Goal: Task Accomplishment & Management: Manage account settings

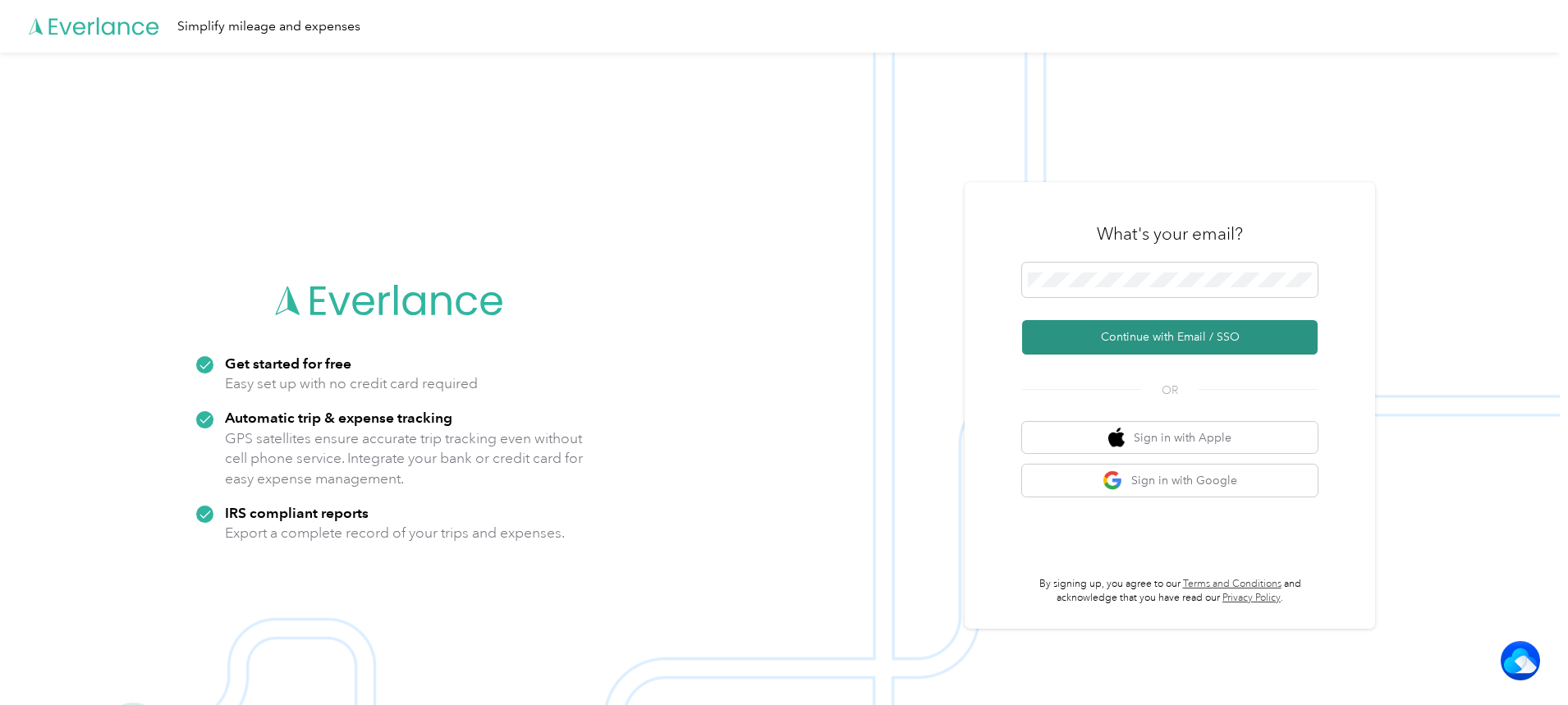
click at [1123, 330] on button "Continue with Email / SSO" at bounding box center [1170, 337] width 295 height 34
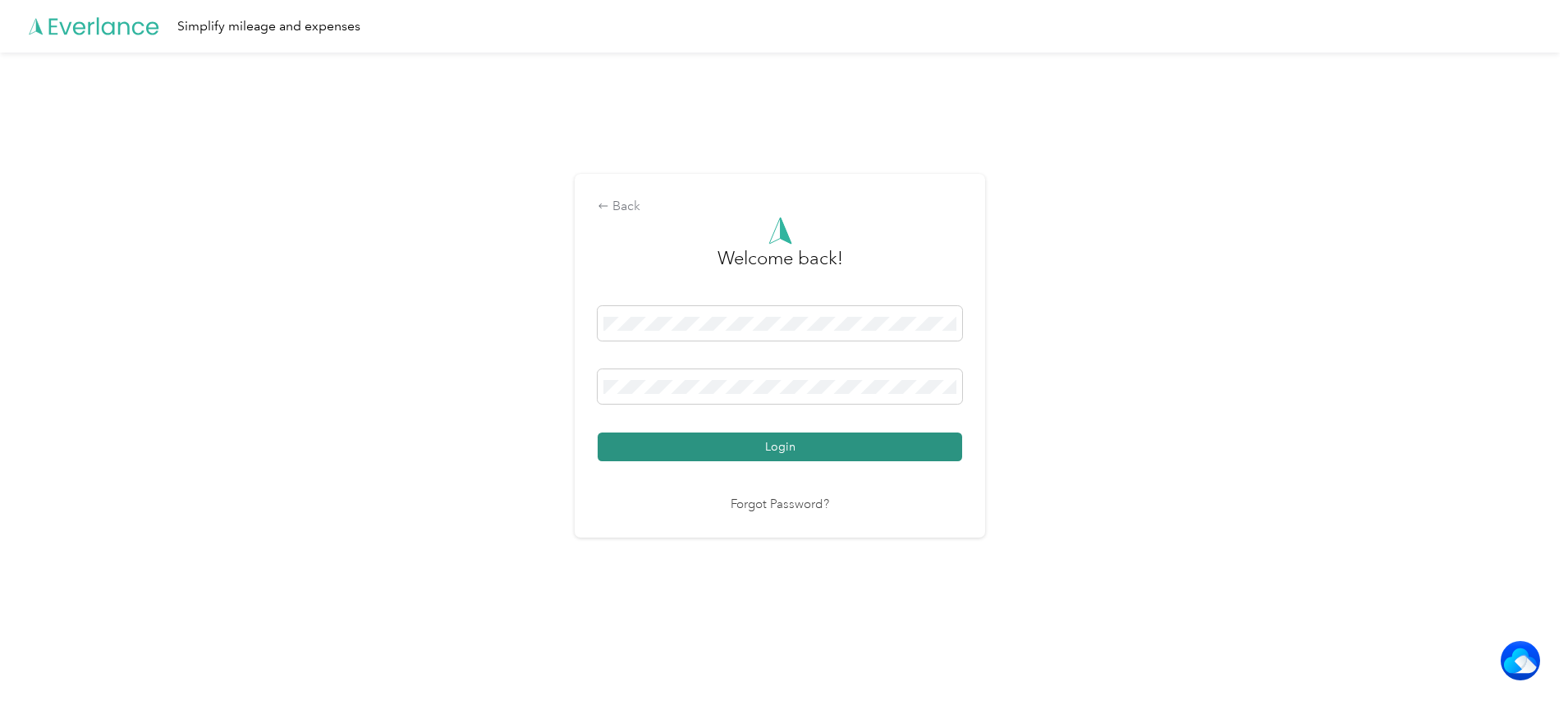
click at [749, 441] on button "Login" at bounding box center [780, 446] width 364 height 29
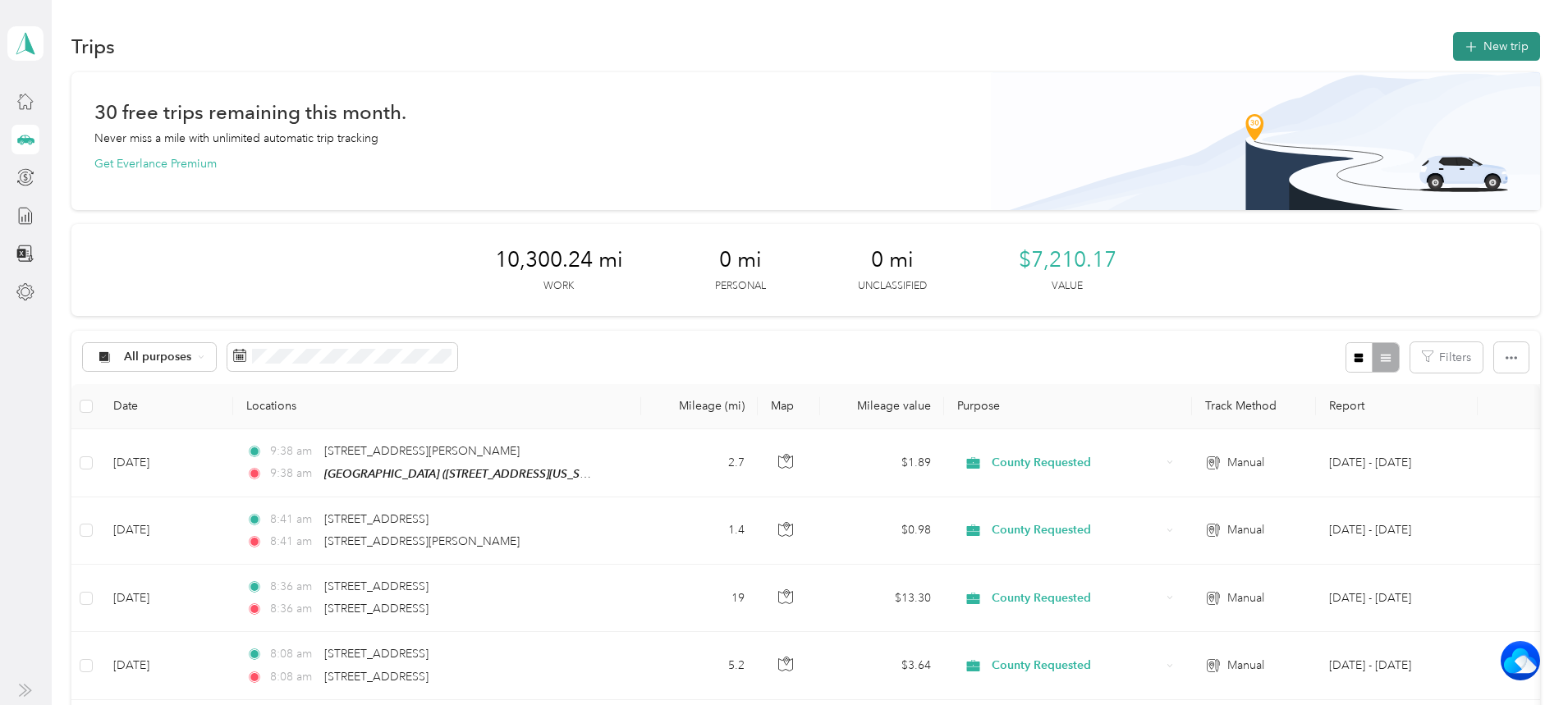
click at [1453, 43] on button "New trip" at bounding box center [1496, 46] width 87 height 29
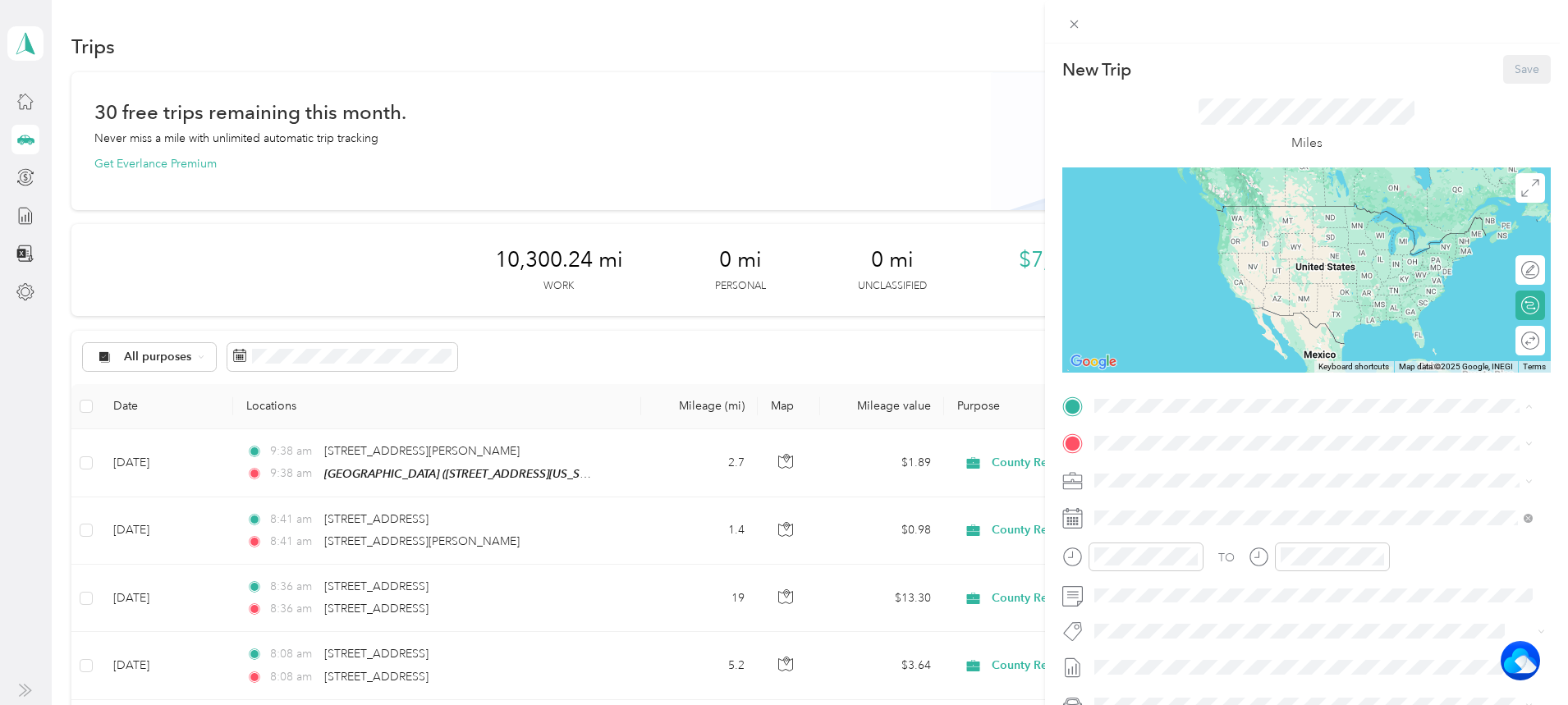
click at [1175, 474] on button "TEAM" at bounding box center [1150, 473] width 51 height 20
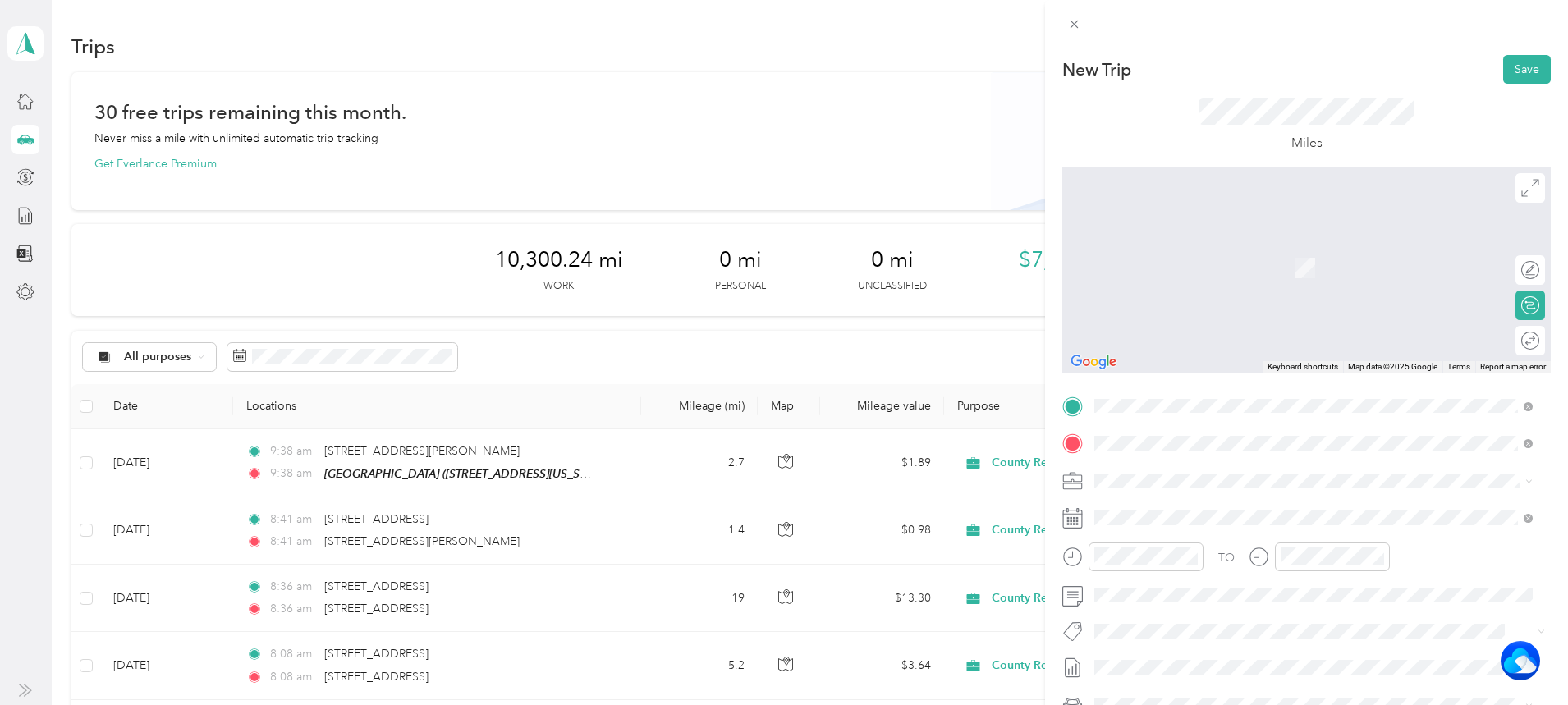
click at [1188, 498] on span "[STREET_ADDRESS][US_STATE]" at bounding box center [1207, 502] width 164 height 14
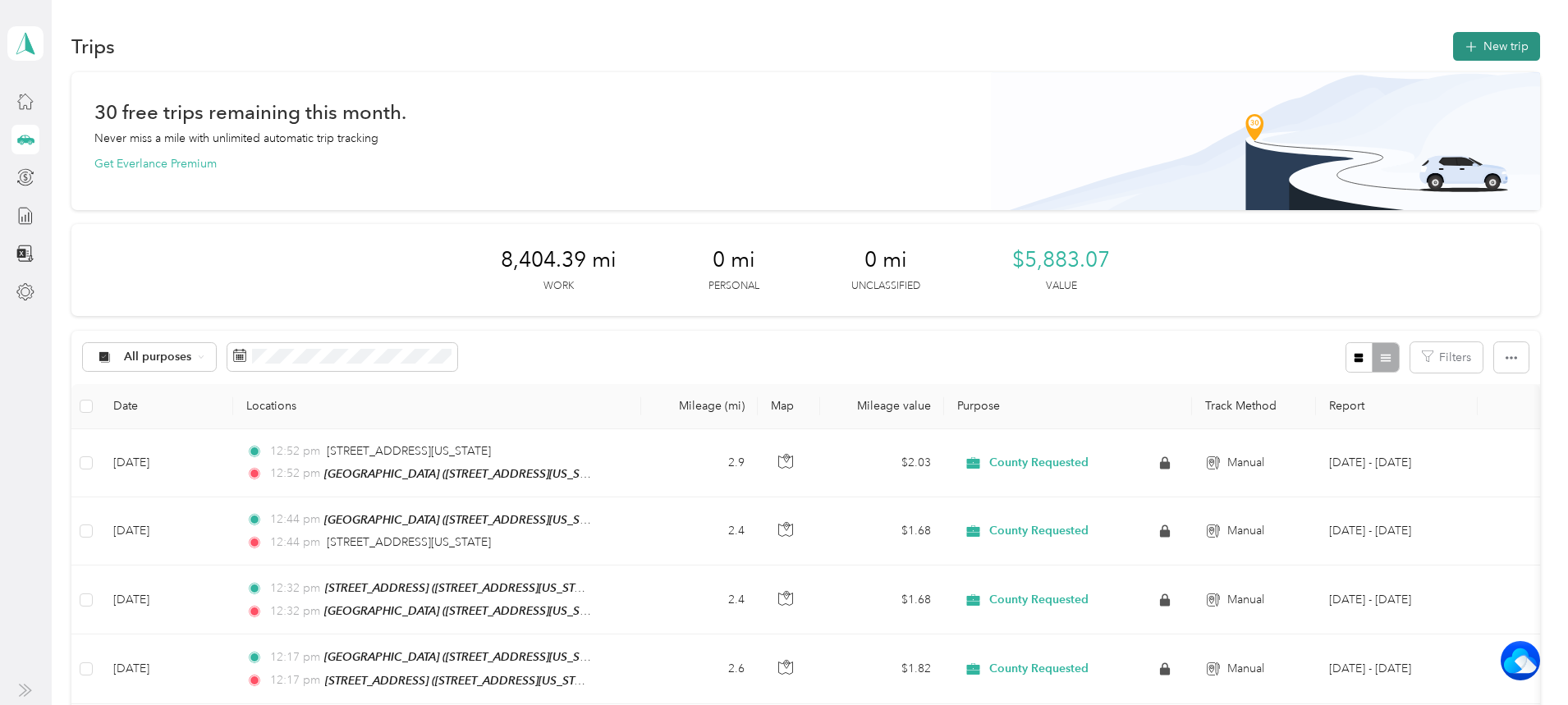
click at [1453, 37] on button "New trip" at bounding box center [1496, 46] width 87 height 29
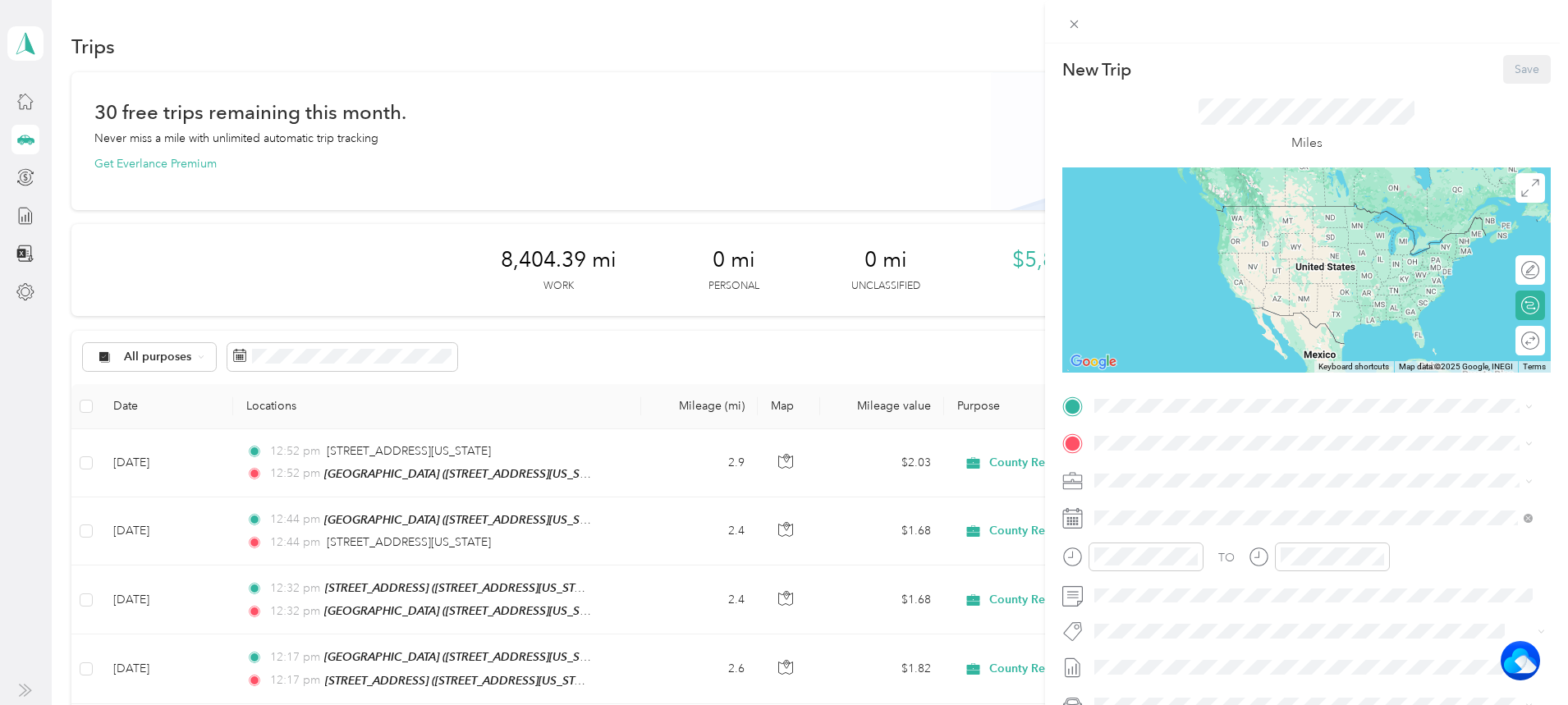
click at [1195, 473] on div "TEAM Cirby Hills" at bounding box center [1207, 465] width 164 height 20
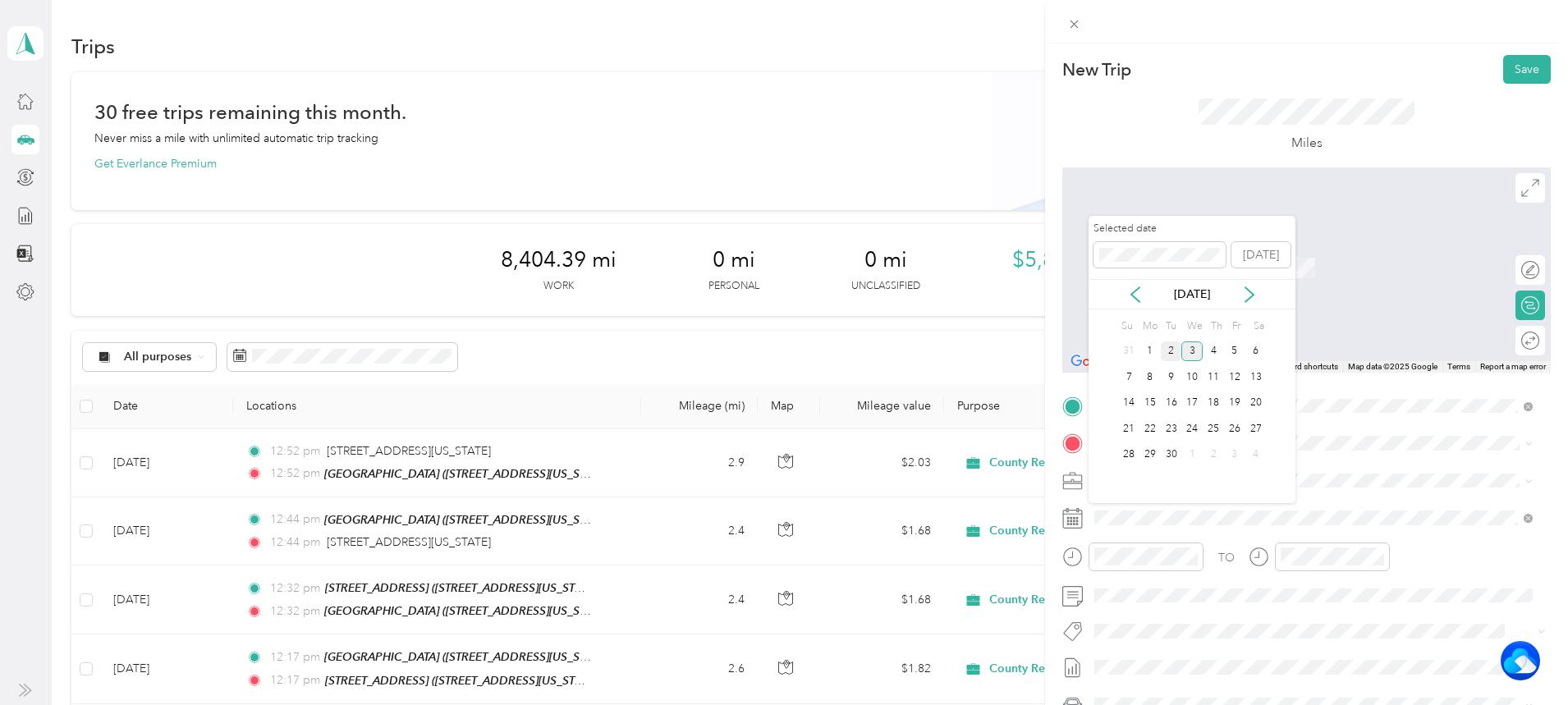
click at [1168, 342] on div "2" at bounding box center [1171, 351] width 21 height 20
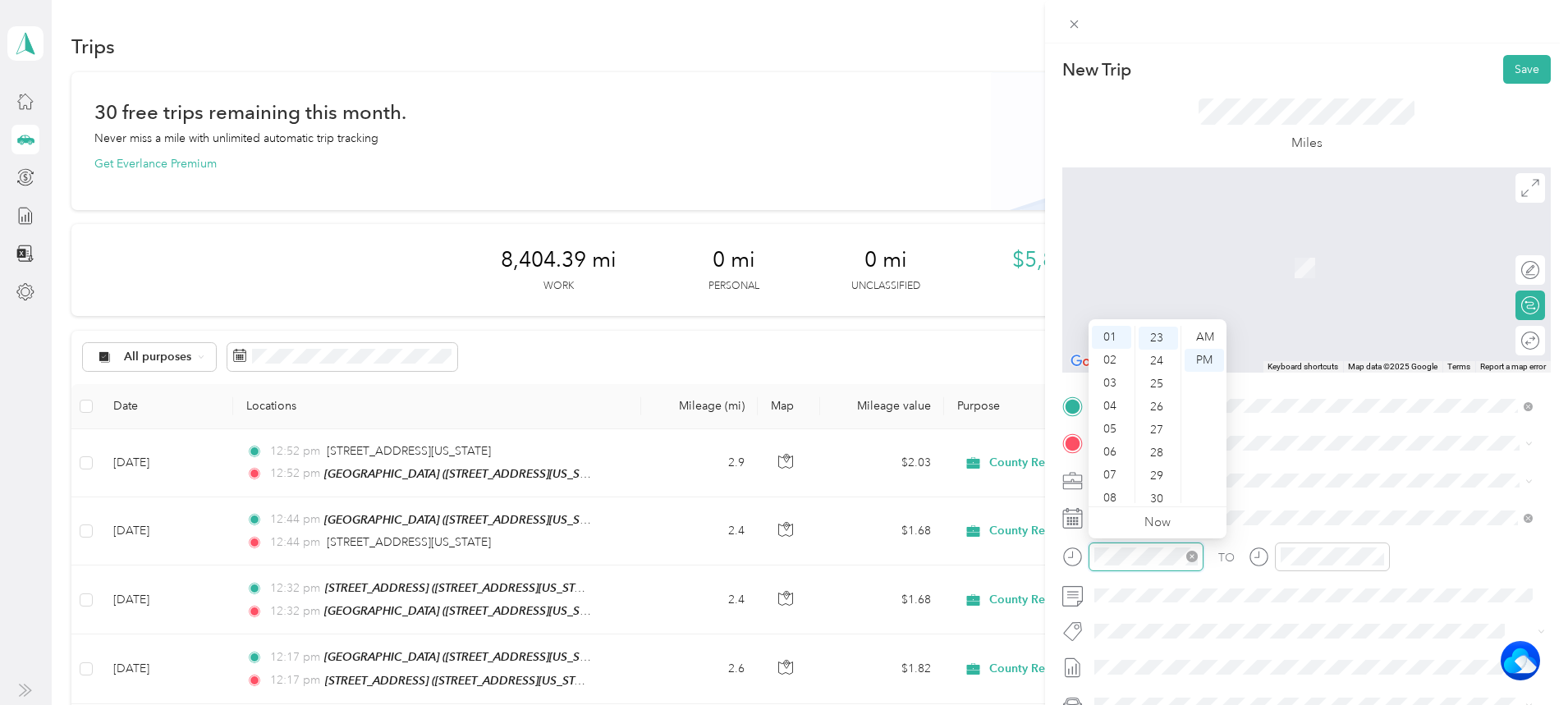
scroll to position [529, 0]
drag, startPoint x: 1111, startPoint y: 491, endPoint x: 1108, endPoint y: 480, distance: 11.4
click at [1108, 483] on ul "12 01 02 03 04 05 06 07 08 09 10 11" at bounding box center [1112, 414] width 46 height 177
click at [1111, 469] on div "07" at bounding box center [1111, 475] width 39 height 23
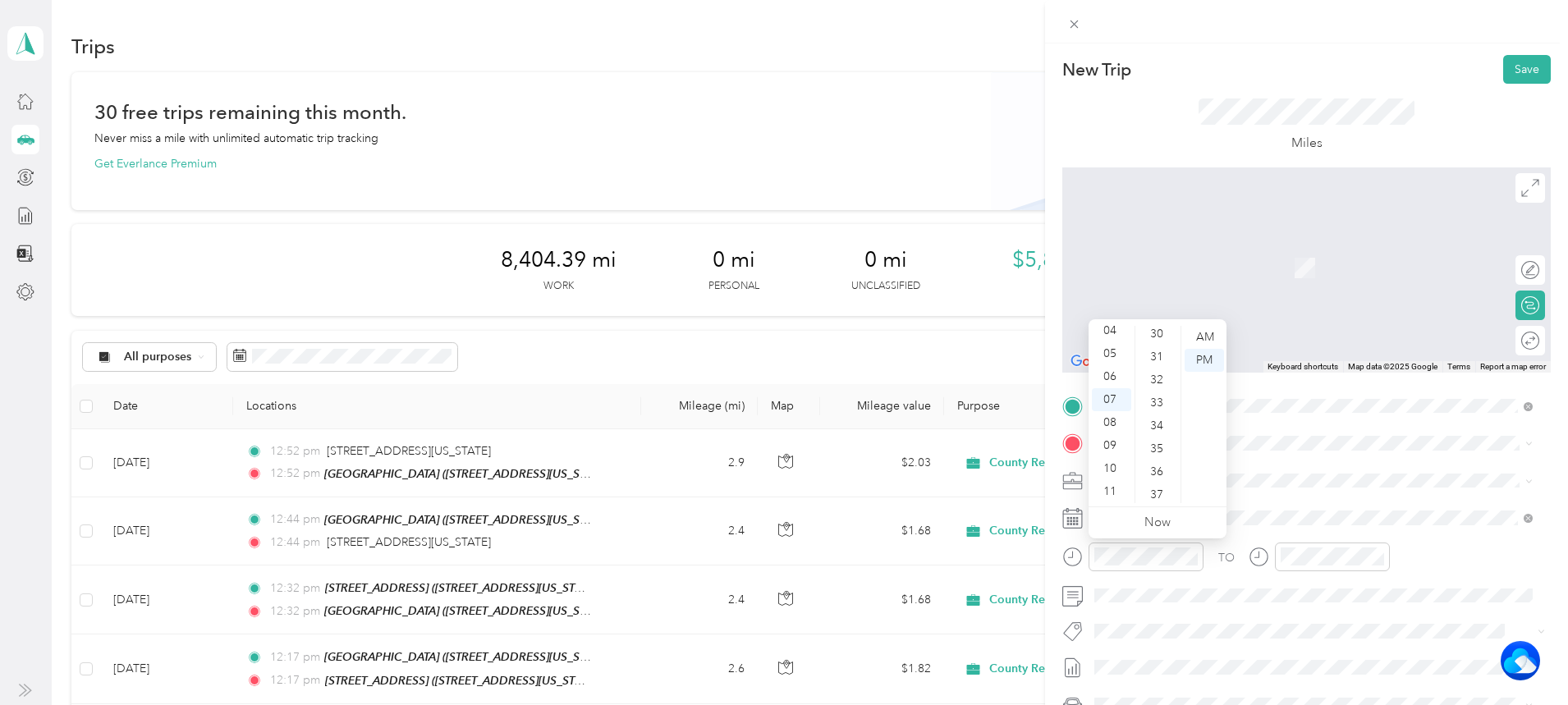
click at [1159, 432] on div "34" at bounding box center [1158, 426] width 39 height 23
click at [1192, 330] on div "AM" at bounding box center [1204, 337] width 39 height 23
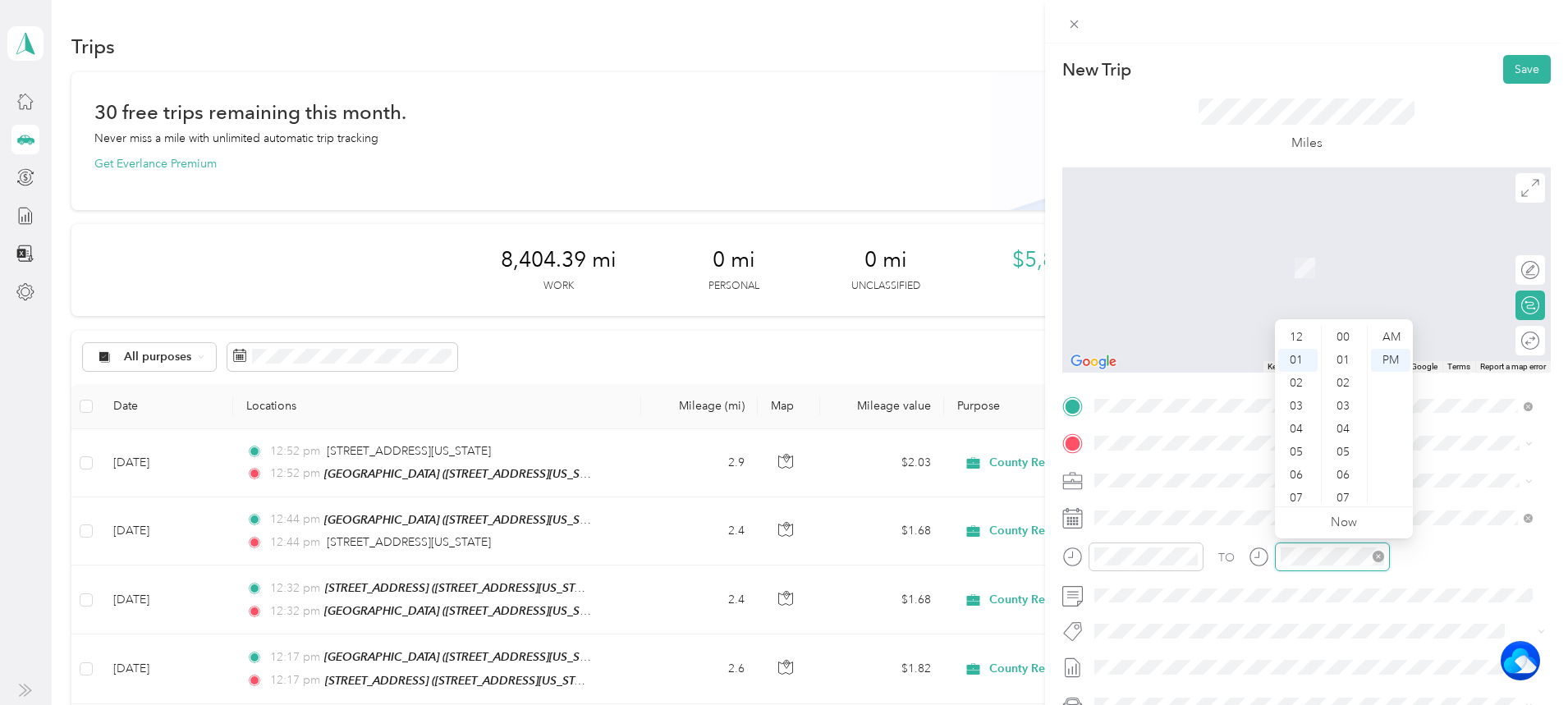
scroll to position [529, 0]
click at [1300, 472] on div "07" at bounding box center [1298, 475] width 39 height 23
click at [1338, 342] on div "34" at bounding box center [1345, 344] width 39 height 23
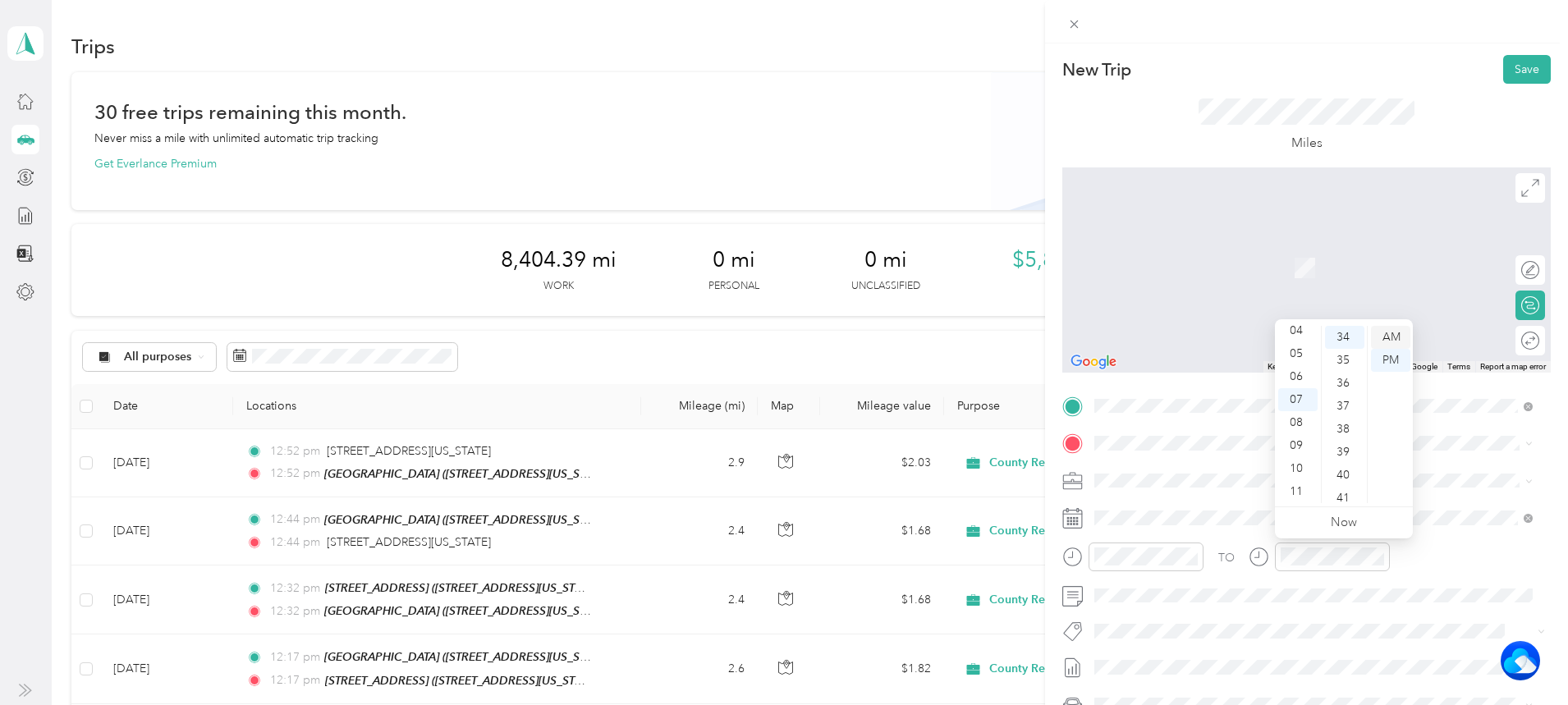
click at [1384, 332] on div "AM" at bounding box center [1391, 337] width 39 height 23
click at [1164, 510] on span "[STREET_ADDRESS][US_STATE]" at bounding box center [1207, 502] width 164 height 14
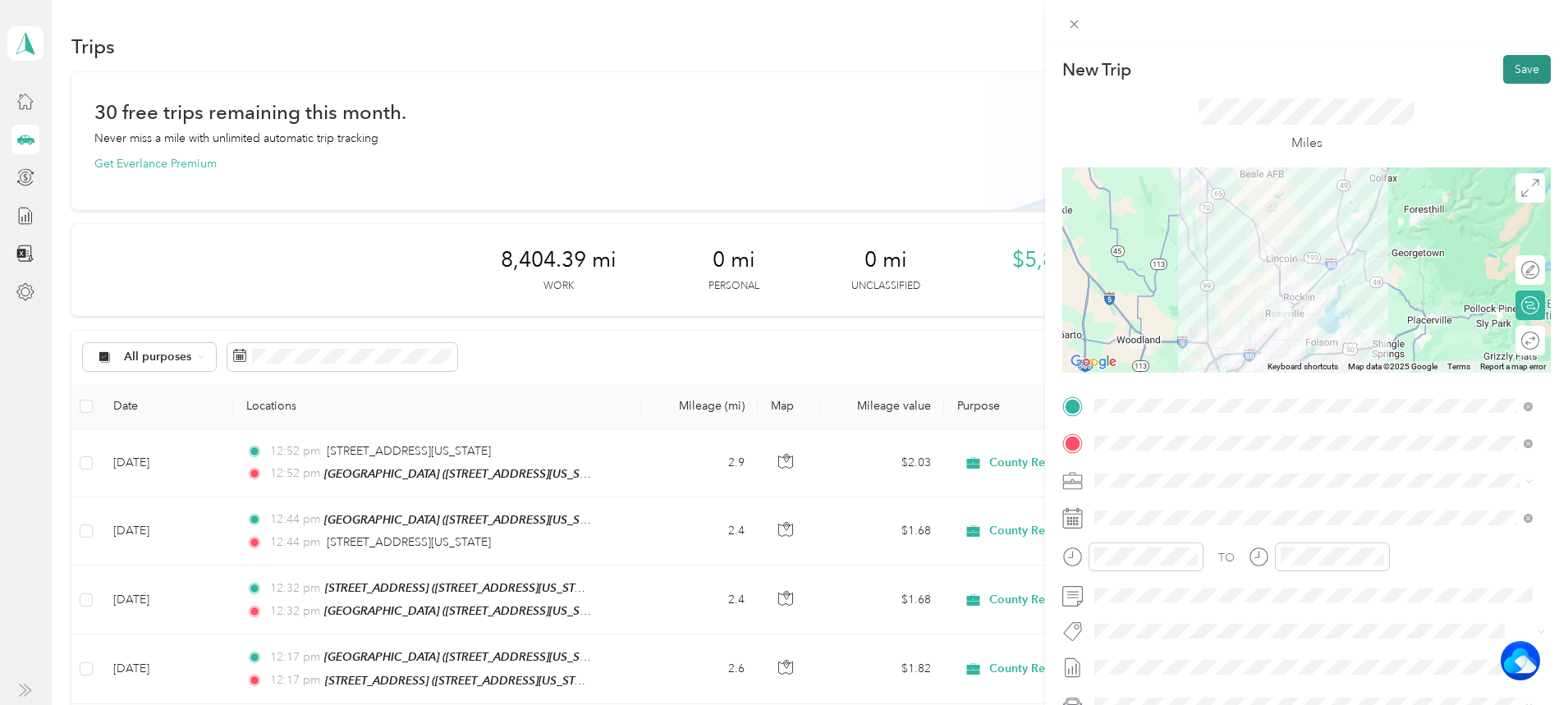
click at [1505, 72] on button "Save" at bounding box center [1528, 69] width 48 height 29
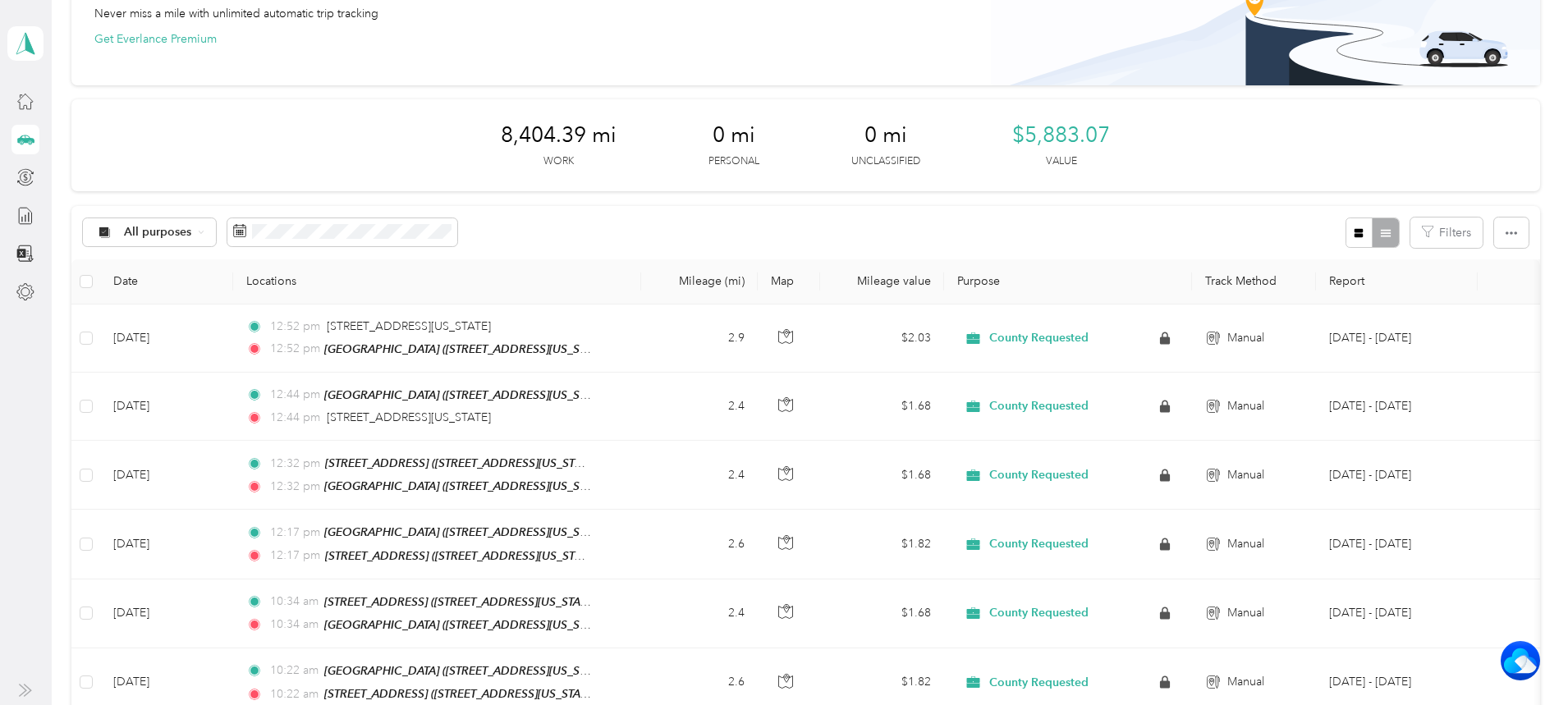
scroll to position [0, 0]
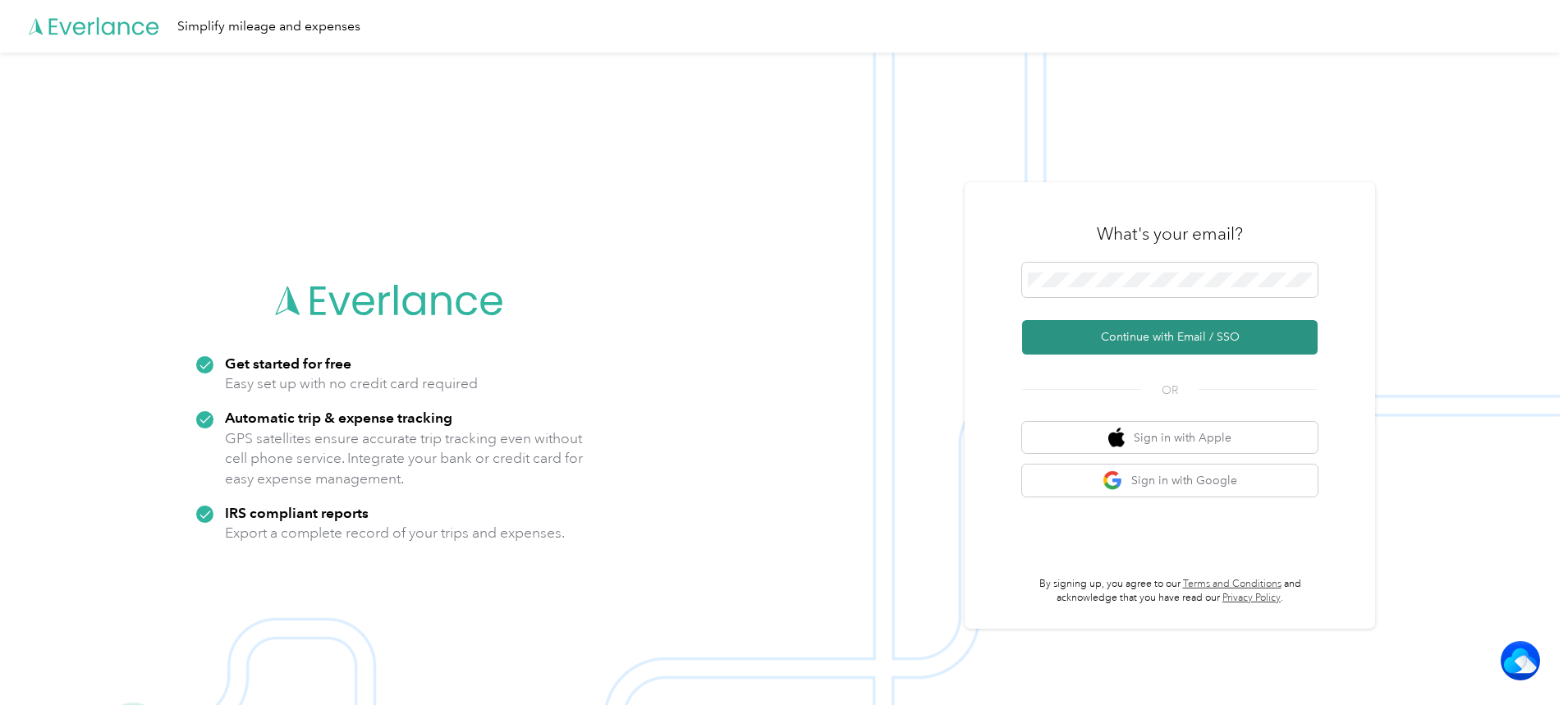
click at [1141, 335] on button "Continue with Email / SSO" at bounding box center [1170, 337] width 295 height 34
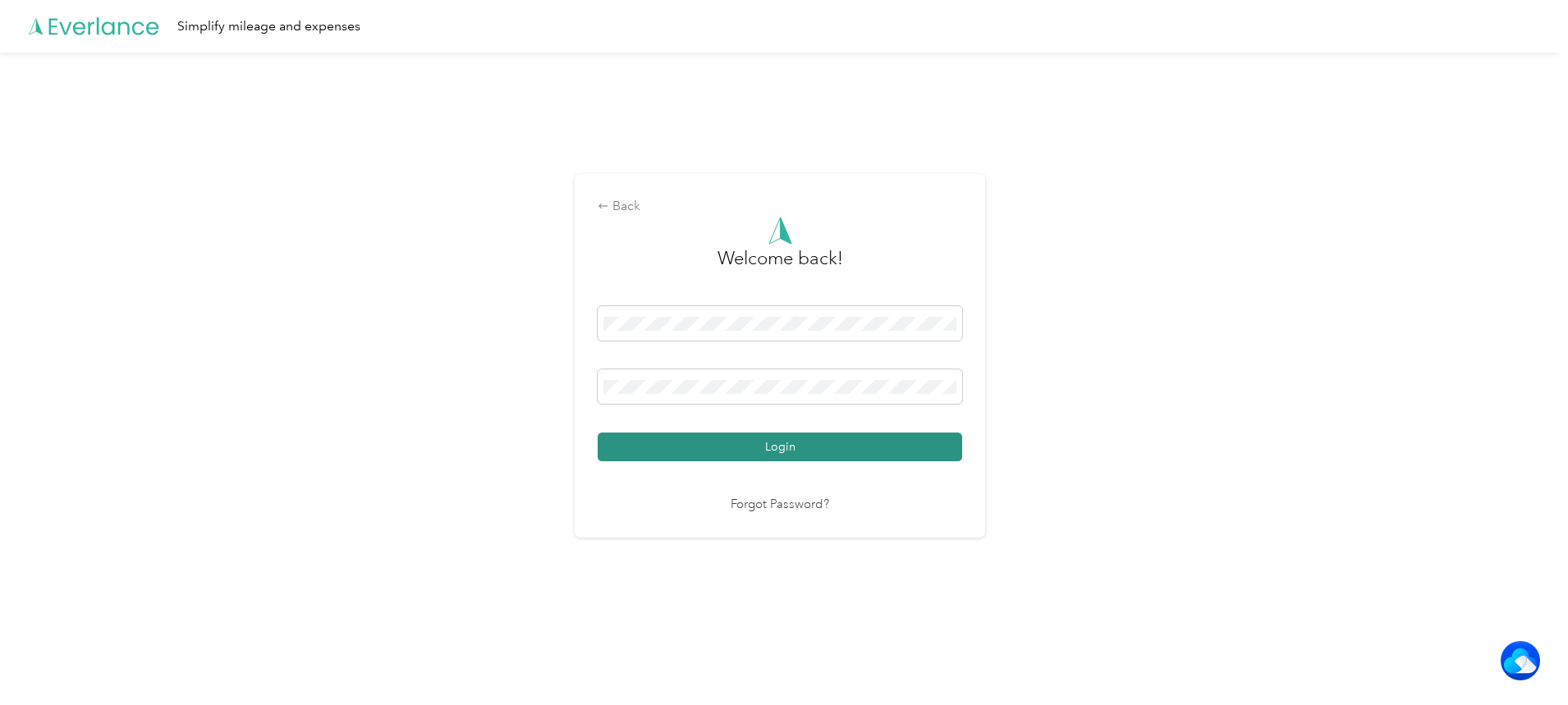
click at [800, 445] on button "Login" at bounding box center [780, 446] width 364 height 29
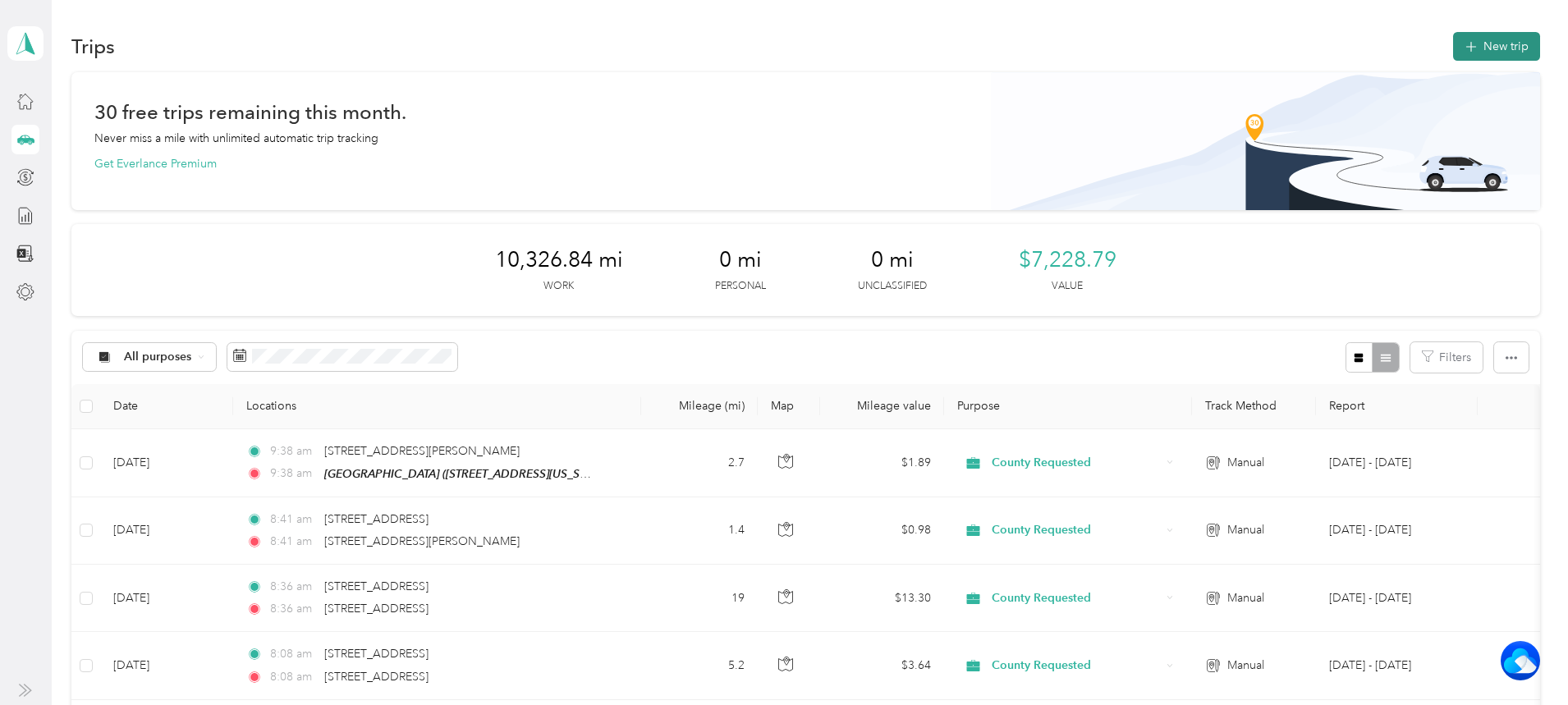
click at [1453, 48] on button "New trip" at bounding box center [1496, 46] width 87 height 29
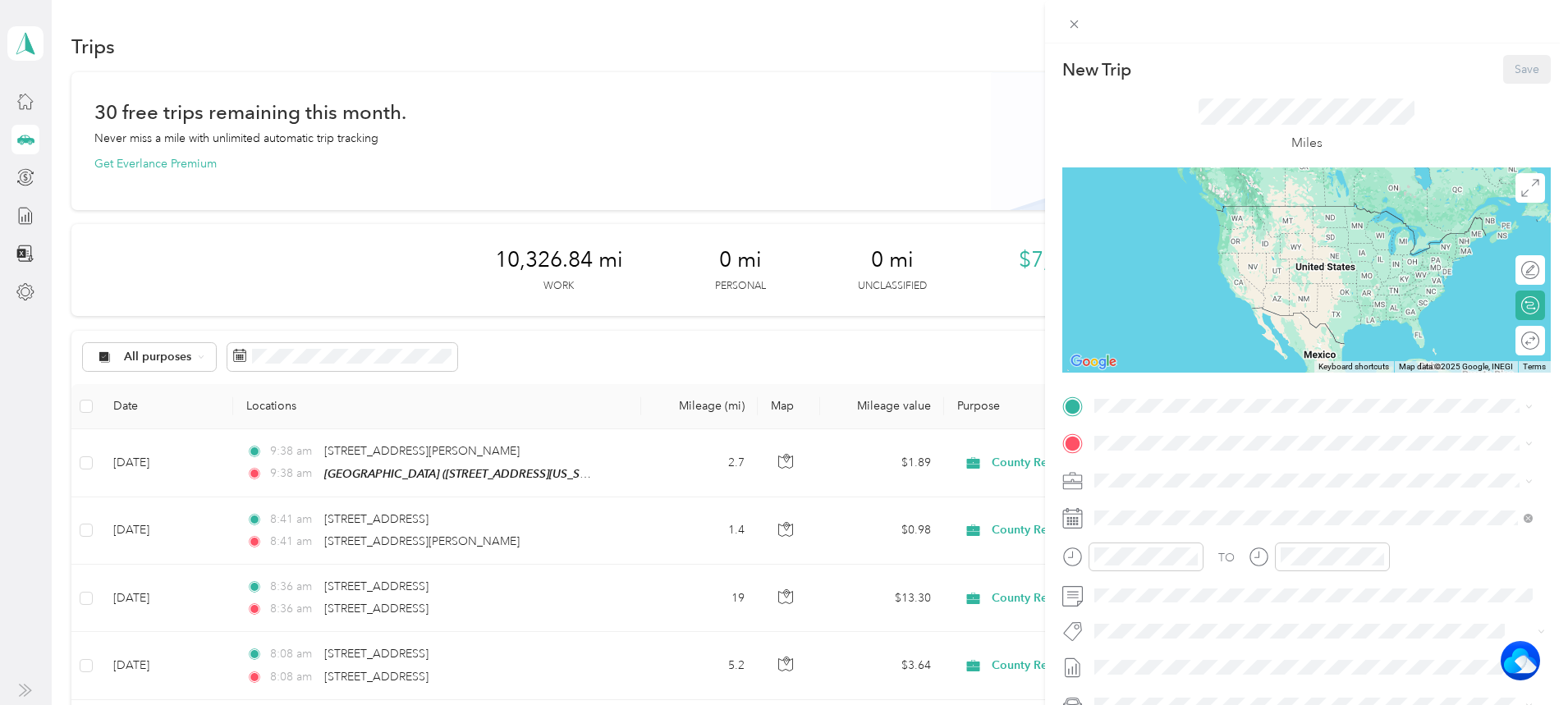
click at [1204, 466] on div "TEAM Cirby Hills" at bounding box center [1207, 466] width 164 height 20
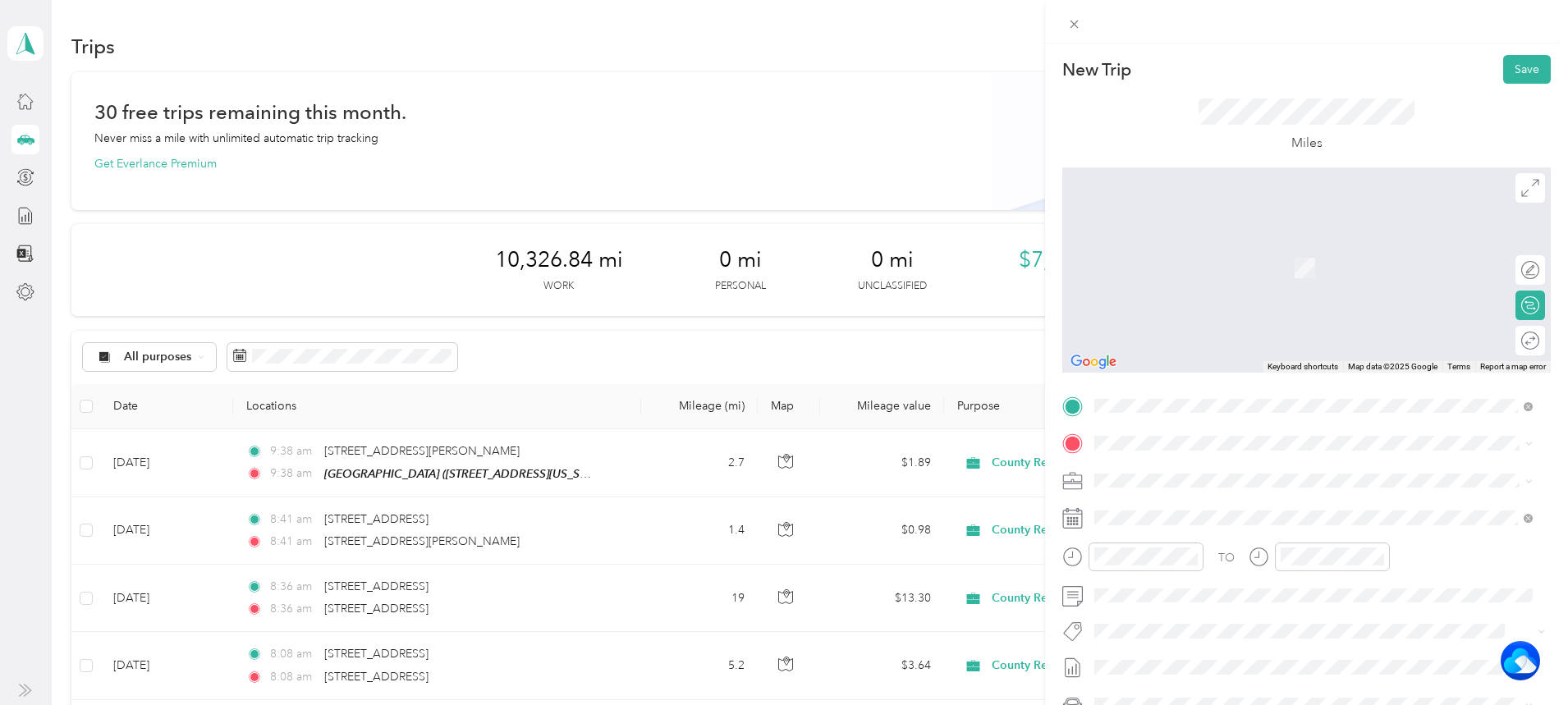
click at [1240, 491] on div "[STREET_ADDRESS][US_STATE]" at bounding box center [1313, 502] width 427 height 22
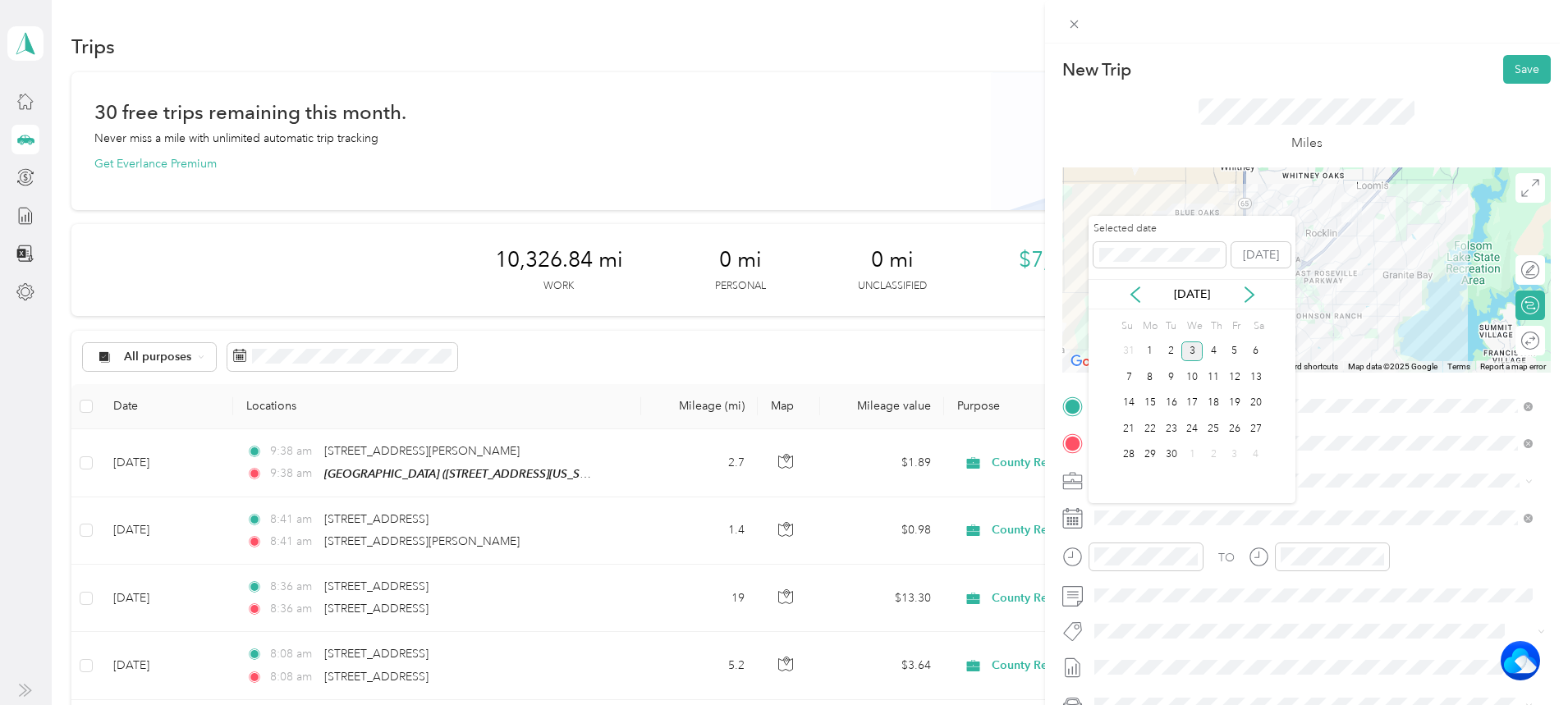
click at [1169, 340] on div "2" at bounding box center [1171, 351] width 21 height 26
click at [1165, 350] on div "2" at bounding box center [1171, 351] width 21 height 20
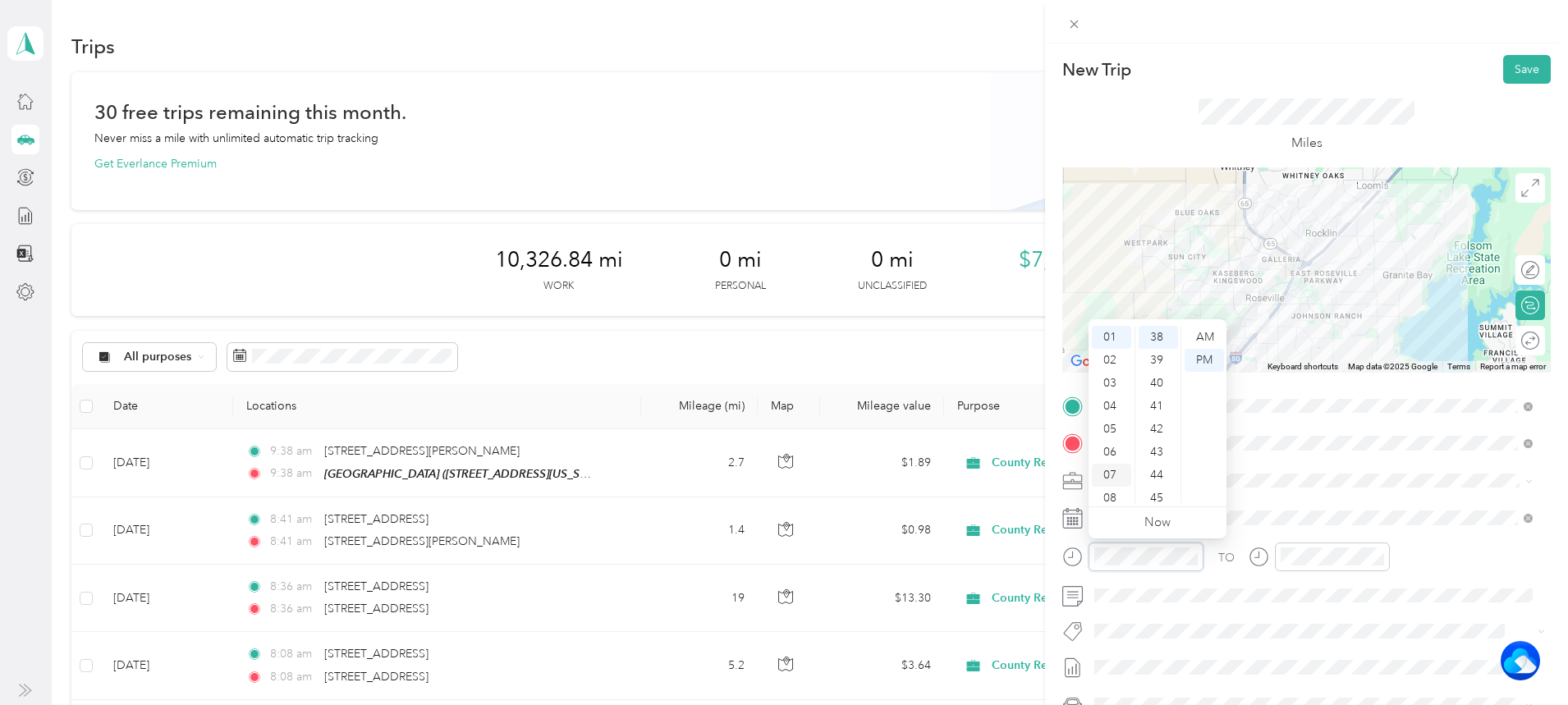
scroll to position [99, 0]
click at [1114, 438] on div "09" at bounding box center [1111, 445] width 39 height 23
click at [1160, 420] on div "42" at bounding box center [1158, 429] width 39 height 23
click at [1210, 333] on div "AM" at bounding box center [1204, 337] width 39 height 23
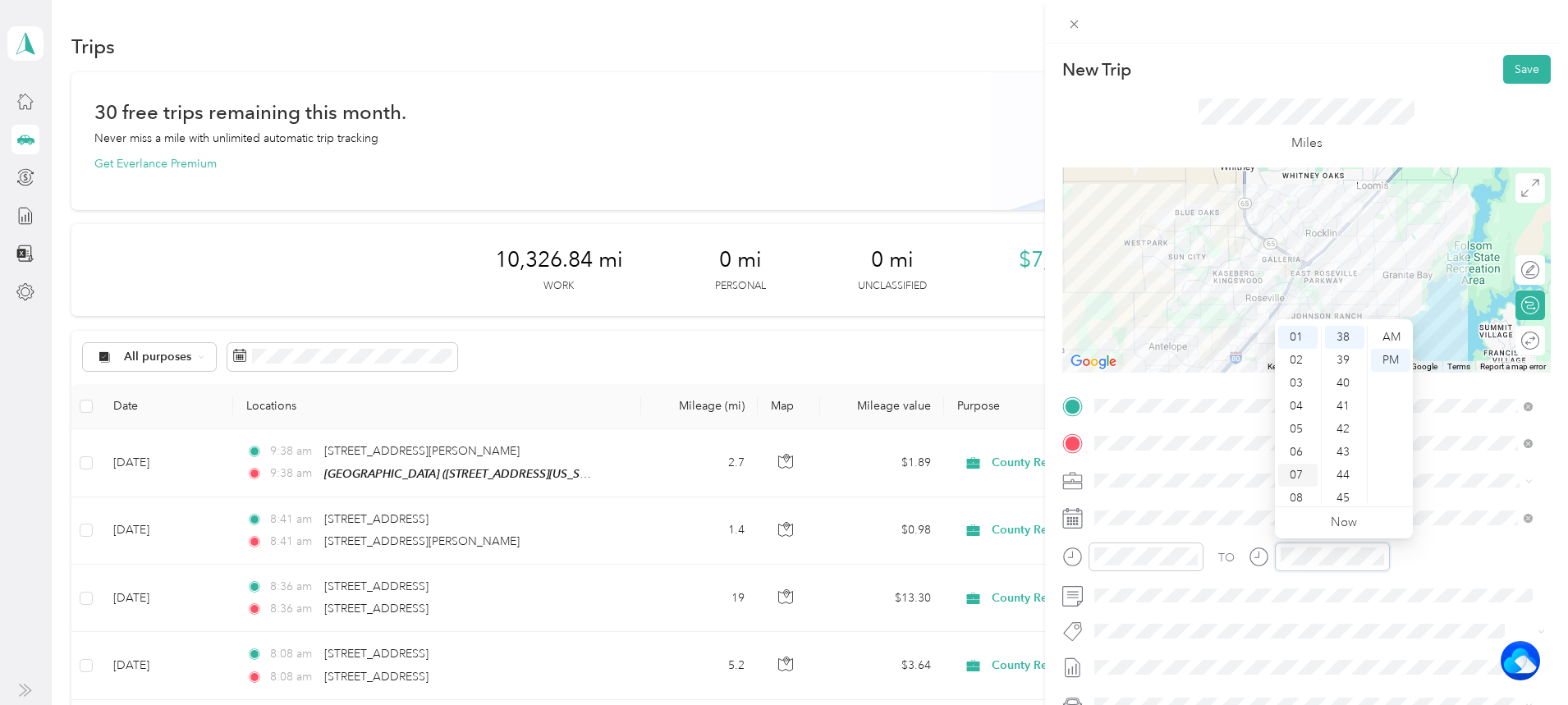
scroll to position [99, 0]
click at [1297, 441] on div "09" at bounding box center [1298, 445] width 39 height 23
click at [1335, 425] on div "42" at bounding box center [1345, 429] width 39 height 23
click at [1389, 333] on div "AM" at bounding box center [1391, 337] width 39 height 23
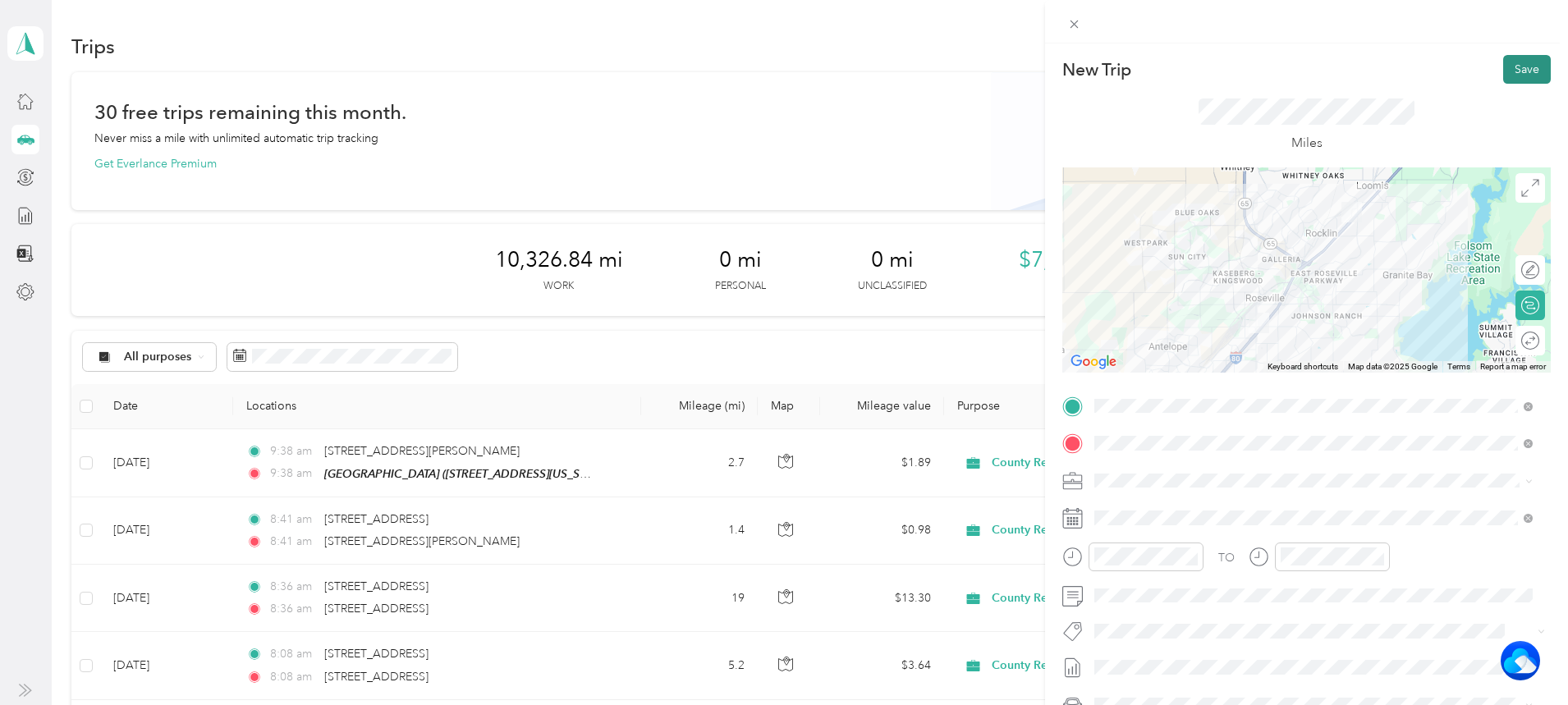
click at [1518, 59] on button "Save" at bounding box center [1528, 69] width 48 height 29
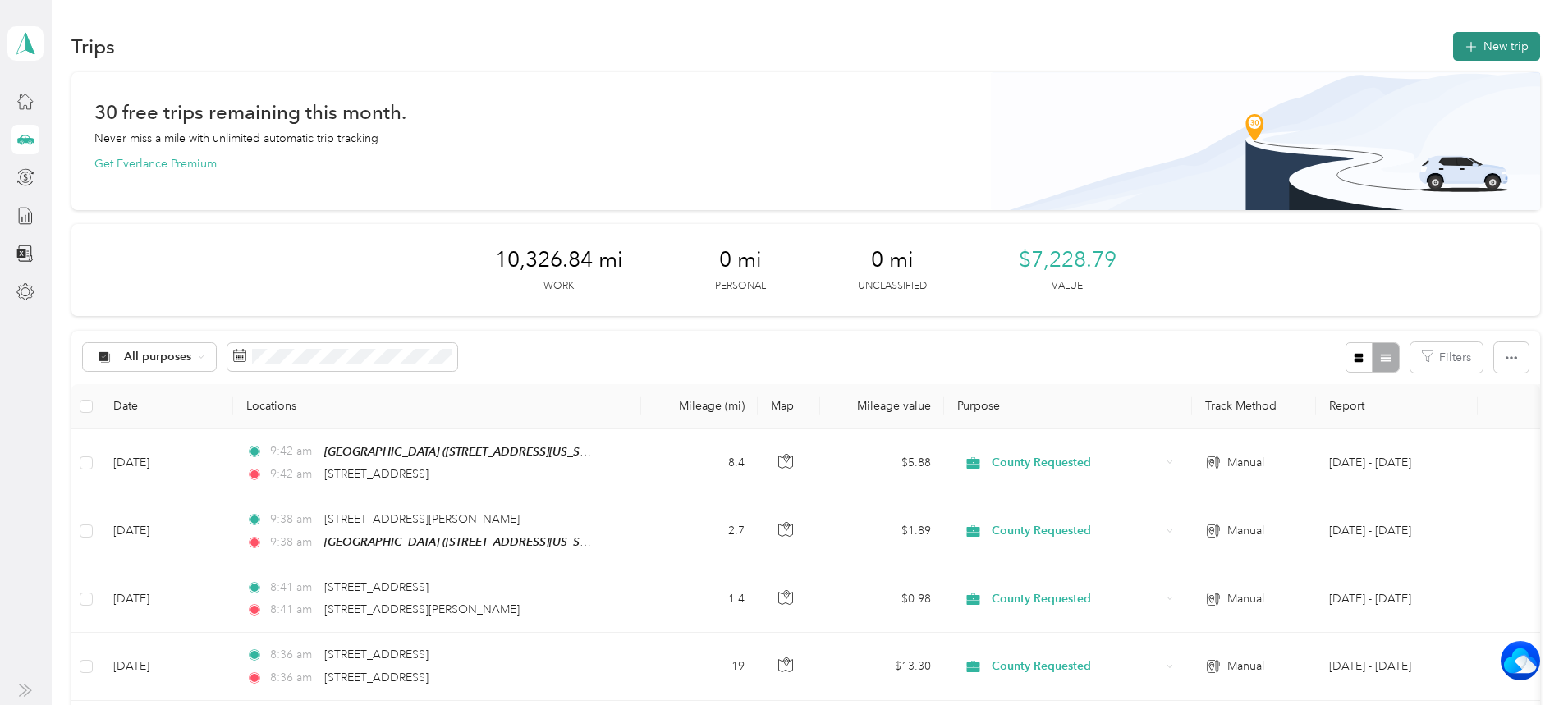
click at [1453, 37] on button "New trip" at bounding box center [1496, 46] width 87 height 29
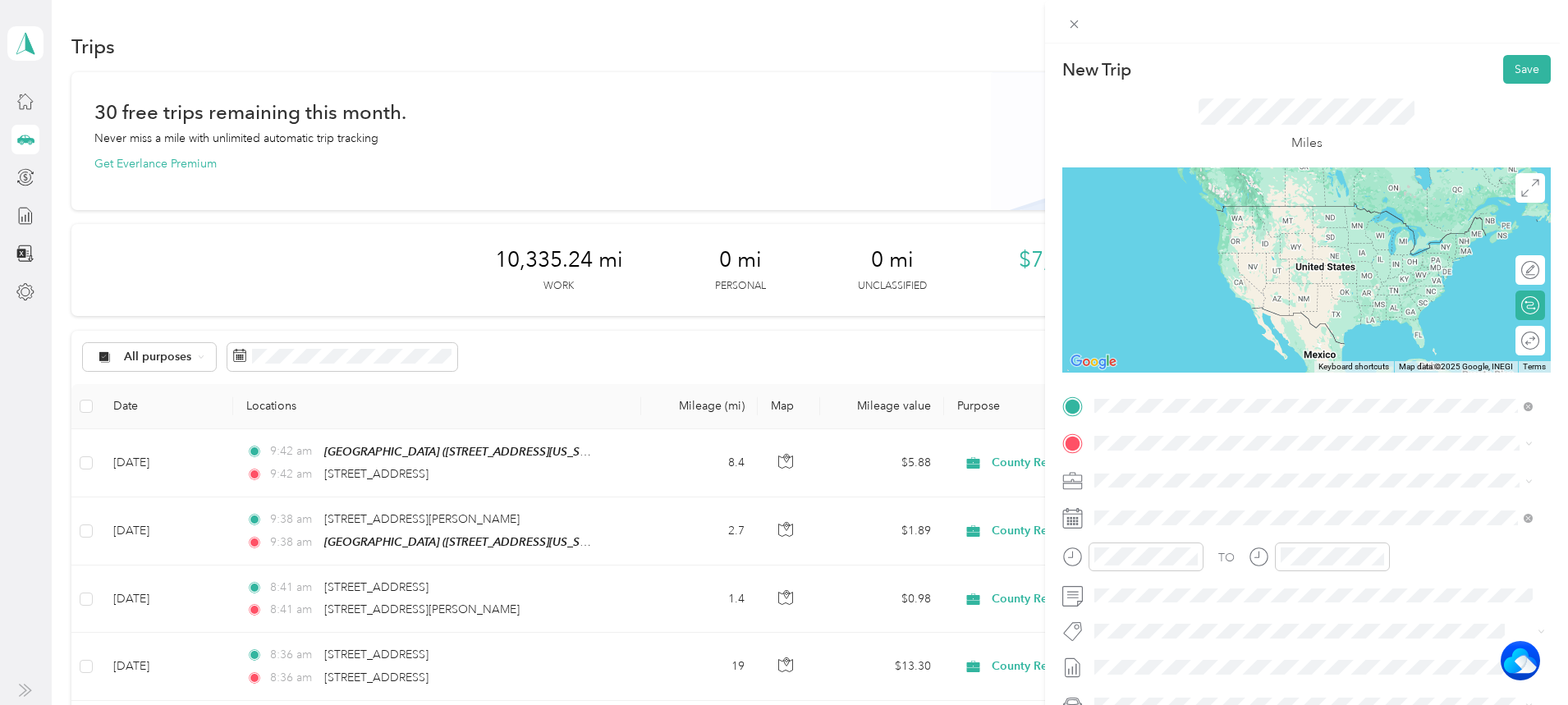
click at [1152, 472] on span "[STREET_ADDRESS][US_STATE]" at bounding box center [1207, 465] width 164 height 14
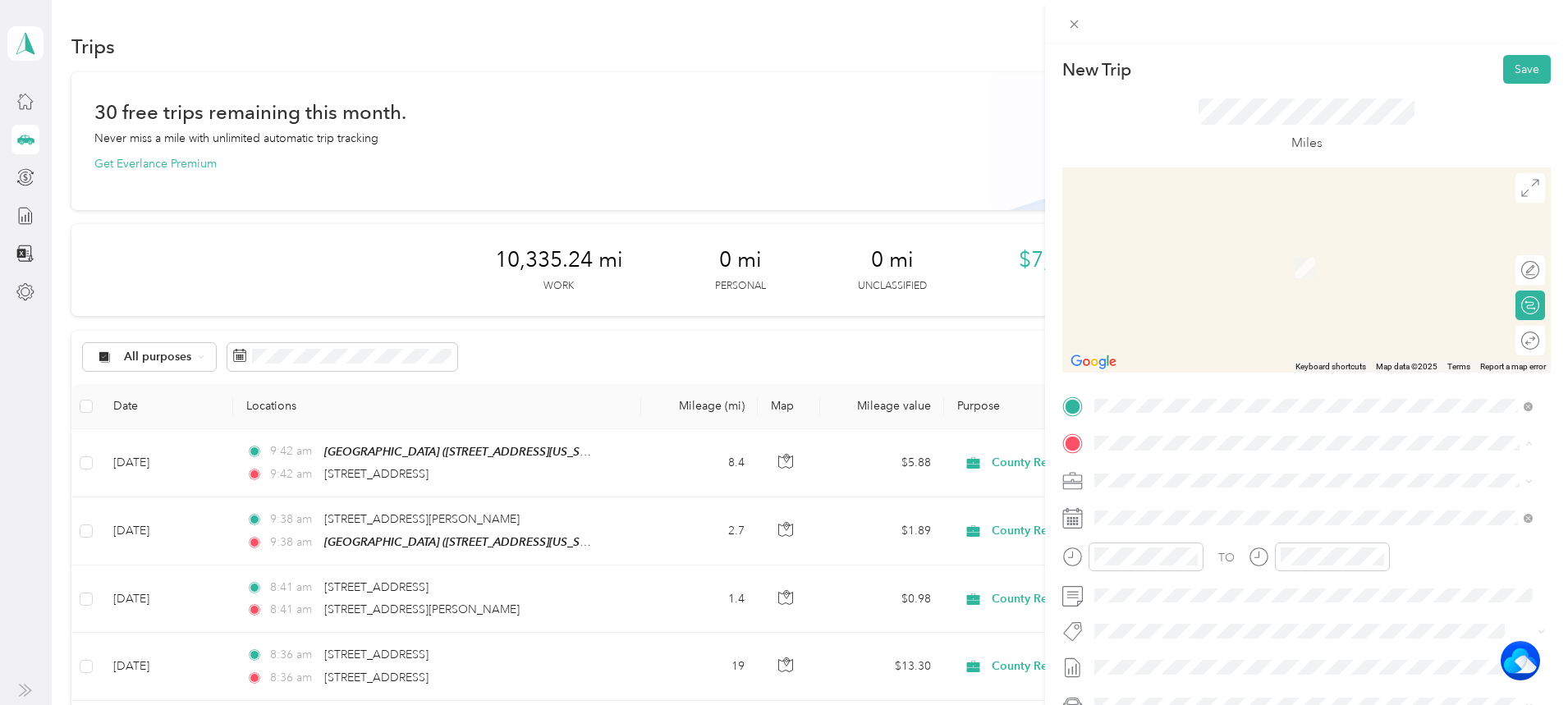
click at [1170, 502] on button "TEAM" at bounding box center [1150, 511] width 51 height 20
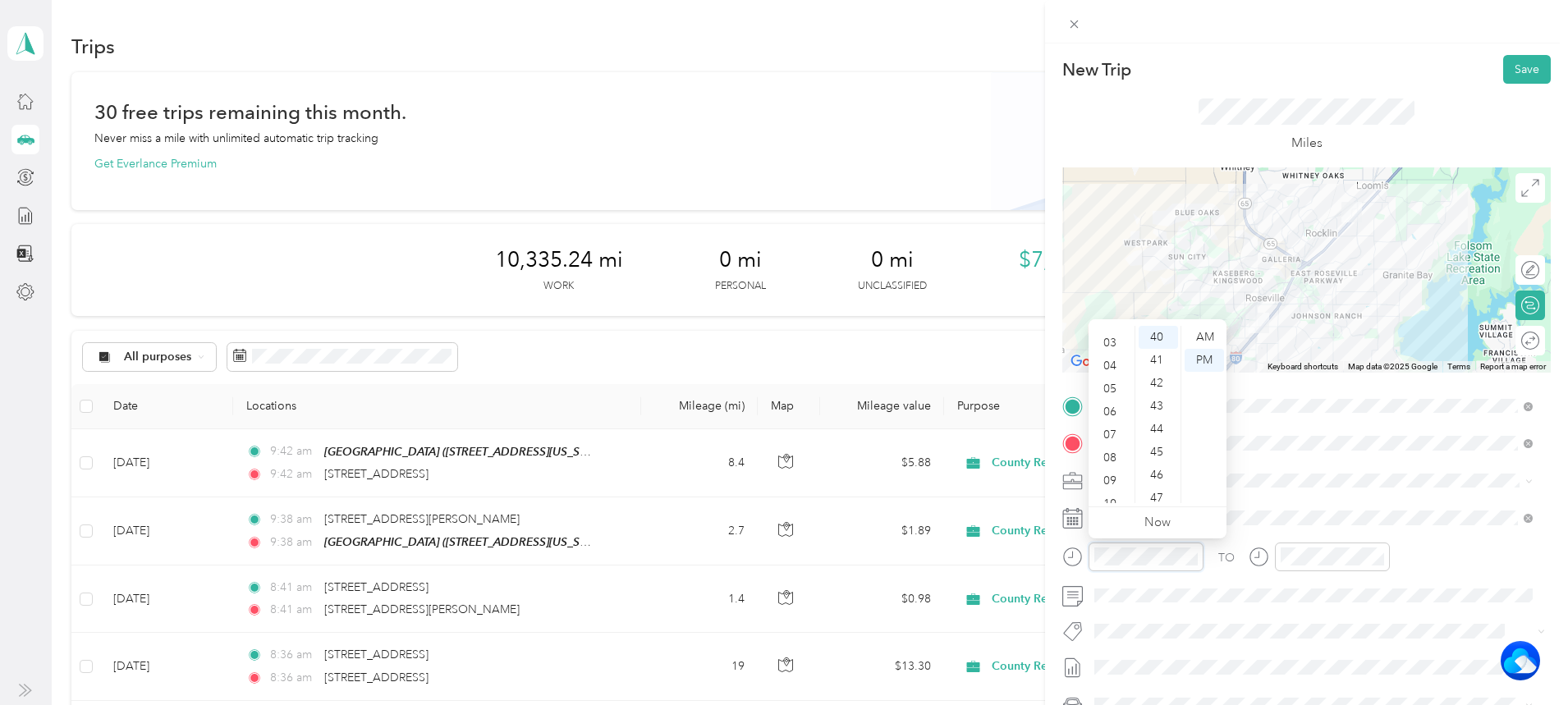
scroll to position [99, 0]
click at [1109, 457] on div "10" at bounding box center [1111, 468] width 39 height 23
click at [1156, 330] on div "18" at bounding box center [1158, 324] width 39 height 23
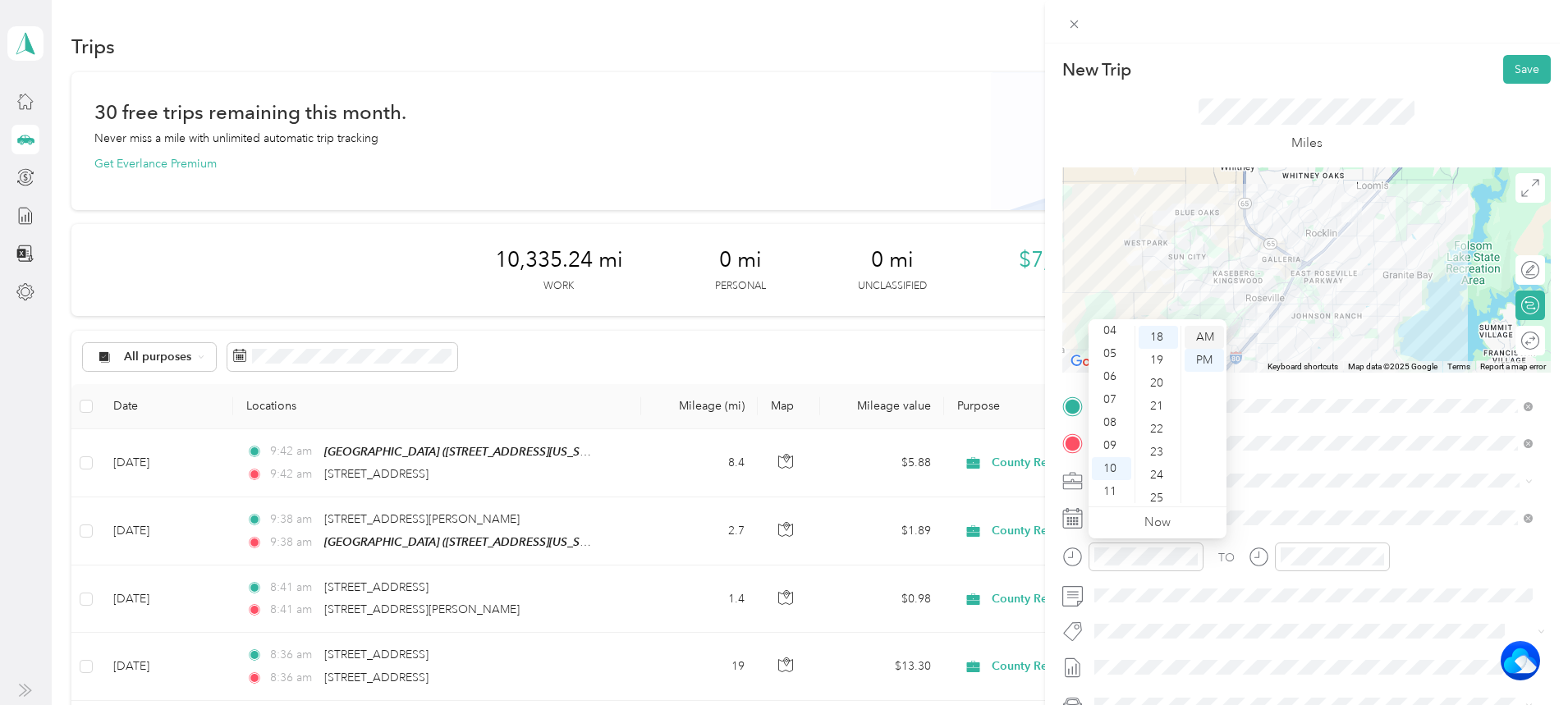
click at [1199, 328] on div "AM" at bounding box center [1204, 337] width 39 height 23
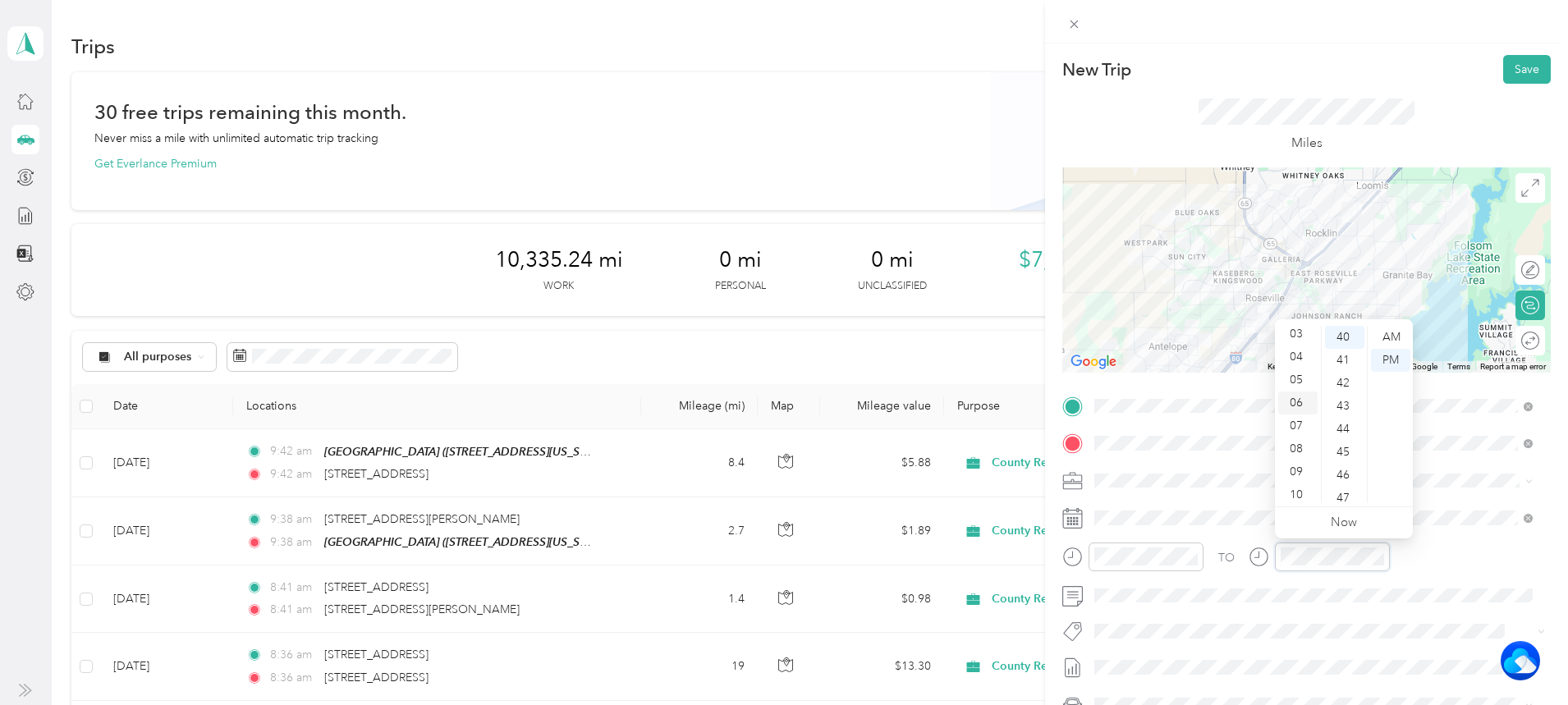
scroll to position [99, 0]
click at [1303, 467] on div "10" at bounding box center [1298, 468] width 39 height 23
click at [1344, 405] on div "18" at bounding box center [1345, 406] width 39 height 23
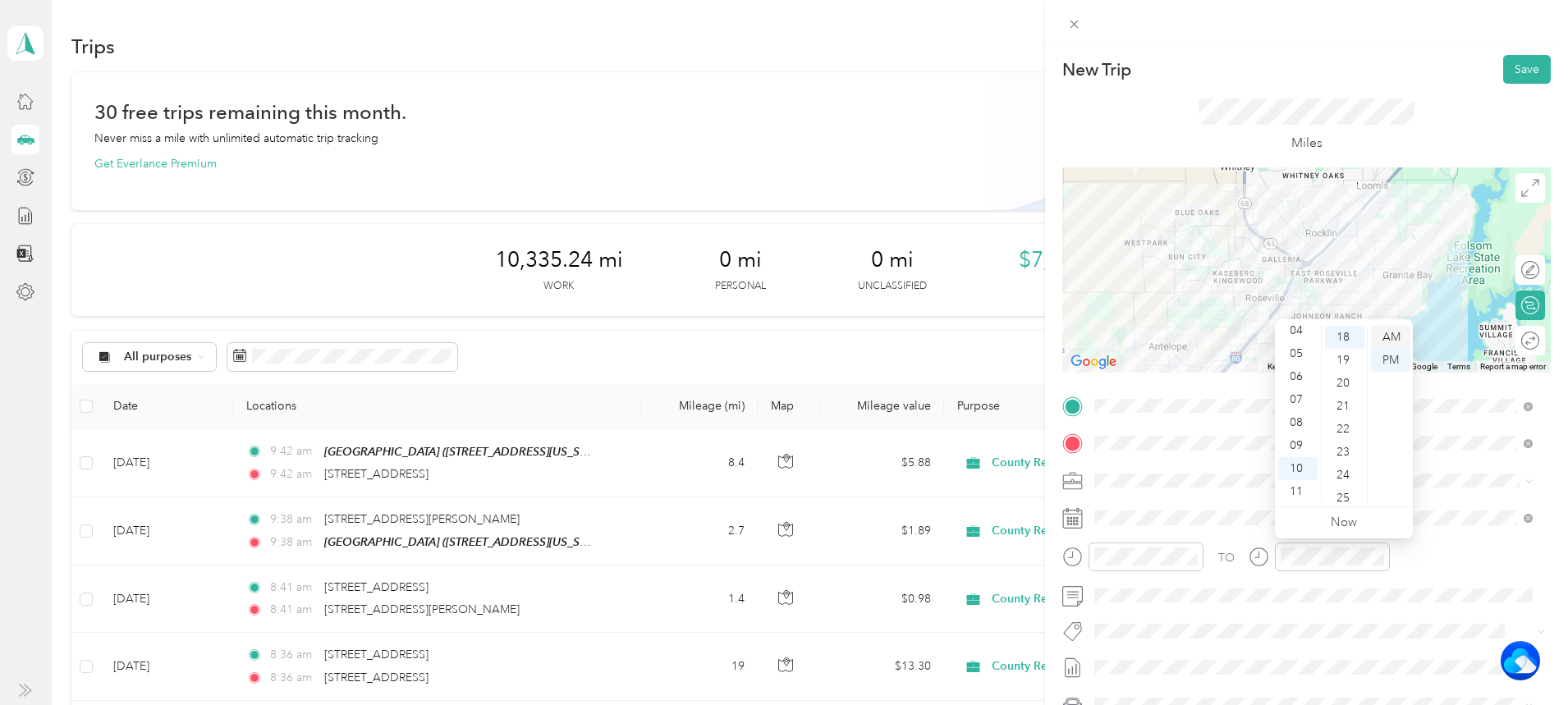
click at [1391, 337] on div "AM" at bounding box center [1391, 337] width 39 height 23
click at [1515, 58] on button "Save" at bounding box center [1528, 69] width 48 height 29
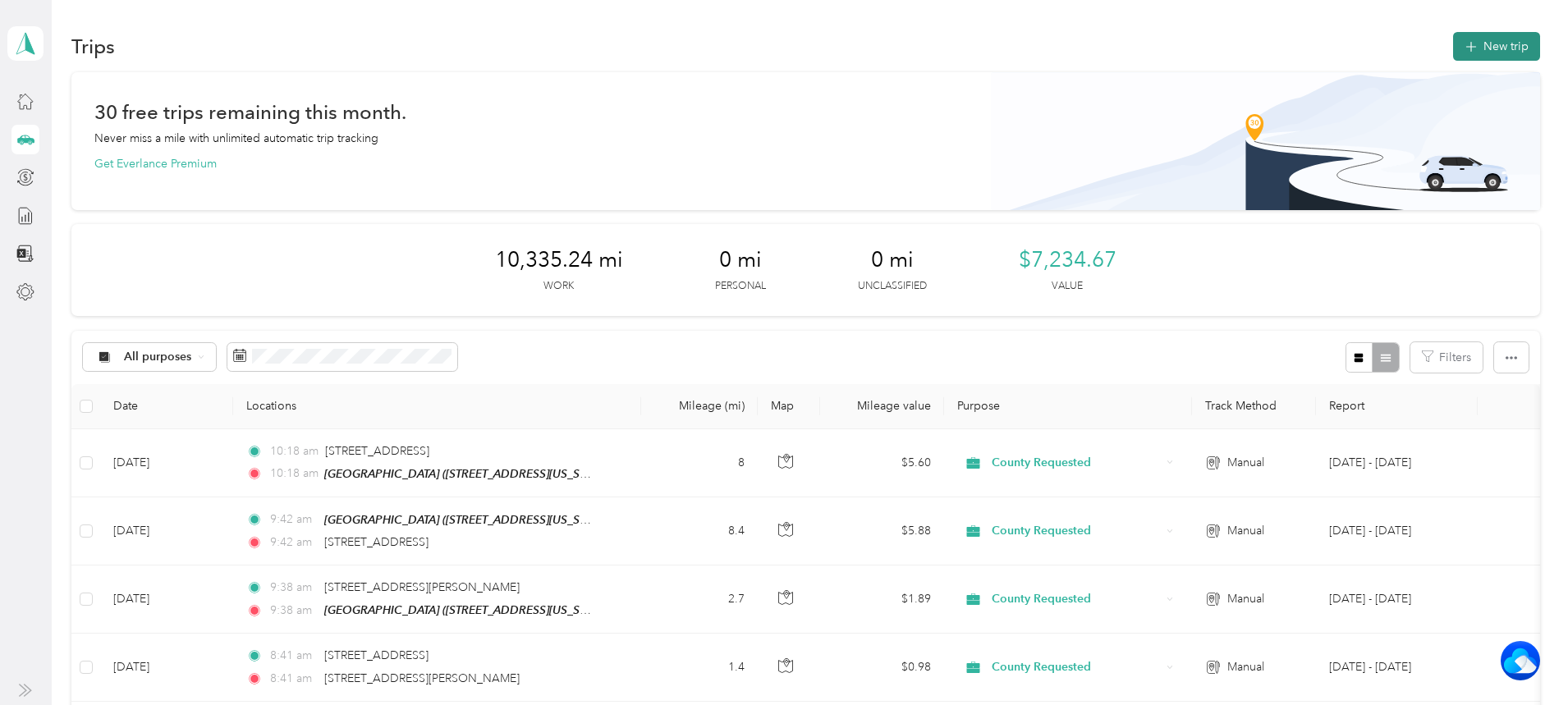
click at [1453, 52] on button "New trip" at bounding box center [1496, 46] width 87 height 29
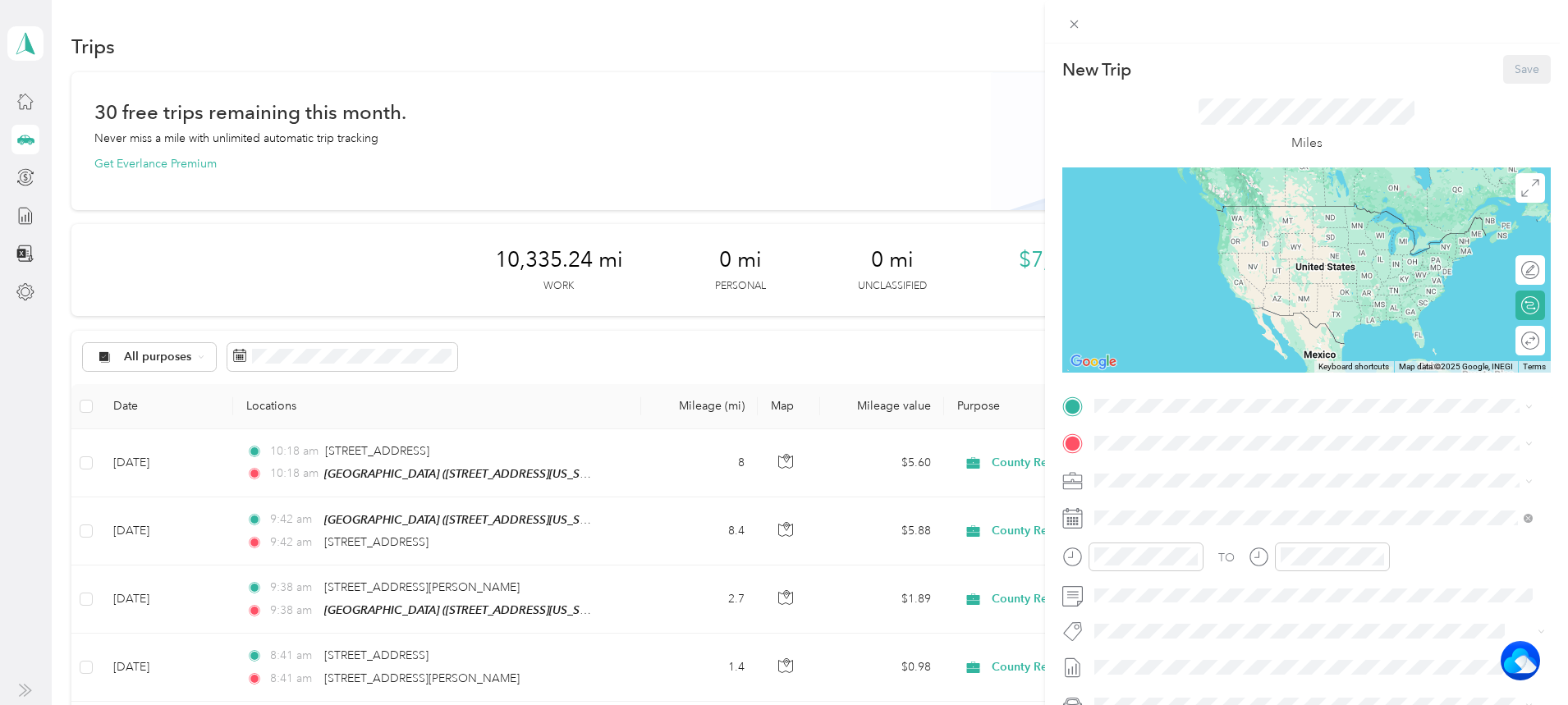
click at [1217, 488] on span "[STREET_ADDRESS][US_STATE]" at bounding box center [1207, 491] width 164 height 14
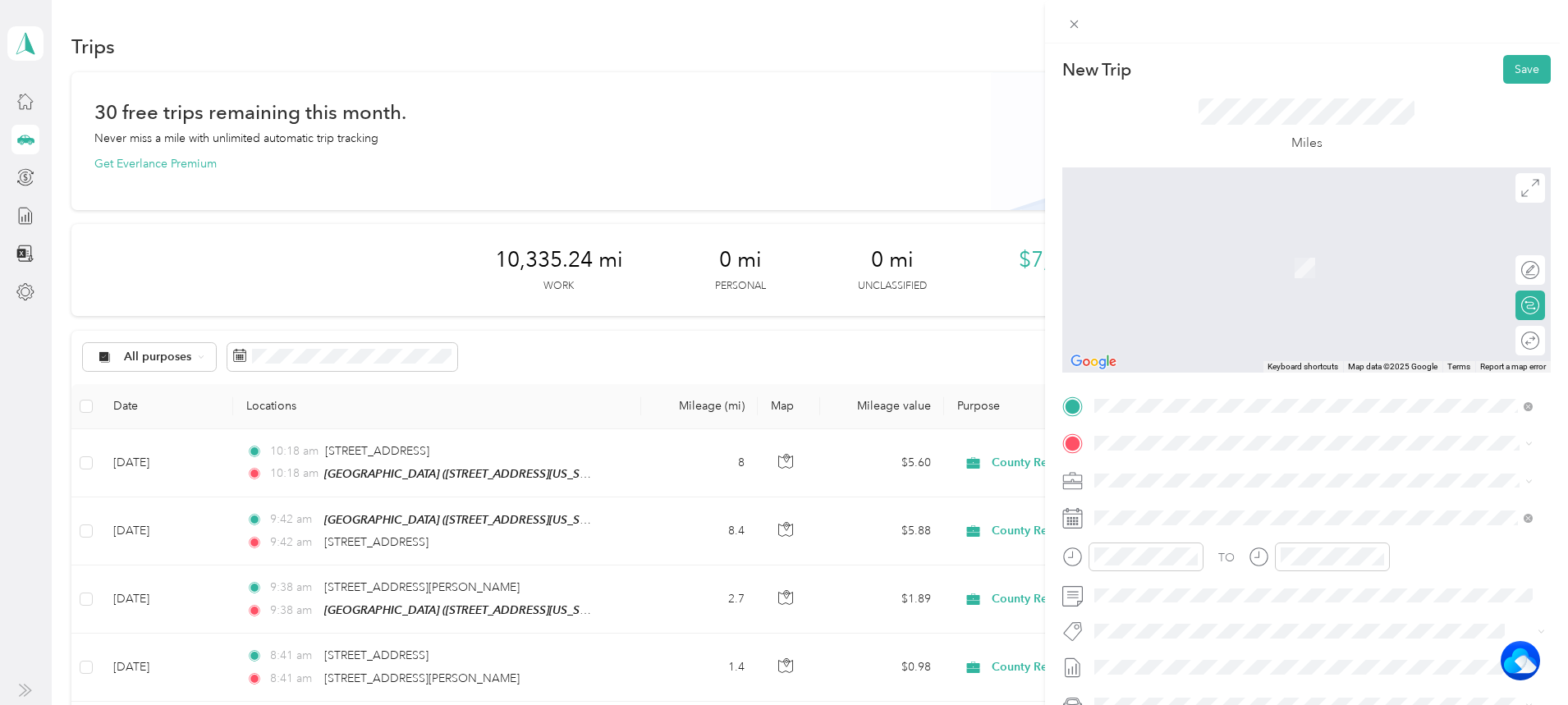
click at [1154, 501] on span "[STREET_ADDRESS][US_STATE]" at bounding box center [1207, 496] width 164 height 14
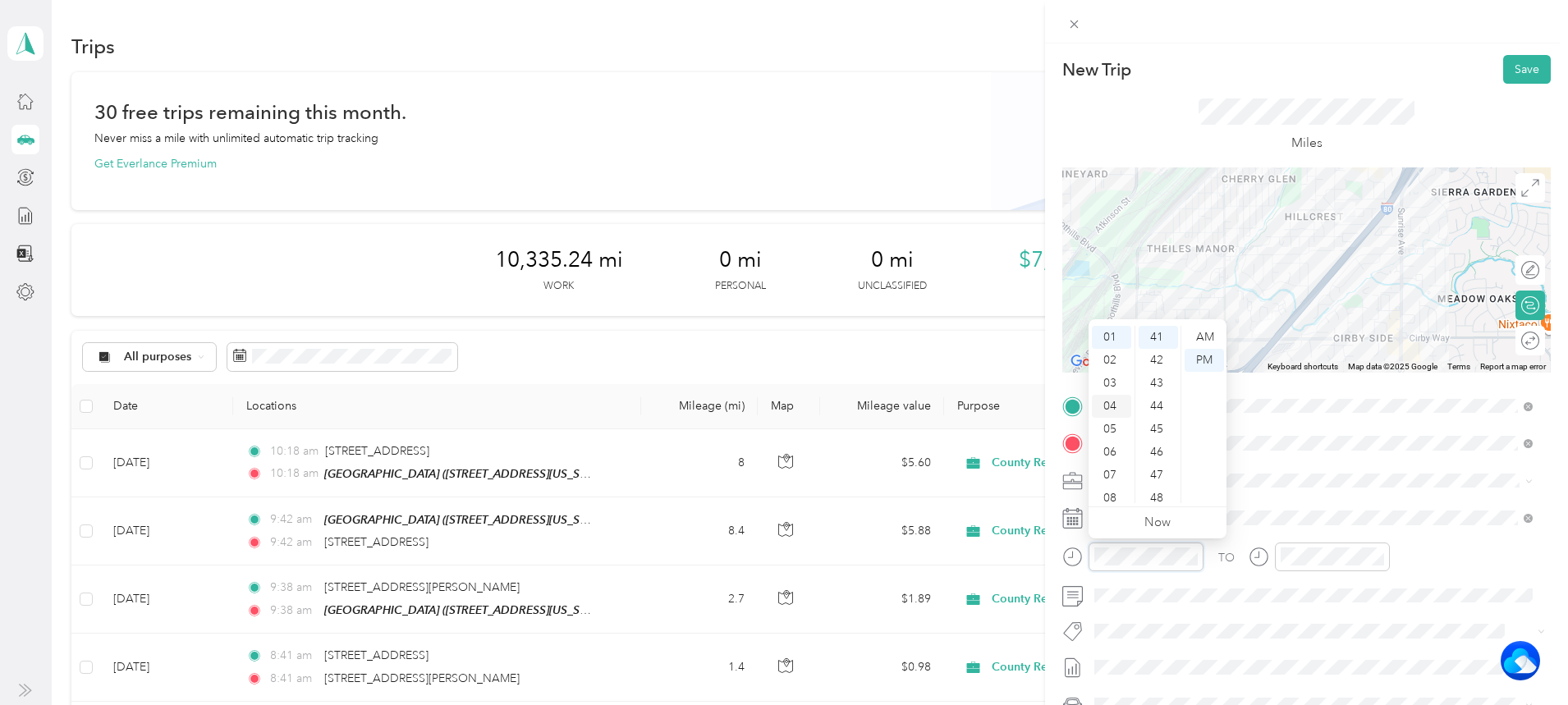
scroll to position [99, 0]
click at [1112, 465] on div "10" at bounding box center [1111, 468] width 39 height 23
click at [1161, 335] on div "34" at bounding box center [1158, 341] width 39 height 23
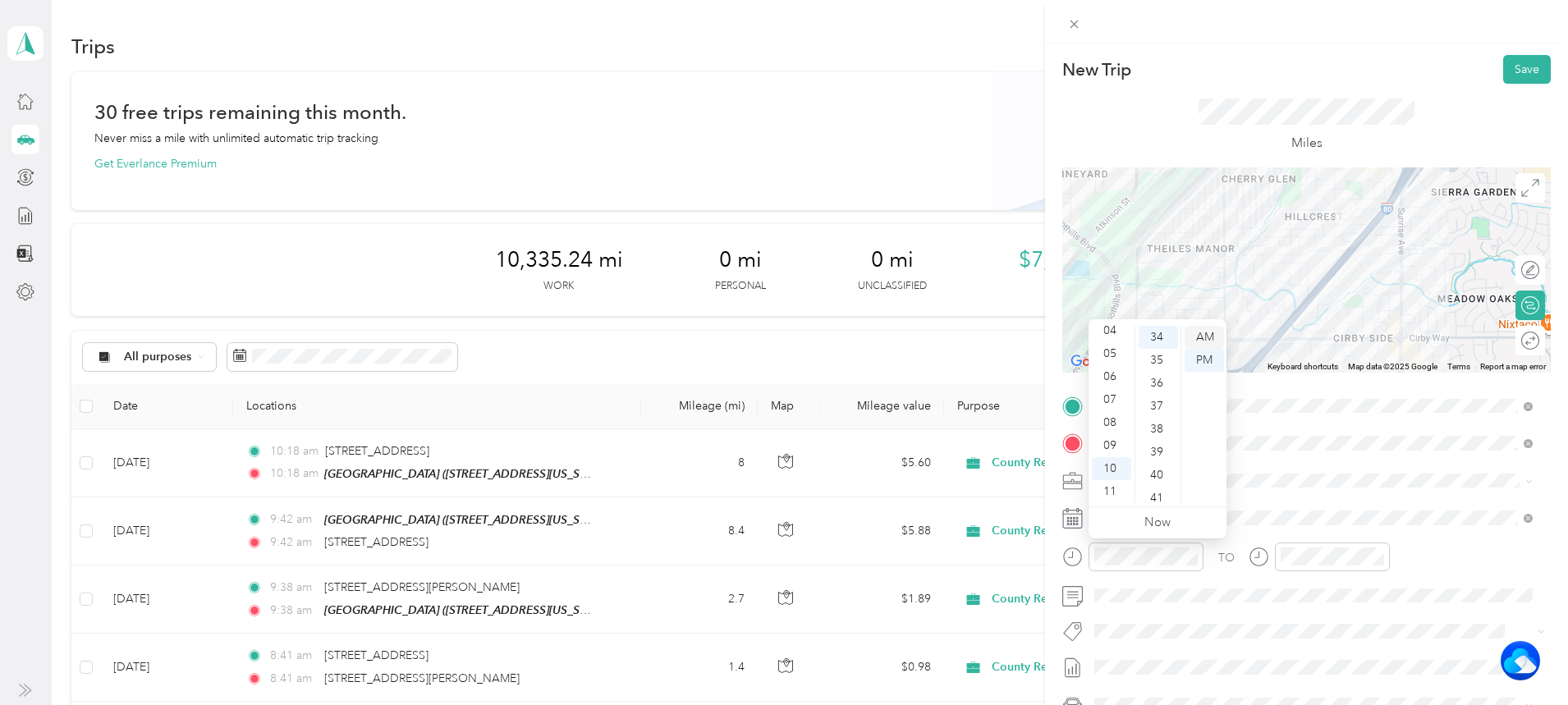
click at [1200, 338] on div "AM" at bounding box center [1204, 337] width 39 height 23
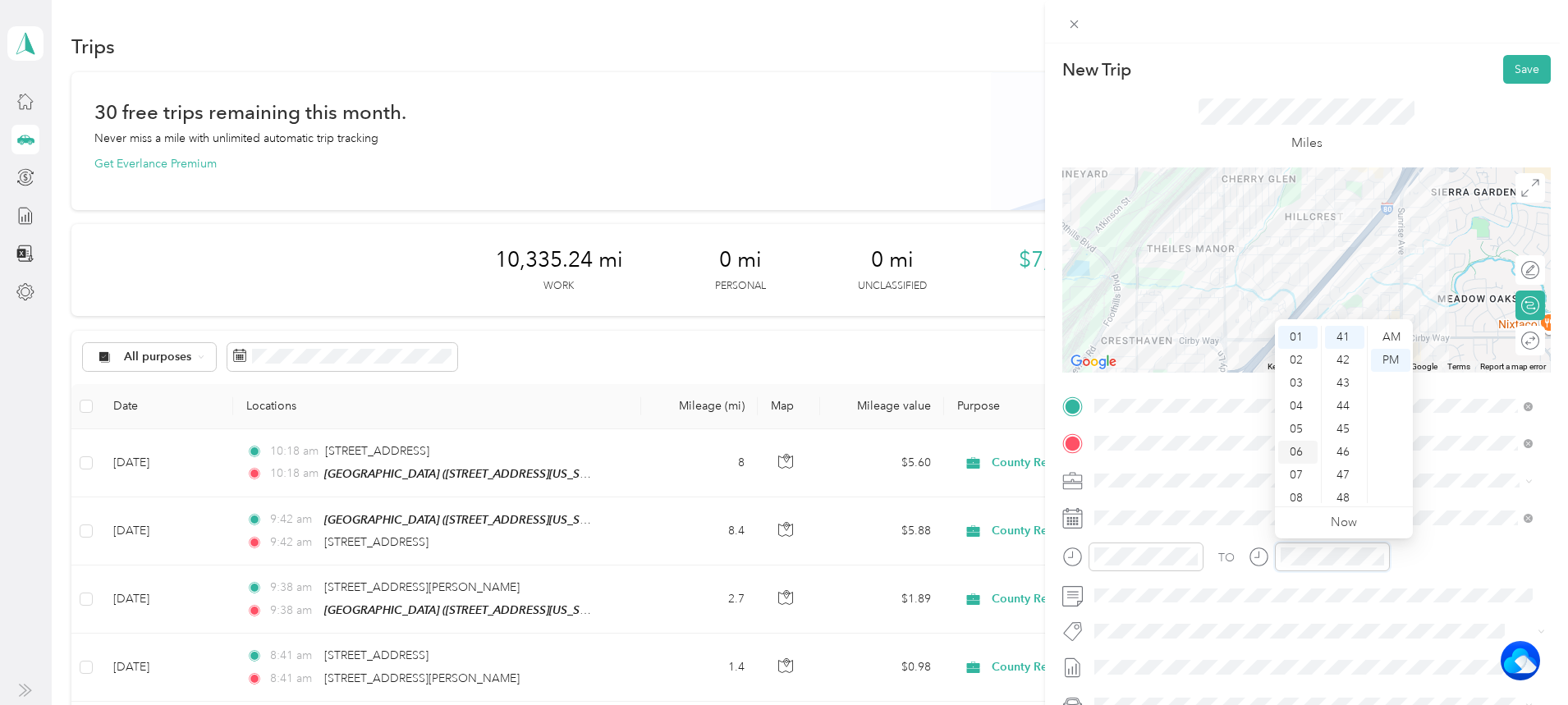
scroll to position [99, 0]
click at [1293, 461] on div "10" at bounding box center [1298, 468] width 39 height 23
click at [1348, 421] on div "34" at bounding box center [1345, 422] width 39 height 23
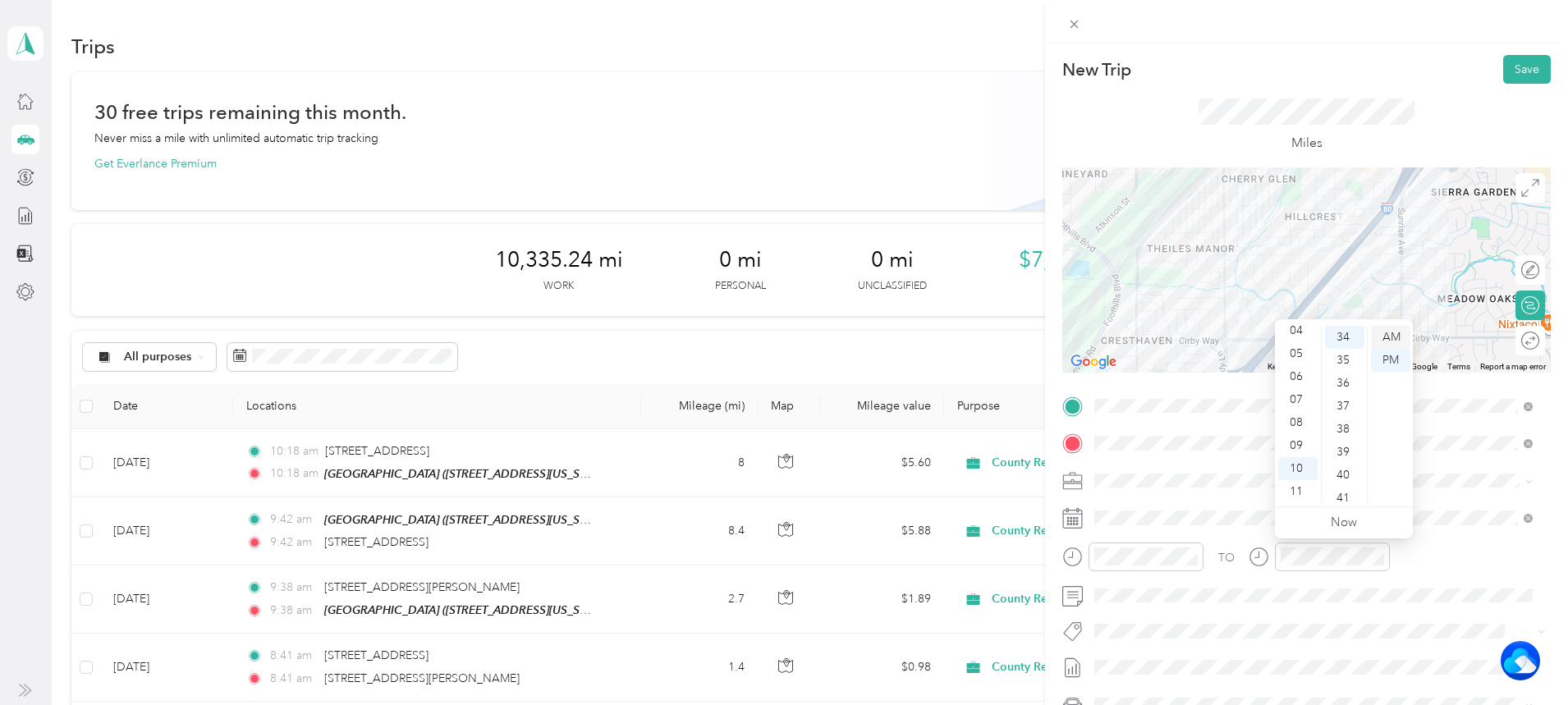
click at [1399, 332] on div "AM" at bounding box center [1391, 337] width 39 height 23
click at [1517, 72] on button "Save" at bounding box center [1528, 69] width 48 height 29
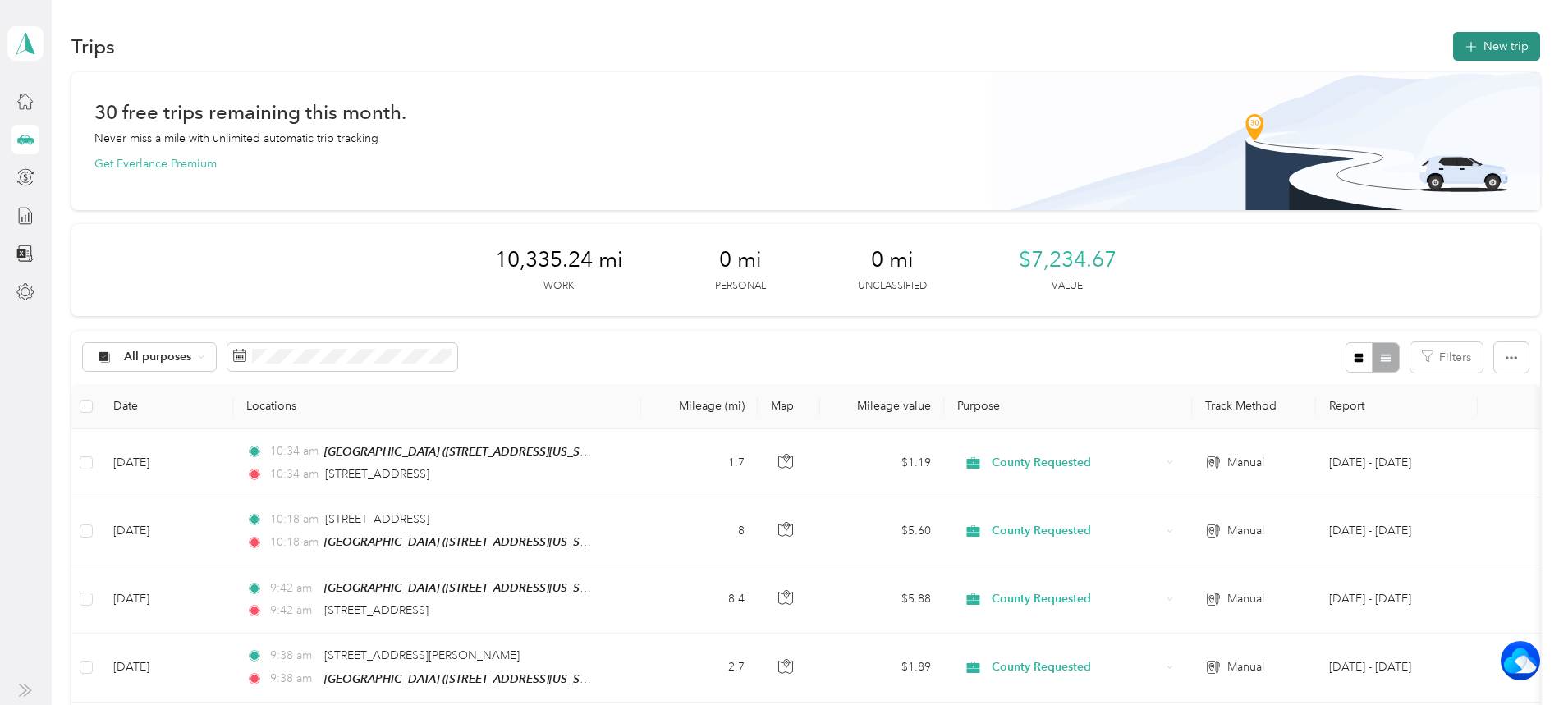
click at [1453, 38] on button "New trip" at bounding box center [1496, 46] width 87 height 29
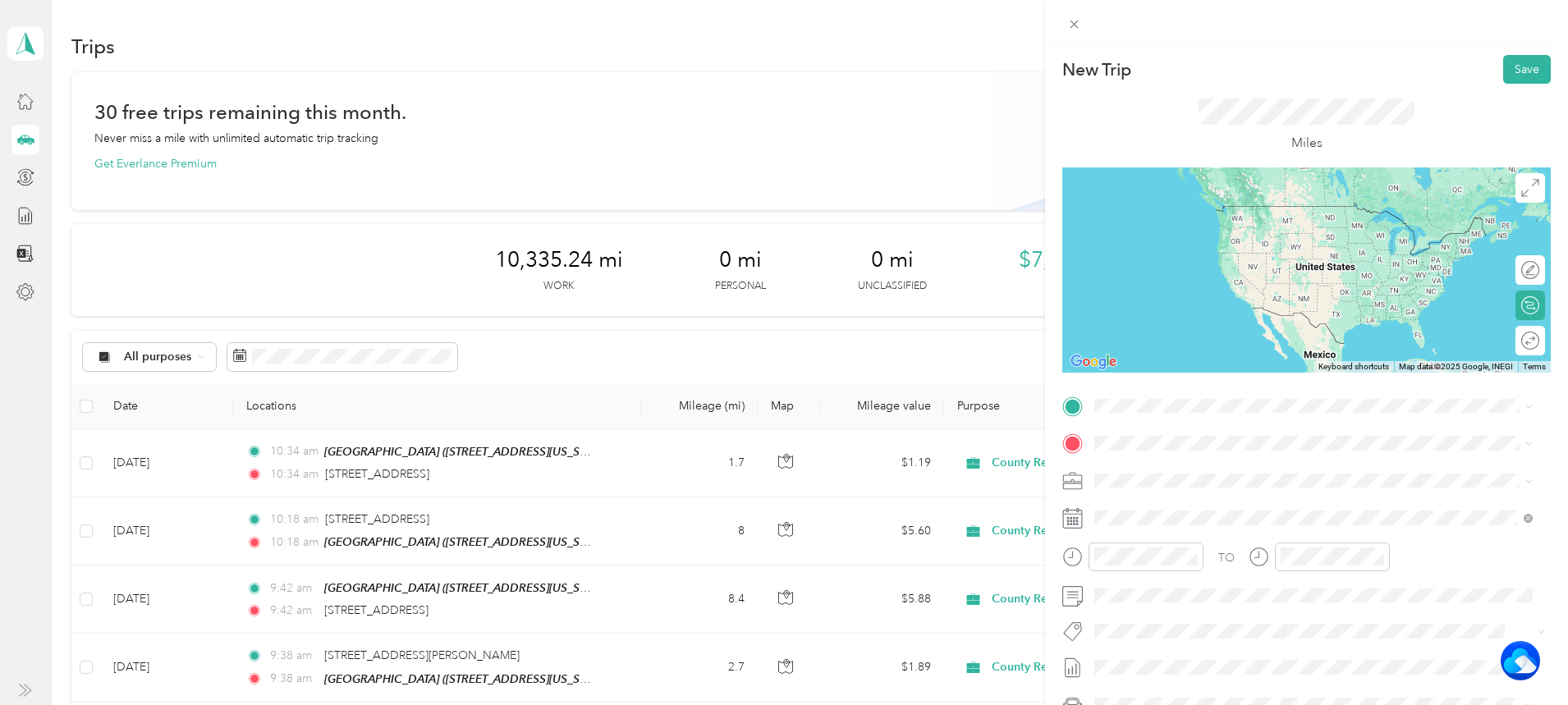
click at [1166, 468] on div "[STREET_ADDRESS][US_STATE]" at bounding box center [1313, 457] width 427 height 22
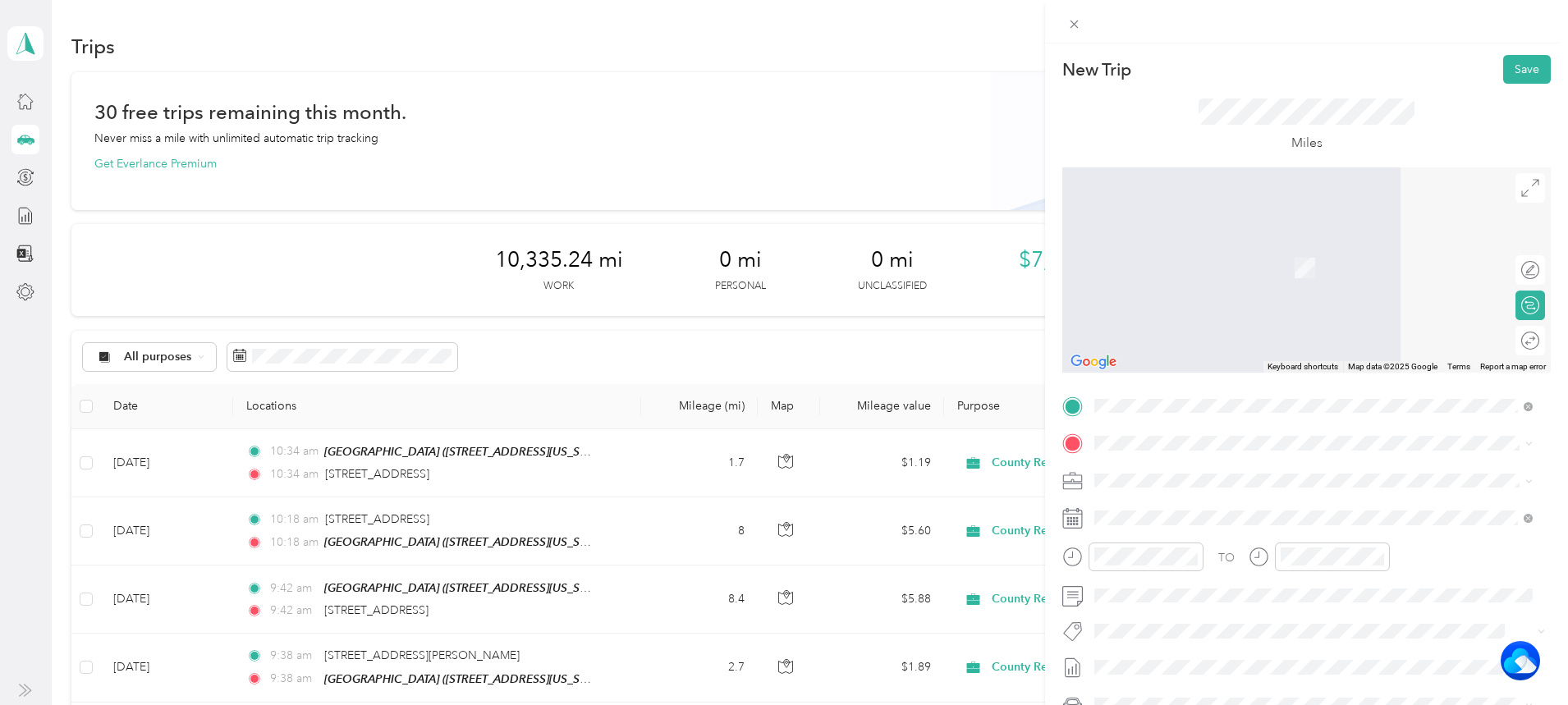
click at [1202, 678] on strong "[STREET_ADDRESS]" at bounding box center [1237, 678] width 110 height 14
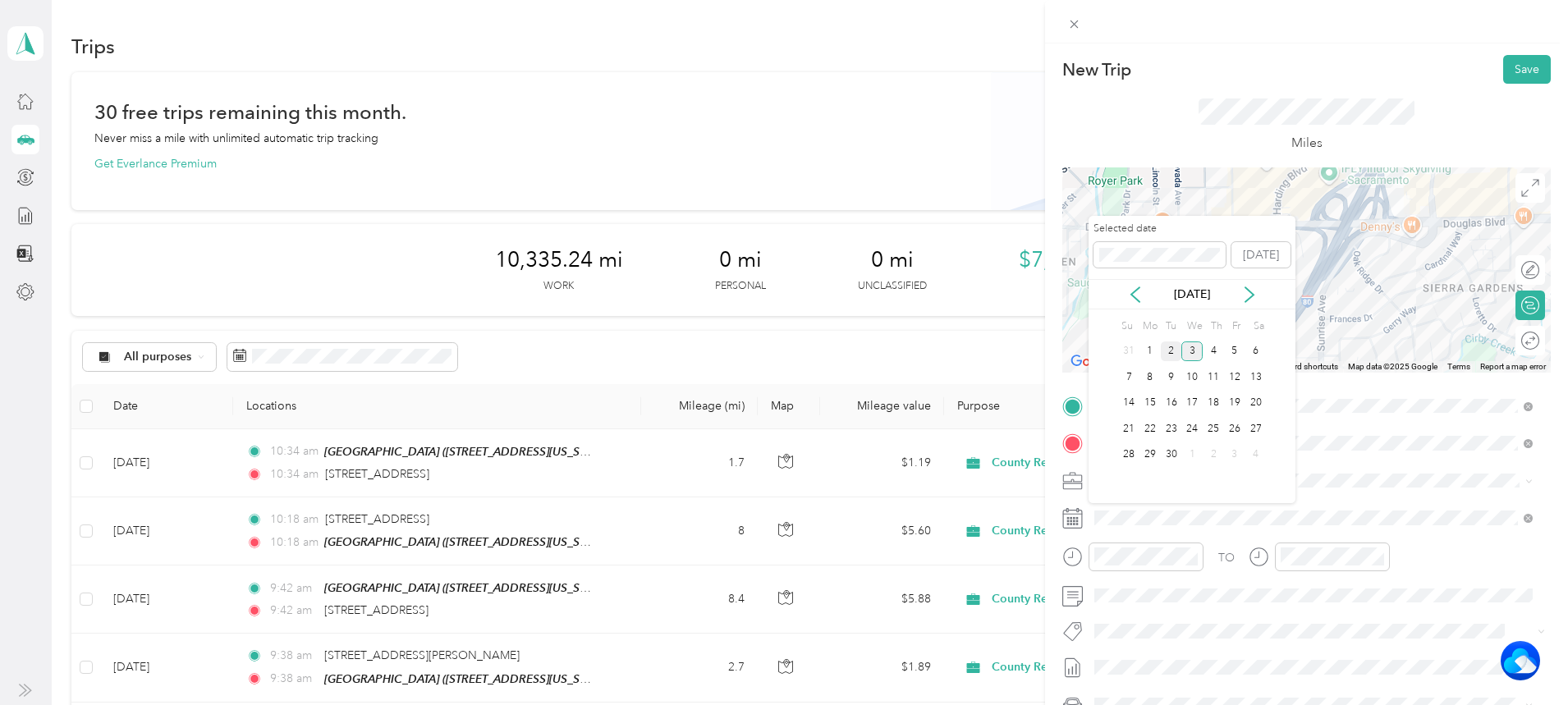
click at [1173, 353] on div "2" at bounding box center [1171, 351] width 21 height 20
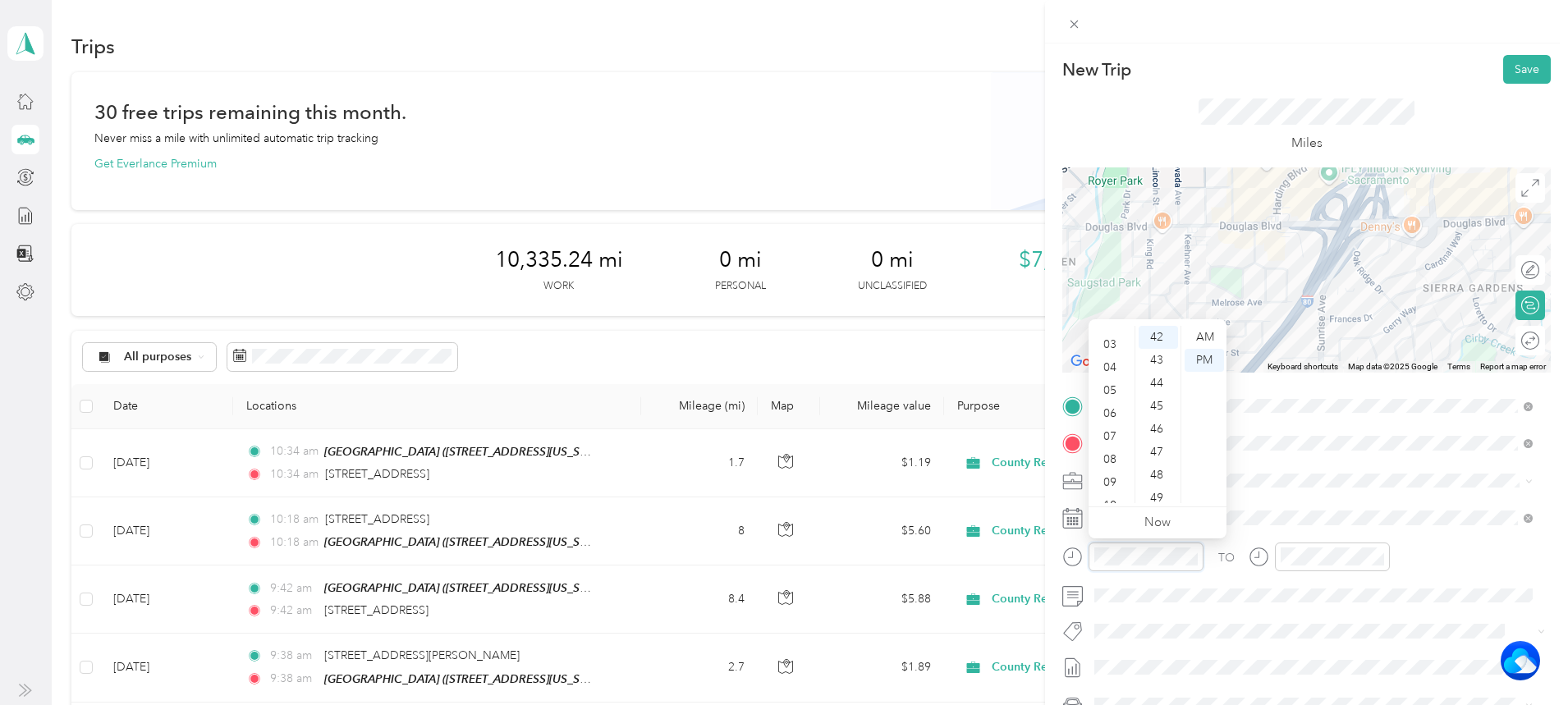
scroll to position [99, 0]
click at [1110, 465] on div "10" at bounding box center [1111, 468] width 39 height 23
click at [1160, 329] on div "42" at bounding box center [1158, 337] width 39 height 23
click at [1209, 331] on div "AM" at bounding box center [1204, 337] width 39 height 23
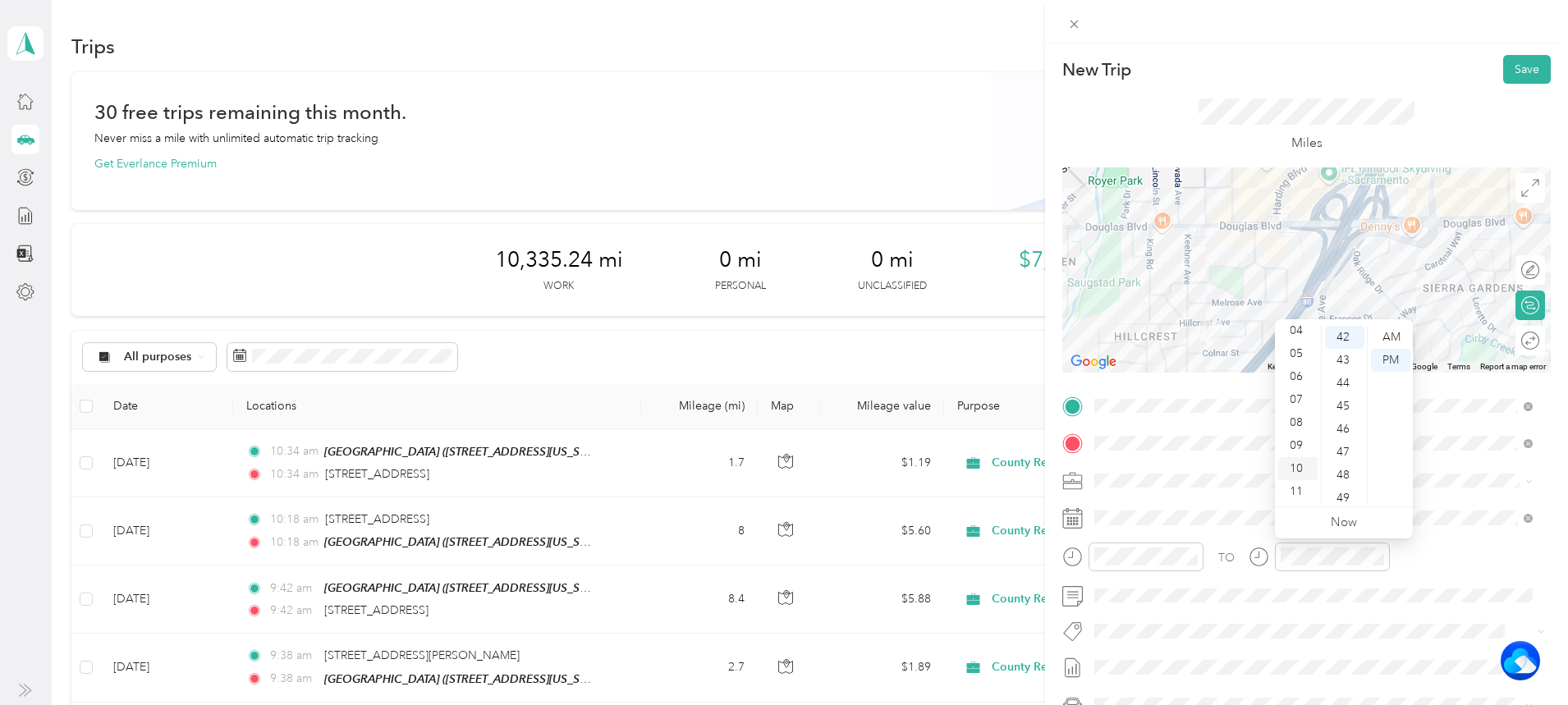
click at [1290, 461] on div "10" at bounding box center [1298, 468] width 39 height 23
click at [1378, 336] on div "AM" at bounding box center [1391, 337] width 39 height 23
click at [1514, 57] on button "Save" at bounding box center [1528, 69] width 48 height 29
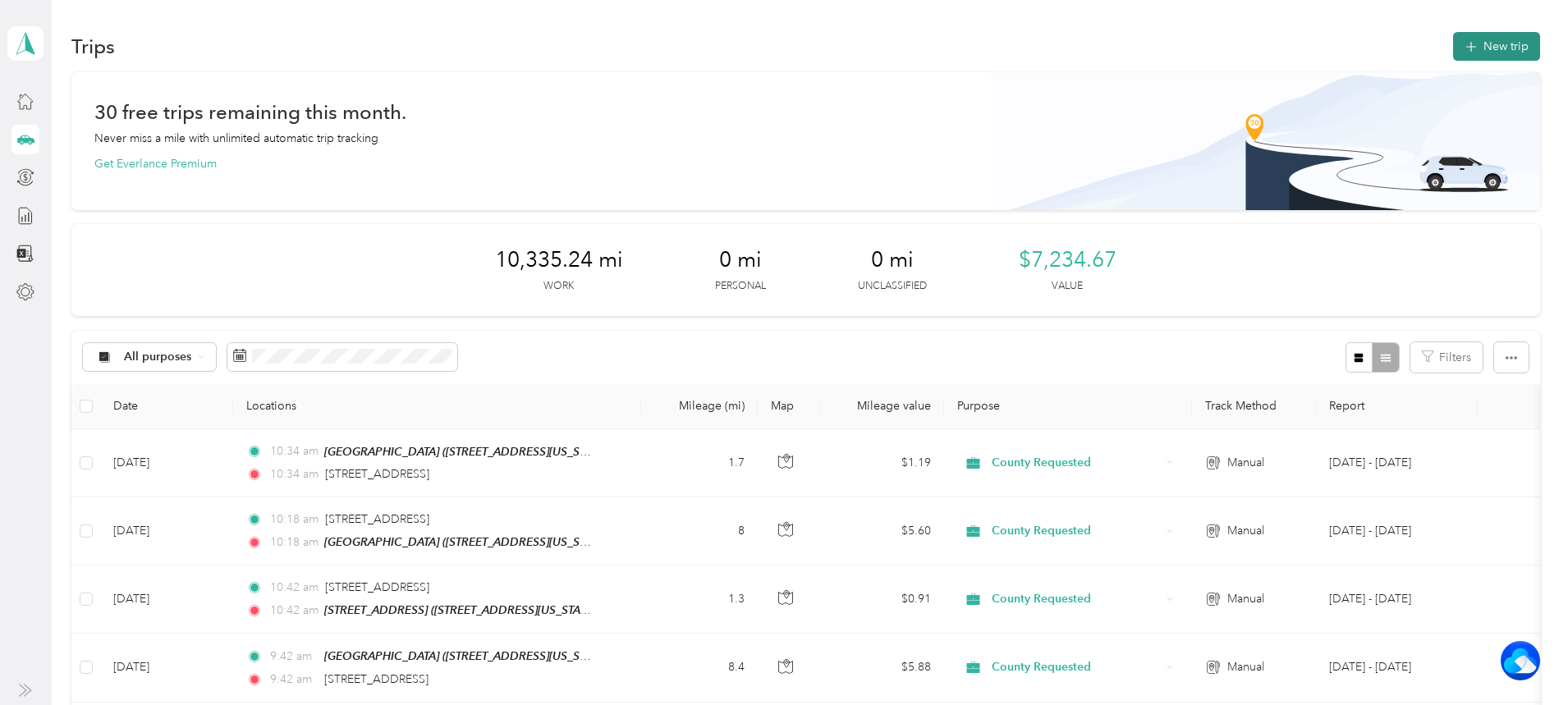
click at [1453, 45] on button "New trip" at bounding box center [1496, 46] width 87 height 29
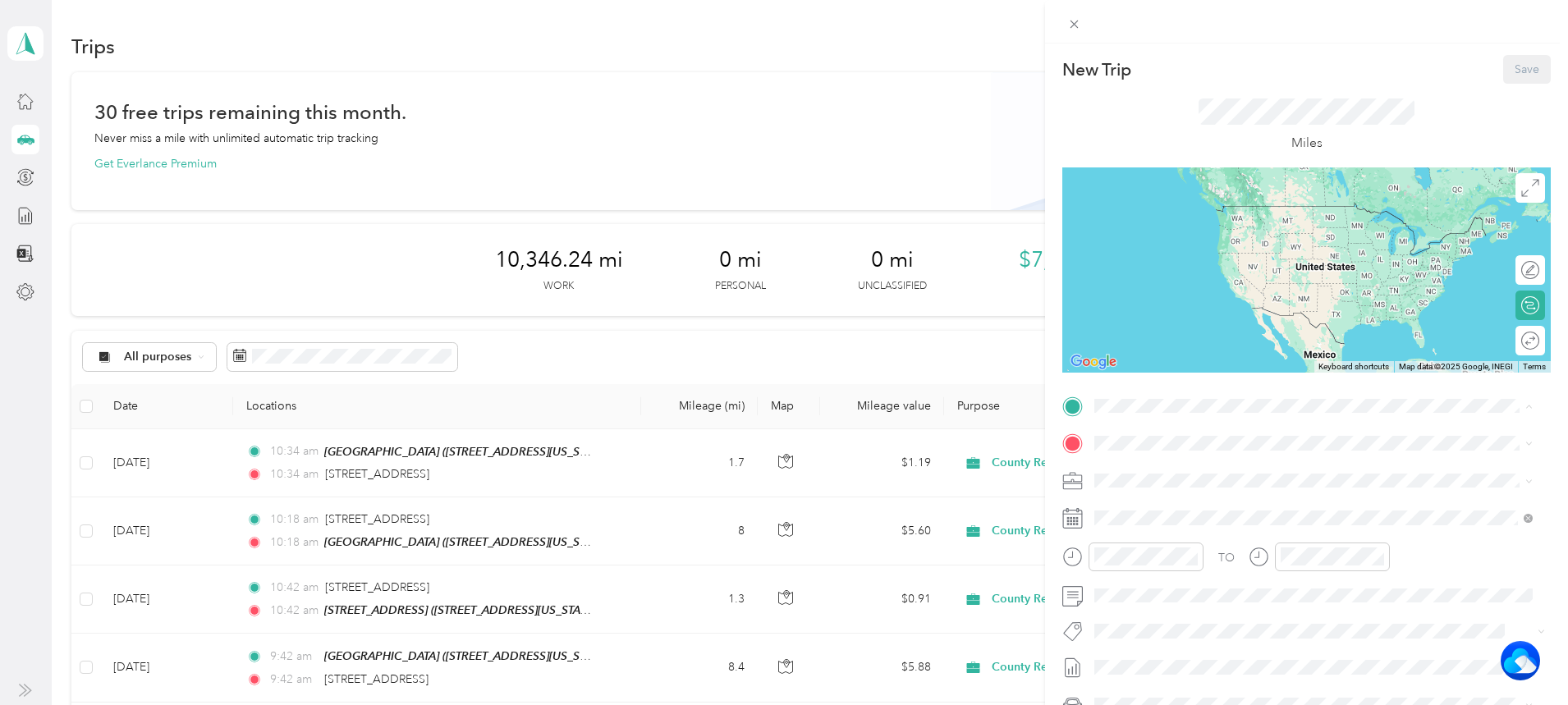
click at [771, 451] on div "New Trip Save This trip cannot be edited because it is either under review, app…" at bounding box center [784, 352] width 1568 height 705
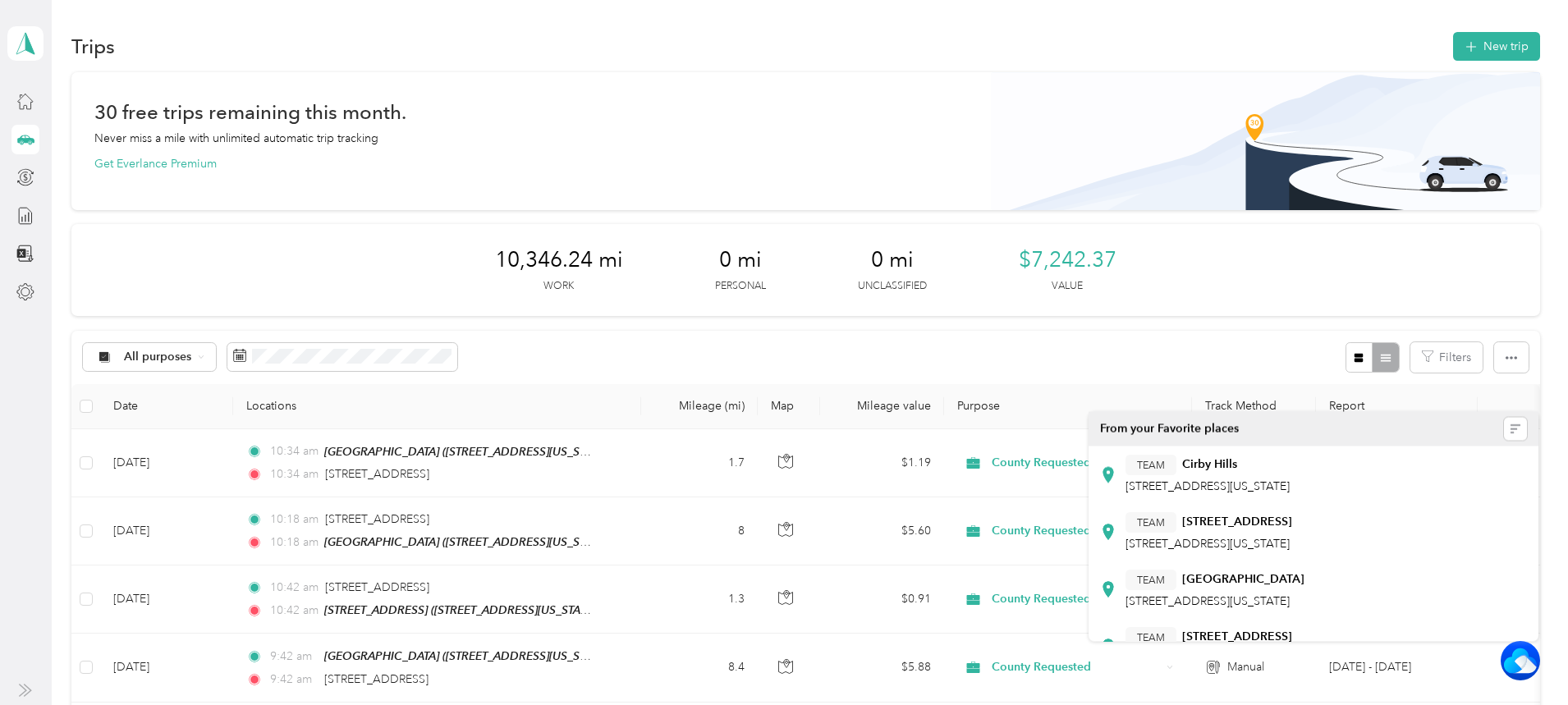
click at [771, 451] on div at bounding box center [784, 352] width 1568 height 705
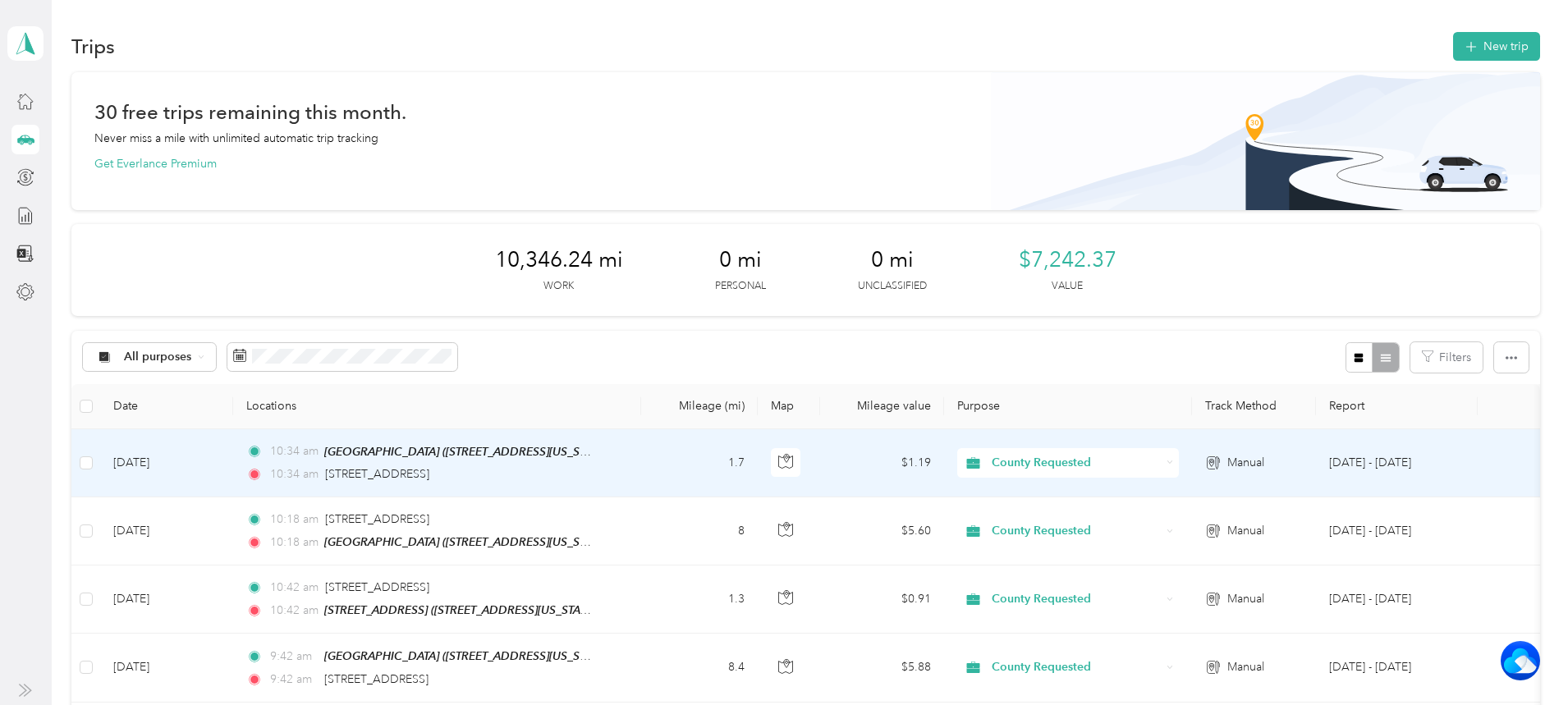
click at [729, 454] on td "1.7" at bounding box center [700, 463] width 118 height 68
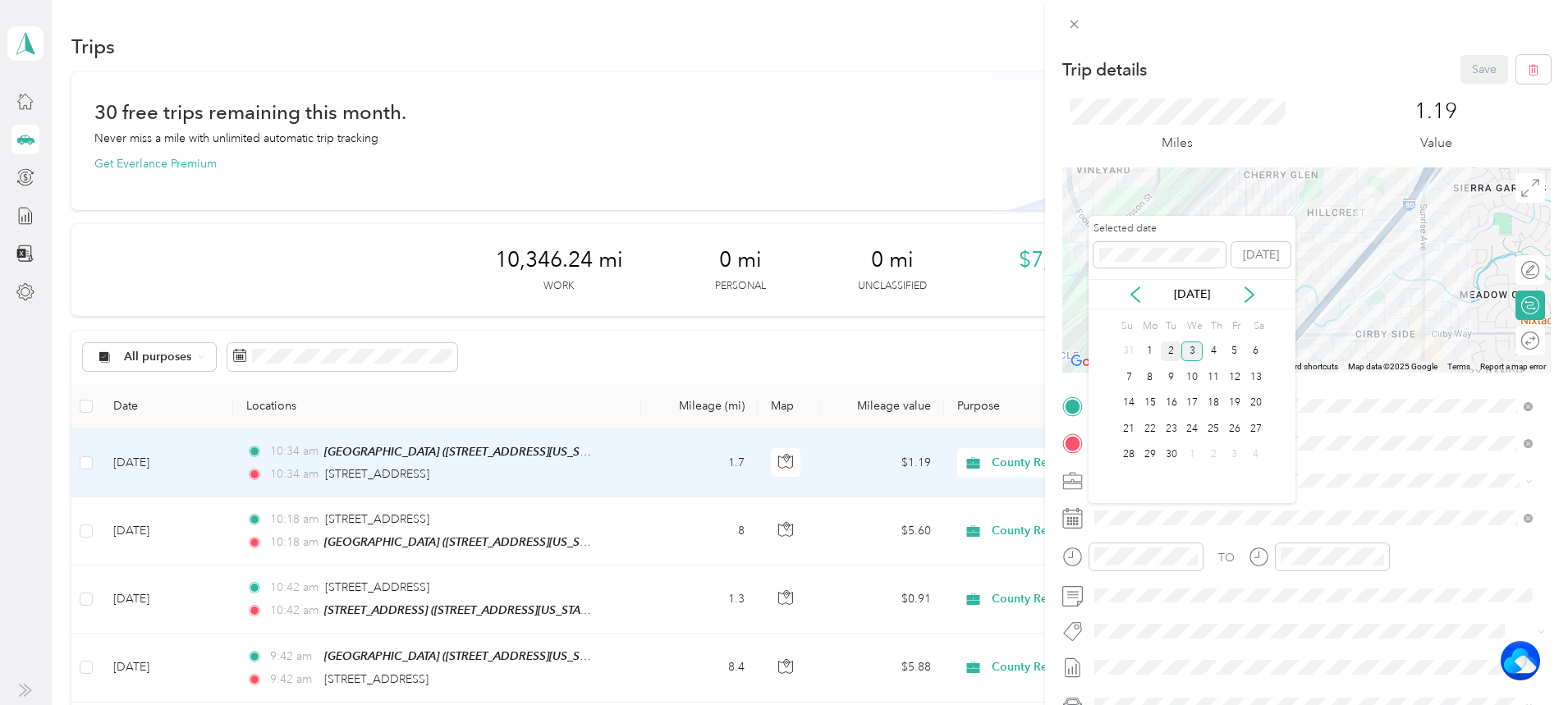
click at [1165, 352] on div "2" at bounding box center [1171, 351] width 21 height 20
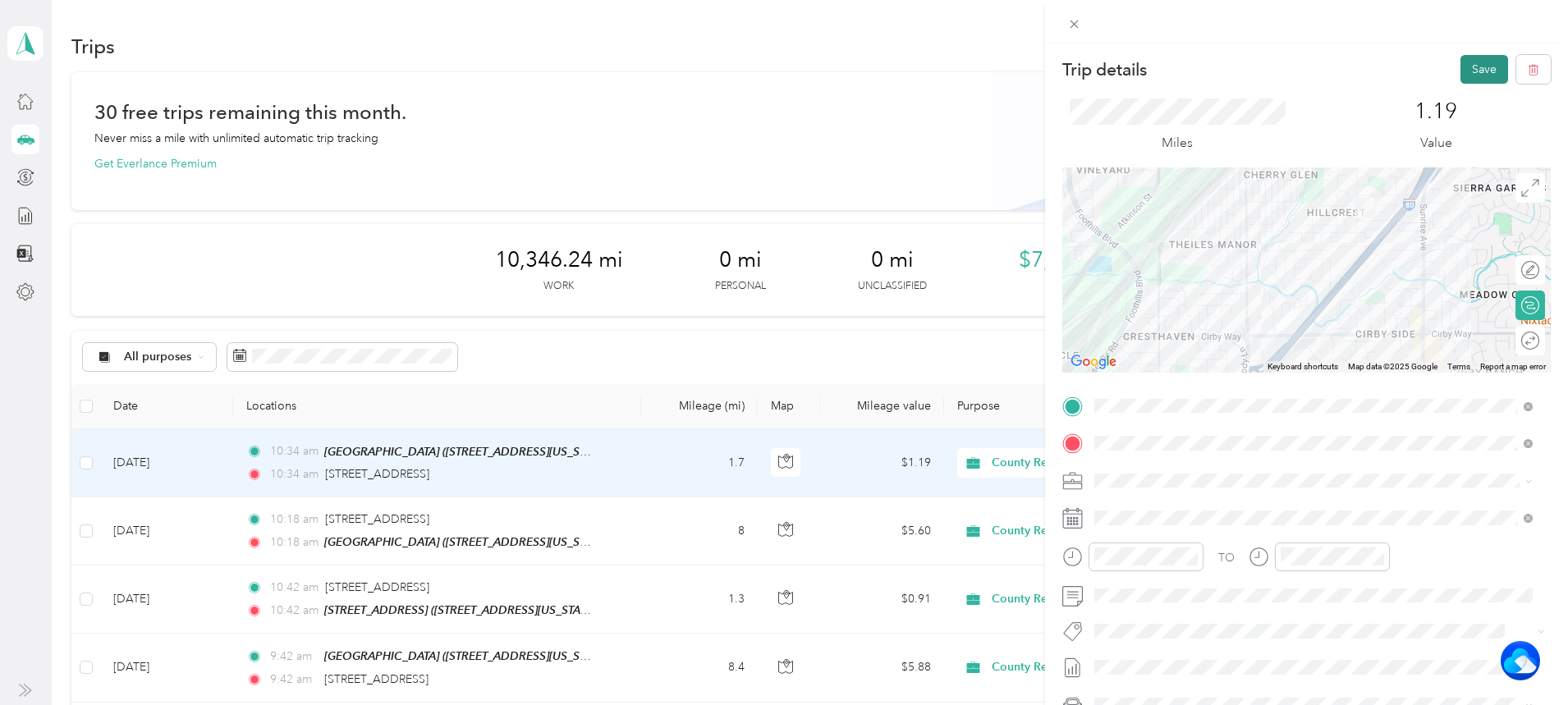
click at [1475, 69] on button "Save" at bounding box center [1485, 69] width 48 height 29
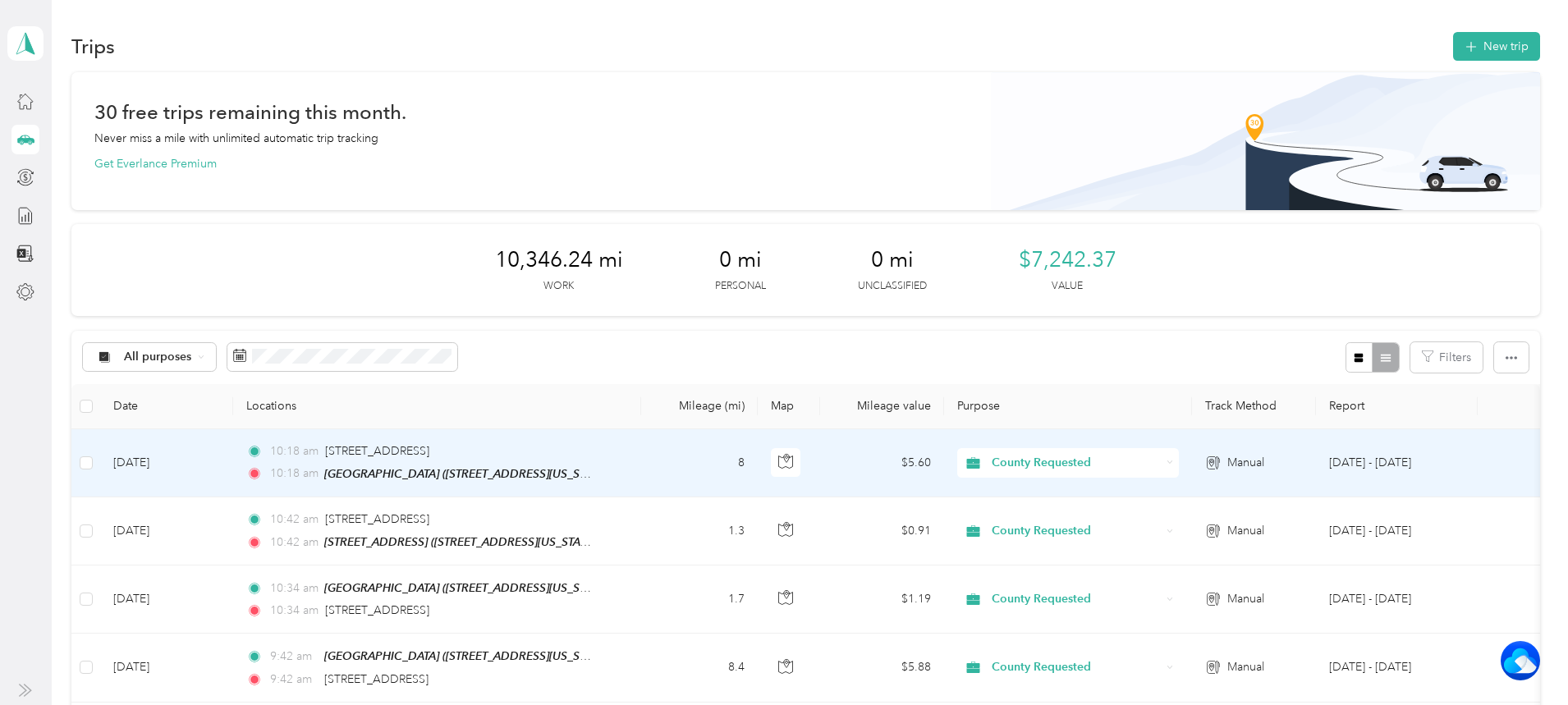
click at [736, 456] on td "8" at bounding box center [700, 463] width 118 height 68
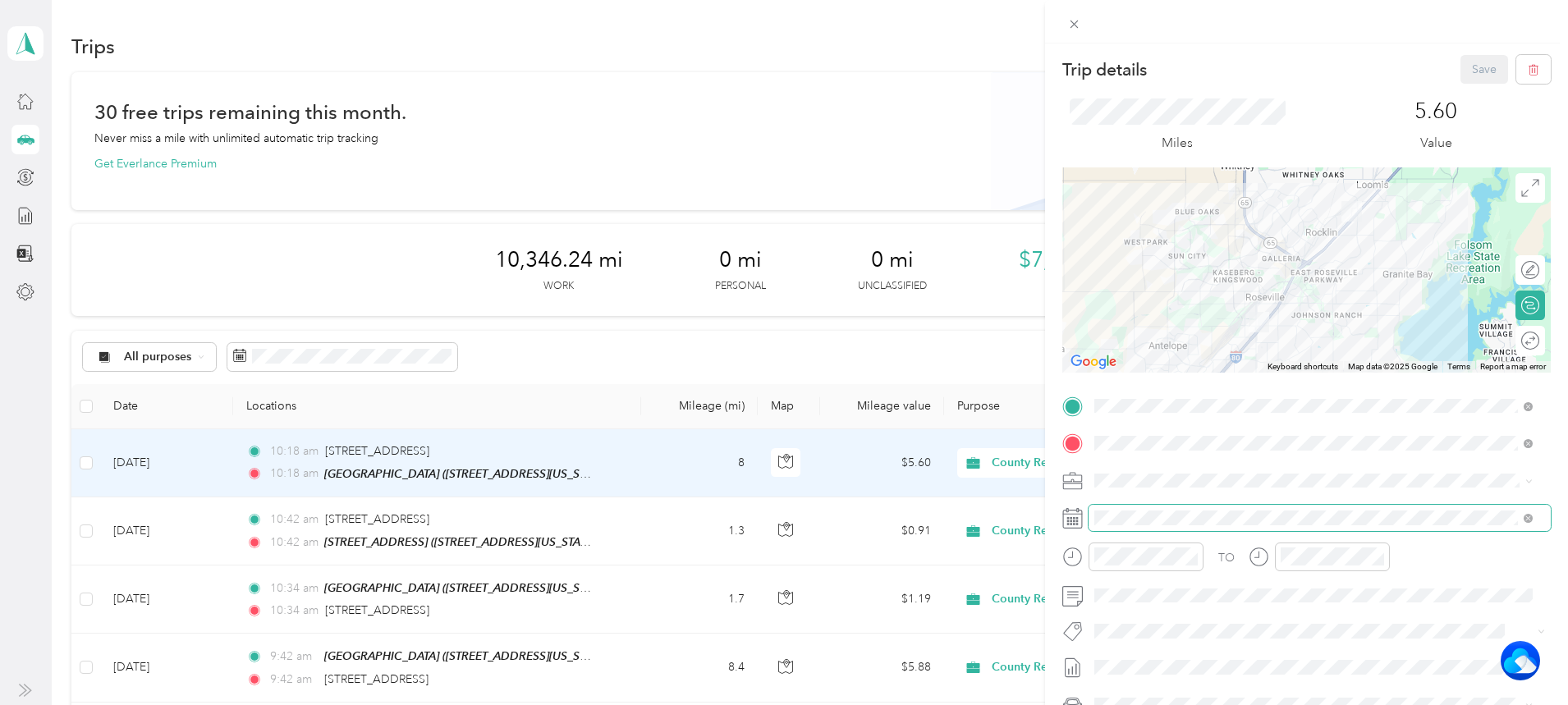
click at [1147, 509] on span at bounding box center [1320, 517] width 462 height 26
click at [1187, 511] on span at bounding box center [1320, 517] width 462 height 26
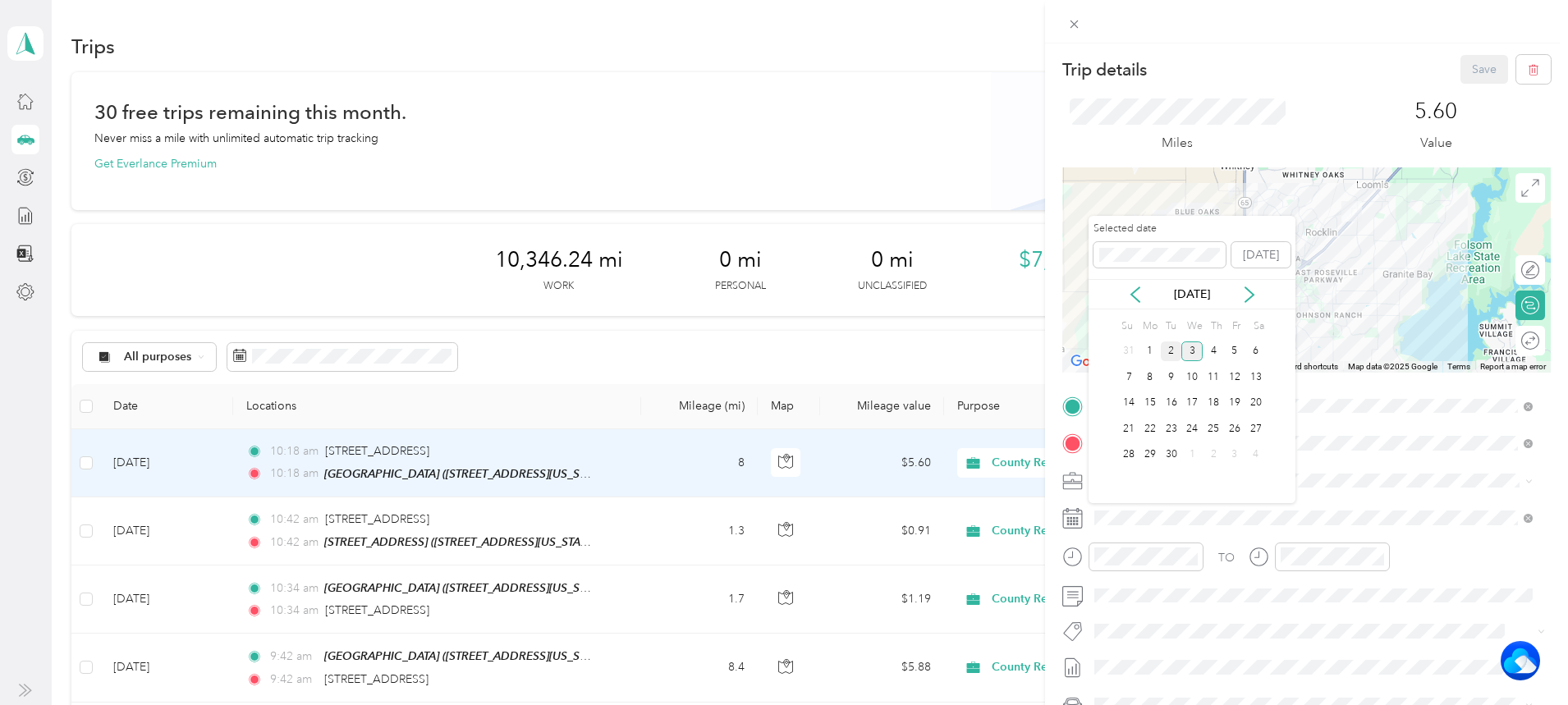
click at [1170, 353] on div "2" at bounding box center [1171, 351] width 21 height 20
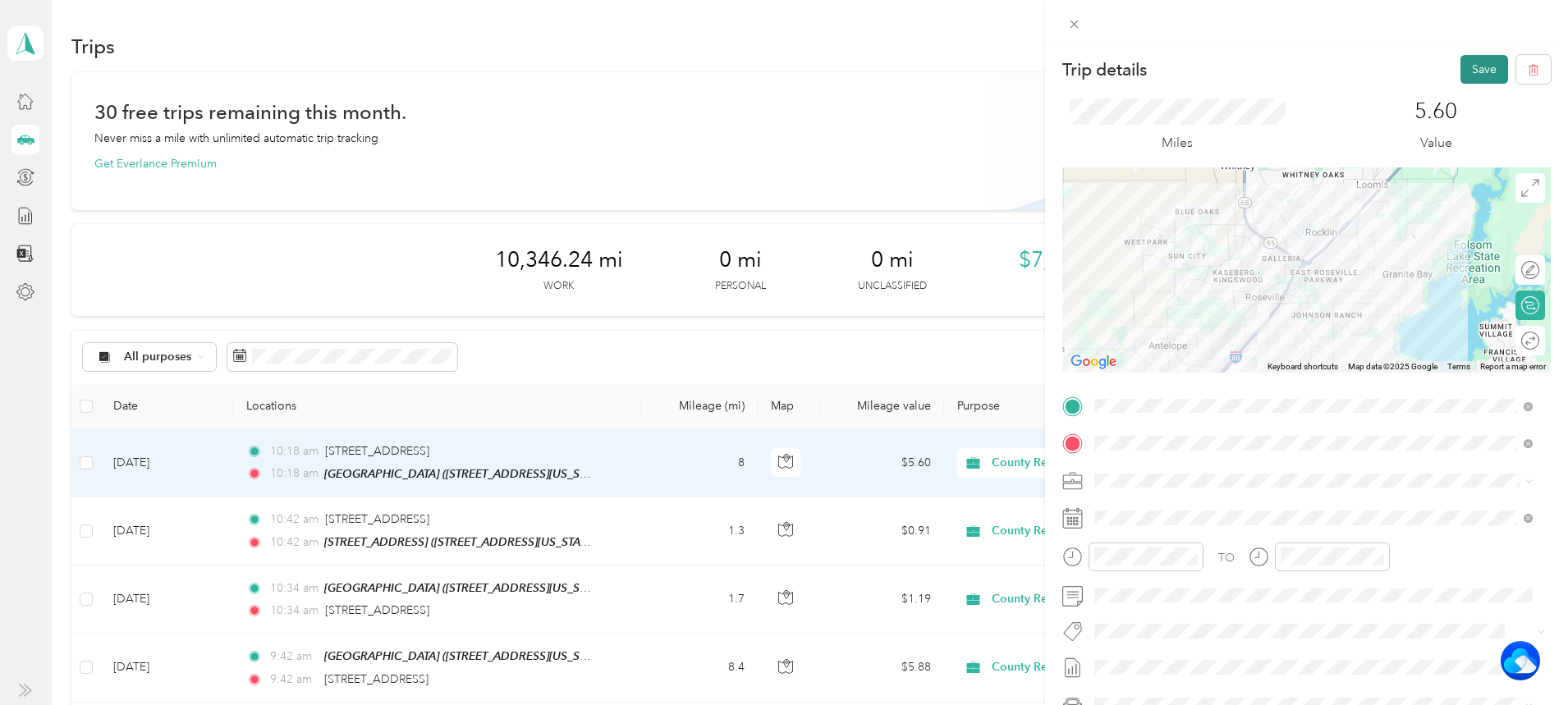
click at [1471, 66] on button "Save" at bounding box center [1485, 69] width 48 height 29
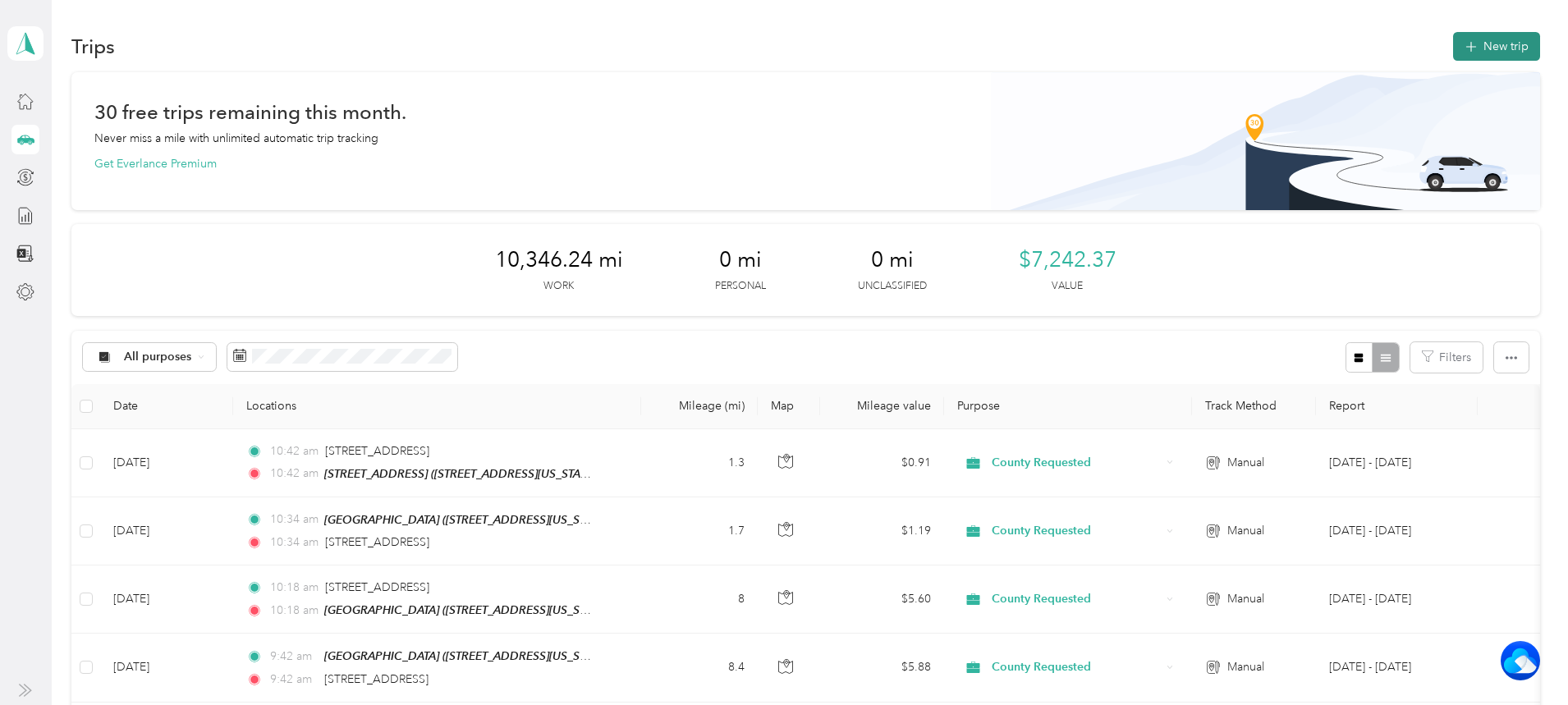
click at [1453, 43] on button "New trip" at bounding box center [1496, 46] width 87 height 29
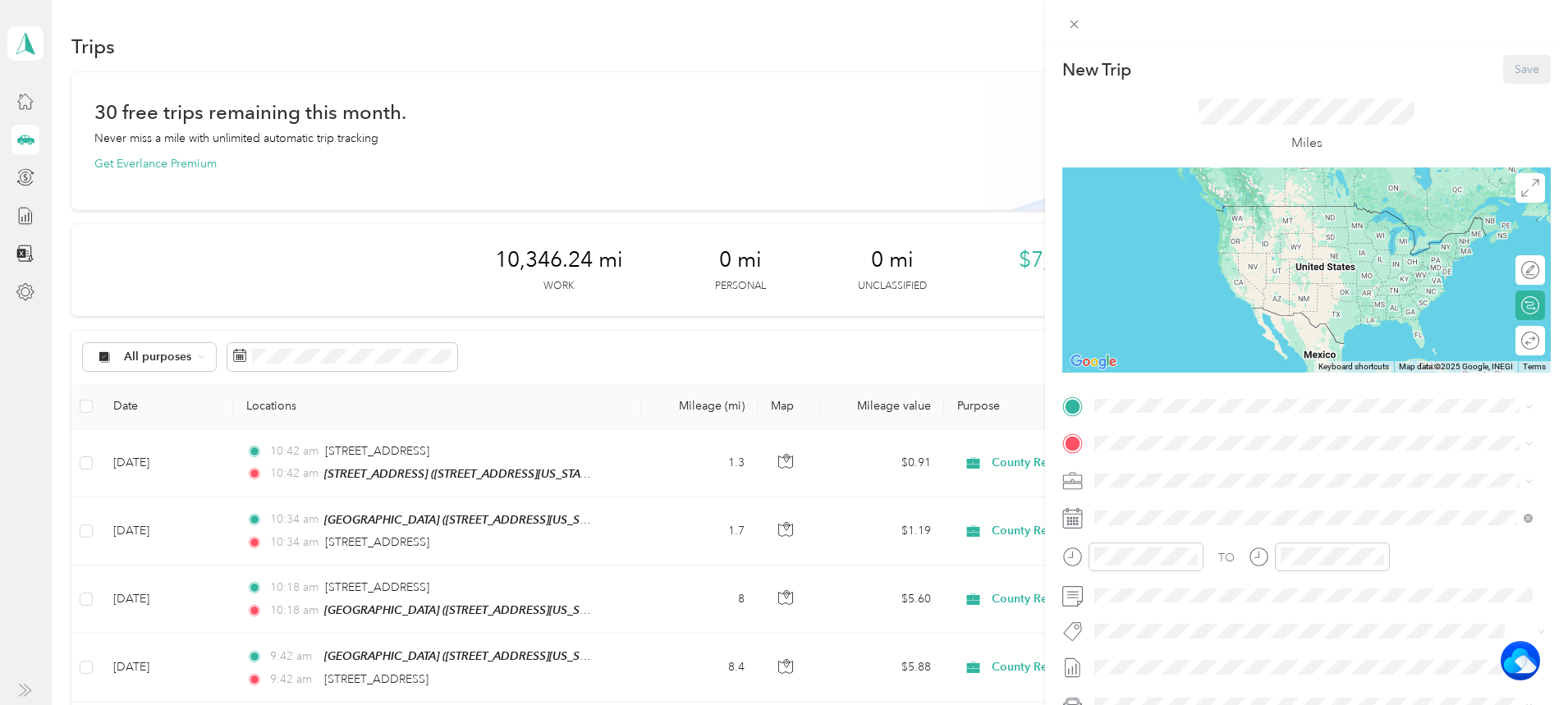
click at [1292, 638] on strong "[STREET_ADDRESS]" at bounding box center [1237, 645] width 110 height 14
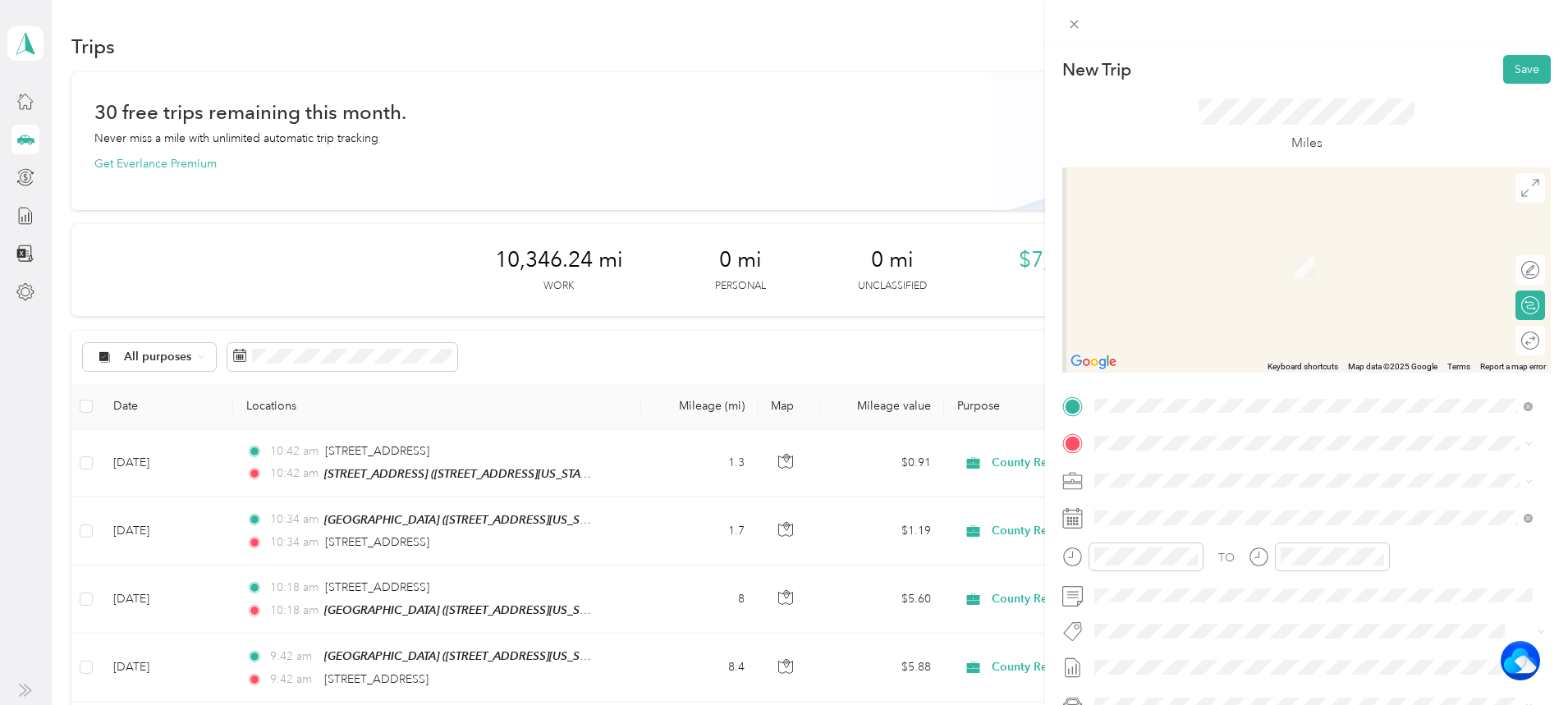
drag, startPoint x: 1183, startPoint y: 433, endPoint x: 1174, endPoint y: 466, distance: 34.2
click at [1174, 466] on div "TO Add photo" at bounding box center [1307, 591] width 489 height 397
click at [1185, 528] on span "[STREET_ADDRESS][US_STATE]" at bounding box center [1207, 531] width 164 height 14
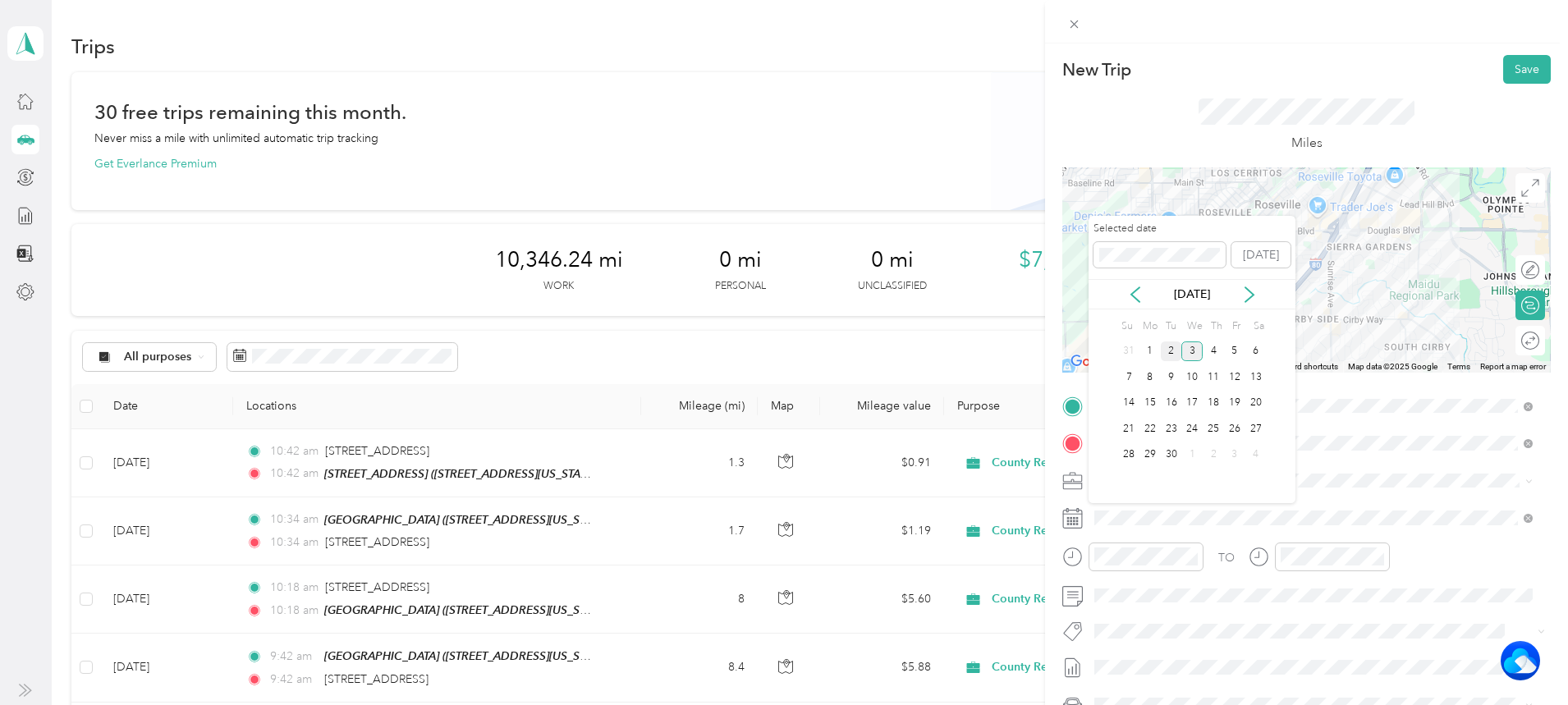
click at [1164, 347] on div "2" at bounding box center [1171, 351] width 21 height 20
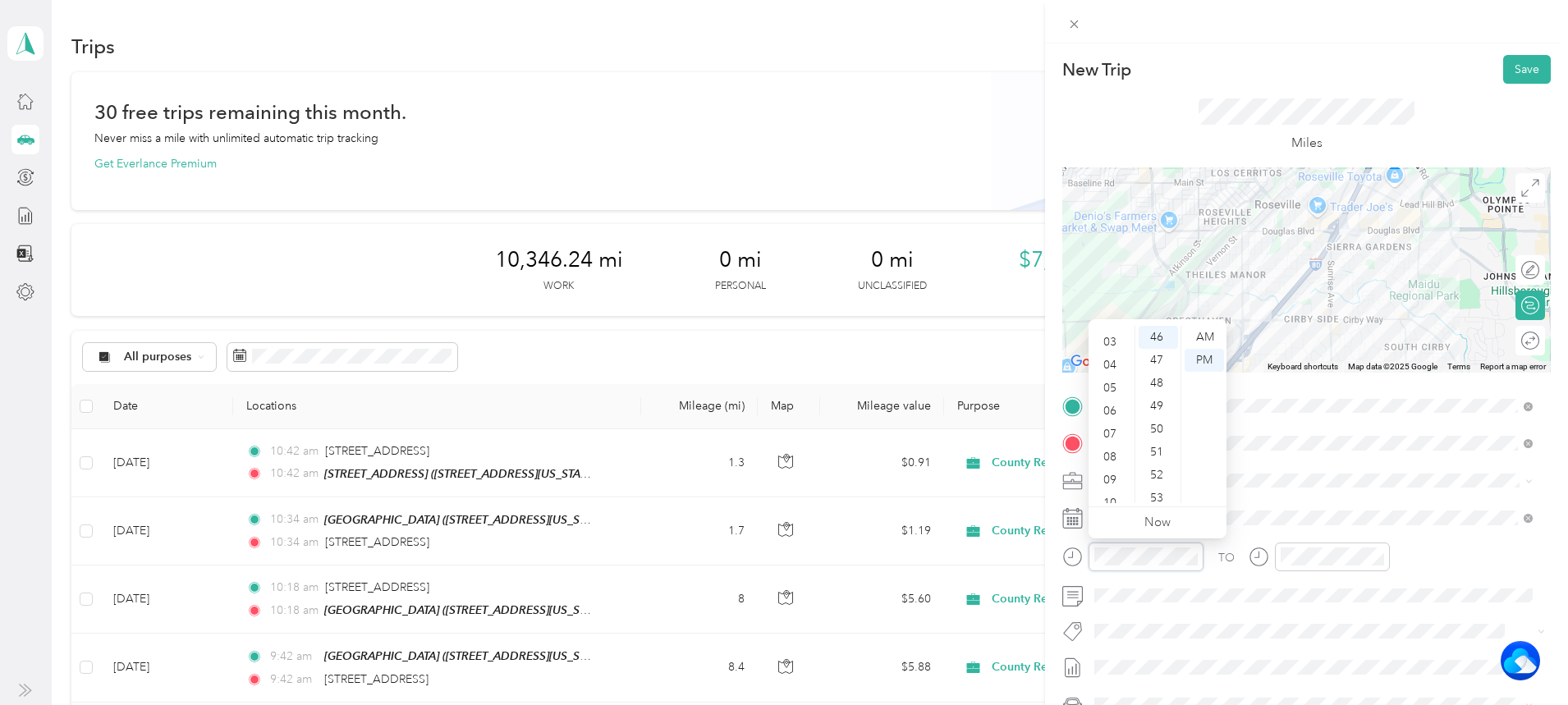
scroll to position [99, 0]
click at [1102, 471] on div "10" at bounding box center [1111, 468] width 39 height 23
click at [1158, 453] on div "51" at bounding box center [1158, 452] width 39 height 23
click at [1201, 339] on div "AM" at bounding box center [1204, 337] width 39 height 23
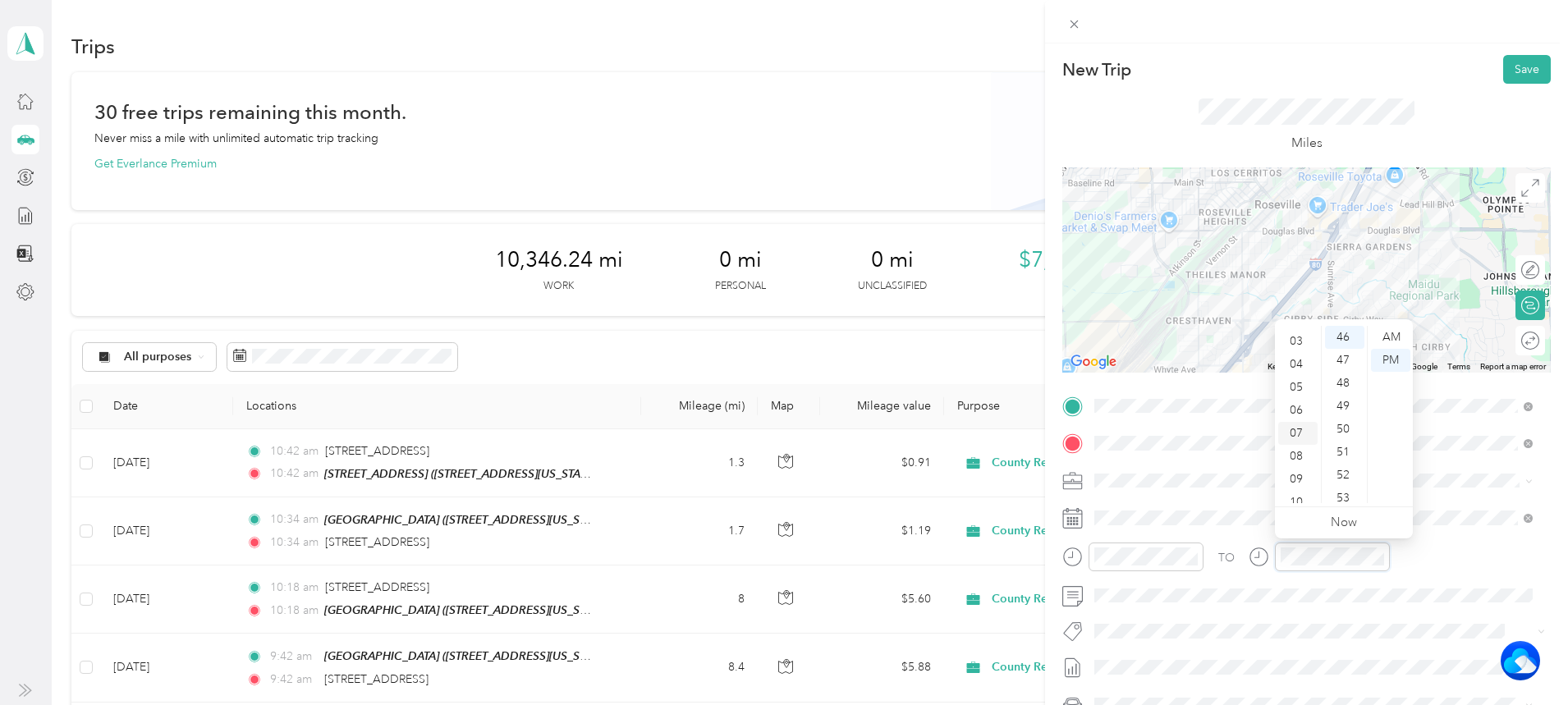
scroll to position [99, 0]
click at [1301, 458] on div "10" at bounding box center [1298, 468] width 39 height 23
click at [1327, 447] on div "51" at bounding box center [1345, 452] width 39 height 23
click at [1394, 335] on div "AM" at bounding box center [1391, 337] width 39 height 23
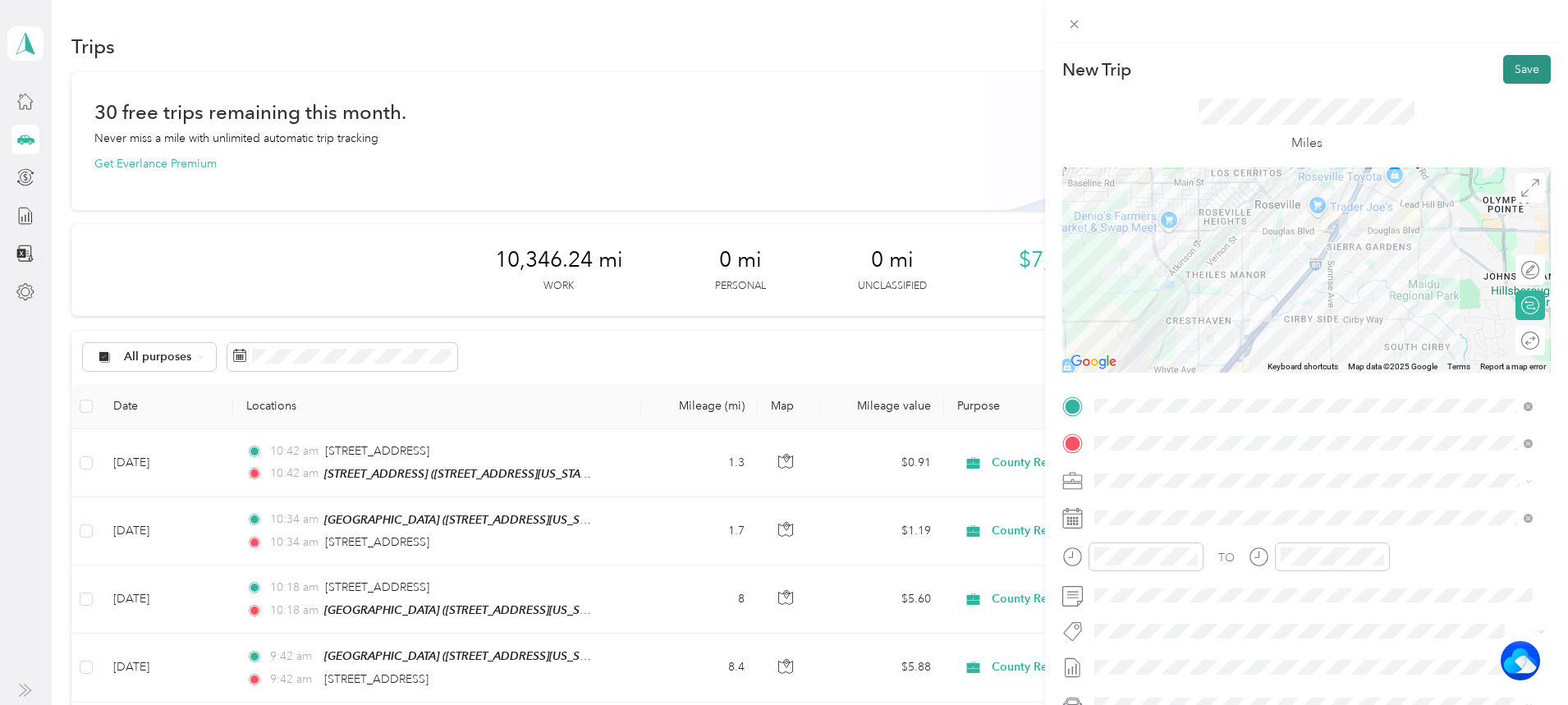
click at [1505, 71] on button "Save" at bounding box center [1528, 69] width 48 height 29
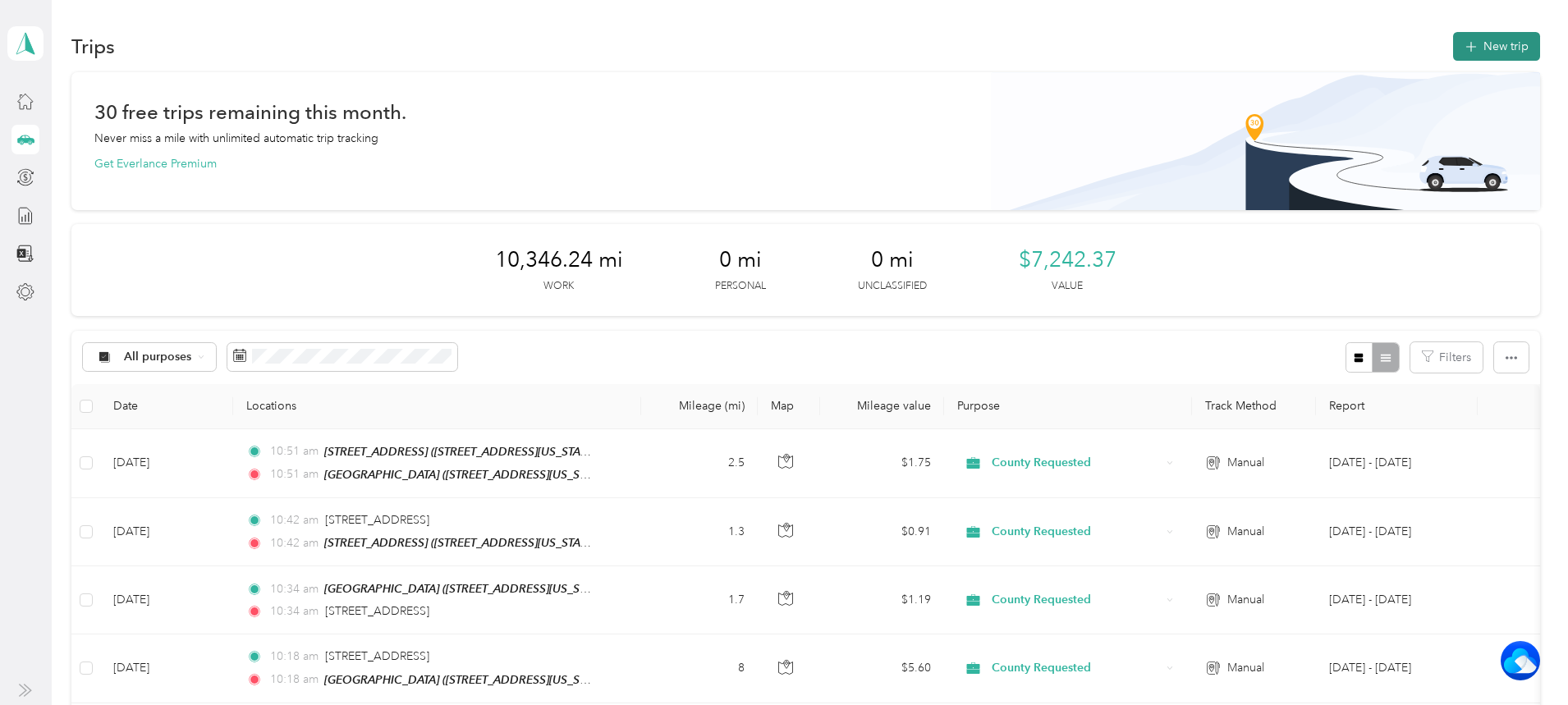
click at [1453, 38] on button "New trip" at bounding box center [1496, 46] width 87 height 29
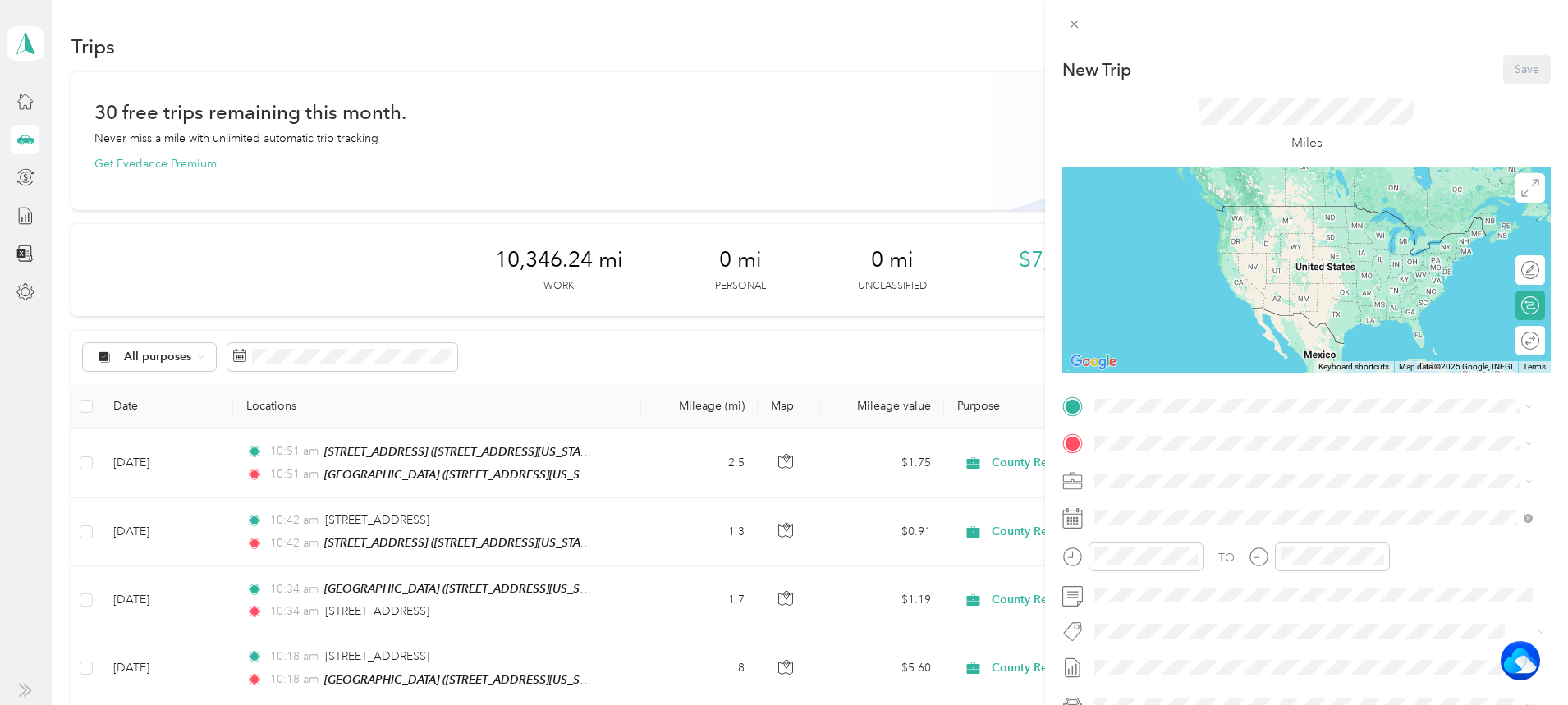
click at [1183, 479] on div "TEAM Cirby Hills [STREET_ADDRESS][US_STATE]" at bounding box center [1207, 483] width 164 height 40
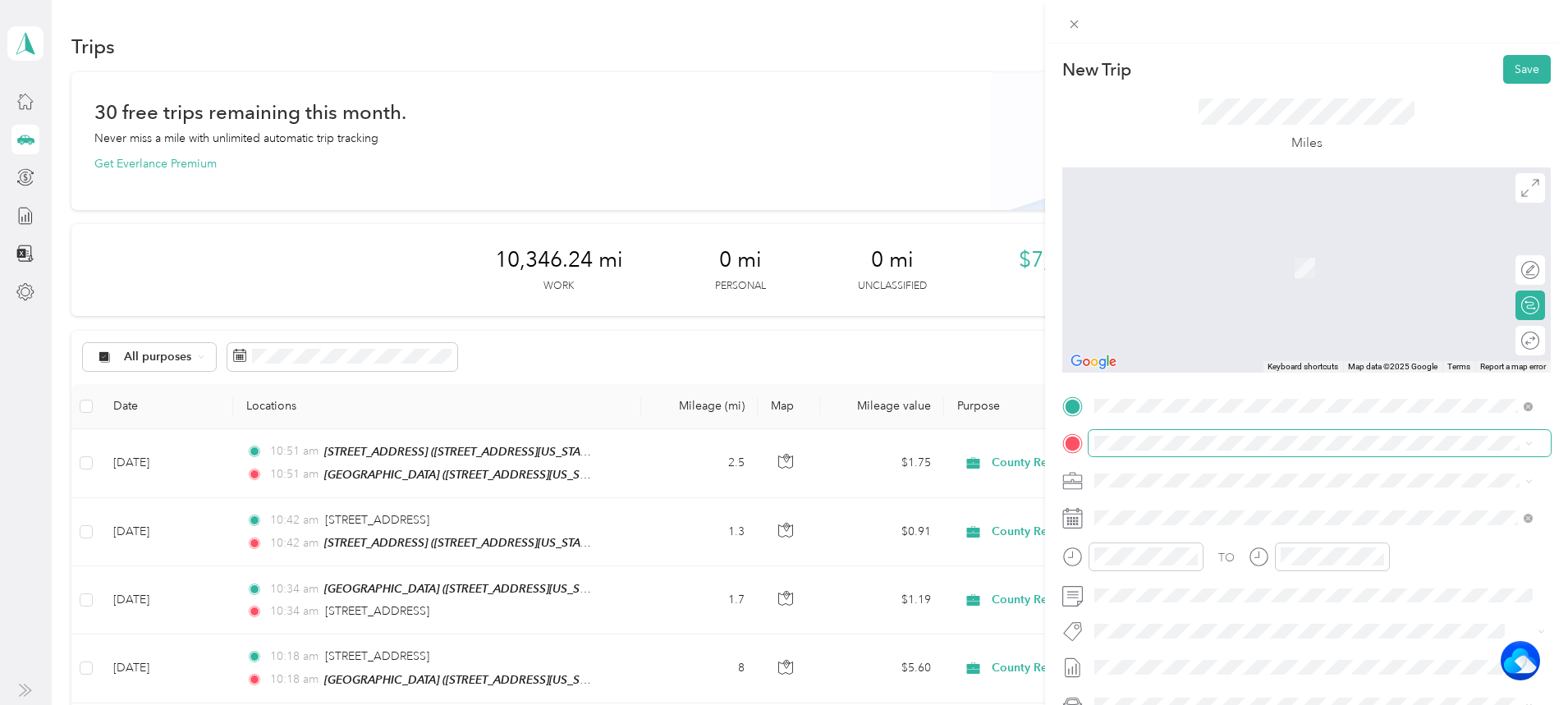
click at [1192, 451] on span at bounding box center [1320, 443] width 462 height 26
click at [1246, 672] on div "TEAM [STREET_ADDRESS]" at bounding box center [1209, 675] width 167 height 20
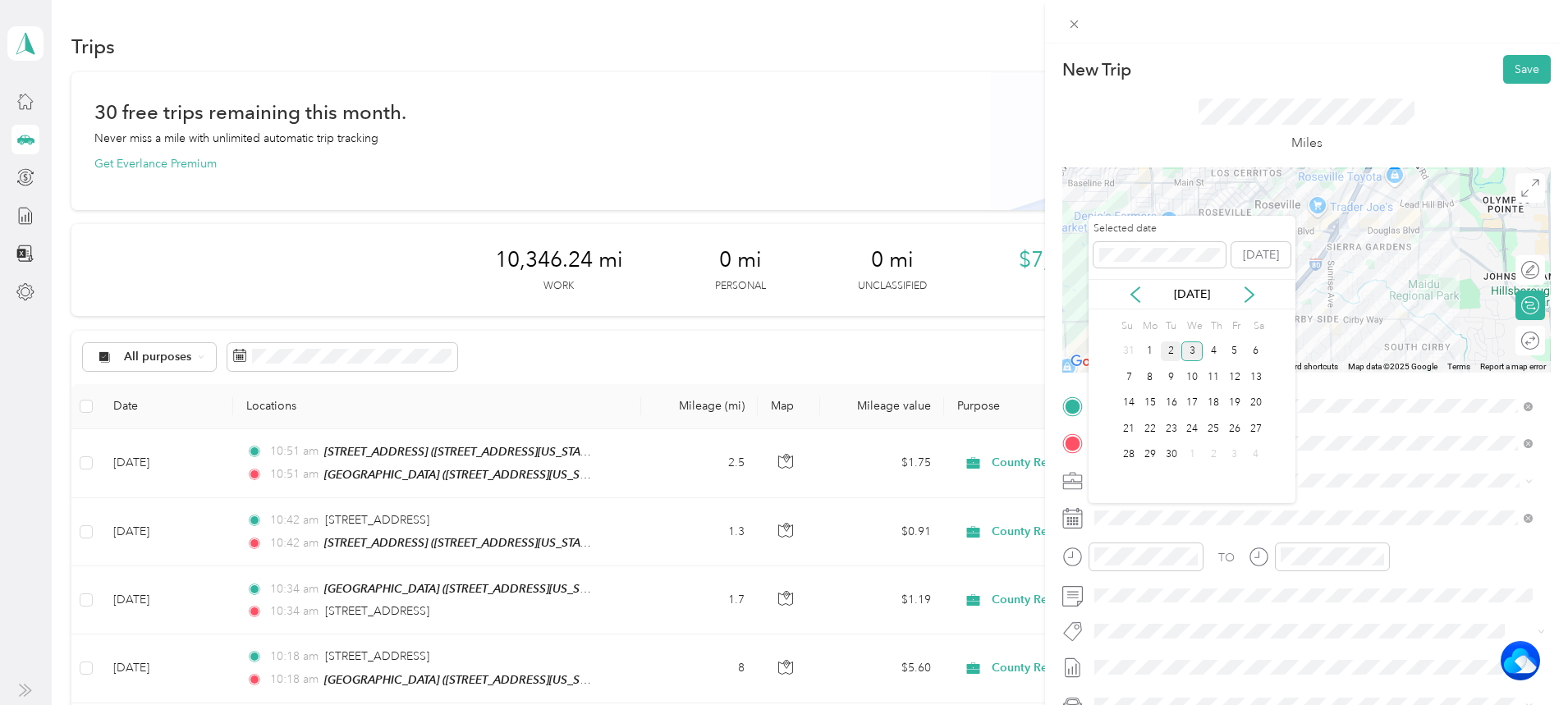
click at [1161, 347] on div "2" at bounding box center [1171, 351] width 21 height 20
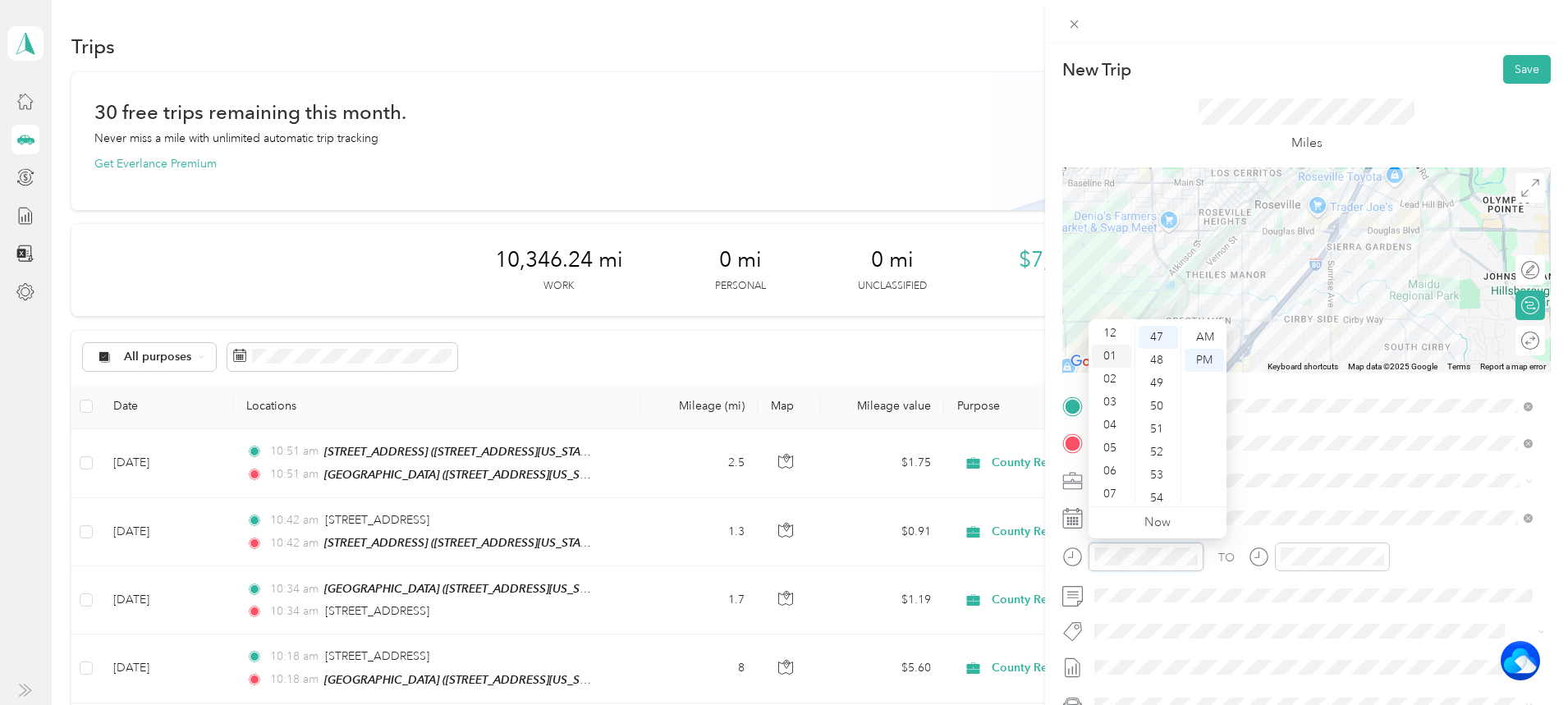
scroll to position [0, 0]
click at [1108, 337] on div "12" at bounding box center [1111, 337] width 39 height 23
click at [1163, 335] on div "47" at bounding box center [1158, 337] width 39 height 23
click at [1343, 546] on div at bounding box center [1332, 557] width 115 height 29
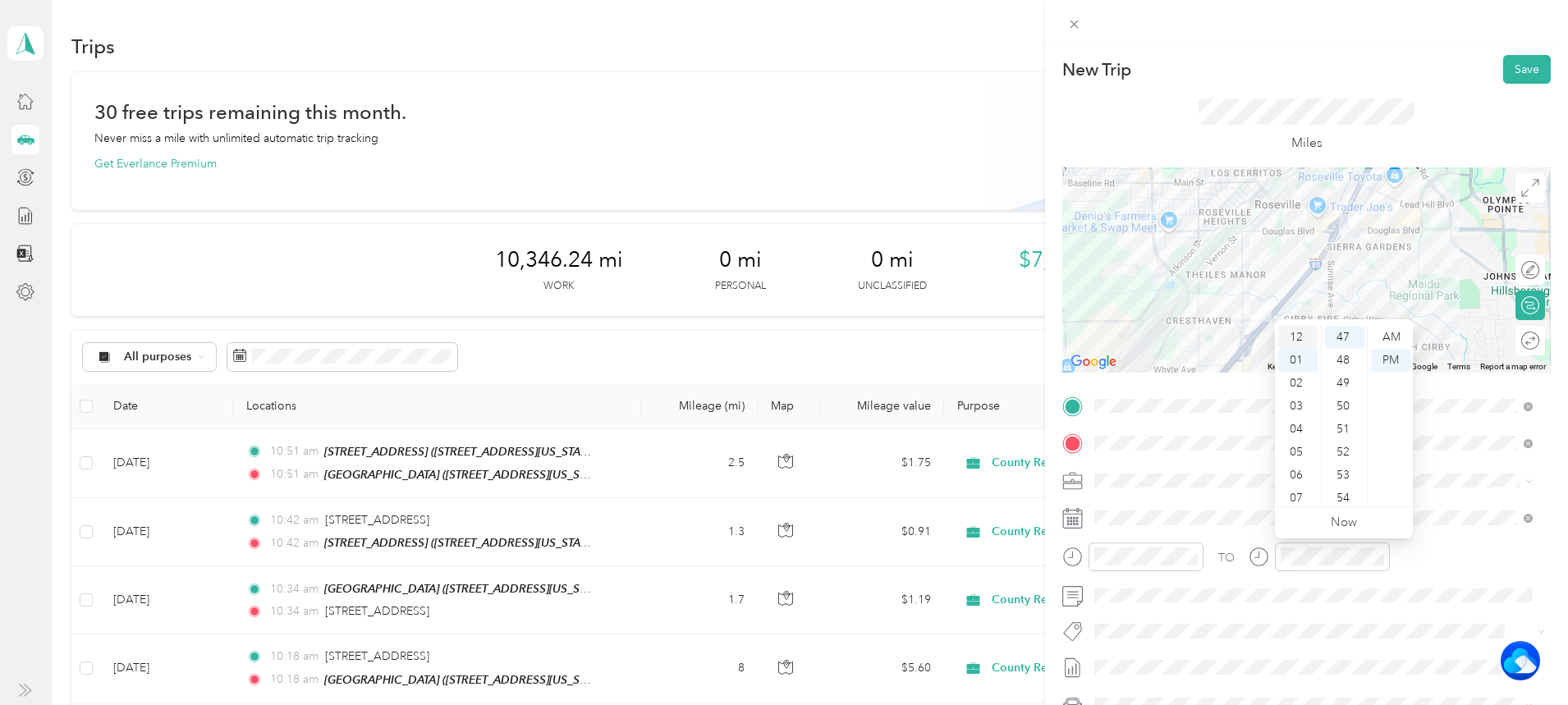
click at [1293, 338] on div "12" at bounding box center [1298, 337] width 39 height 23
click at [1519, 65] on button "Save" at bounding box center [1528, 69] width 48 height 29
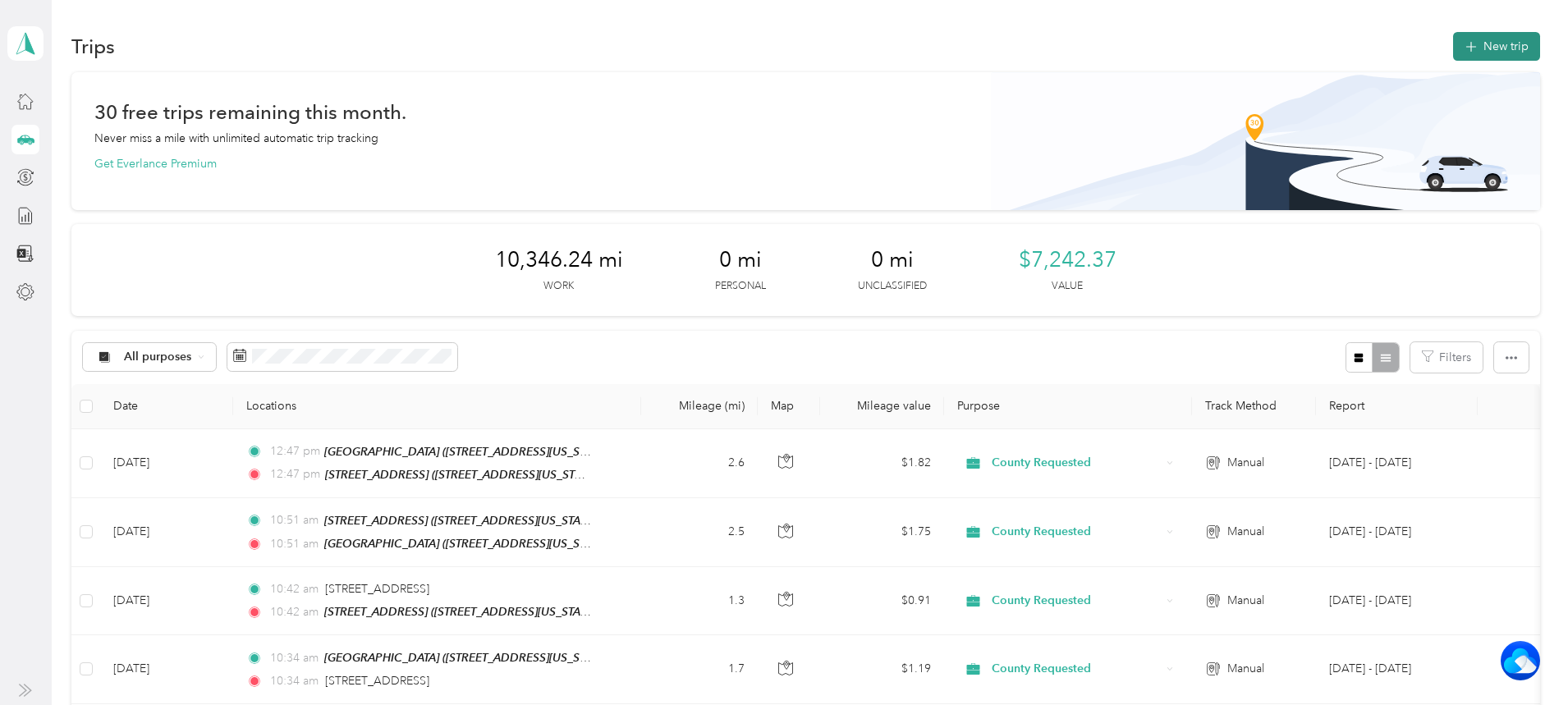
click at [1453, 43] on button "New trip" at bounding box center [1496, 46] width 87 height 29
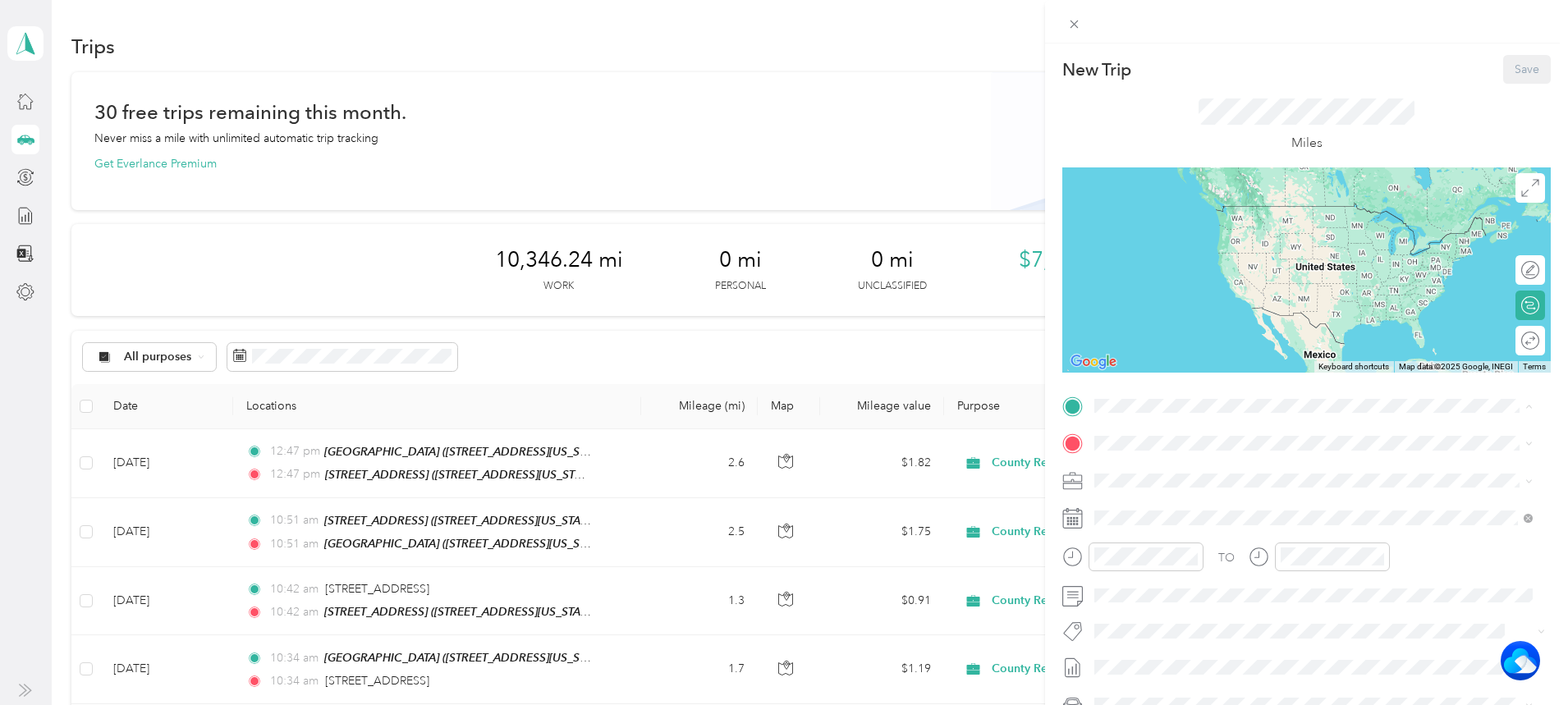
click at [1183, 632] on div "TEAM [STREET_ADDRESS][GEOGRAPHIC_DATA][STREET_ADDRESS][US_STATE][GEOGRAPHIC_DAT…" at bounding box center [1313, 655] width 427 height 46
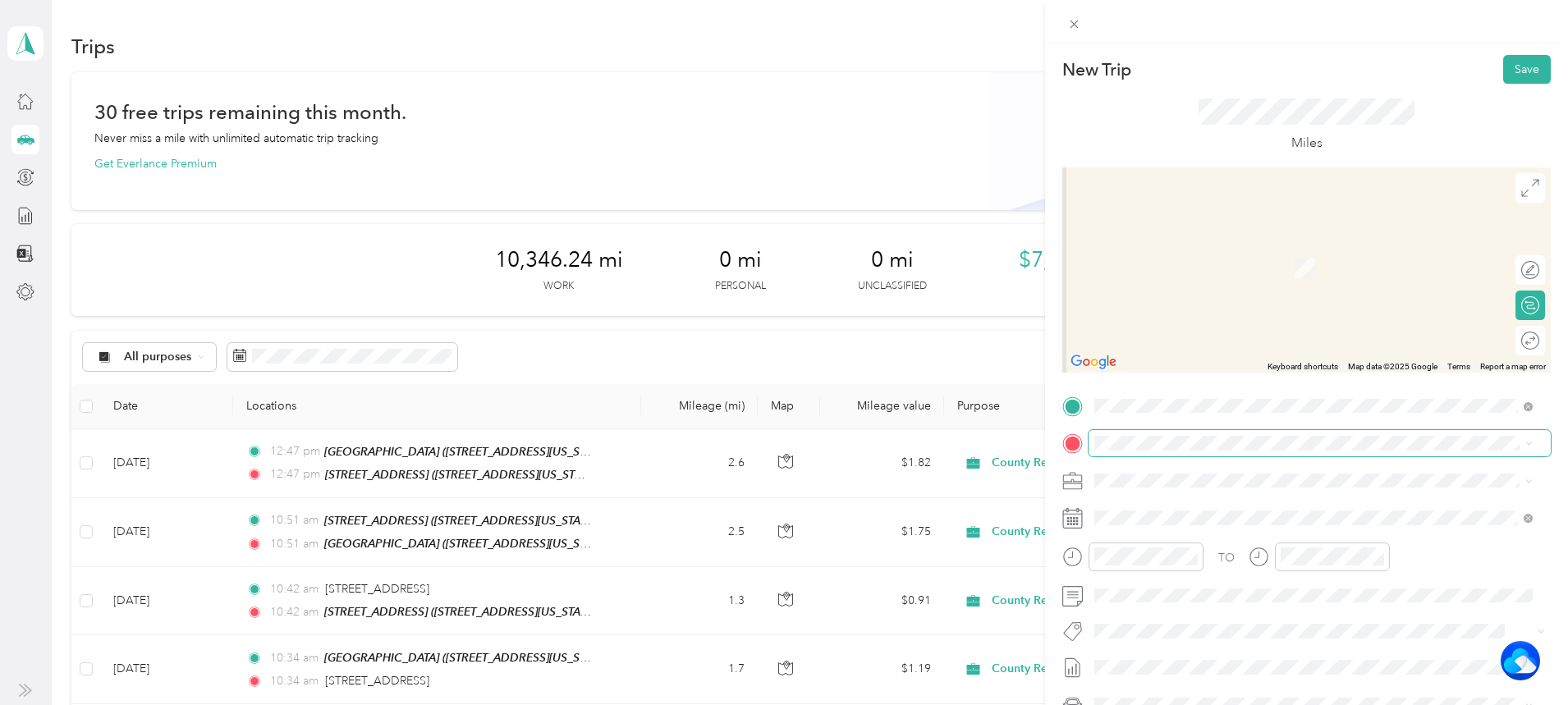
click at [1195, 435] on span at bounding box center [1320, 443] width 462 height 26
click at [1155, 508] on span "[STREET_ADDRESS][US_STATE]" at bounding box center [1207, 502] width 164 height 14
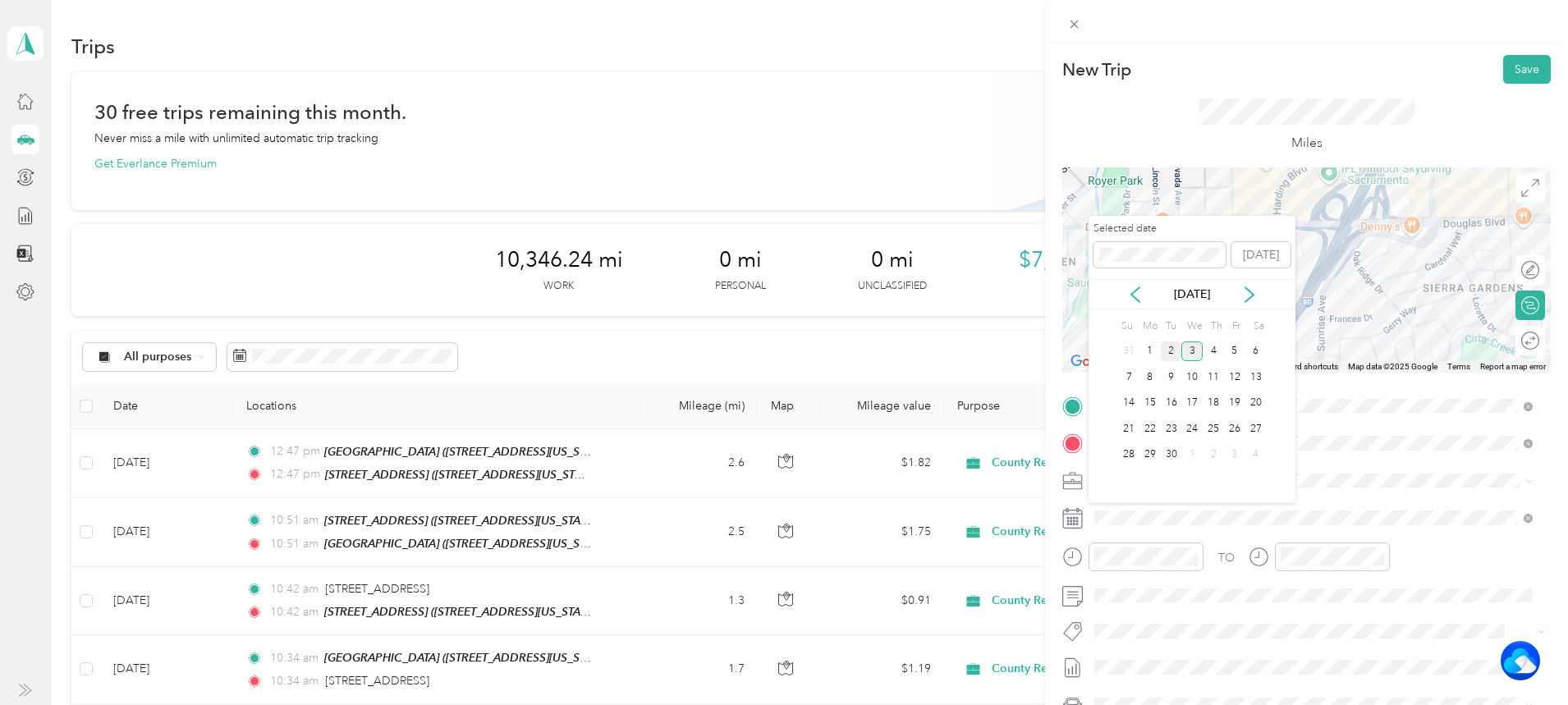
click at [1171, 352] on div "2" at bounding box center [1171, 351] width 21 height 20
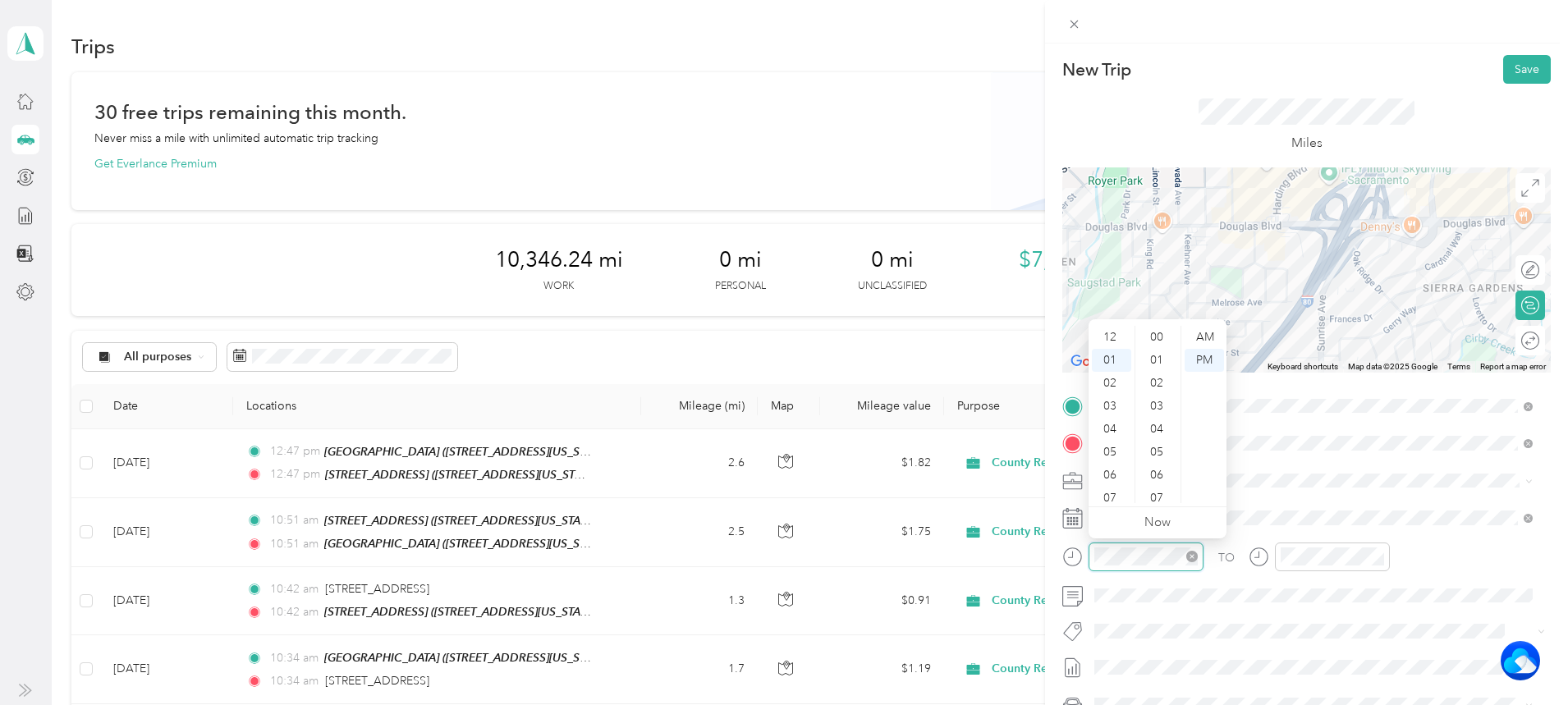
scroll to position [1103, 0]
click at [1108, 341] on div "01" at bounding box center [1111, 337] width 39 height 23
click at [1164, 363] on div "01" at bounding box center [1158, 360] width 39 height 23
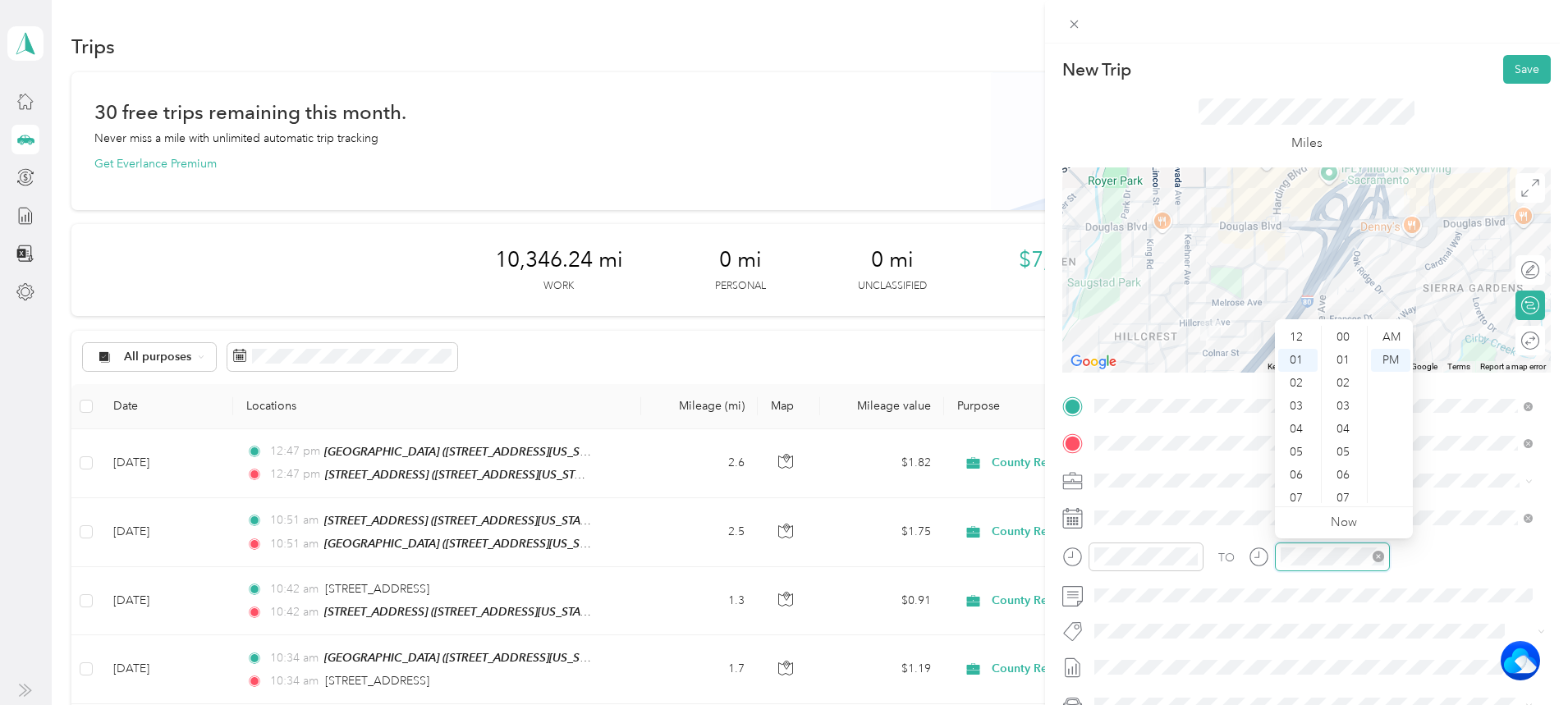
scroll to position [1103, 0]
click at [1300, 330] on div "01" at bounding box center [1298, 337] width 39 height 23
click at [1343, 358] on div "01" at bounding box center [1345, 360] width 39 height 23
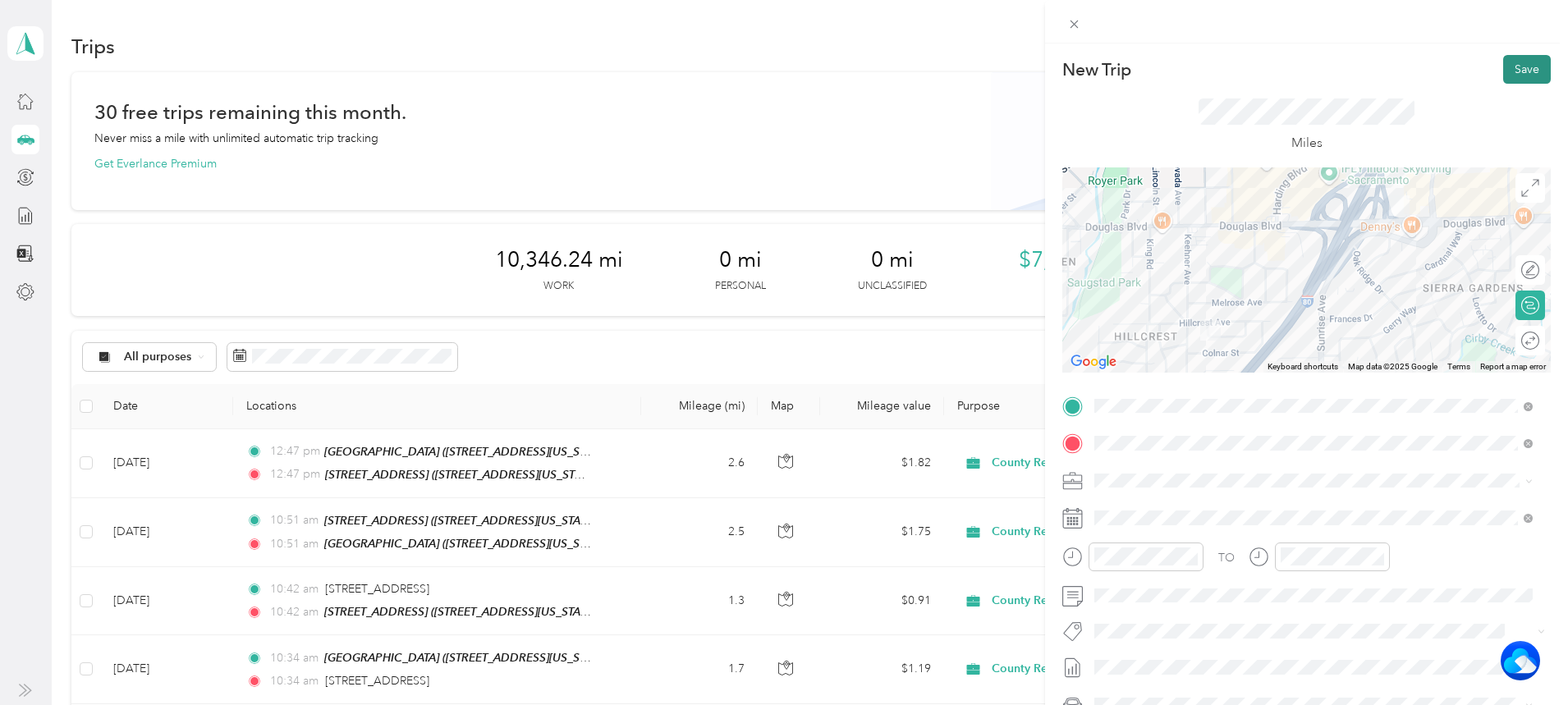
click at [1524, 66] on button "Save" at bounding box center [1528, 69] width 48 height 29
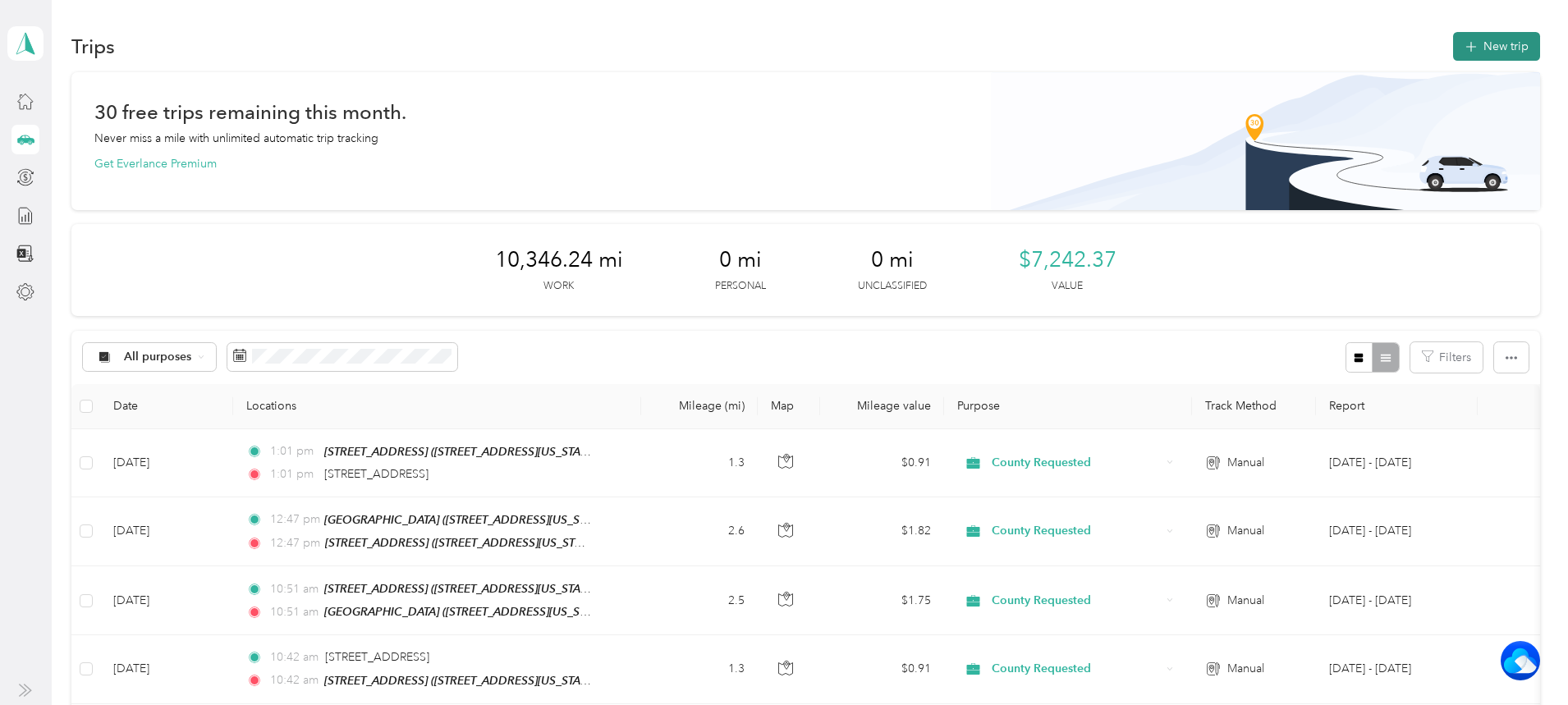
click at [1453, 42] on button "New trip" at bounding box center [1496, 46] width 87 height 29
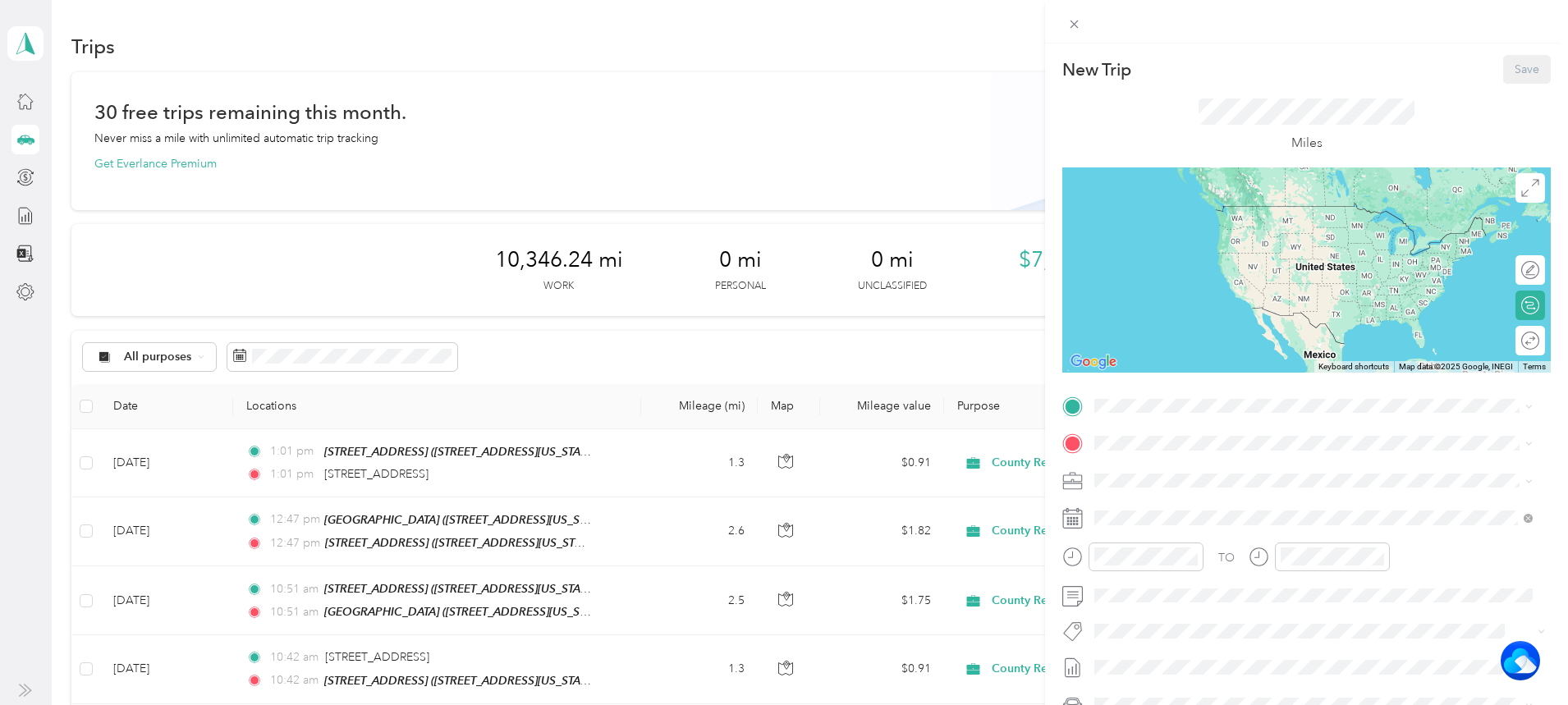
click at [1191, 633] on div "TEAM [STREET_ADDRESS][GEOGRAPHIC_DATA][STREET_ADDRESS][US_STATE][GEOGRAPHIC_DAT…" at bounding box center [1313, 652] width 427 height 46
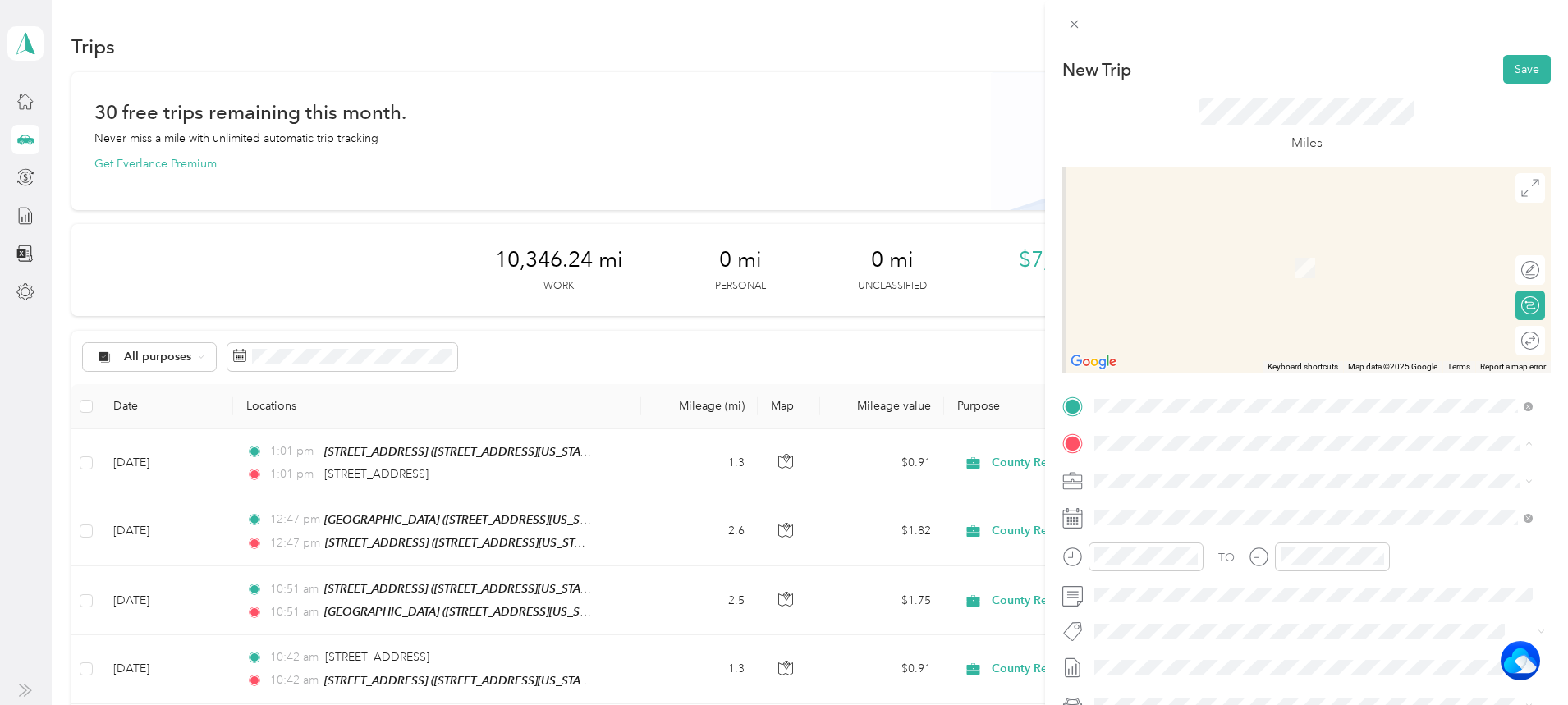
click at [1209, 506] on strong "Cirby Hills" at bounding box center [1210, 511] width 55 height 14
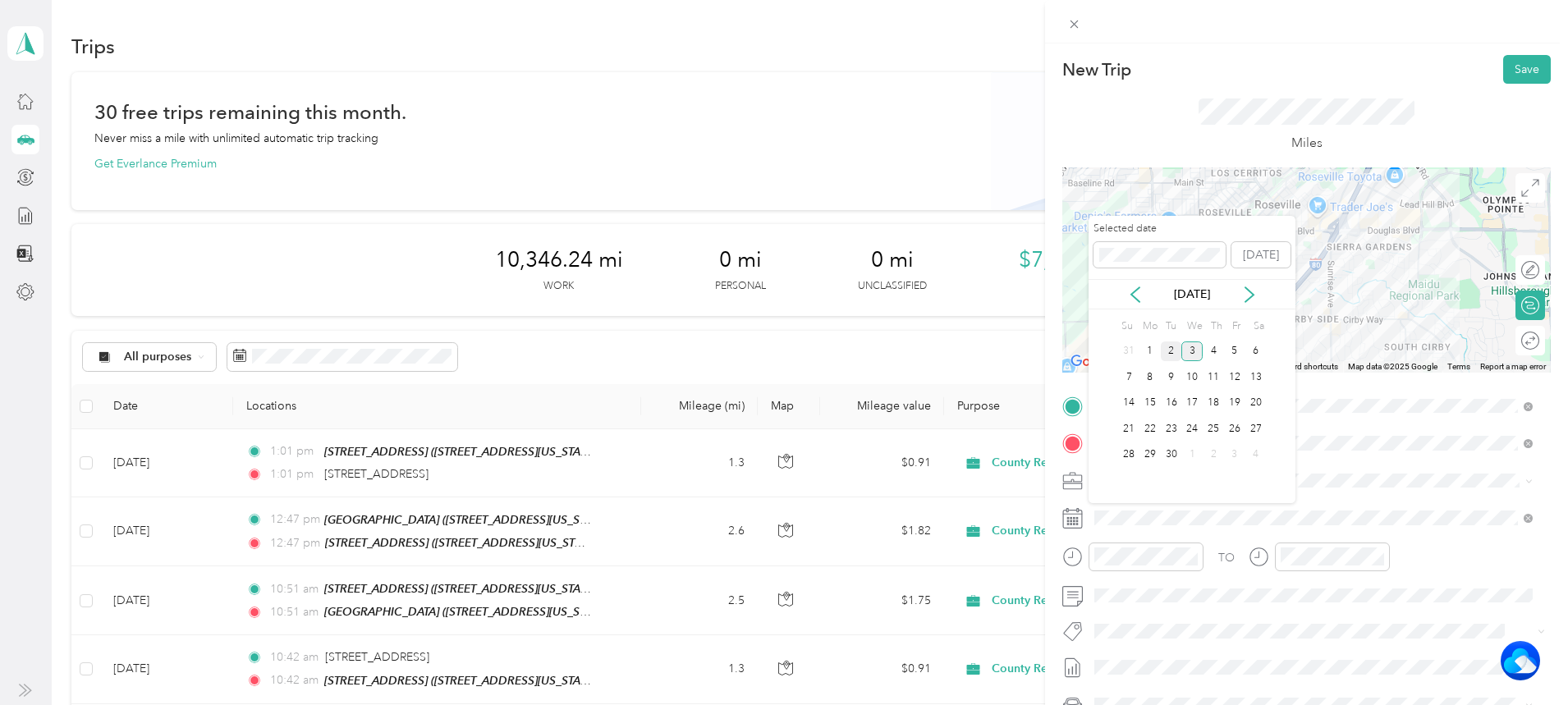
click at [1169, 348] on div "2" at bounding box center [1171, 351] width 21 height 20
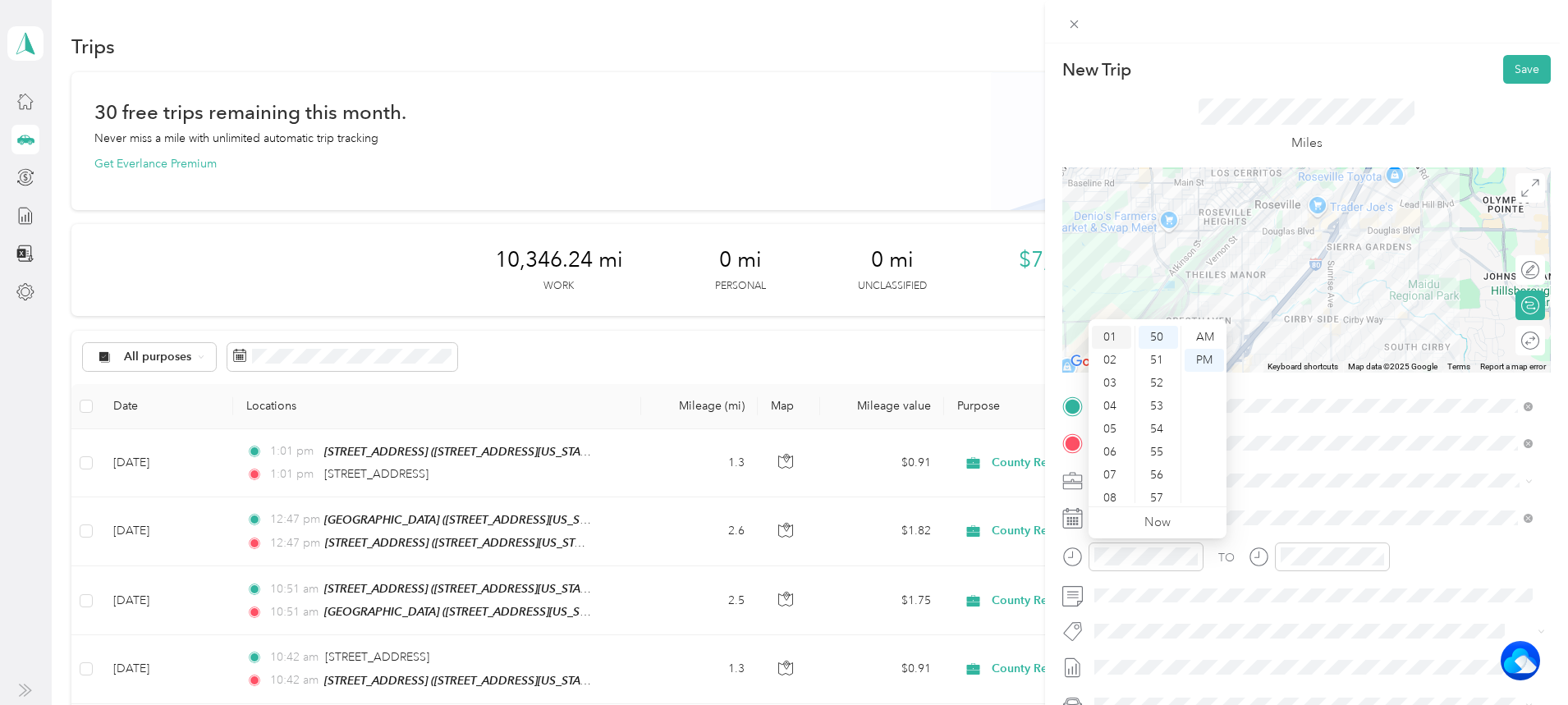
click at [1108, 332] on div "01" at bounding box center [1111, 337] width 39 height 23
click at [1160, 427] on div "11" at bounding box center [1158, 426] width 39 height 23
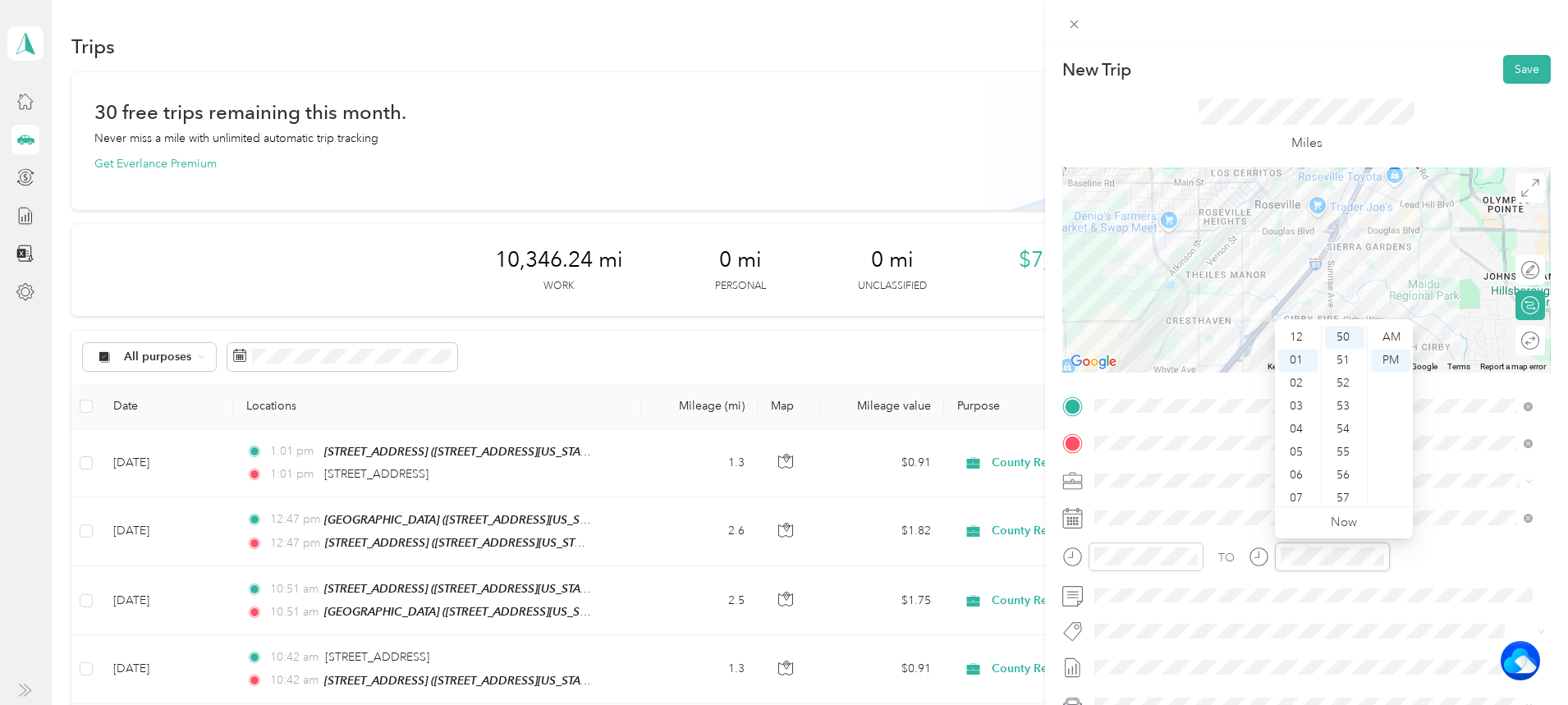
scroll to position [23, 0]
click at [1297, 337] on div "01" at bounding box center [1298, 337] width 39 height 23
click at [1344, 343] on div "11" at bounding box center [1345, 344] width 39 height 23
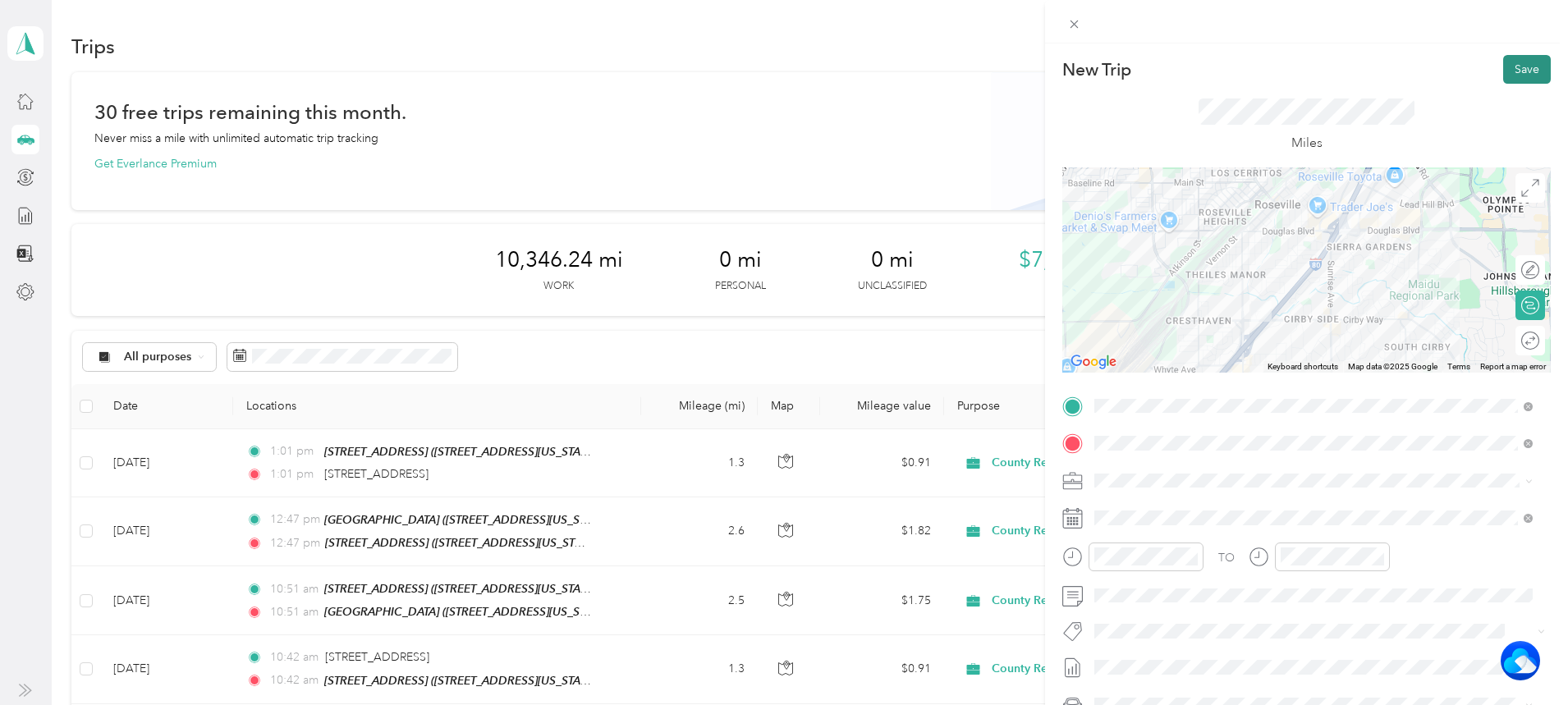
click at [1514, 65] on button "Save" at bounding box center [1528, 69] width 48 height 29
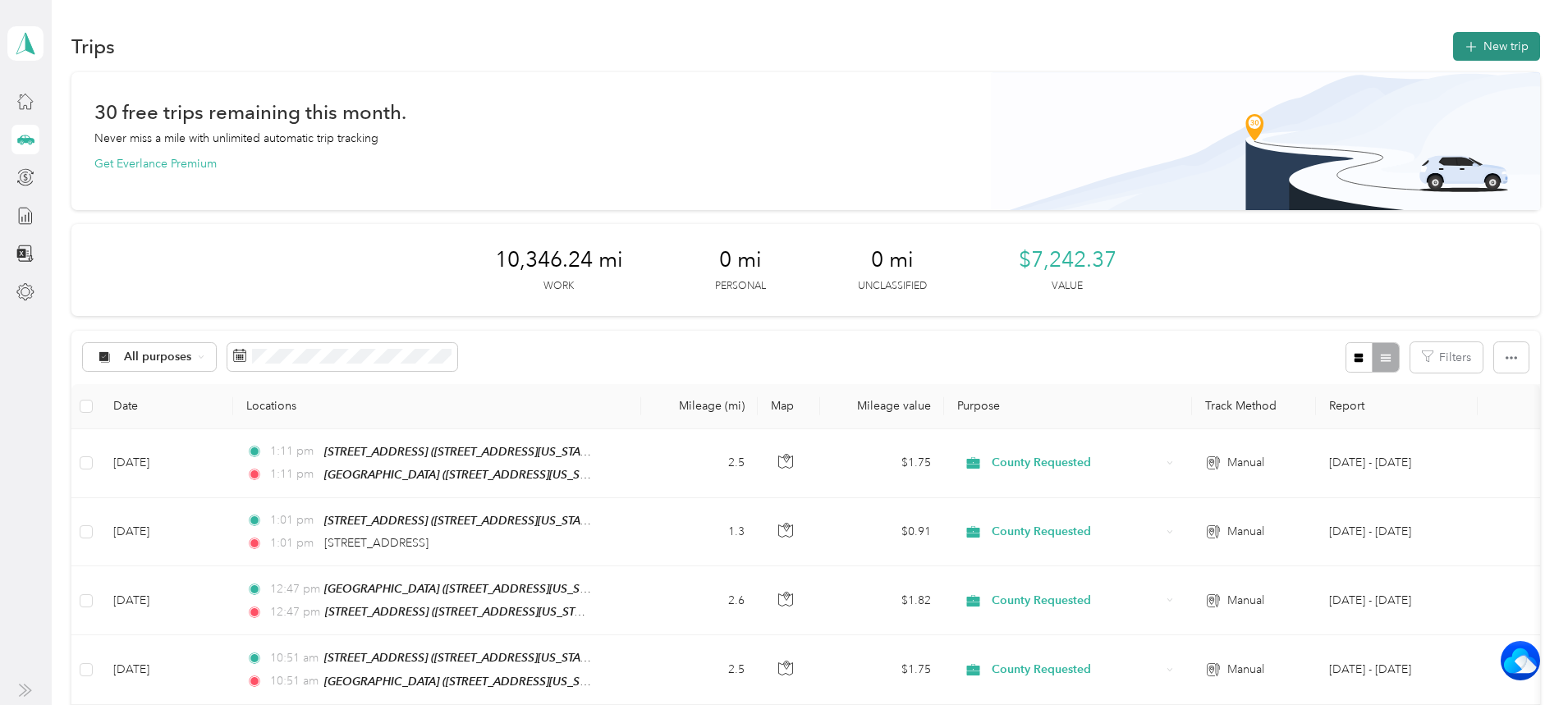
click at [1453, 43] on button "New trip" at bounding box center [1496, 46] width 87 height 29
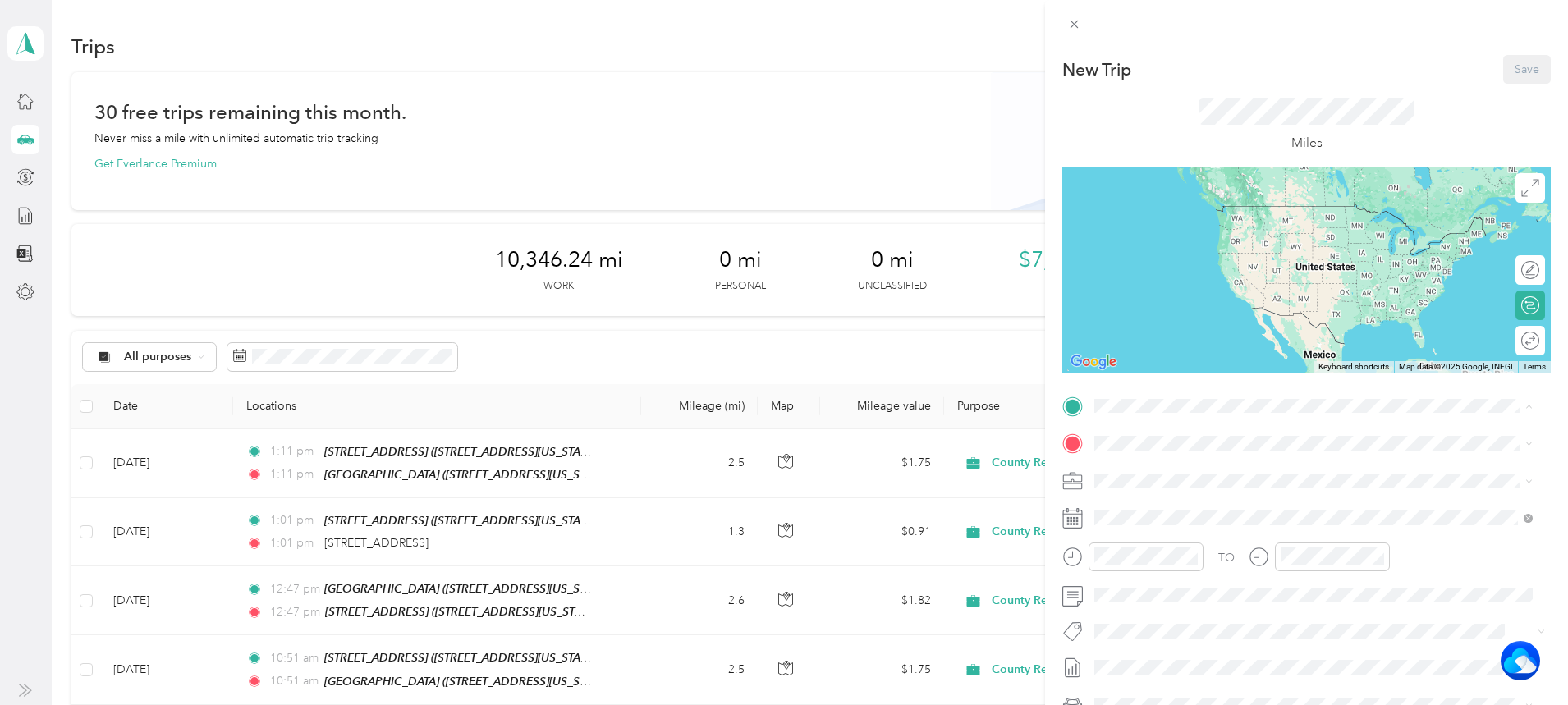
click at [1194, 471] on strong "Cirby Hills" at bounding box center [1210, 473] width 55 height 14
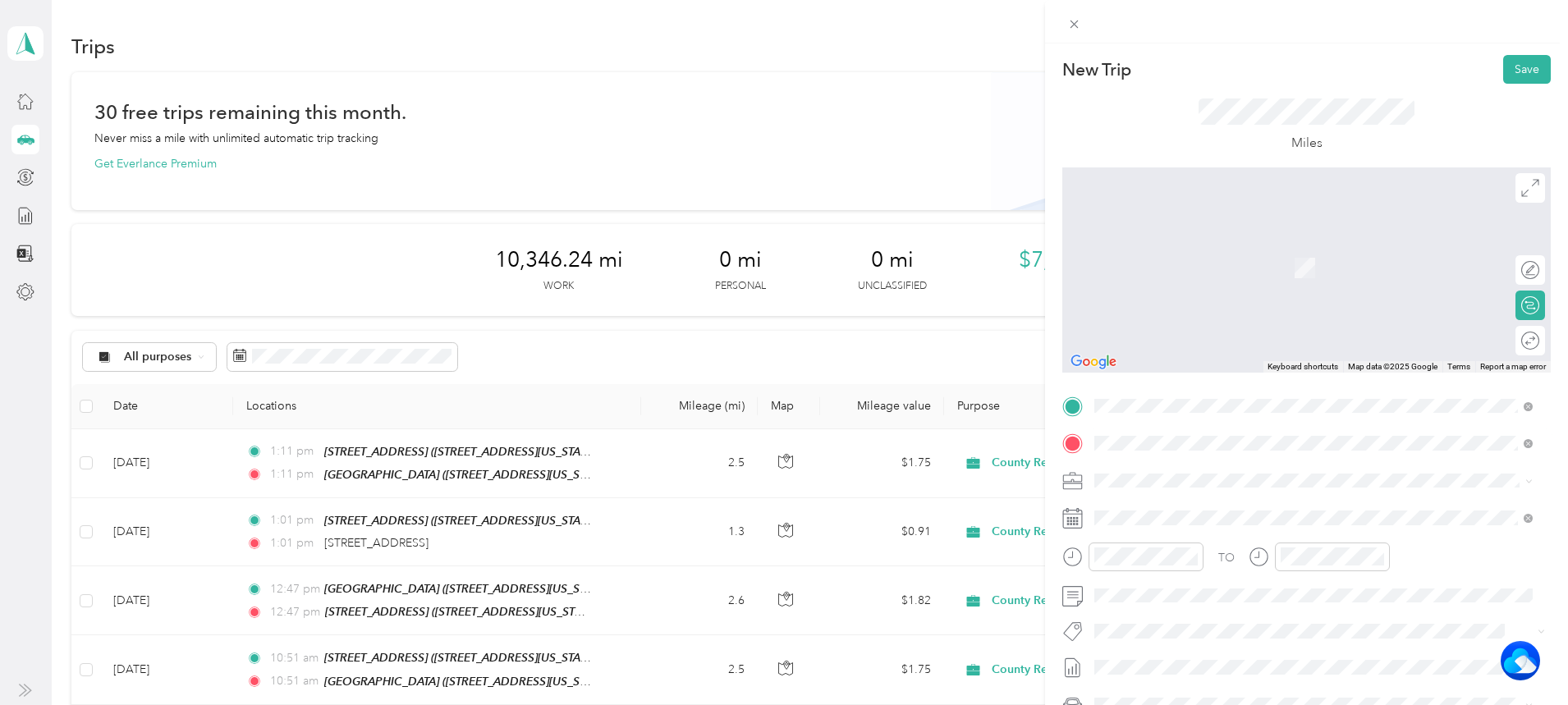
click at [1213, 510] on span "[STREET_ADDRESS][US_STATE]" at bounding box center [1207, 502] width 164 height 14
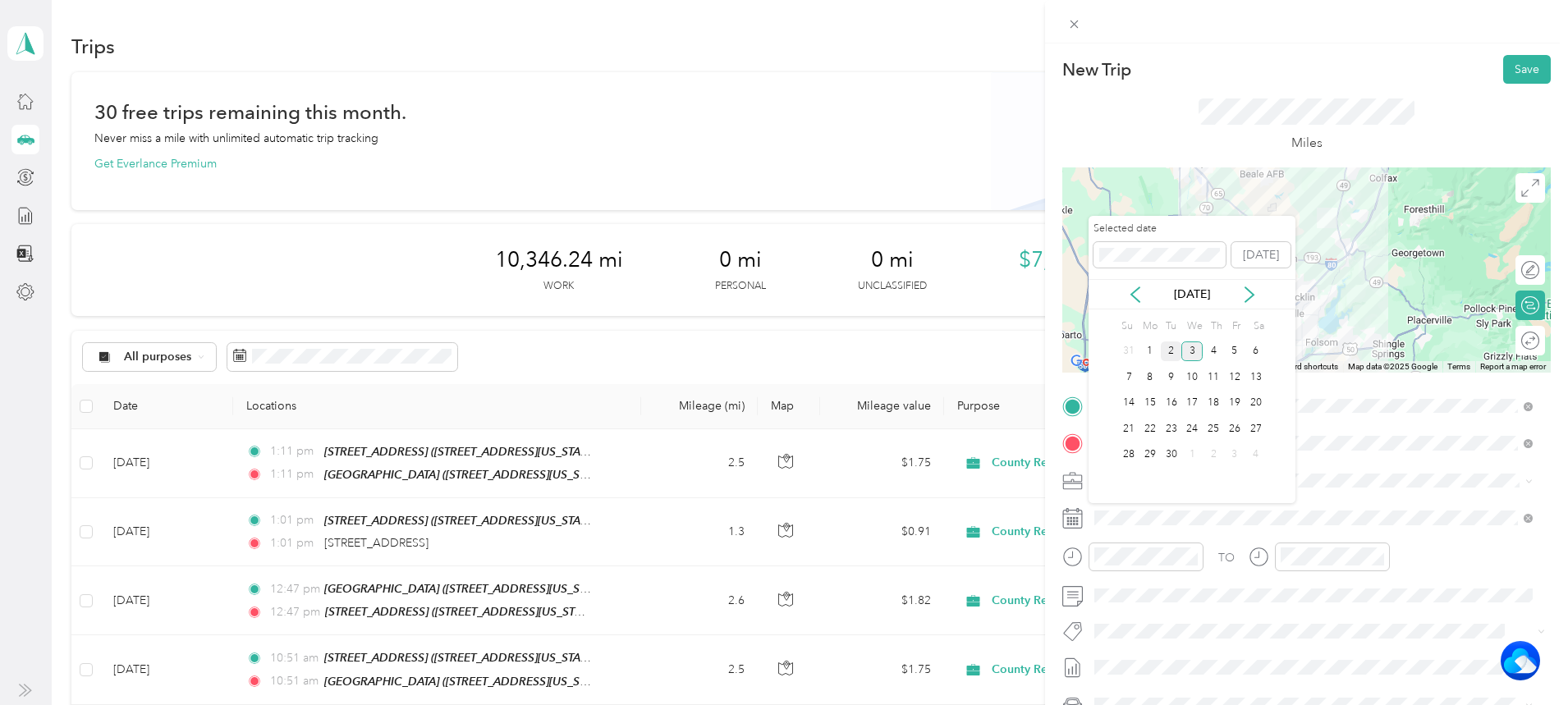
click at [1166, 351] on div "2" at bounding box center [1171, 351] width 21 height 20
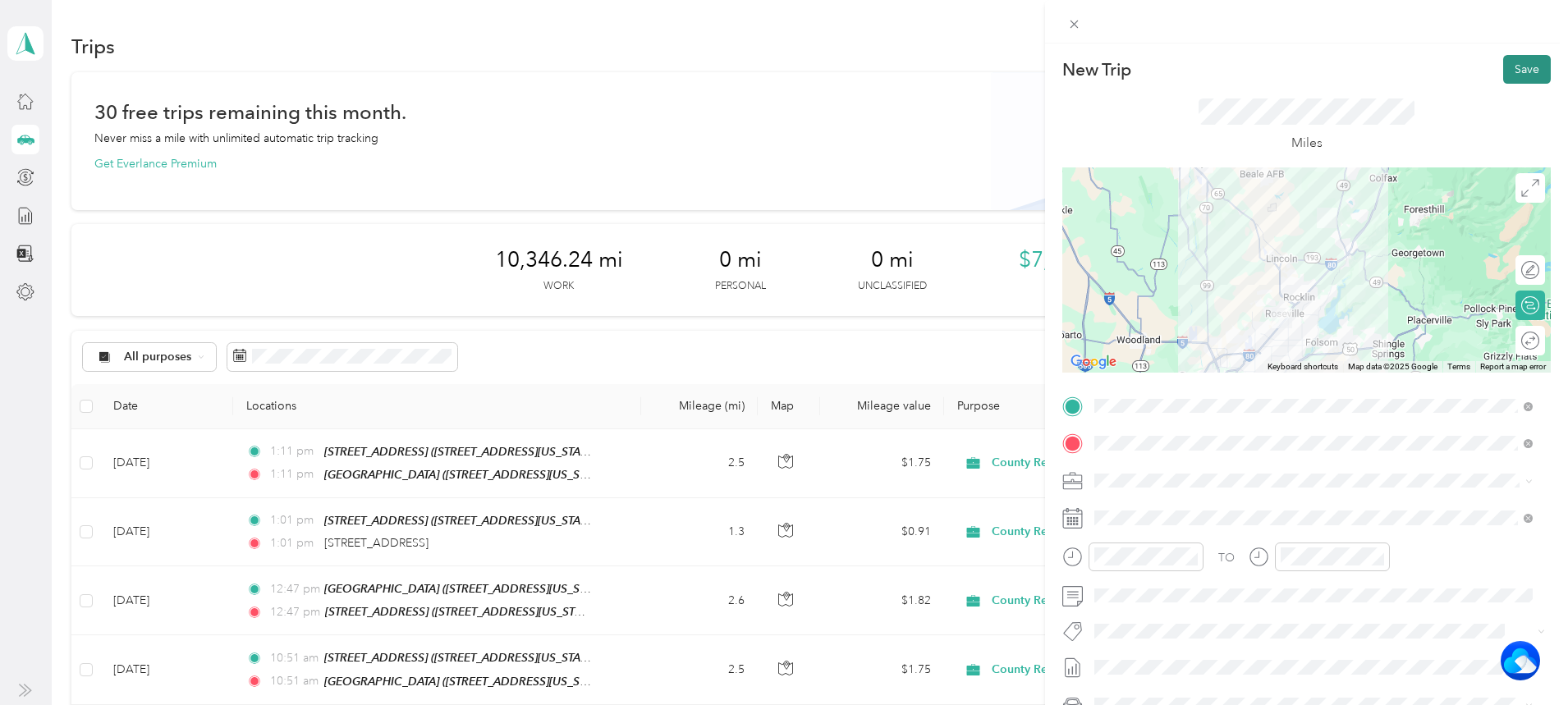
click at [1521, 60] on button "Save" at bounding box center [1528, 69] width 48 height 29
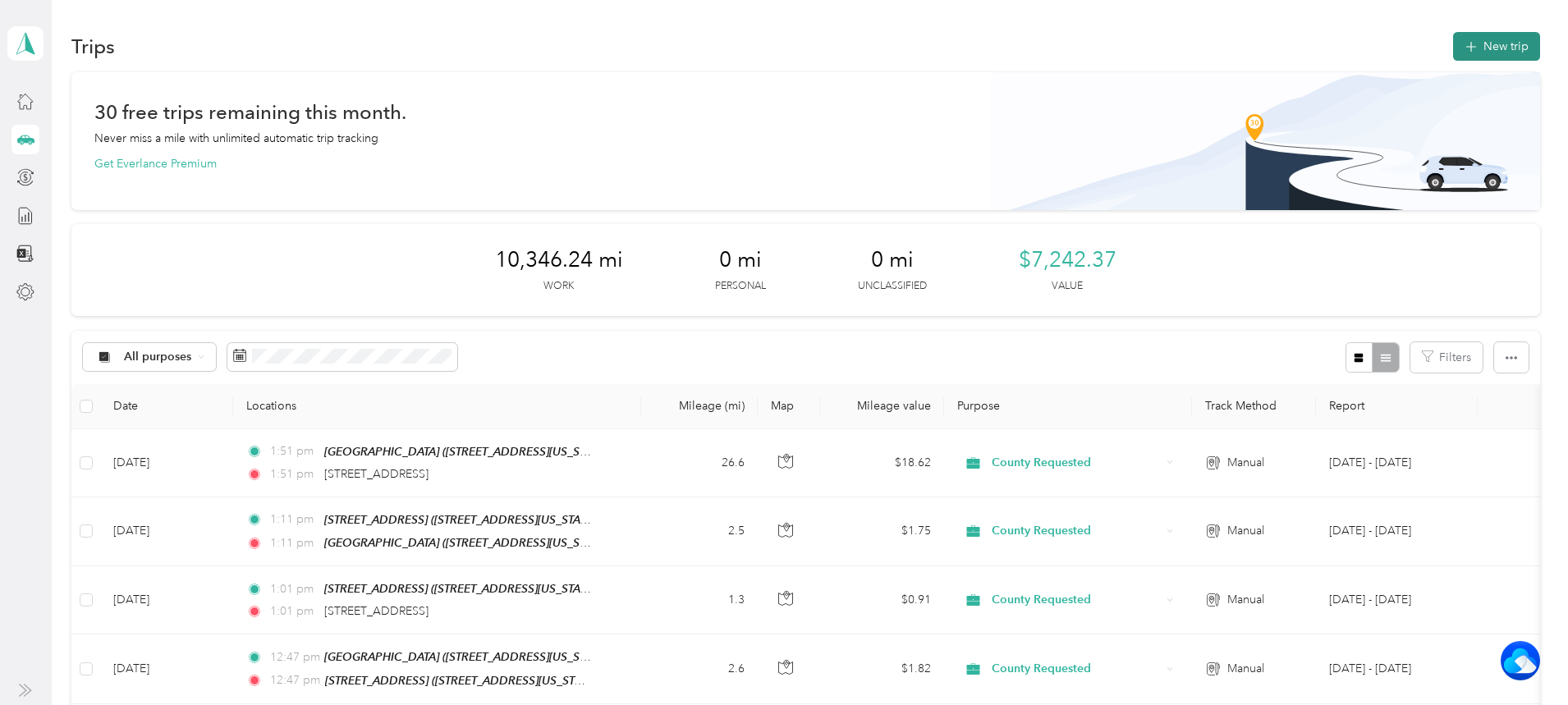
click at [1453, 36] on button "New trip" at bounding box center [1496, 46] width 87 height 29
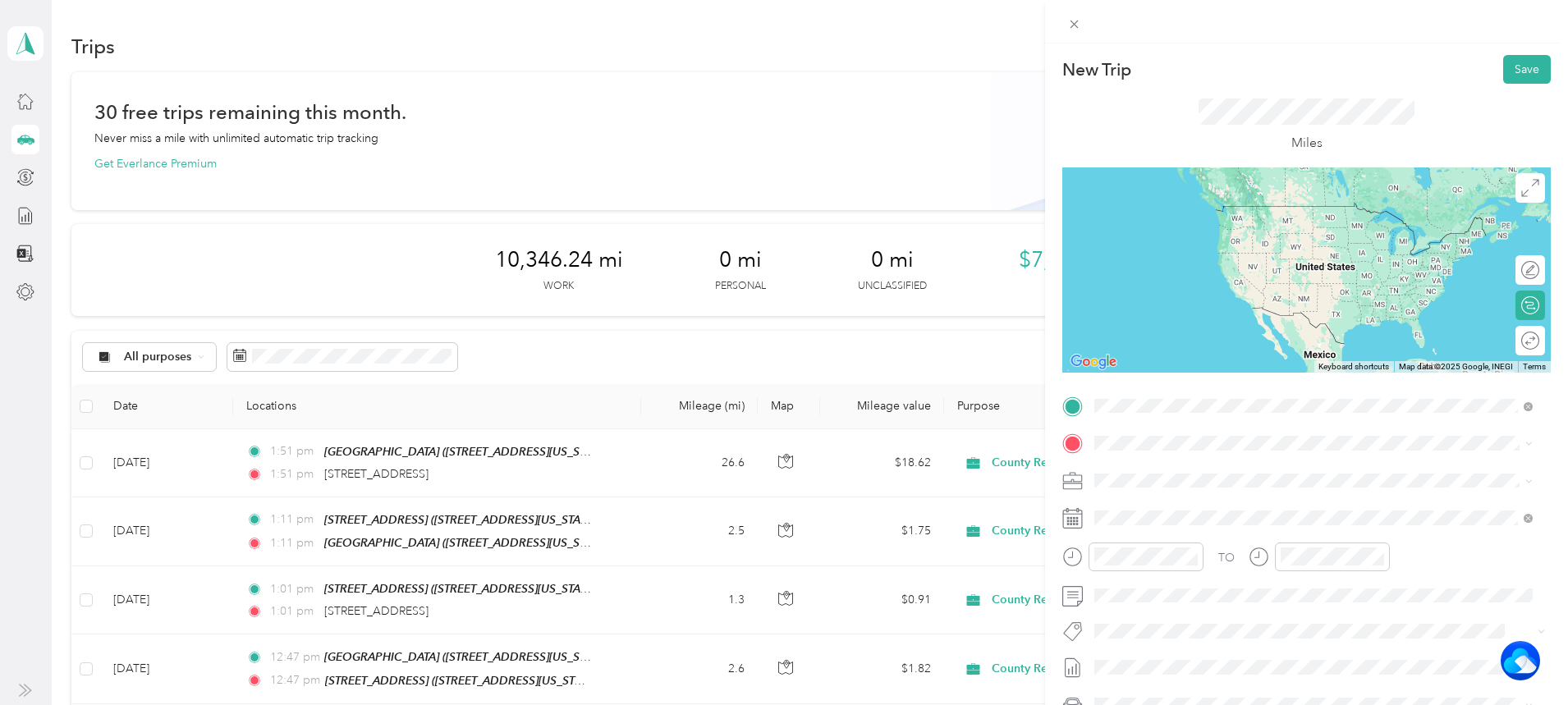
click at [1171, 466] on span "[STREET_ADDRESS][US_STATE]" at bounding box center [1207, 465] width 164 height 14
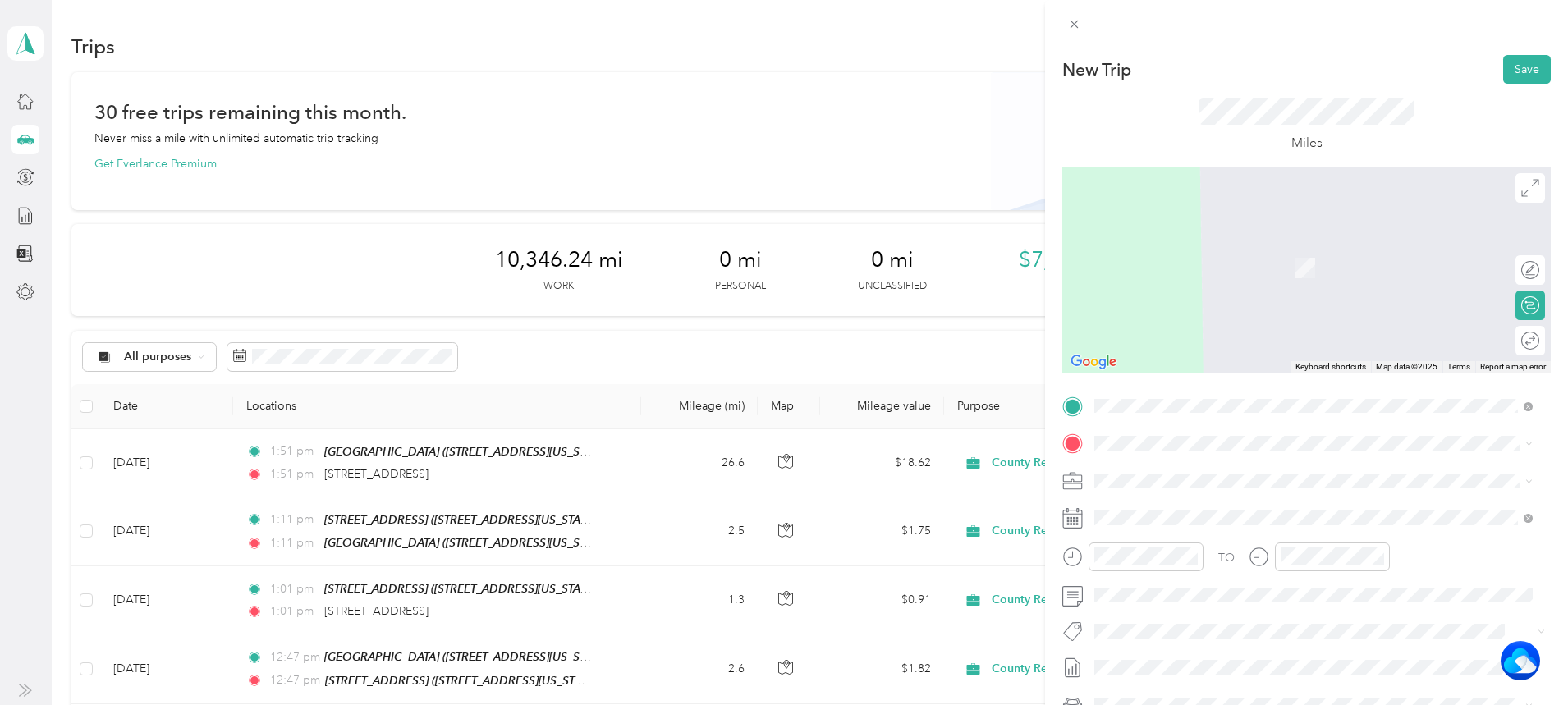
click at [1183, 521] on div "TEAM Cirby Hills [STREET_ADDRESS][US_STATE]" at bounding box center [1207, 515] width 164 height 40
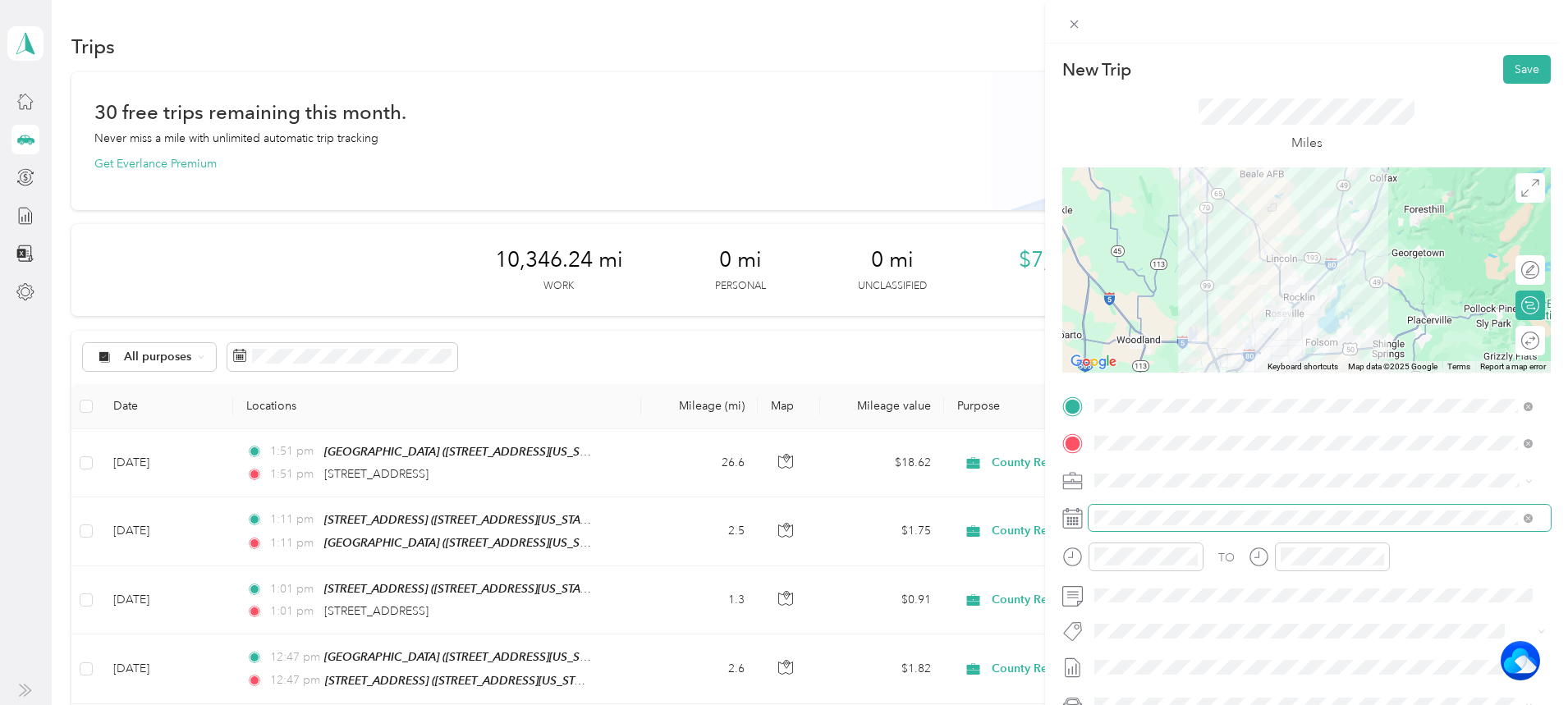
click at [1150, 509] on span at bounding box center [1320, 517] width 462 height 26
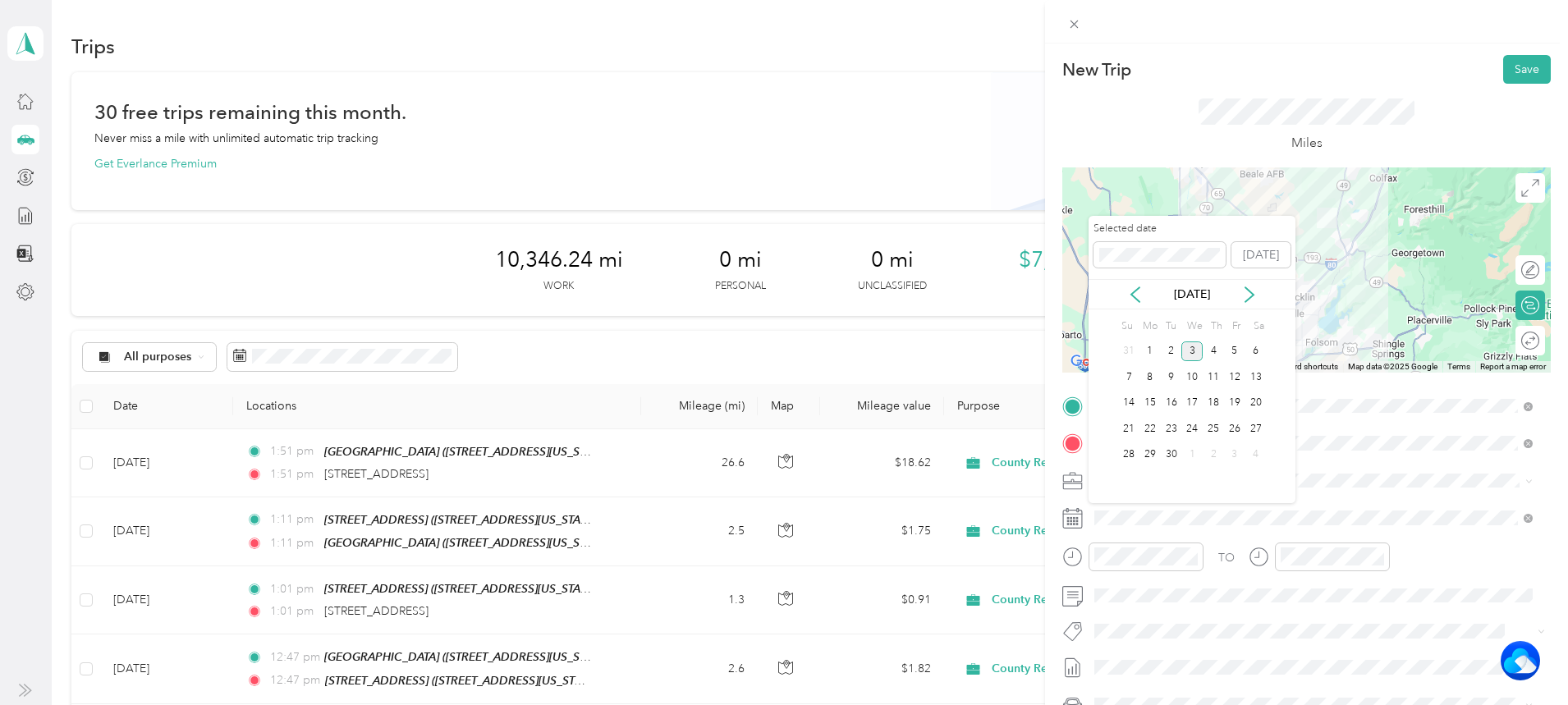
click at [1183, 355] on div "3" at bounding box center [1192, 351] width 21 height 20
click at [1175, 347] on div "2" at bounding box center [1171, 351] width 21 height 20
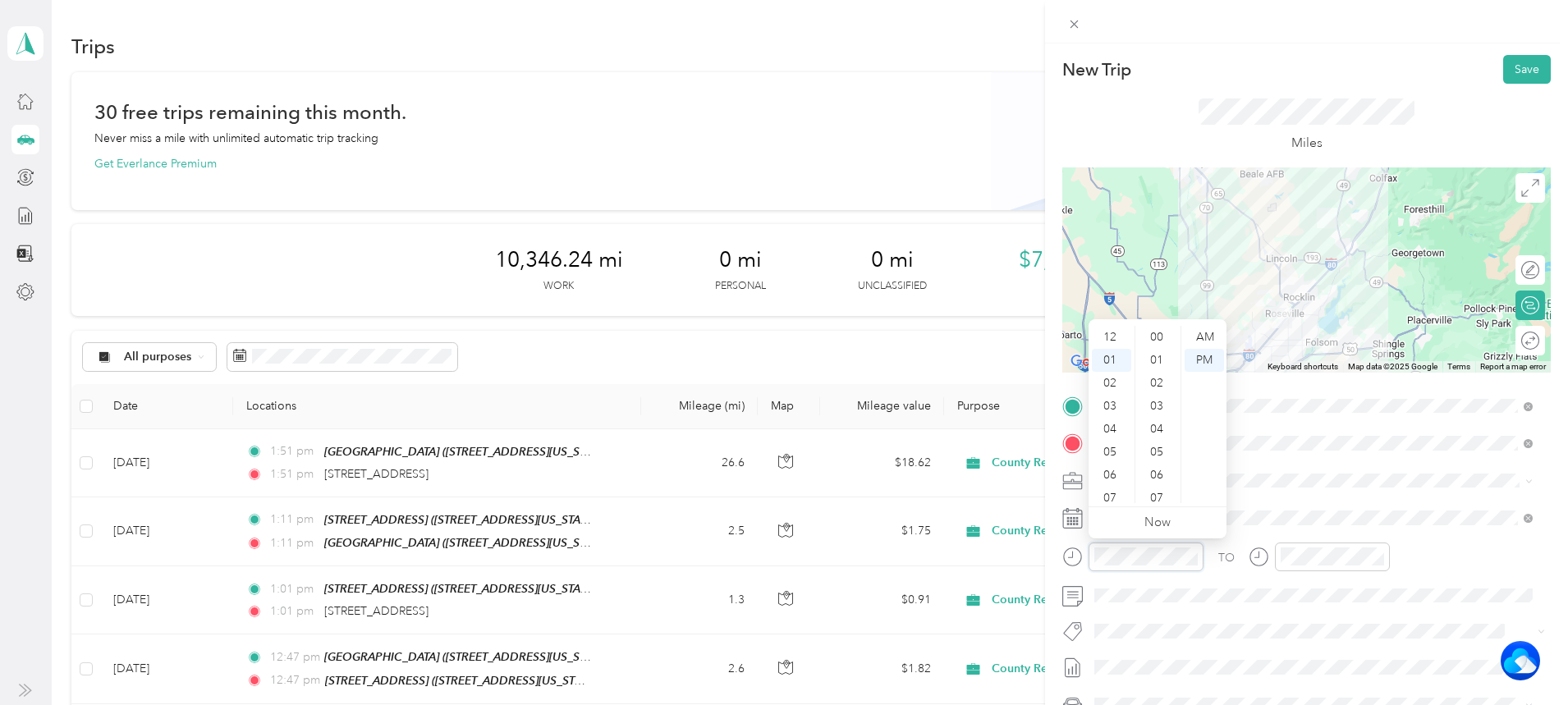
scroll to position [1194, 0]
click at [1114, 355] on div "02" at bounding box center [1111, 360] width 39 height 23
click at [1155, 341] on div "38" at bounding box center [1158, 344] width 39 height 23
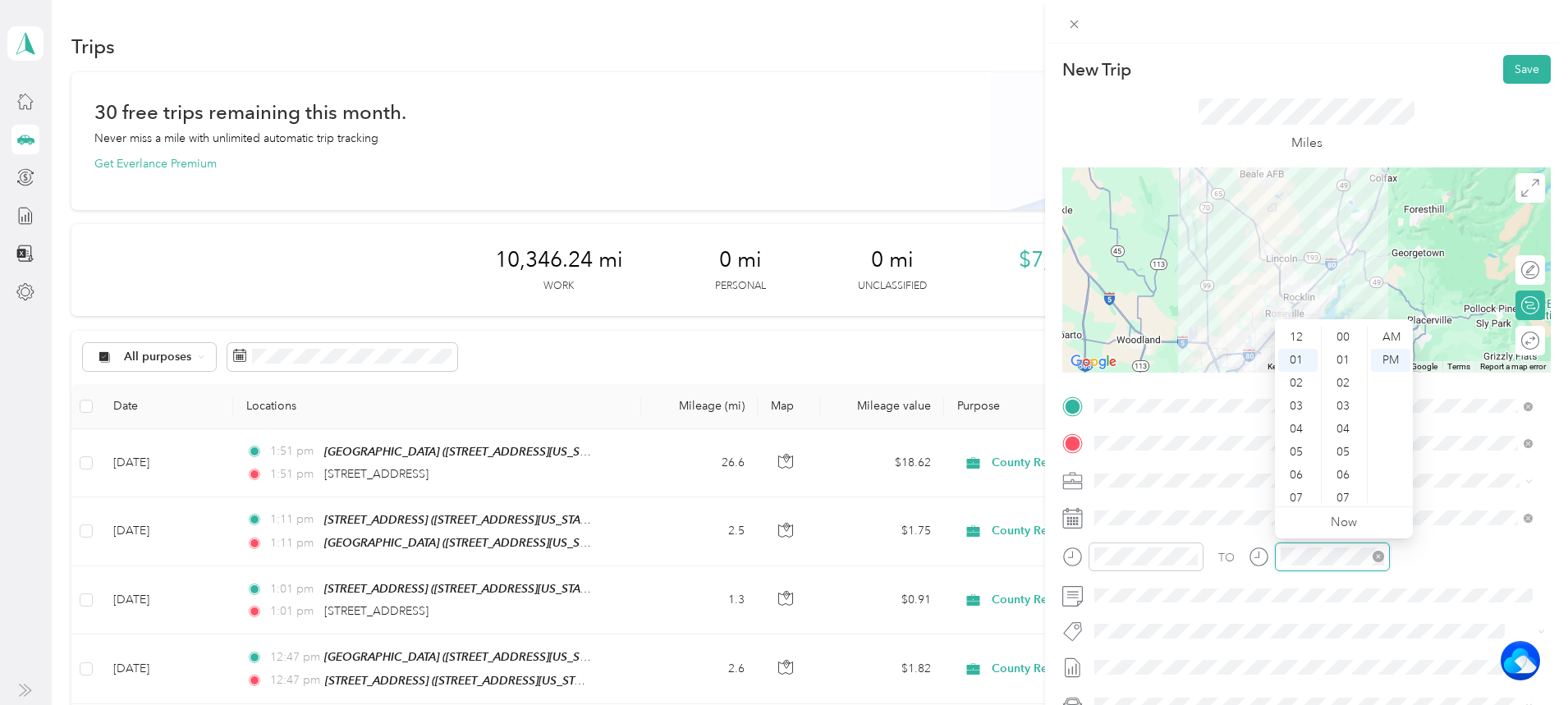
scroll to position [1194, 0]
click at [1291, 362] on div "02" at bounding box center [1298, 360] width 39 height 23
click at [1334, 338] on div "38" at bounding box center [1345, 344] width 39 height 23
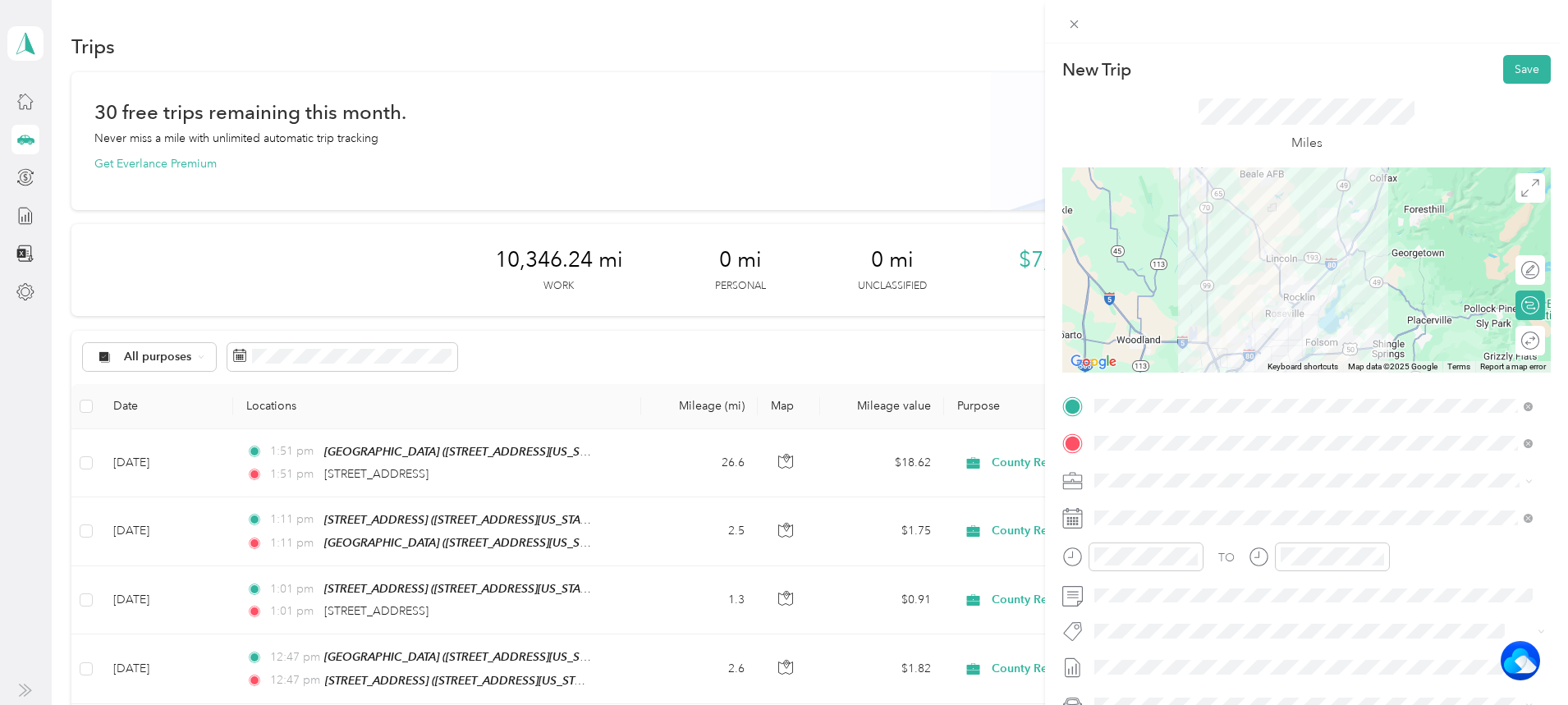
click at [1526, 53] on div "New Trip Save This trip cannot be edited because it is either under review, app…" at bounding box center [1307, 396] width 523 height 705
click at [1509, 66] on button "Save" at bounding box center [1528, 69] width 48 height 29
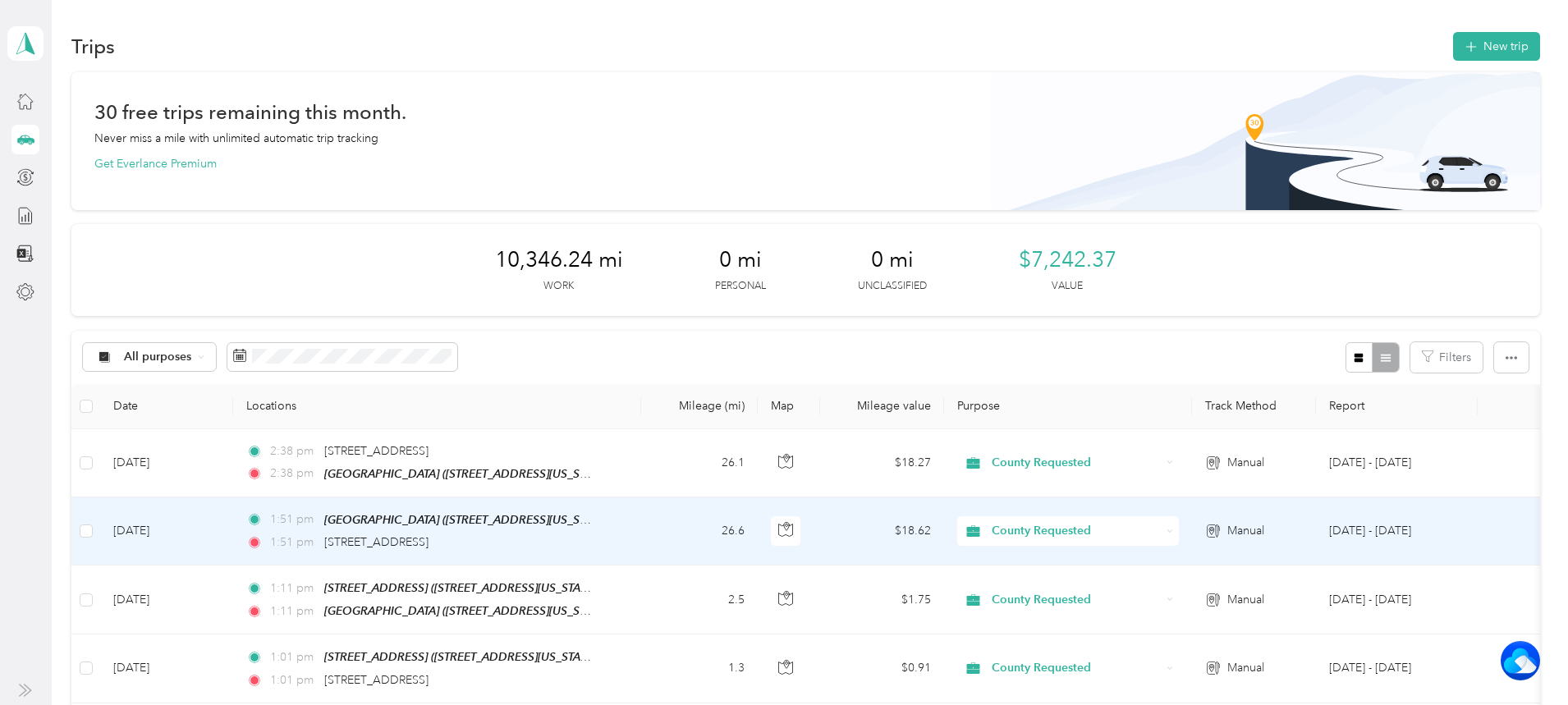
click at [591, 539] on div "1:51 pm [STREET_ADDRESS]" at bounding box center [419, 542] width 345 height 18
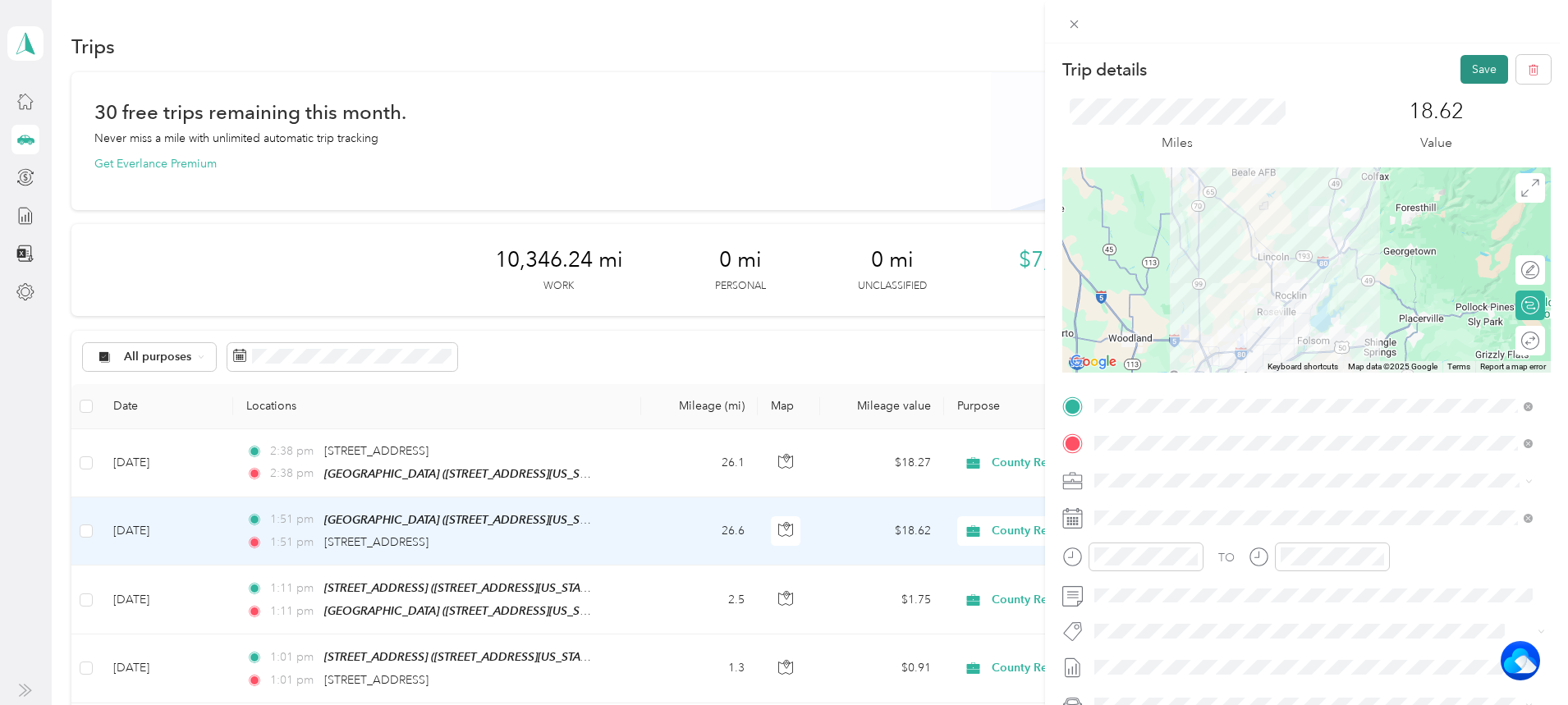
click at [1473, 65] on button "Save" at bounding box center [1485, 69] width 48 height 29
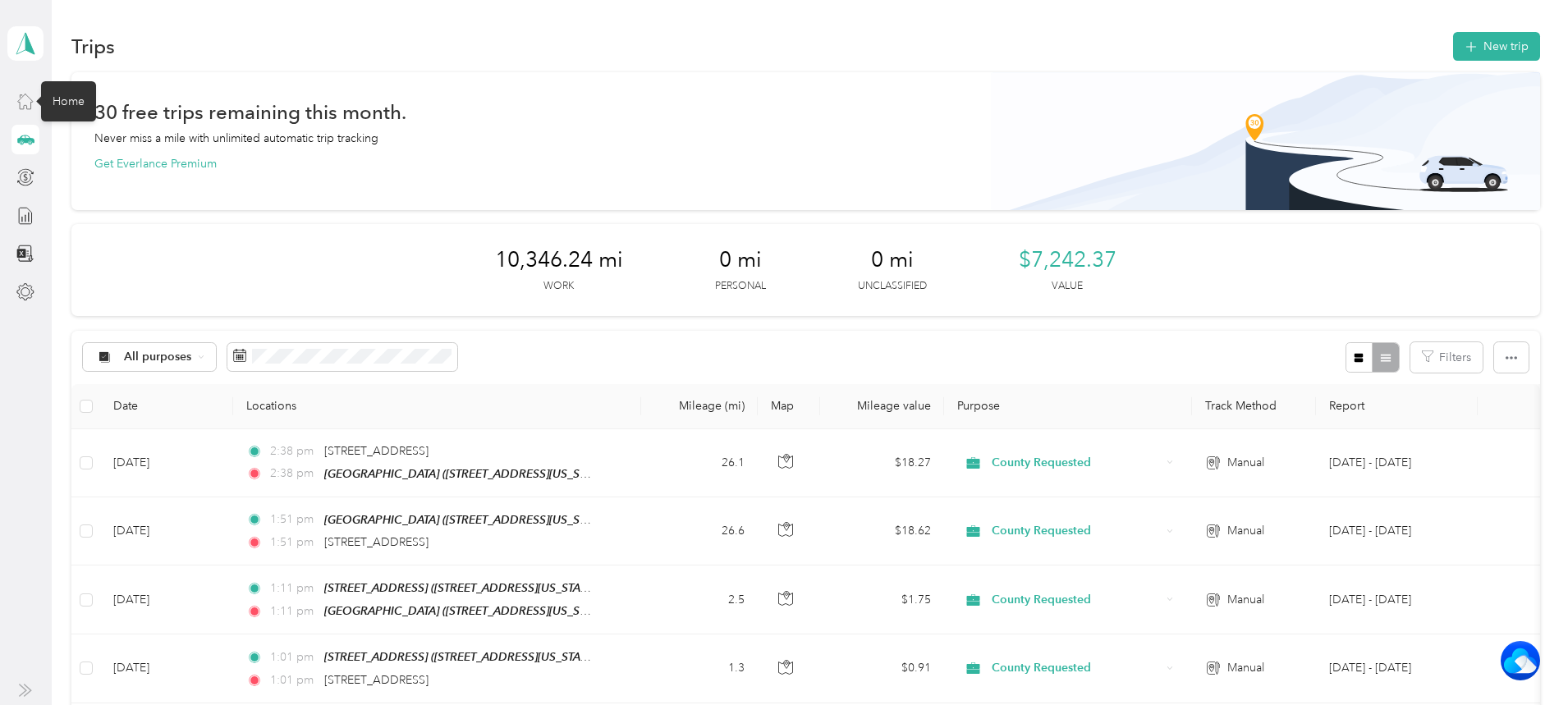
click at [28, 106] on icon at bounding box center [25, 101] width 18 height 18
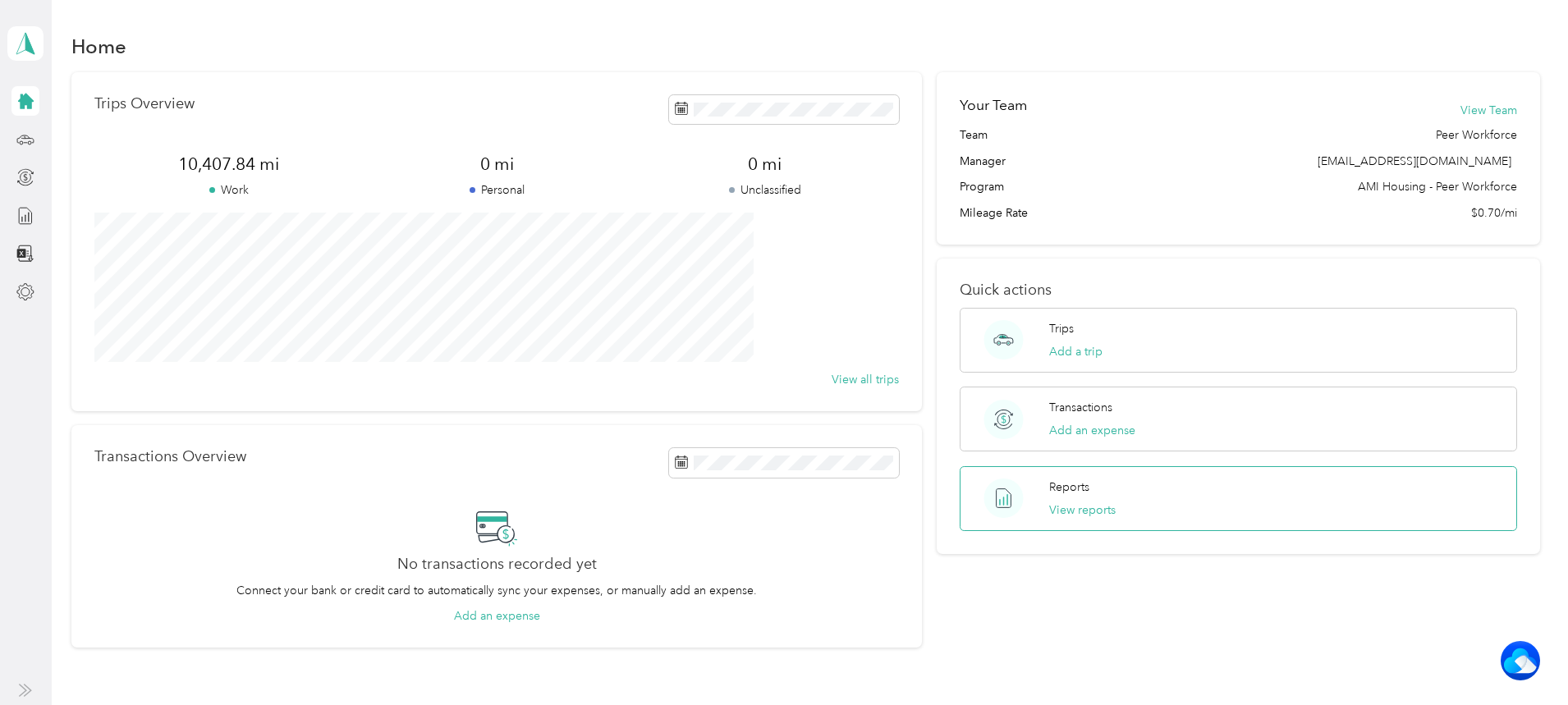
click at [1188, 505] on div "Reports View reports" at bounding box center [1238, 499] width 558 height 65
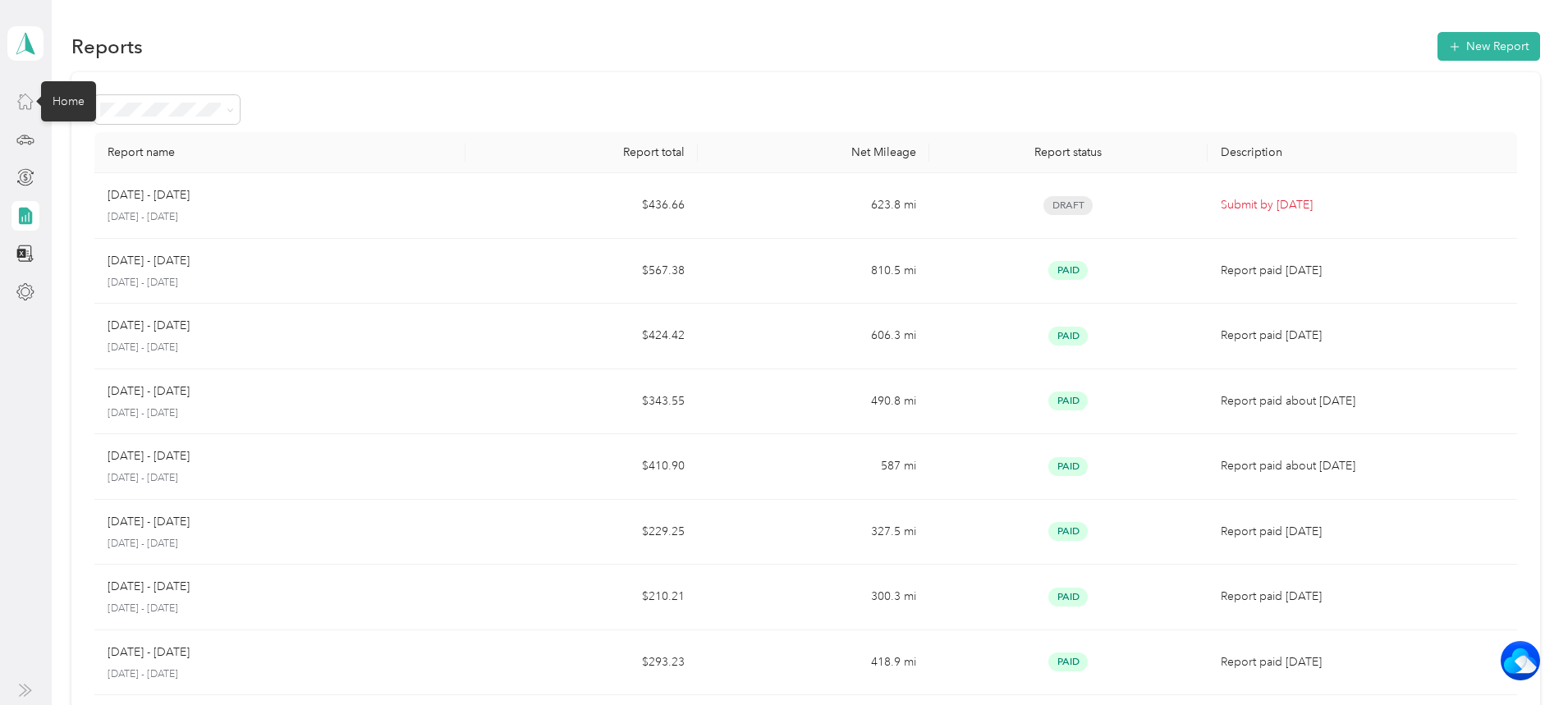
click at [31, 100] on icon at bounding box center [25, 101] width 18 height 18
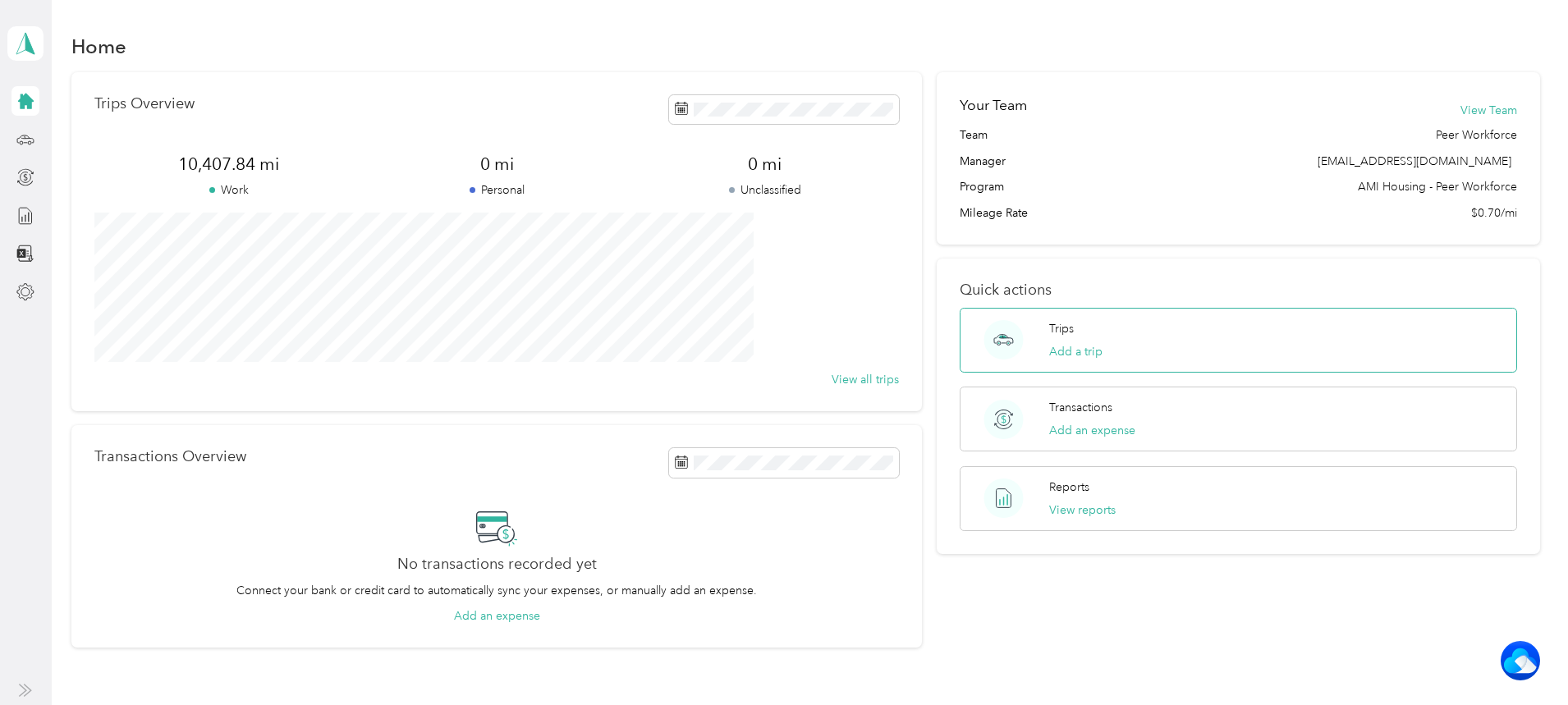
click at [1125, 333] on div "Trips Add a trip" at bounding box center [1238, 340] width 558 height 65
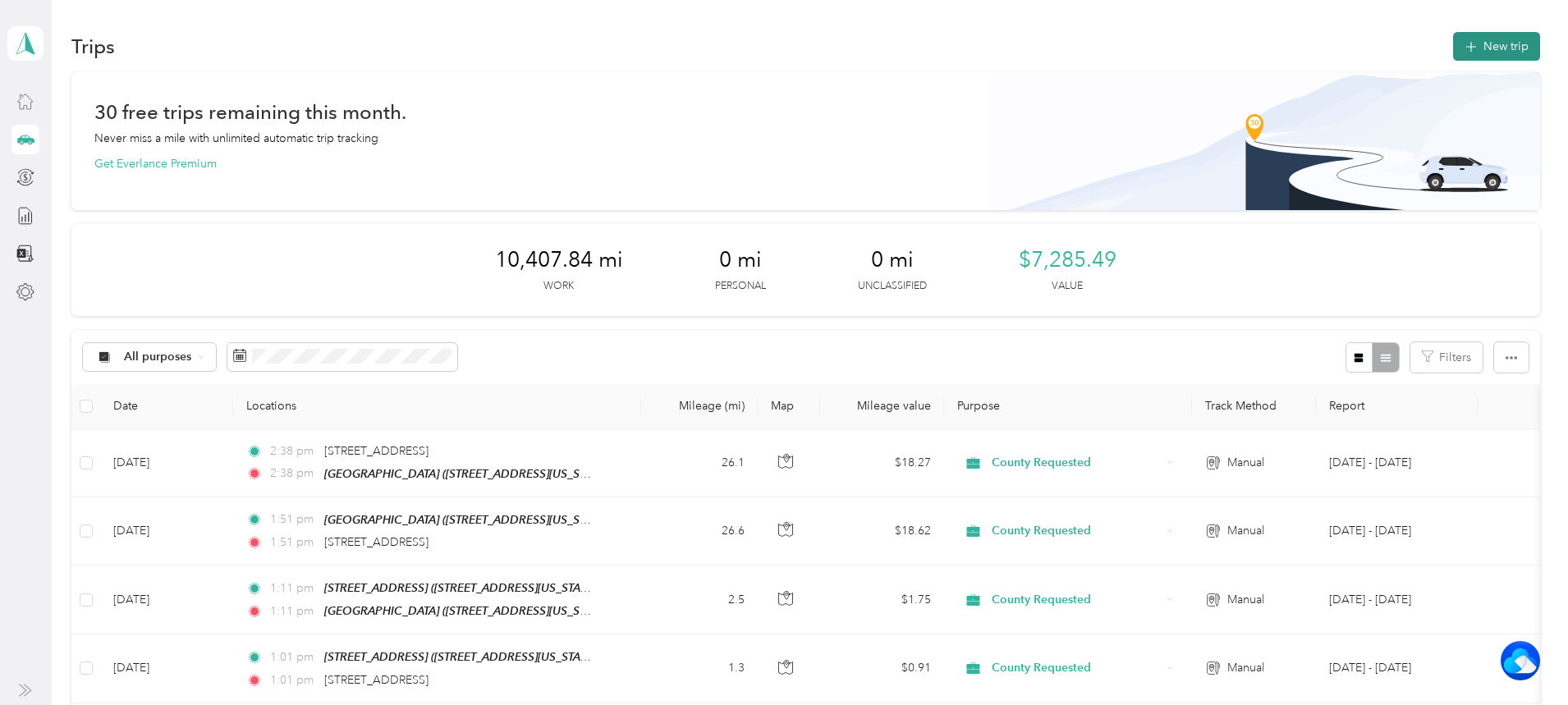
click at [1453, 52] on button "New trip" at bounding box center [1496, 46] width 87 height 29
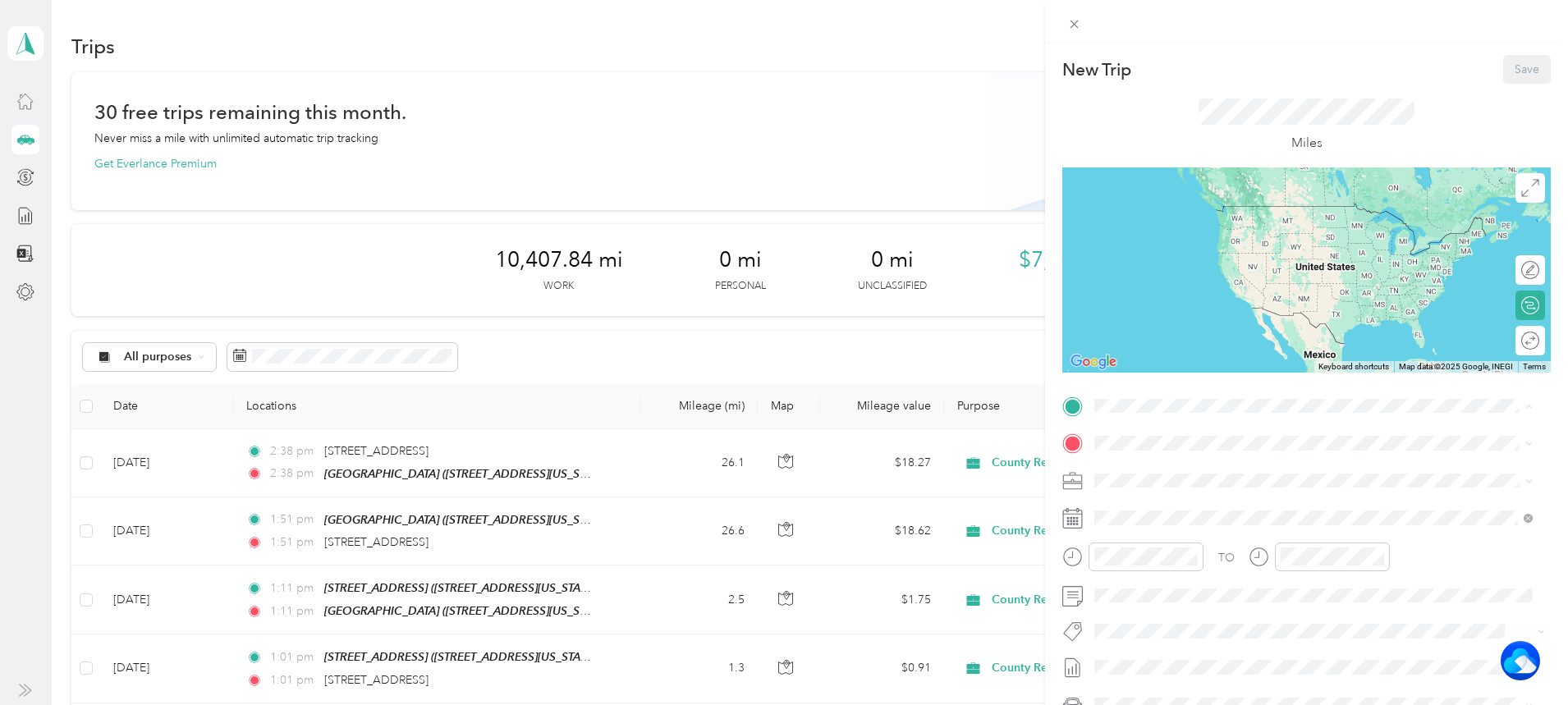
click at [1203, 466] on strong "Cirby Hills" at bounding box center [1210, 473] width 55 height 14
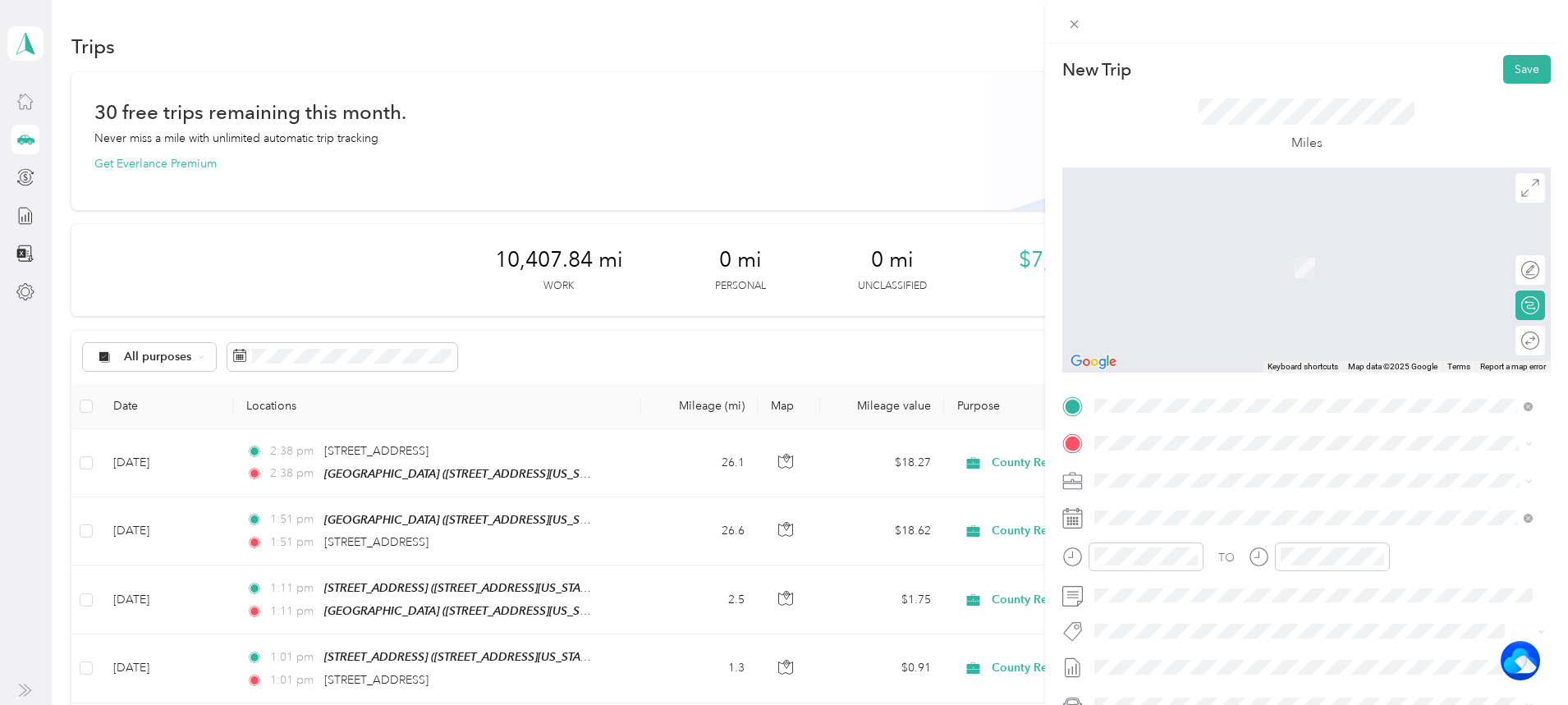
click at [1283, 507] on span "[STREET_ADDRESS][US_STATE]" at bounding box center [1207, 498] width 164 height 14
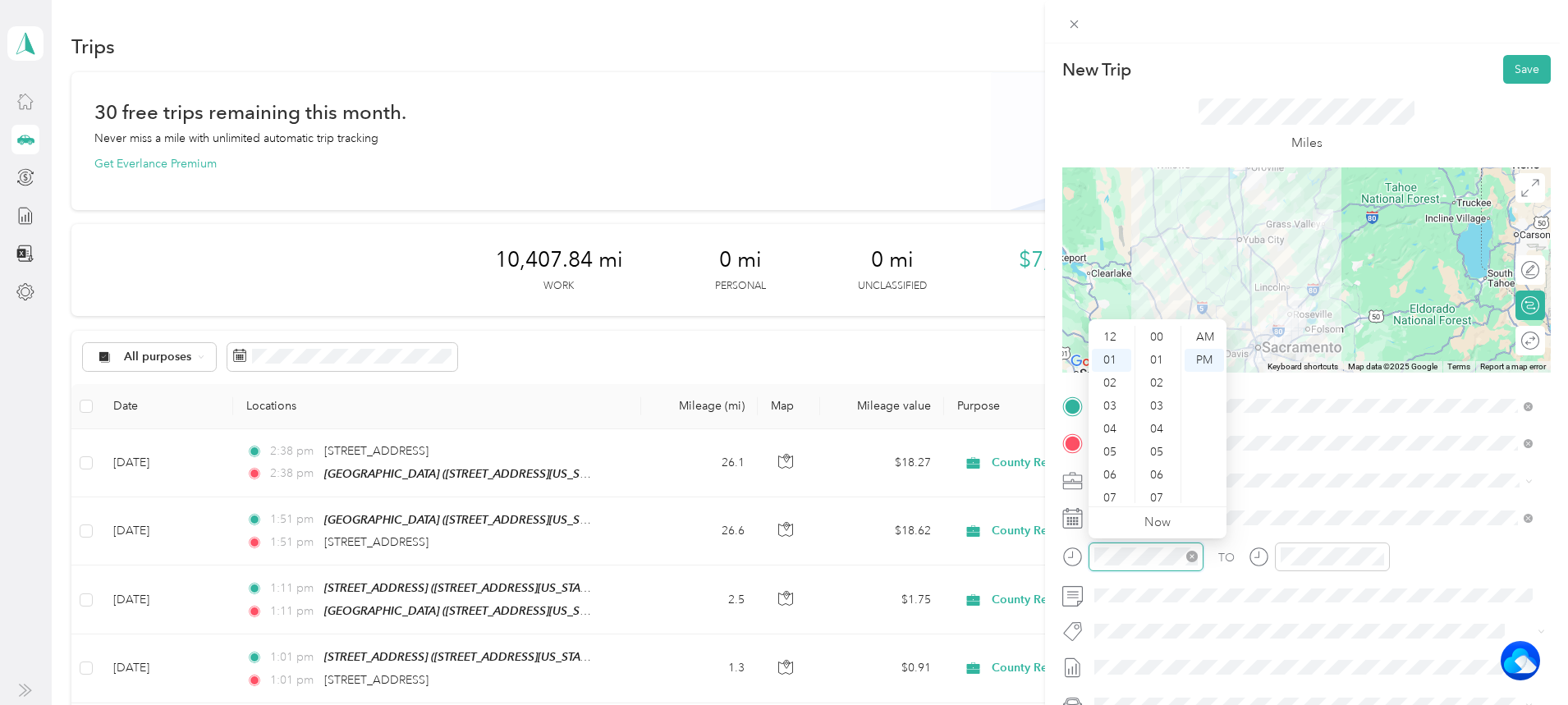
scroll to position [1201, 0]
click at [1122, 477] on div "07" at bounding box center [1111, 475] width 39 height 23
click at [1160, 461] on div "58" at bounding box center [1158, 468] width 39 height 23
click at [1209, 333] on div "AM" at bounding box center [1204, 337] width 39 height 23
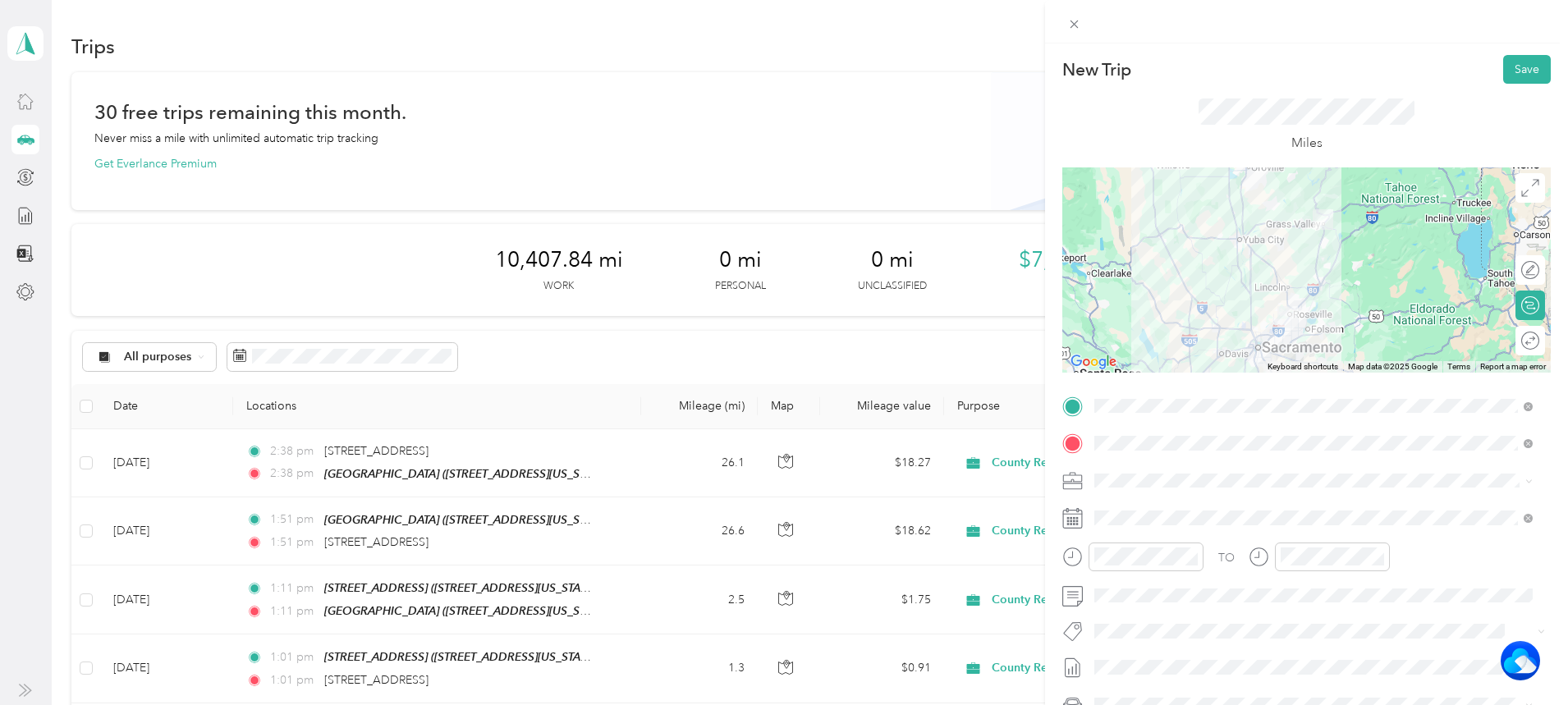
click at [1327, 537] on div "TO Add photo" at bounding box center [1307, 591] width 489 height 397
click at [1292, 472] on div "07" at bounding box center [1298, 475] width 39 height 23
click at [1332, 460] on div "58" at bounding box center [1345, 468] width 39 height 23
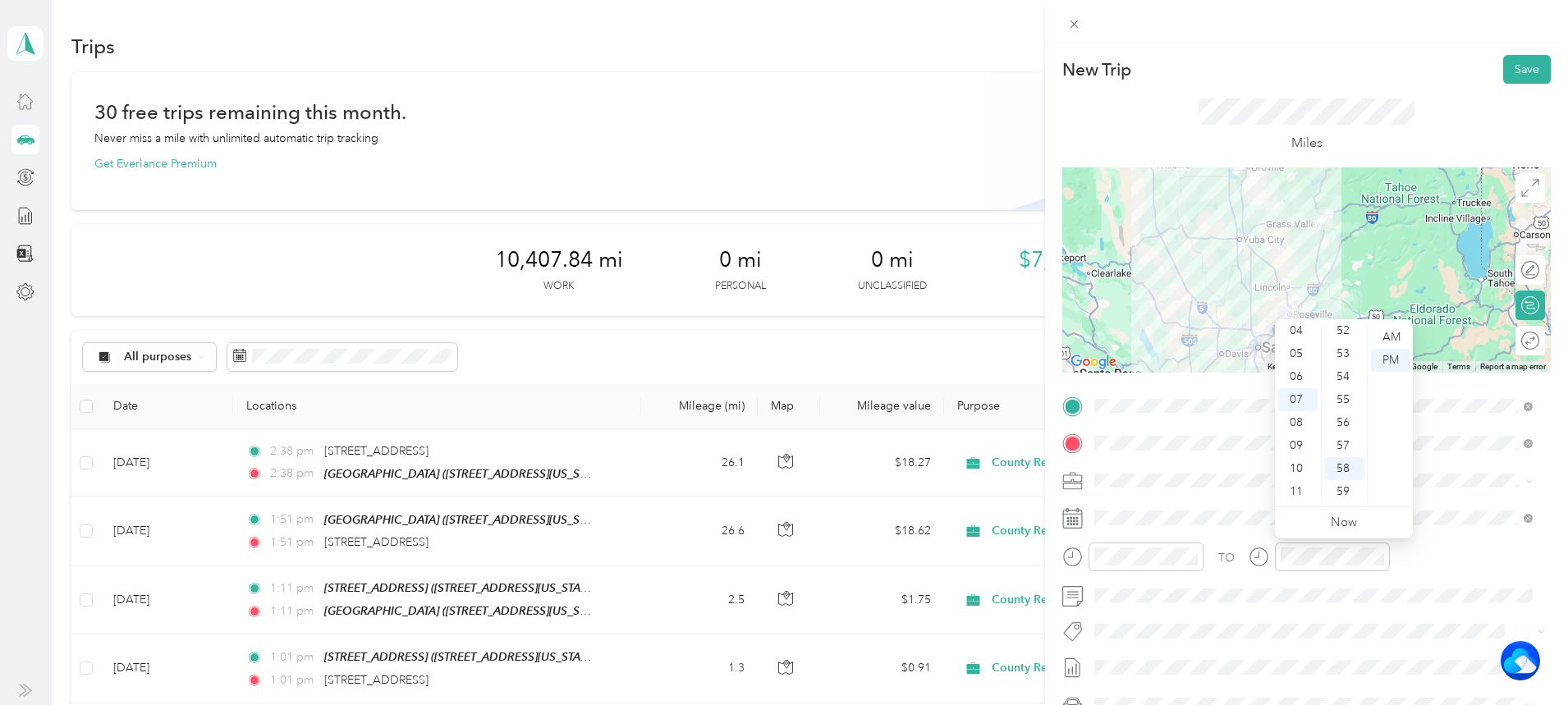
click at [1395, 324] on div "12 01 02 03 04 05 06 07 08 09 10 11 00 01 02 03 04 05 06 07 08 09 10 11 12 13 1…" at bounding box center [1344, 415] width 138 height 184
click at [1395, 335] on div "AM" at bounding box center [1391, 337] width 39 height 23
click at [1505, 60] on button "Save" at bounding box center [1528, 69] width 48 height 29
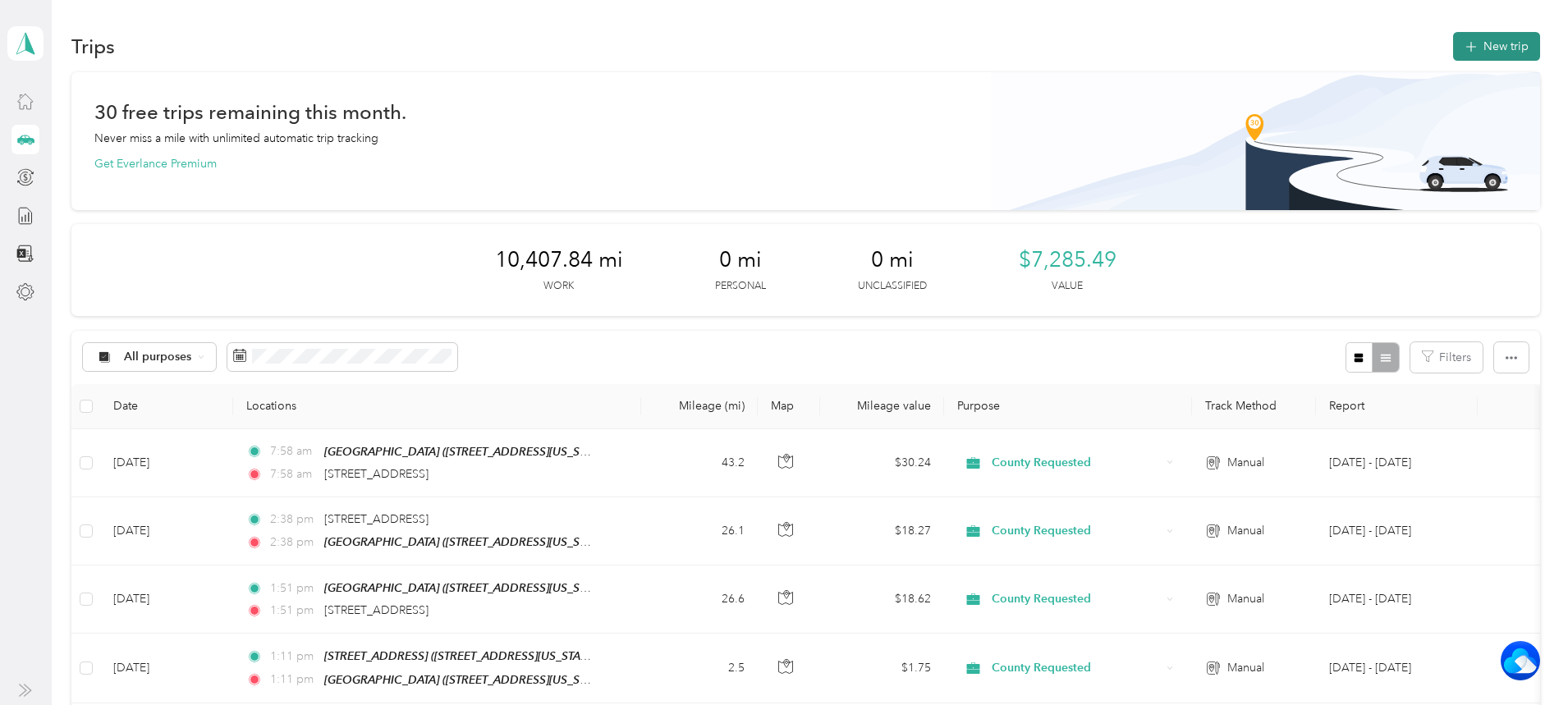
click at [1462, 40] on icon "button" at bounding box center [1471, 47] width 19 height 19
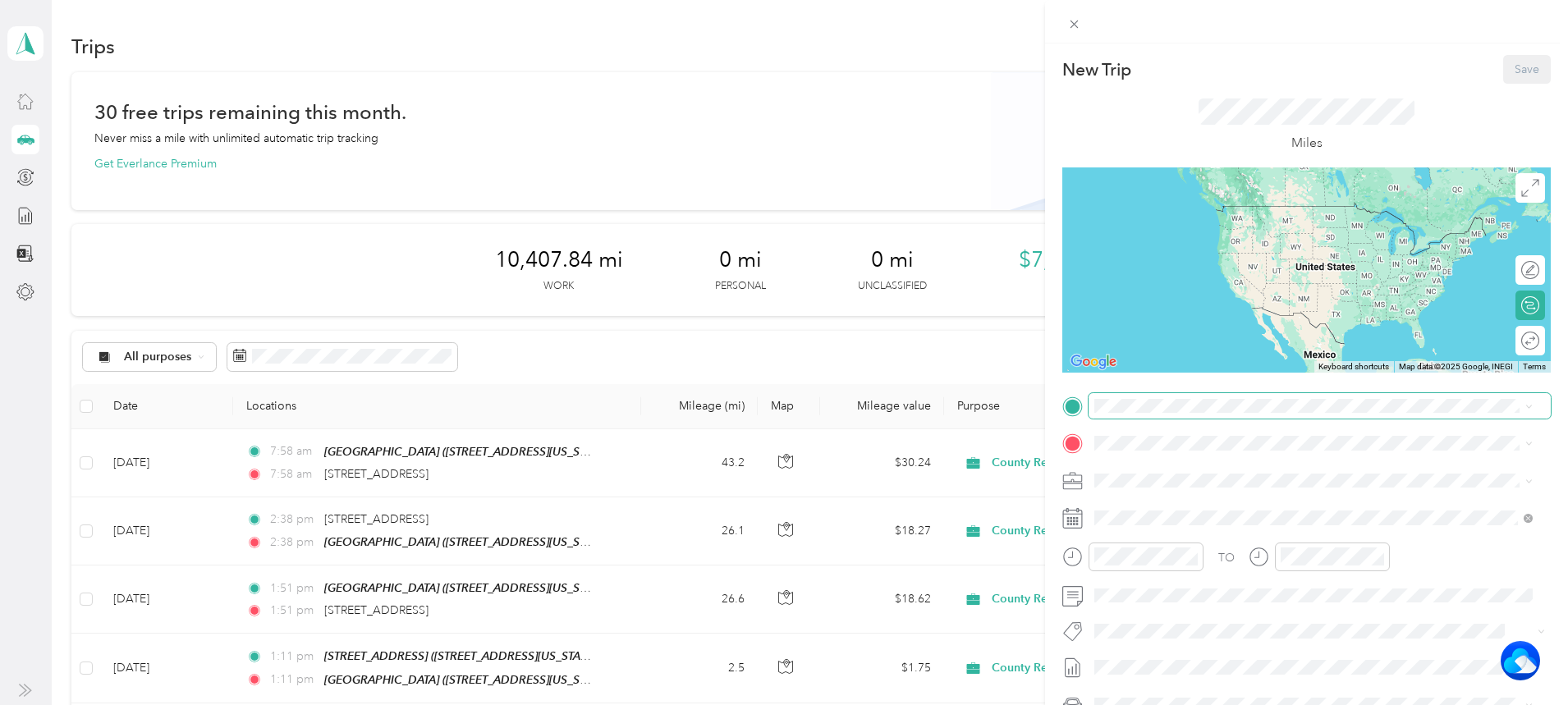
click at [1152, 400] on span at bounding box center [1320, 405] width 462 height 26
click at [1221, 466] on span "[STREET_ADDRESS][US_STATE]" at bounding box center [1207, 465] width 164 height 14
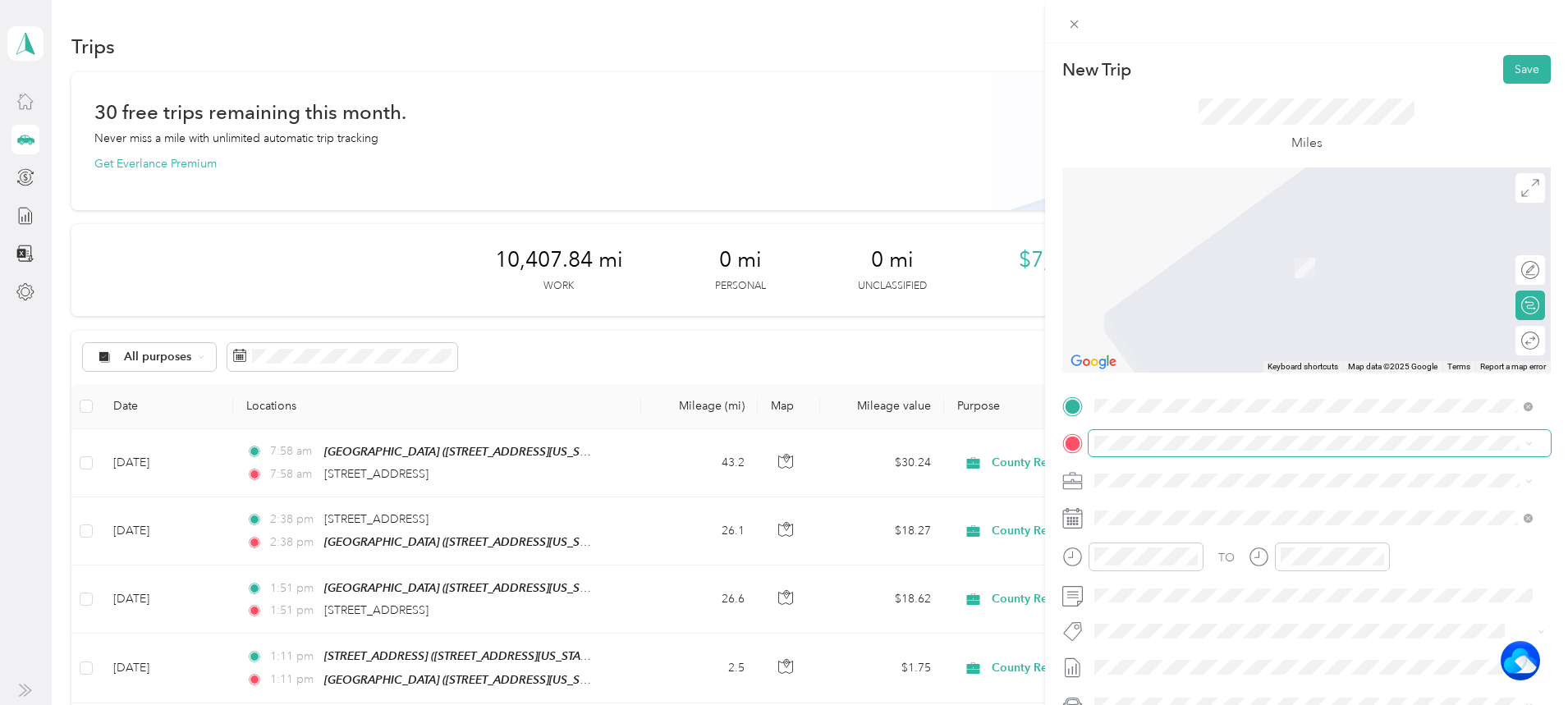
click at [1155, 704] on div "New Trip Save This trip cannot be edited because it is either under review, app…" at bounding box center [780, 705] width 1560 height 0
click at [1194, 492] on div "[STREET_ADDRESS][US_STATE]" at bounding box center [1313, 503] width 427 height 22
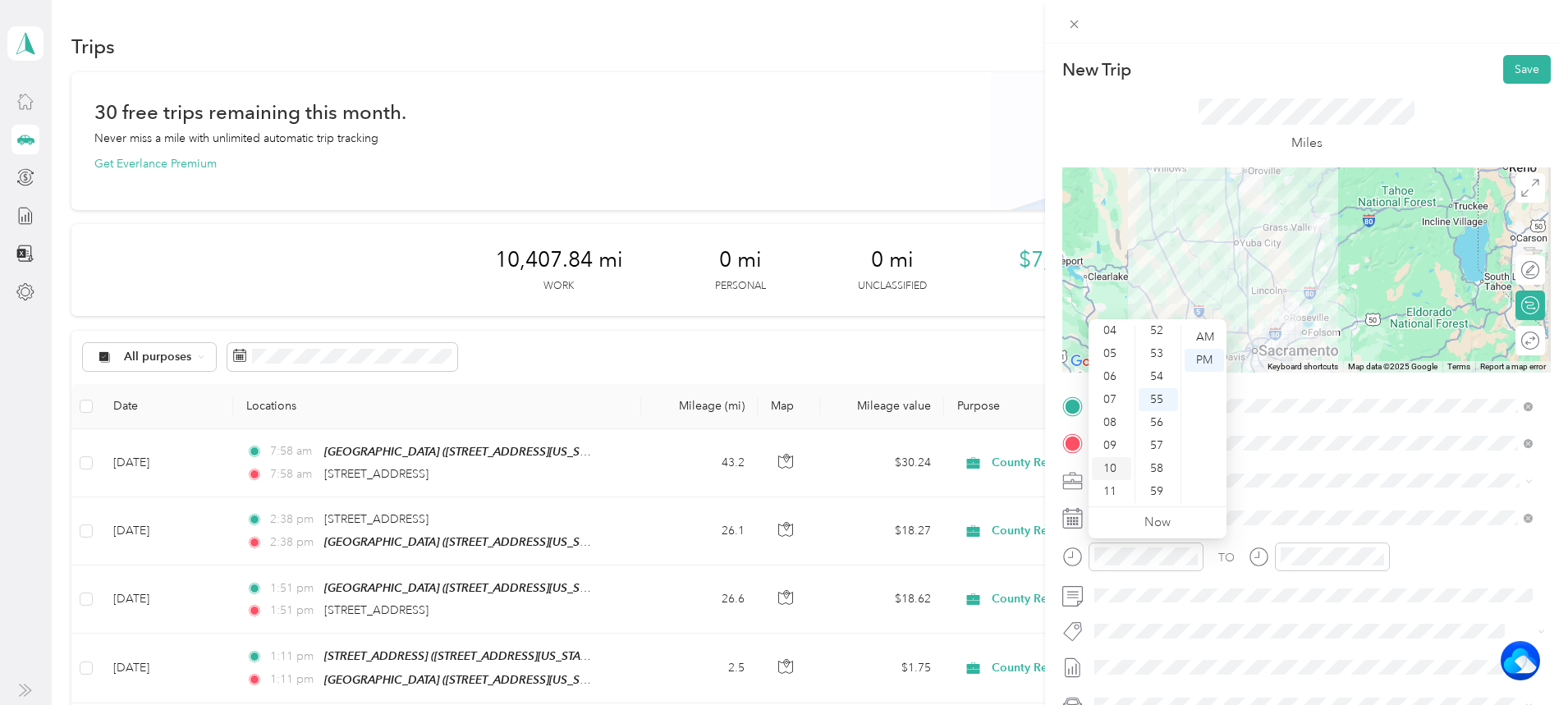
click at [1110, 466] on div "10" at bounding box center [1111, 468] width 39 height 23
click at [1165, 352] on div "28" at bounding box center [1158, 353] width 39 height 23
click at [1204, 332] on div "AM" at bounding box center [1204, 337] width 39 height 23
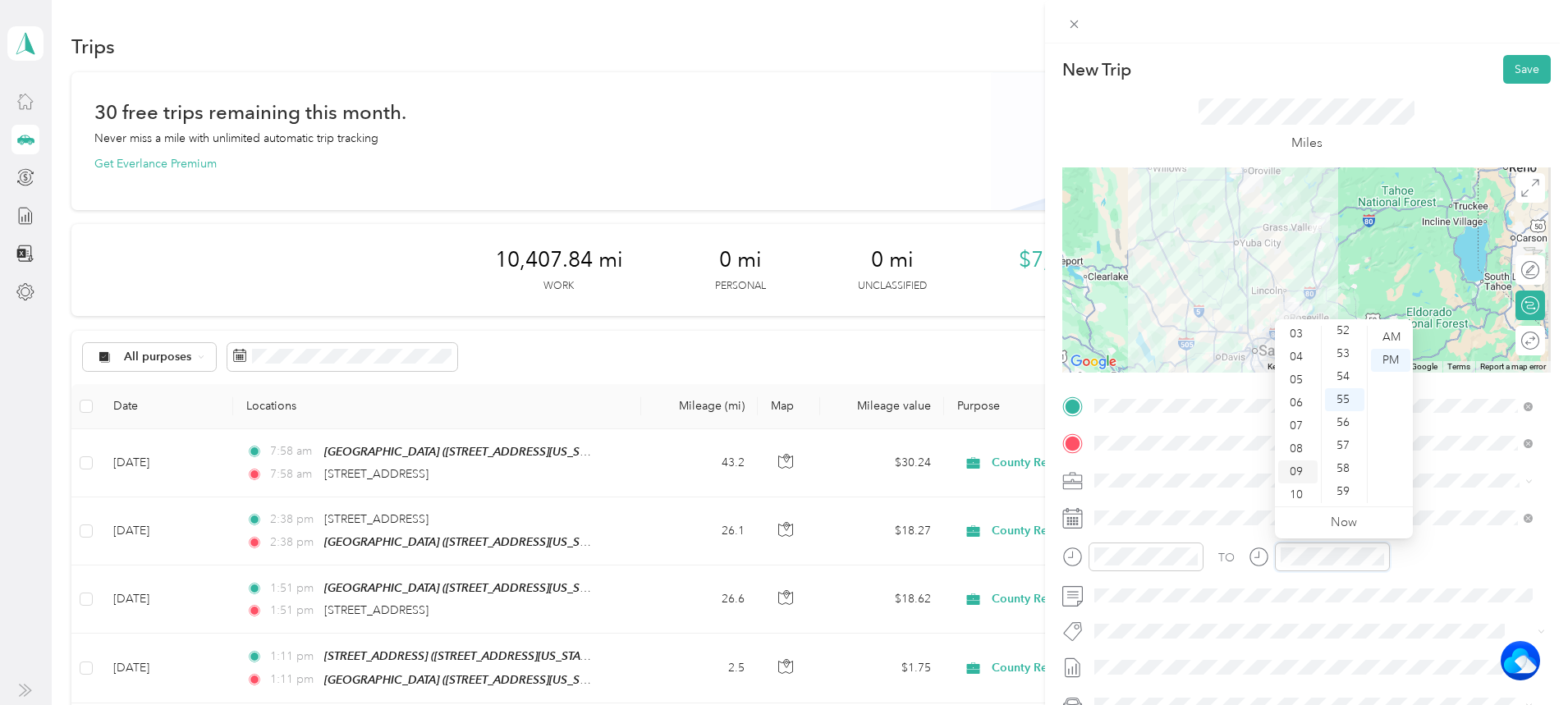
scroll to position [99, 0]
click at [1286, 465] on div "10" at bounding box center [1298, 468] width 39 height 23
click at [1346, 436] on div "28" at bounding box center [1345, 436] width 39 height 23
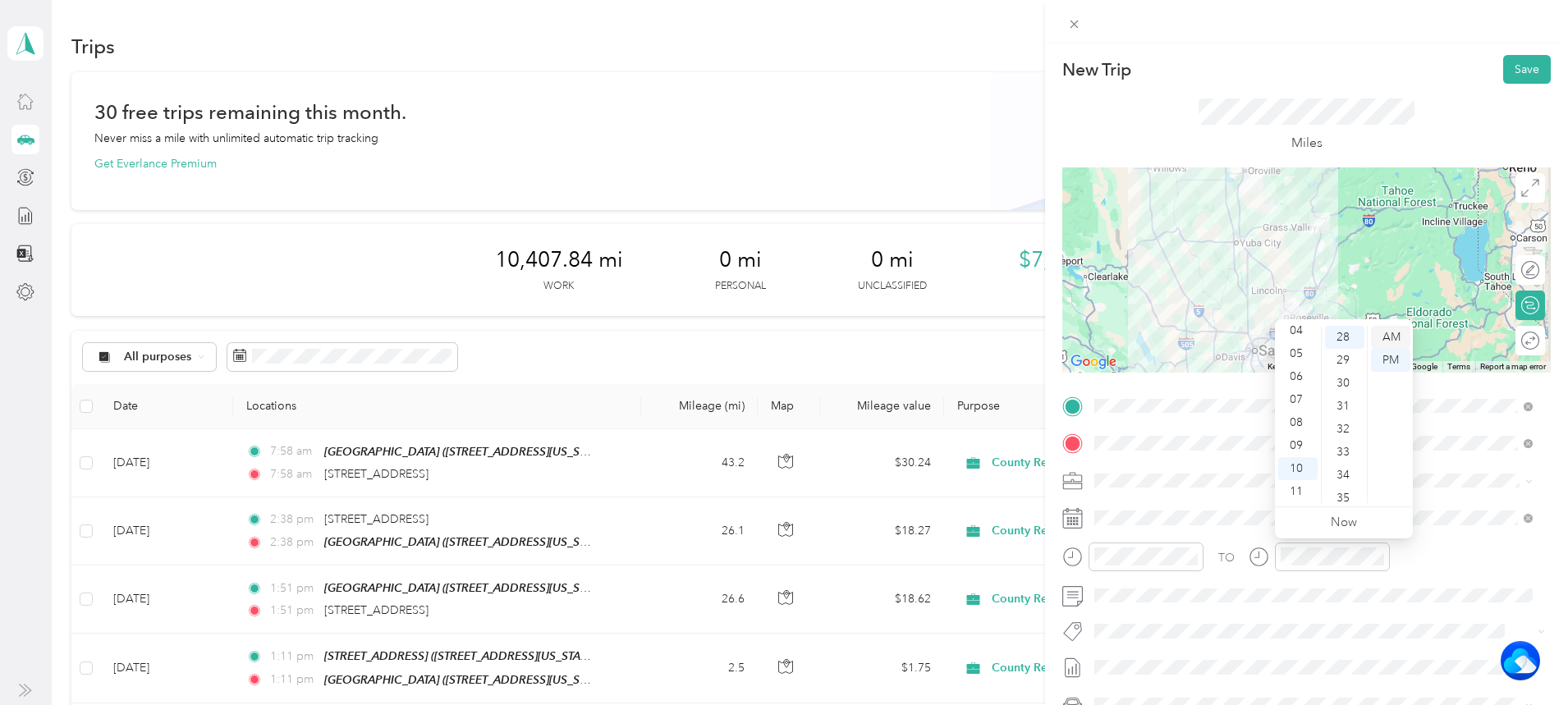
click at [1395, 334] on div "AM" at bounding box center [1391, 337] width 39 height 23
click at [1504, 69] on button "Save" at bounding box center [1528, 69] width 48 height 29
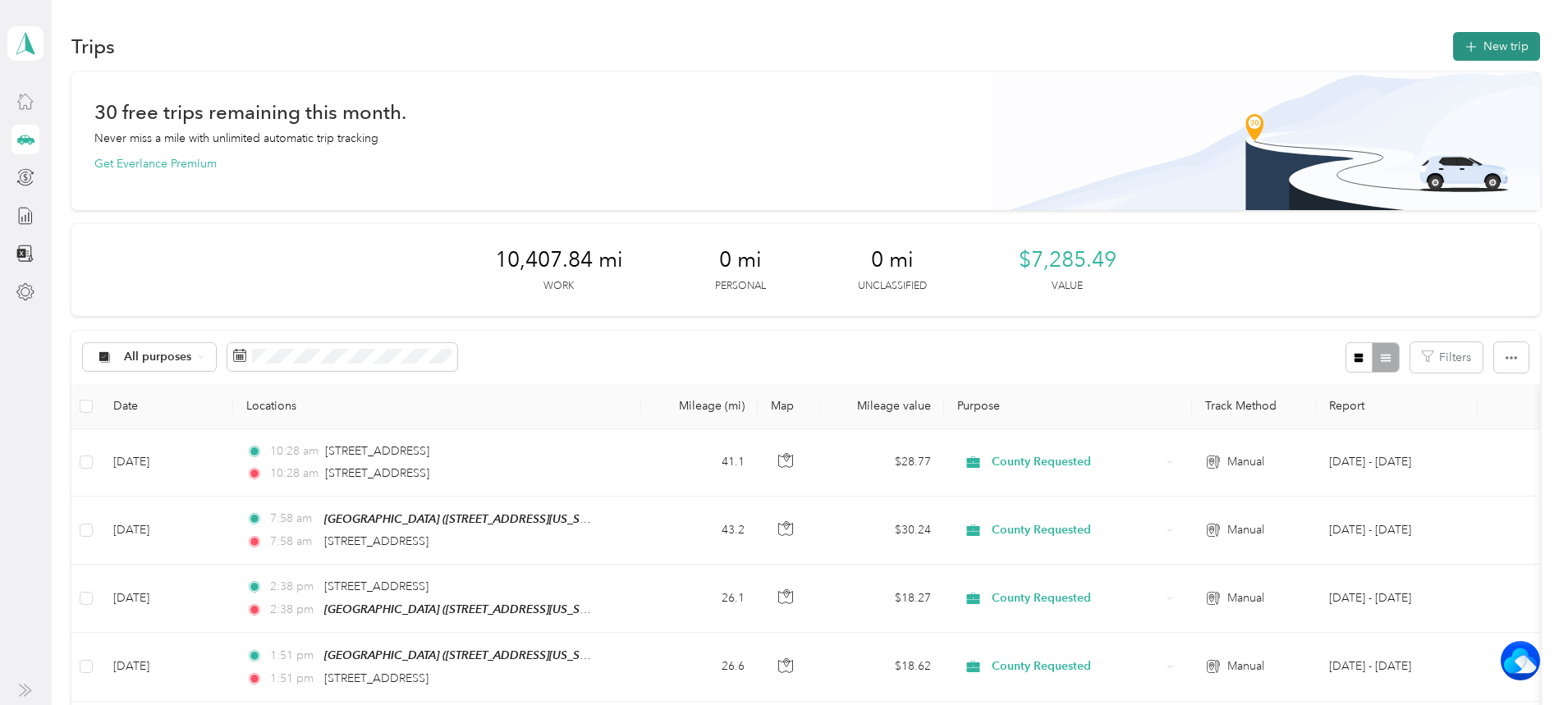
click at [1453, 43] on button "New trip" at bounding box center [1496, 46] width 87 height 29
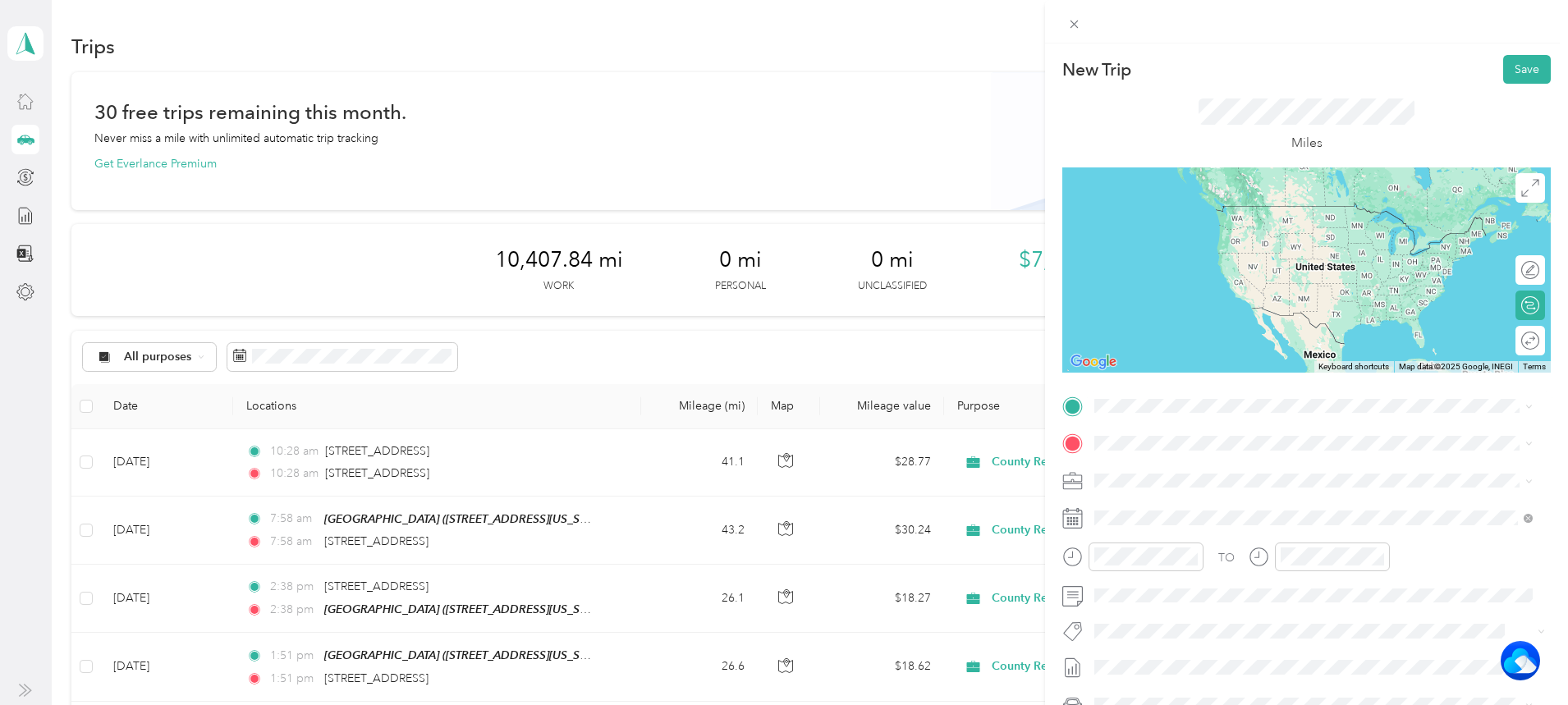
click at [1184, 466] on span "[STREET_ADDRESS][US_STATE]" at bounding box center [1207, 457] width 164 height 14
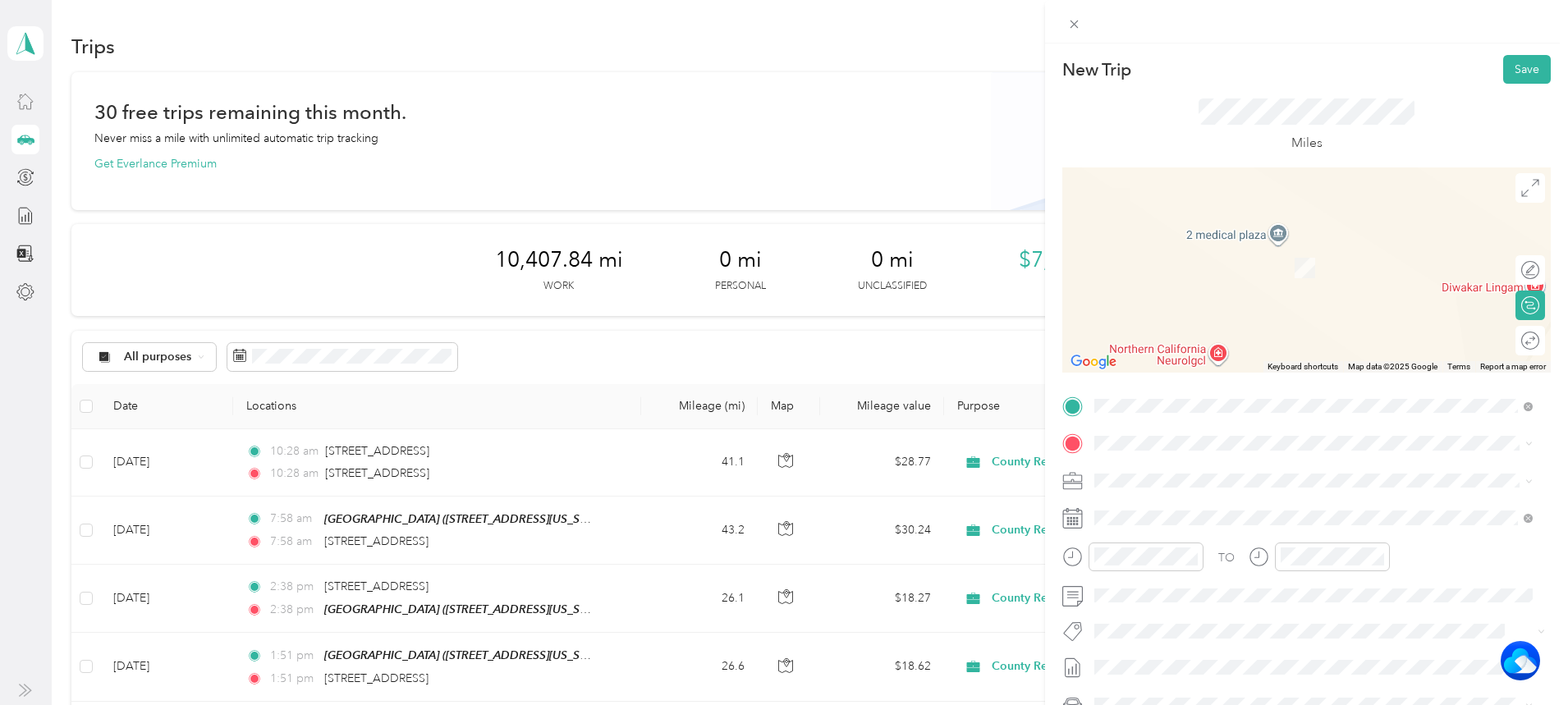
click at [1168, 512] on button "TEAM" at bounding box center [1150, 505] width 51 height 20
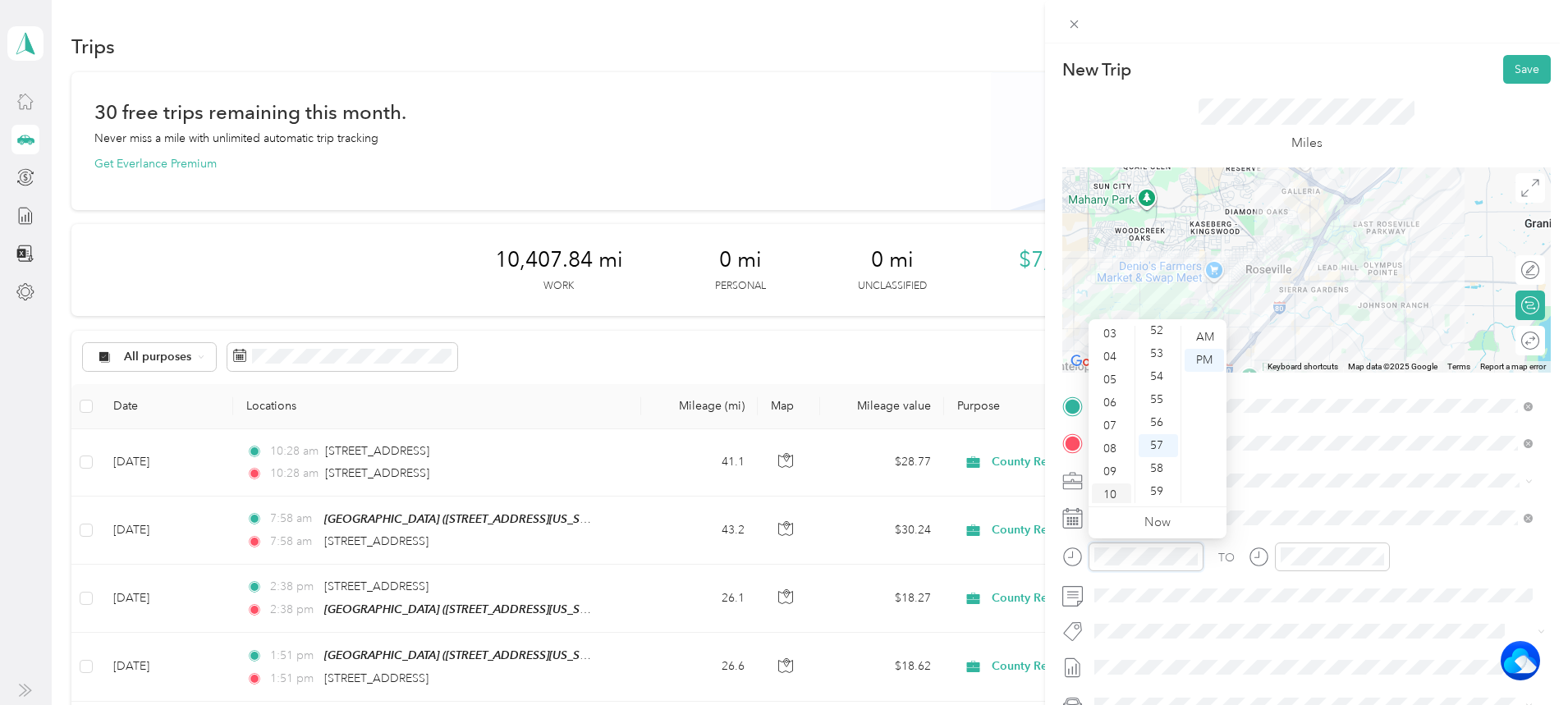
scroll to position [99, 0]
click at [1106, 463] on div "10" at bounding box center [1111, 468] width 39 height 23
click at [1165, 371] on div "54" at bounding box center [1158, 376] width 39 height 23
click at [1204, 337] on div "AM" at bounding box center [1204, 337] width 39 height 23
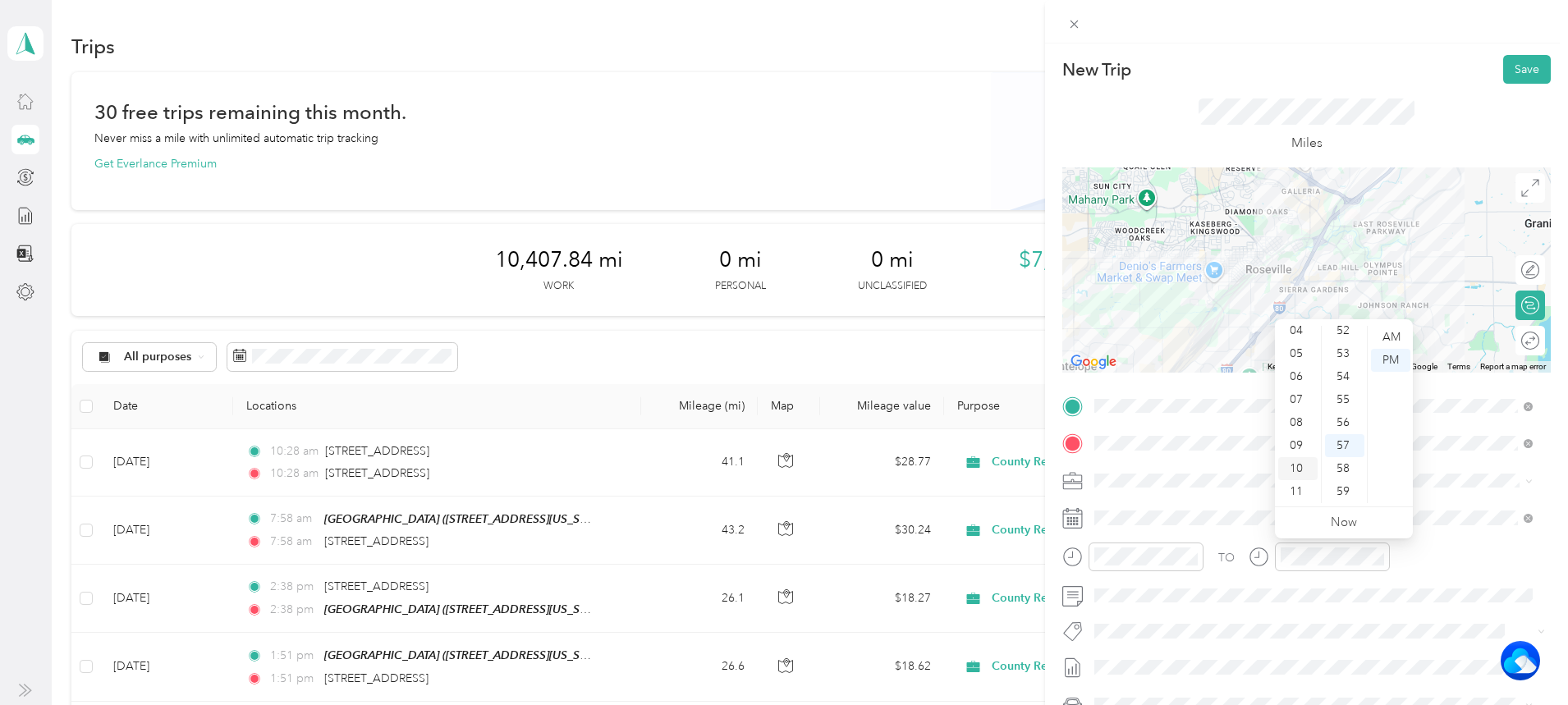
click at [1299, 474] on div "10" at bounding box center [1298, 468] width 39 height 23
click at [1346, 384] on div "54" at bounding box center [1345, 376] width 39 height 23
click at [1341, 378] on div "54" at bounding box center [1345, 376] width 39 height 23
click at [1401, 339] on div "AM" at bounding box center [1391, 337] width 39 height 23
click at [1504, 74] on button "Save" at bounding box center [1528, 69] width 48 height 29
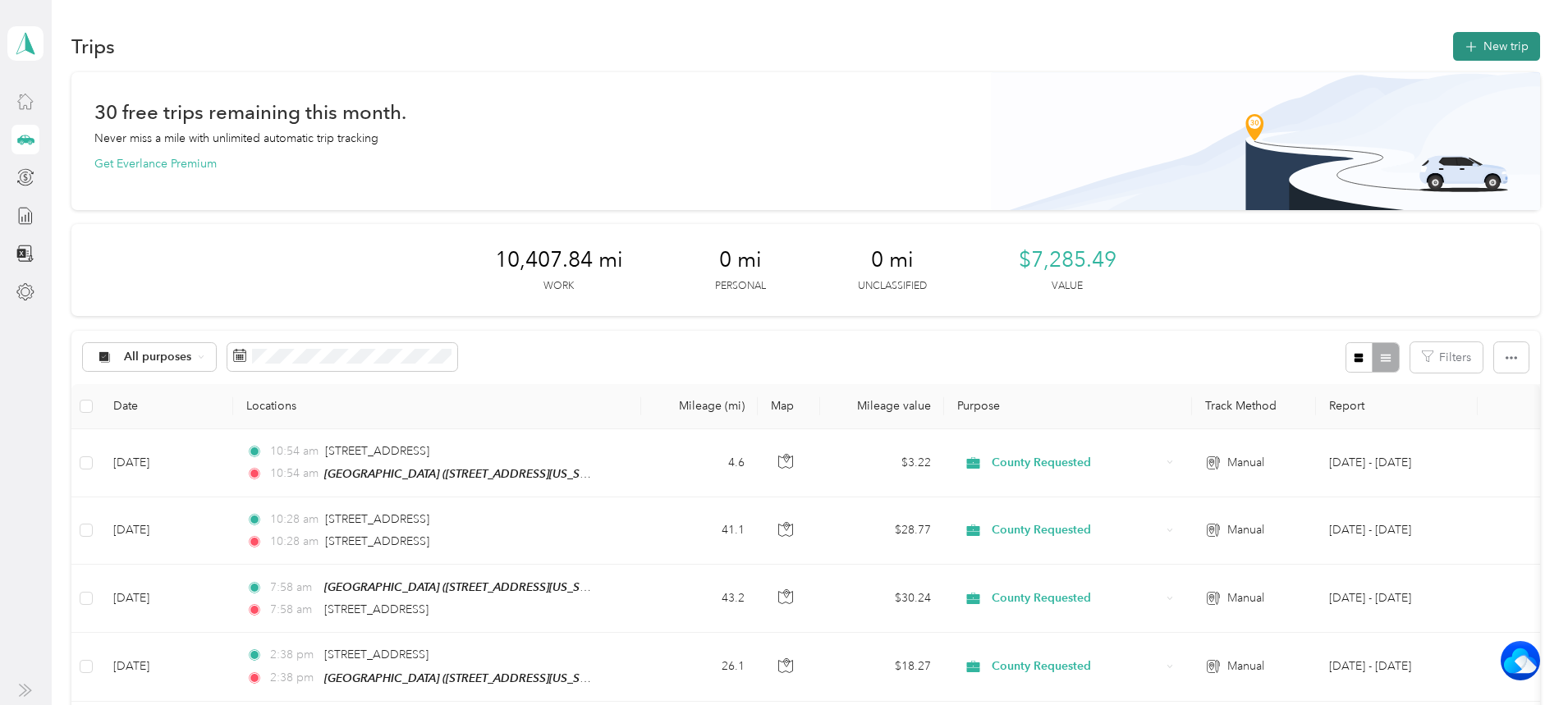
click at [1453, 43] on button "New trip" at bounding box center [1496, 46] width 87 height 29
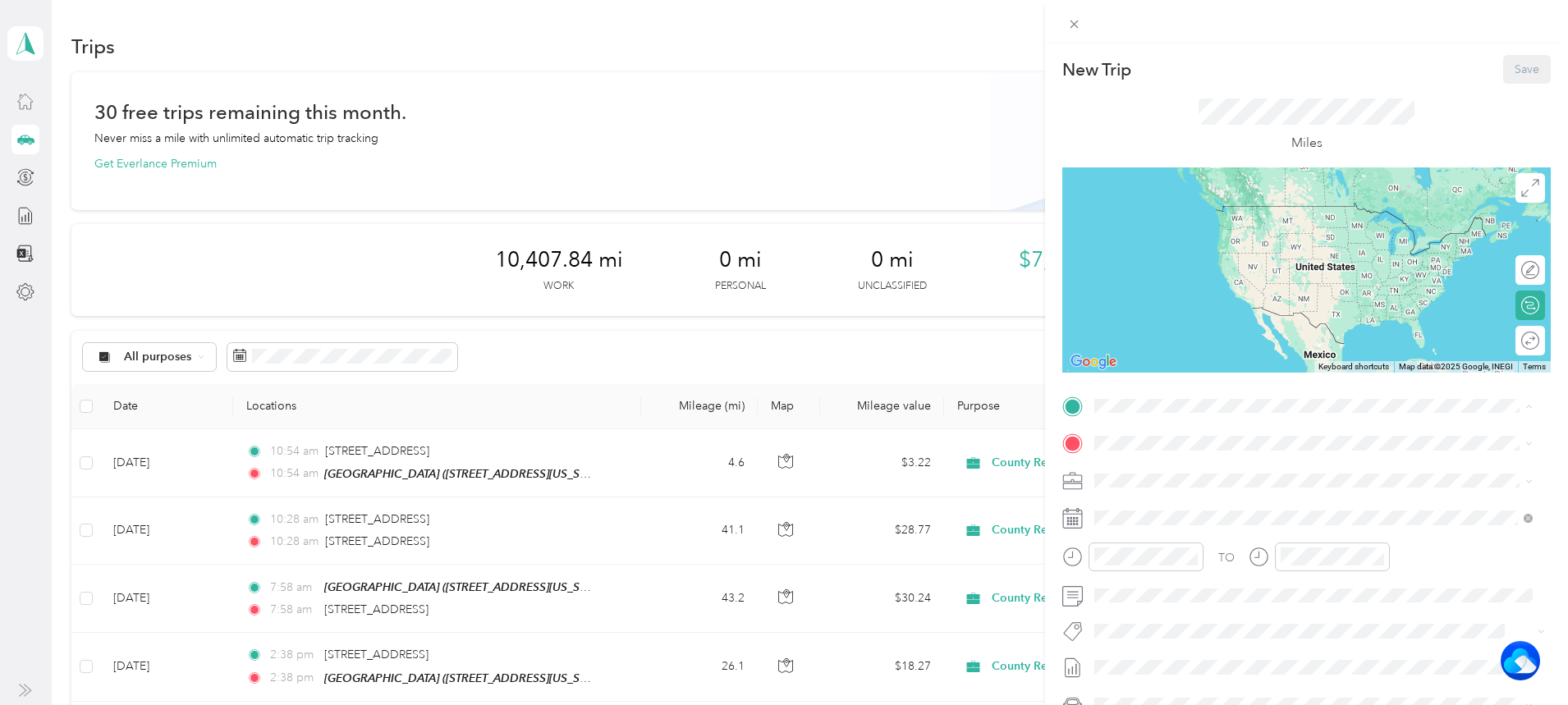
click at [1202, 475] on div "TEAM Cirby Hills [STREET_ADDRESS][US_STATE]" at bounding box center [1207, 484] width 164 height 40
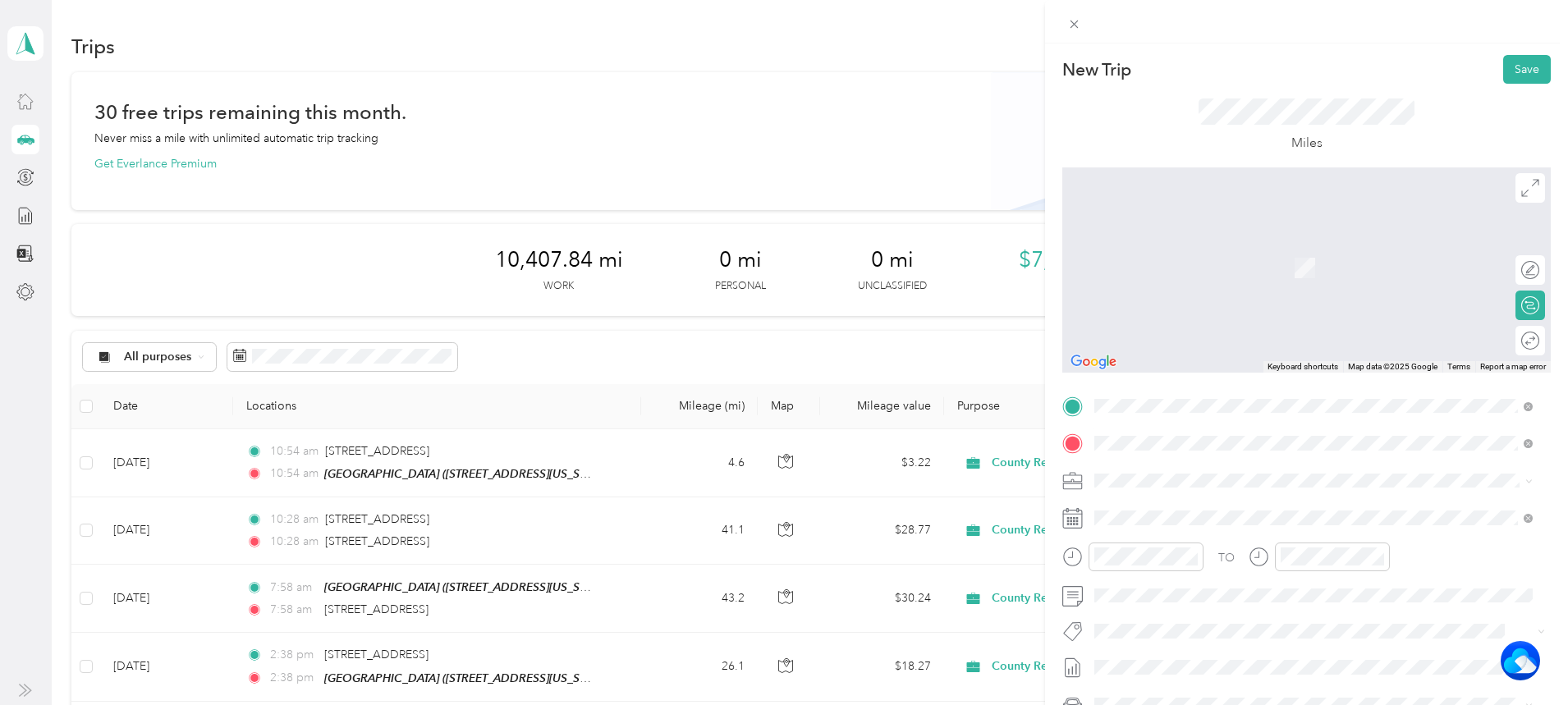
click at [1207, 514] on div "[STREET_ADDRESS][US_STATE]" at bounding box center [1313, 503] width 427 height 22
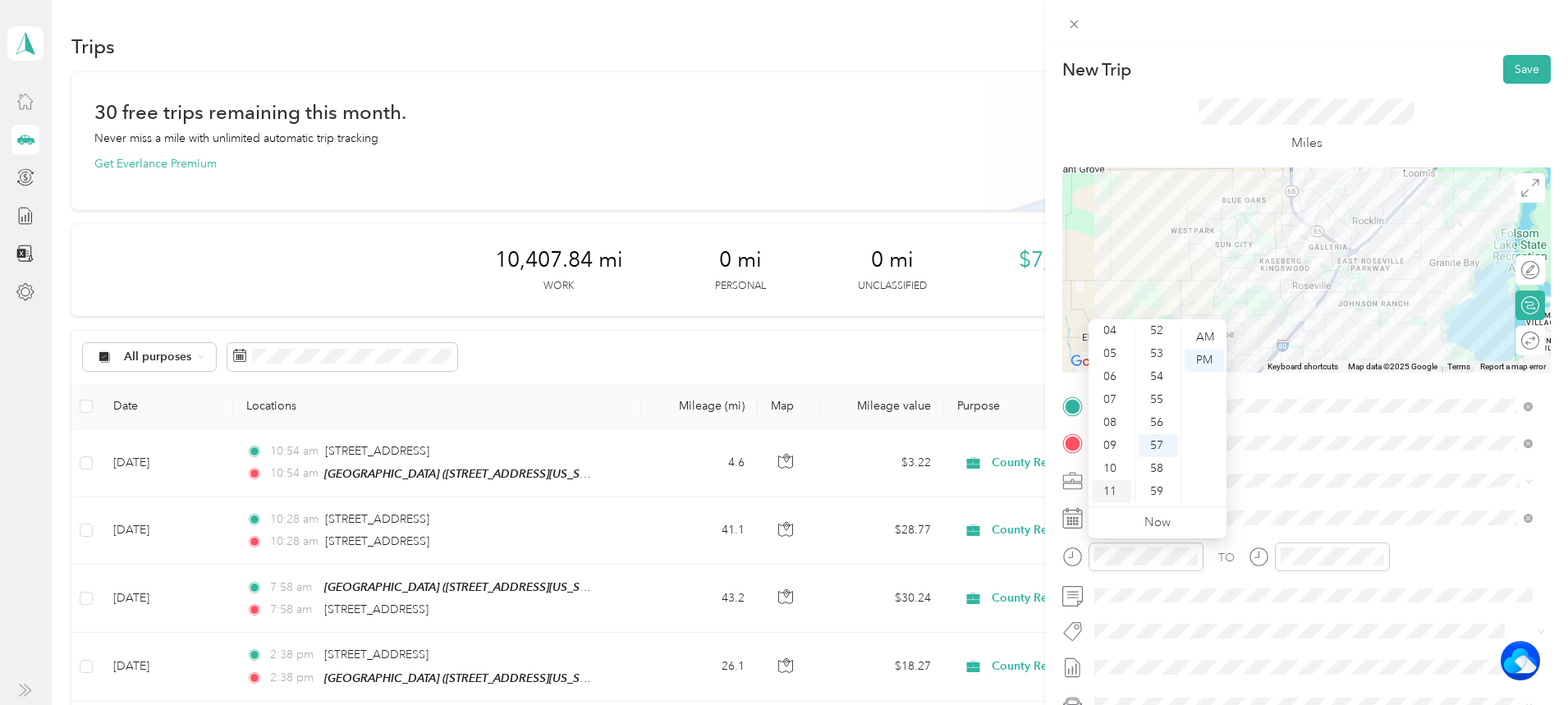
click at [1113, 484] on div "11" at bounding box center [1111, 491] width 39 height 23
click at [1162, 375] on div "22" at bounding box center [1158, 380] width 39 height 23
click at [1198, 331] on div "AM" at bounding box center [1204, 337] width 39 height 23
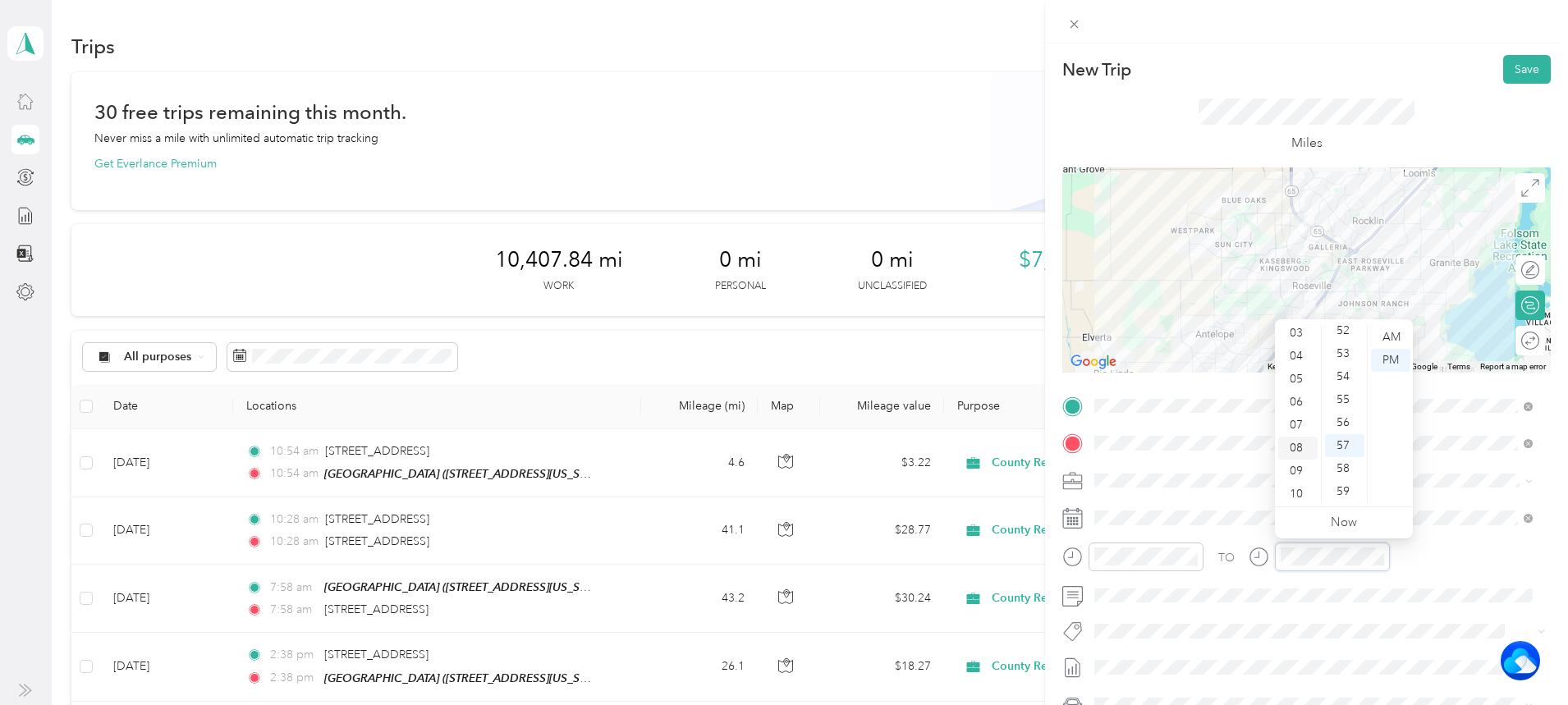
scroll to position [99, 0]
click at [1302, 483] on div "11" at bounding box center [1298, 491] width 39 height 23
click at [1340, 379] on div "22" at bounding box center [1345, 380] width 39 height 23
click at [1394, 338] on div "AM" at bounding box center [1391, 337] width 39 height 23
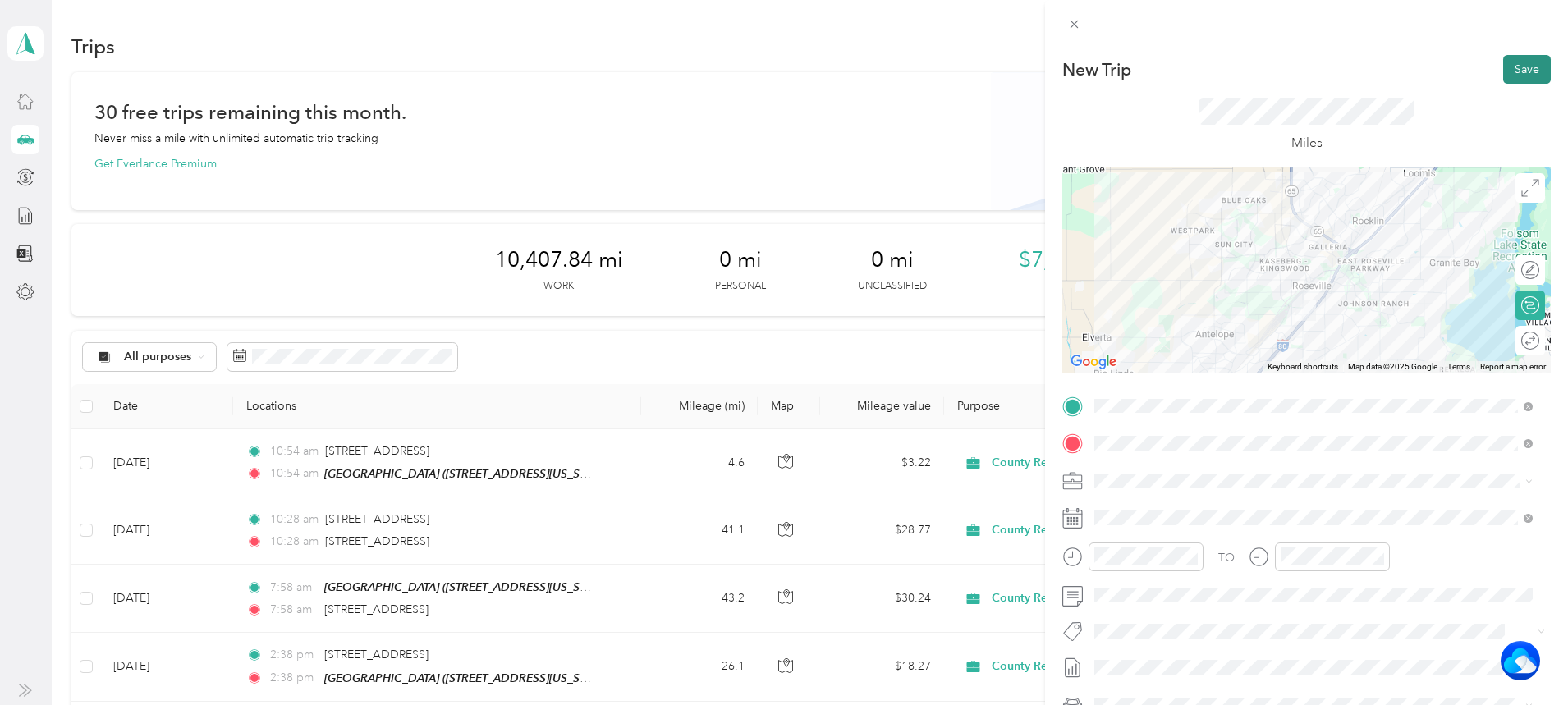
click at [1523, 71] on button "Save" at bounding box center [1528, 69] width 48 height 29
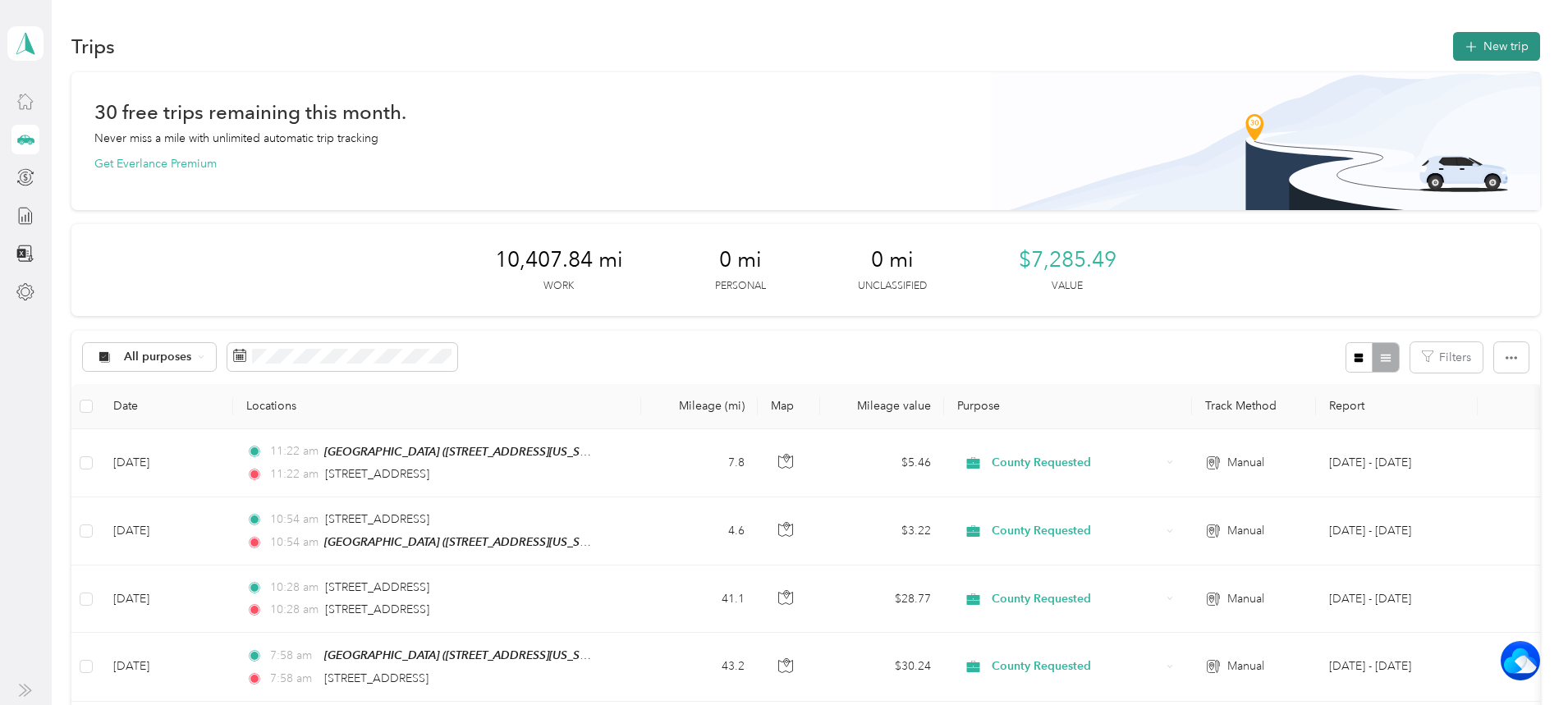
click at [1453, 46] on button "New trip" at bounding box center [1496, 46] width 87 height 29
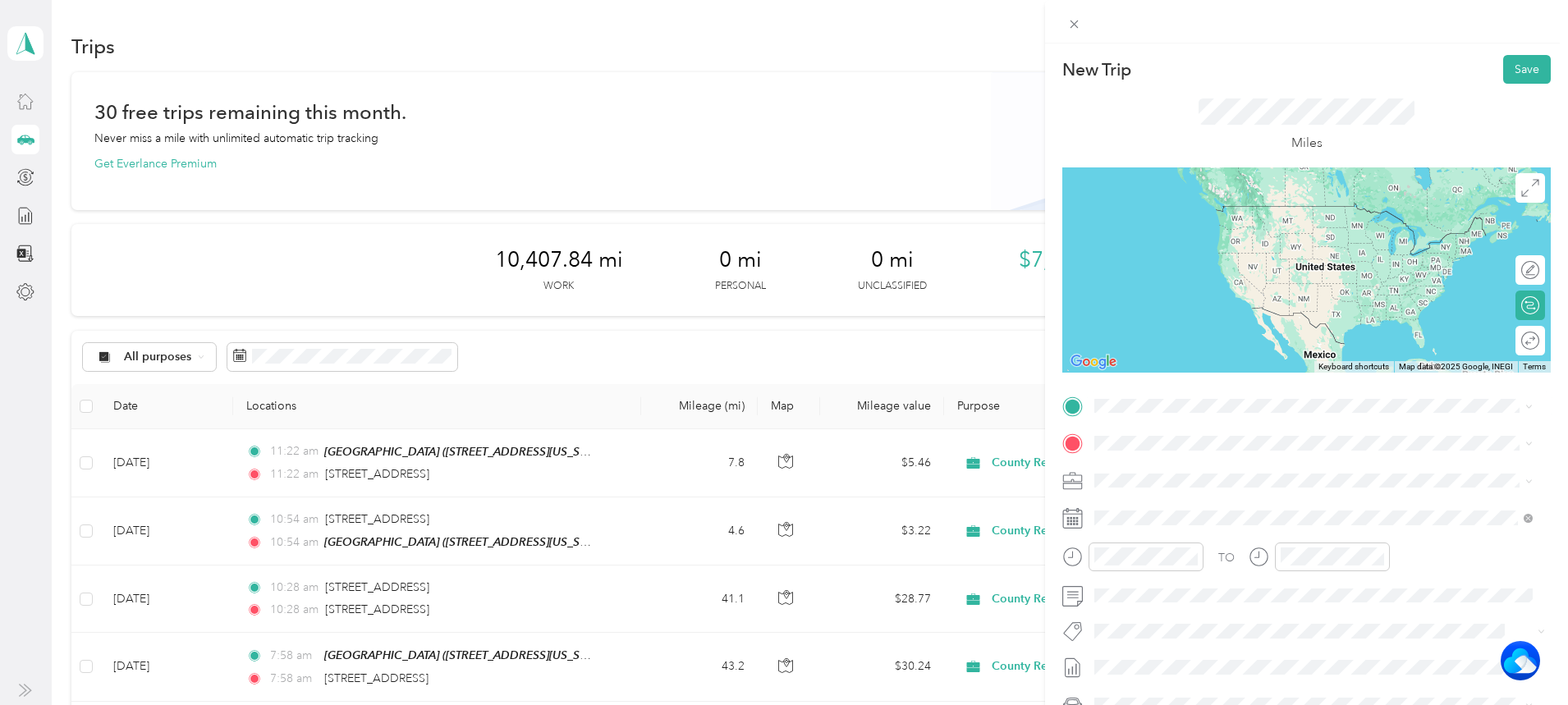
click at [1162, 474] on li "[STREET_ADDRESS][US_STATE]" at bounding box center [1313, 457] width 450 height 34
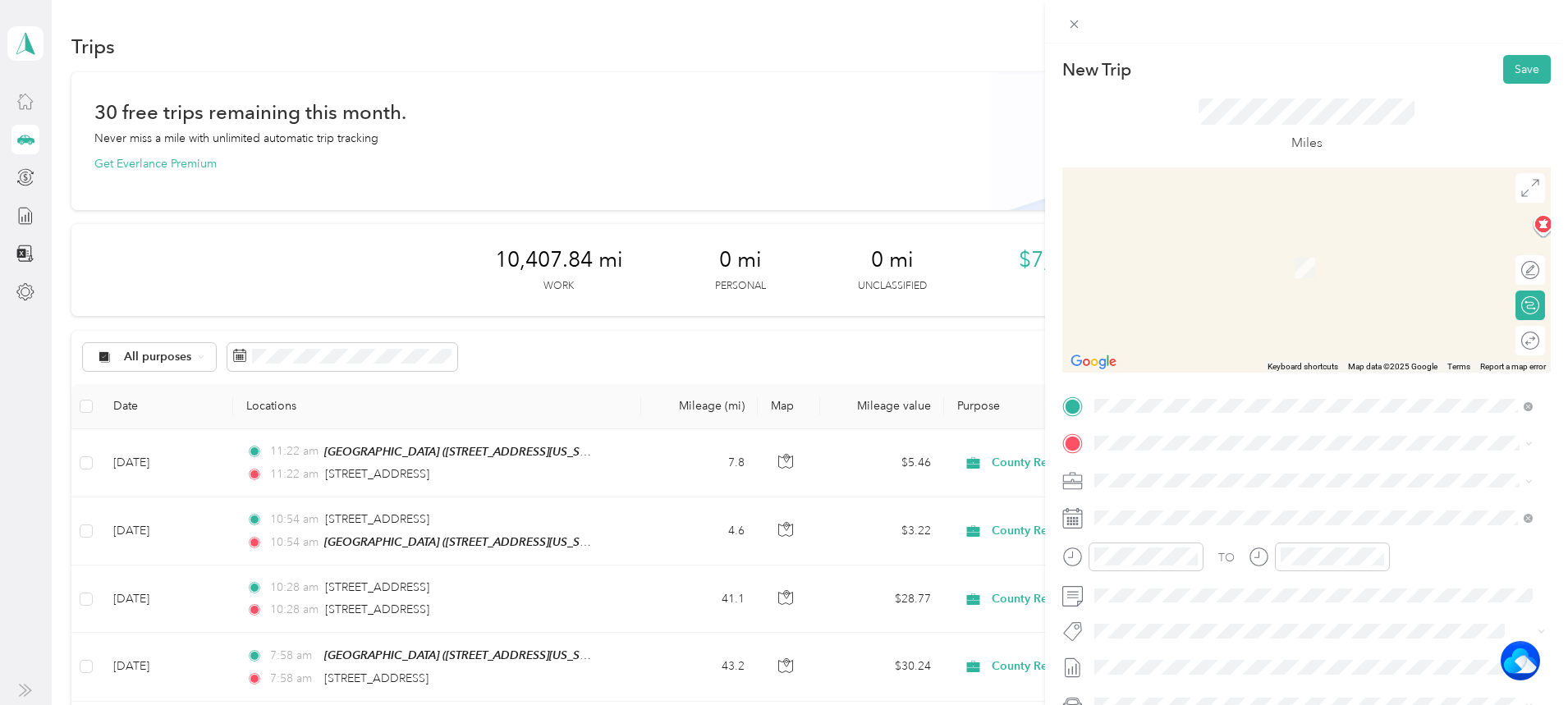
click at [1182, 502] on div "TEAM Cirby Hills" at bounding box center [1207, 507] width 164 height 20
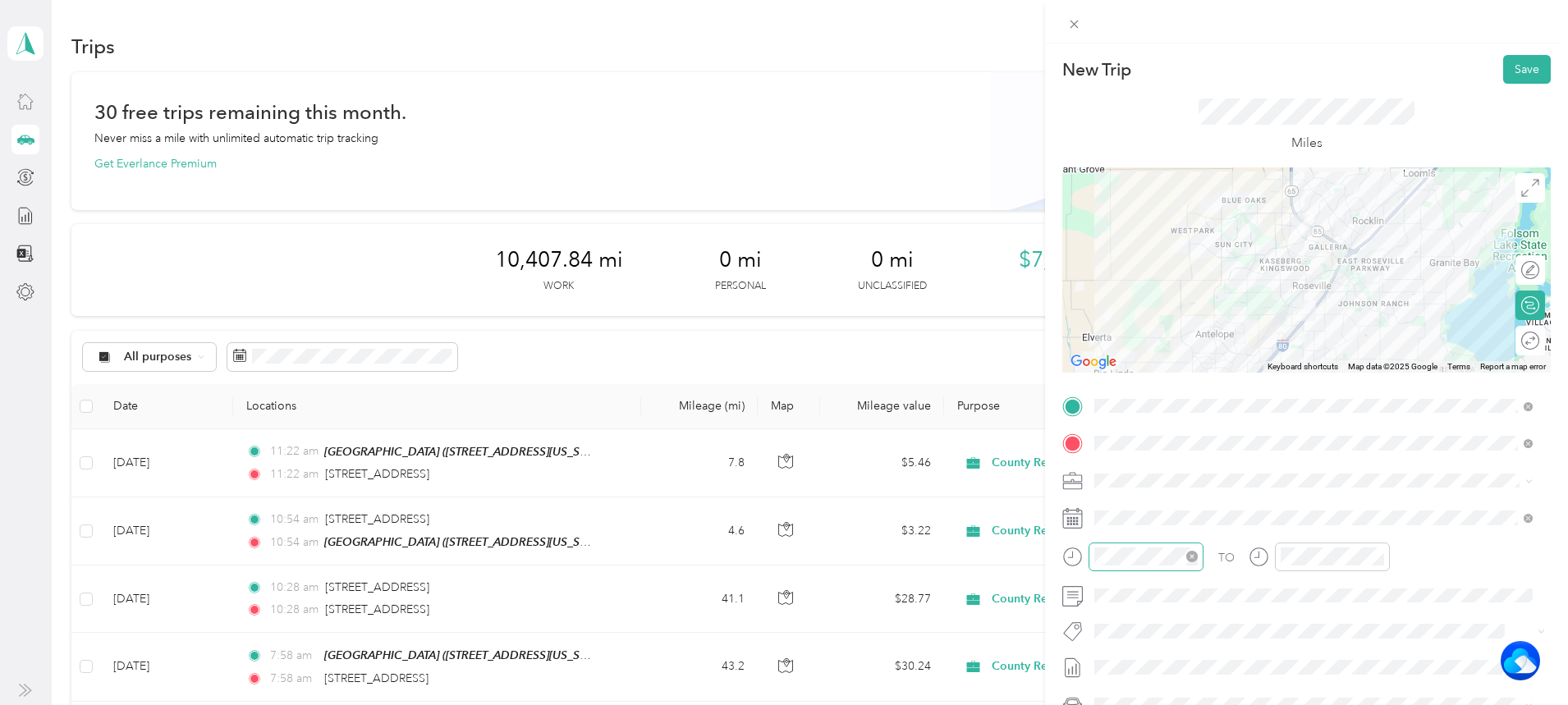
click at [1152, 567] on div at bounding box center [1146, 557] width 115 height 29
click at [1114, 489] on div "11" at bounding box center [1111, 491] width 39 height 23
click at [1162, 330] on div "52" at bounding box center [1158, 330] width 39 height 23
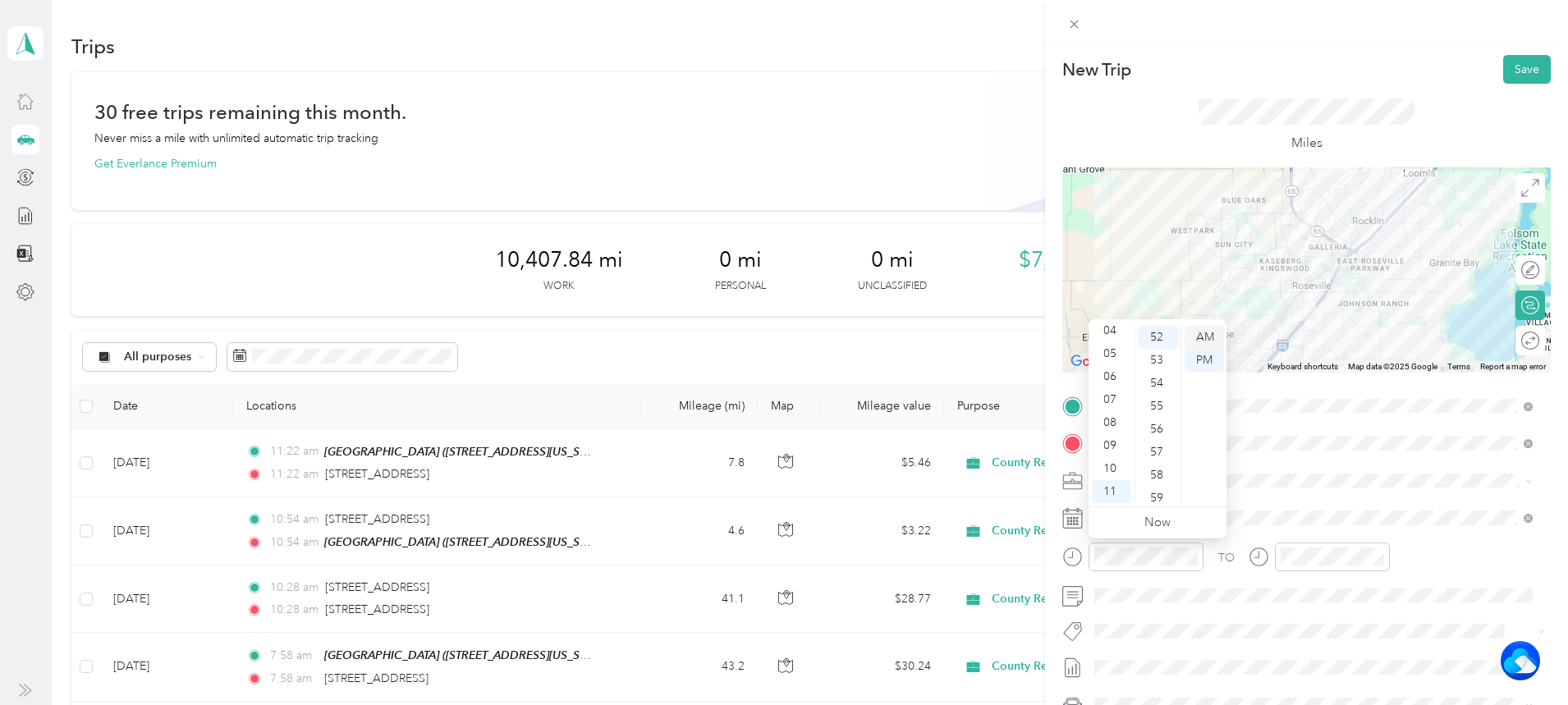
click at [1206, 338] on div "AM" at bounding box center [1204, 337] width 39 height 23
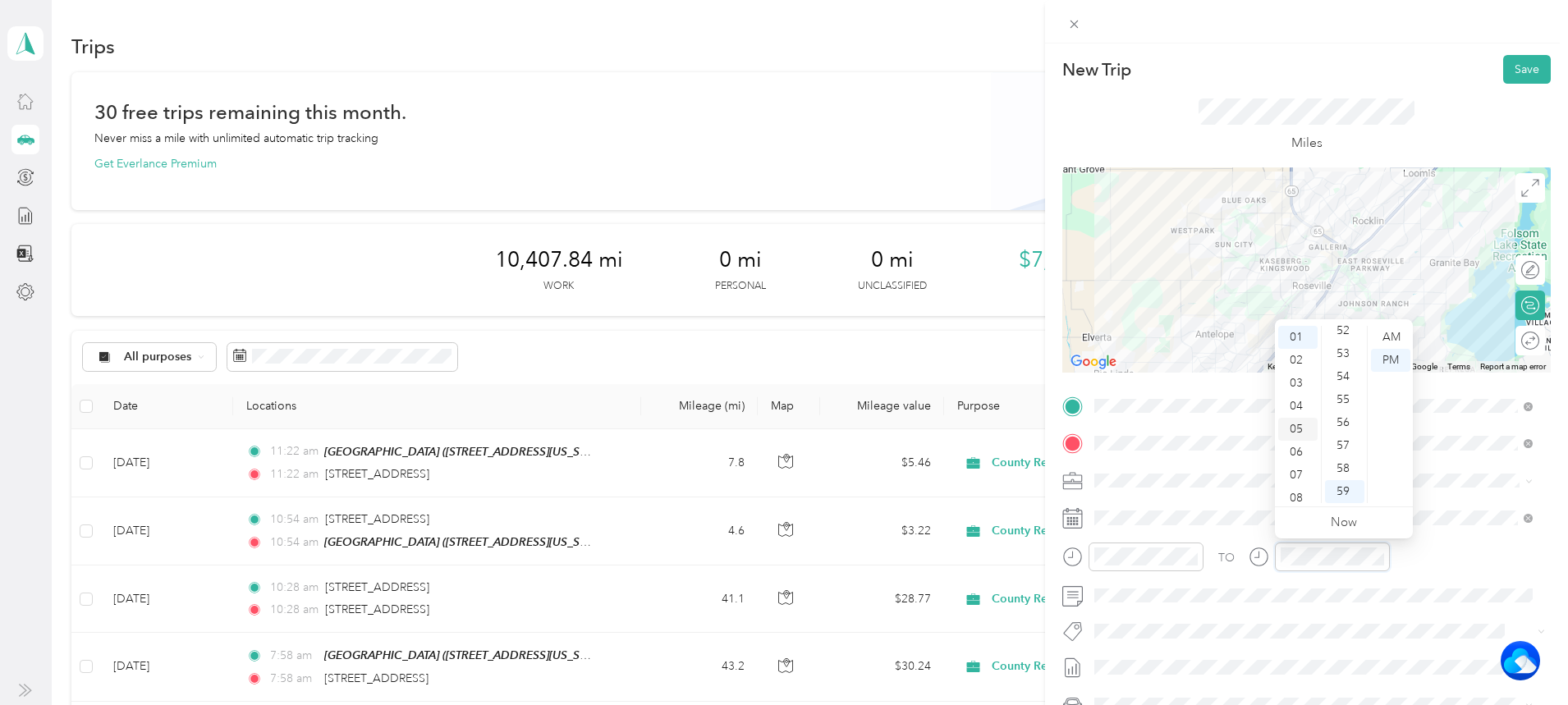
scroll to position [99, 0]
click at [1300, 489] on div "11" at bounding box center [1298, 491] width 39 height 23
click at [1340, 330] on div "52" at bounding box center [1345, 330] width 39 height 23
click at [1395, 336] on div "AM" at bounding box center [1391, 337] width 39 height 23
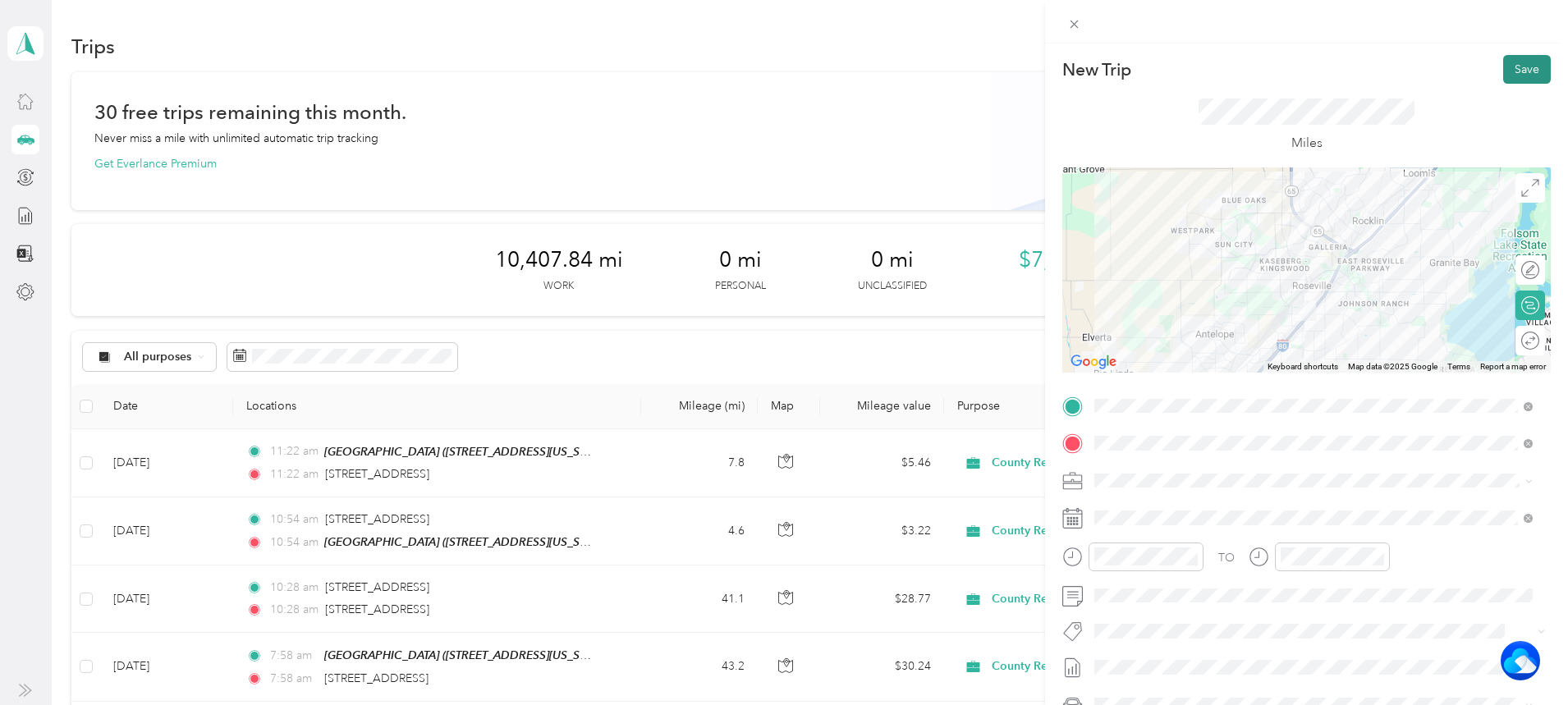
click at [1515, 72] on button "Save" at bounding box center [1528, 69] width 48 height 29
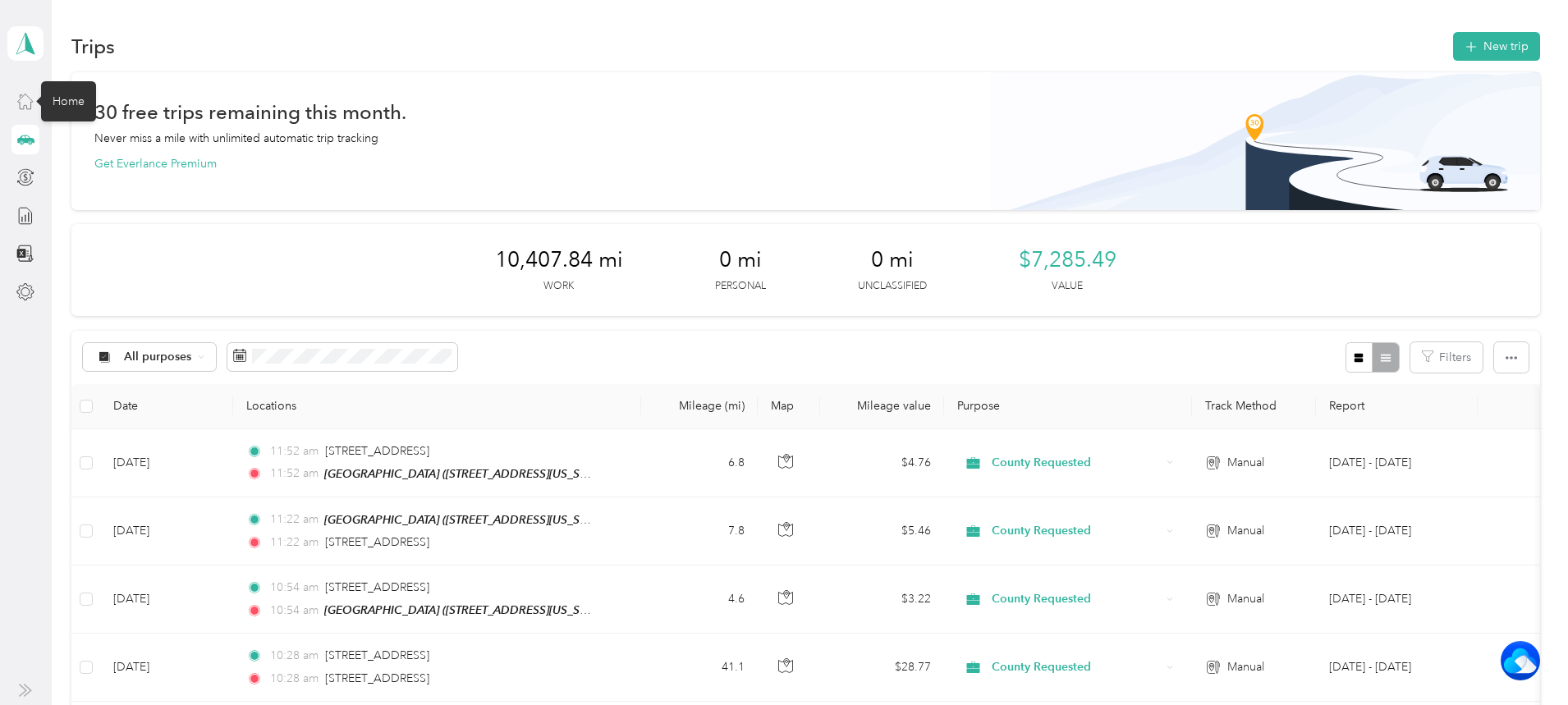
click at [24, 100] on icon at bounding box center [25, 101] width 18 height 18
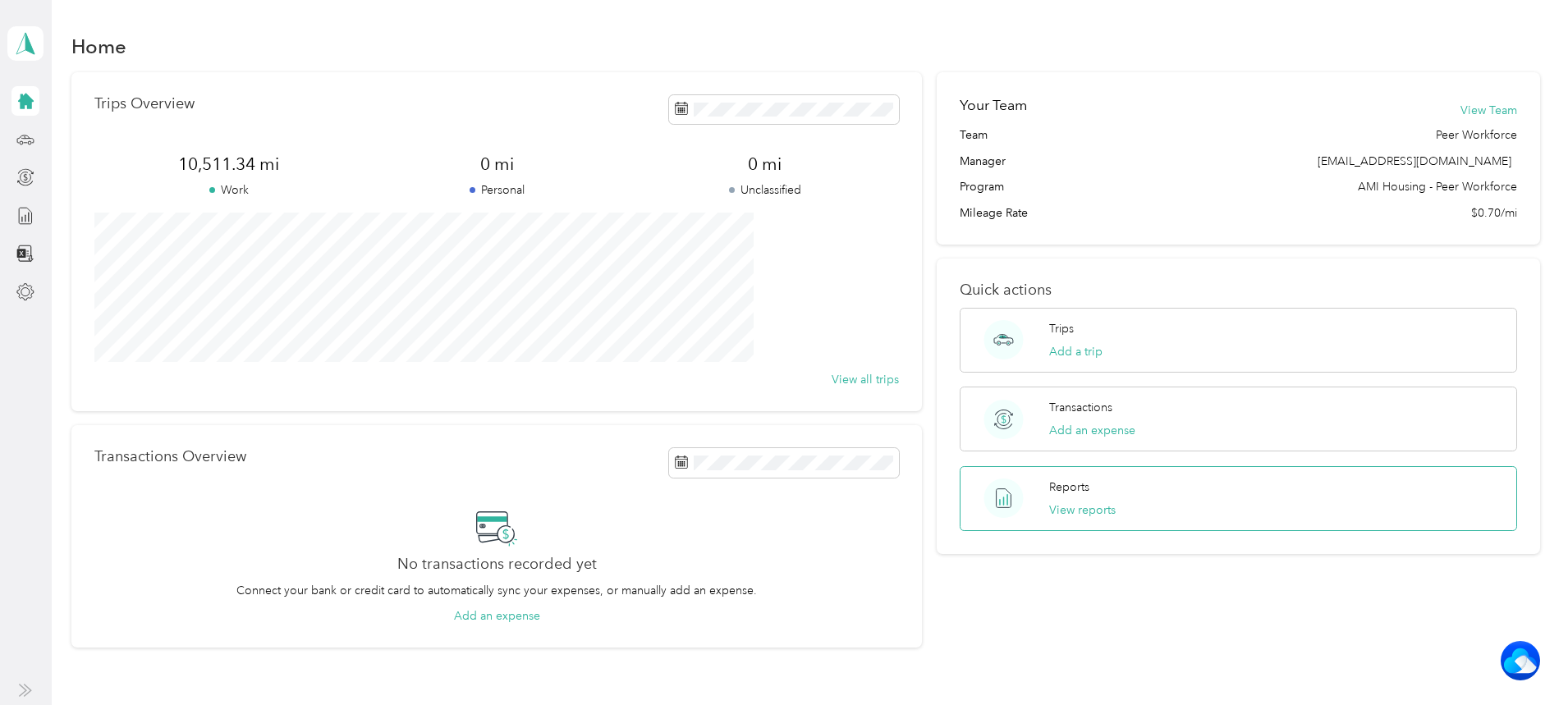
click at [1120, 489] on div "Reports View reports" at bounding box center [1238, 499] width 558 height 65
